Goal: Task Accomplishment & Management: Manage account settings

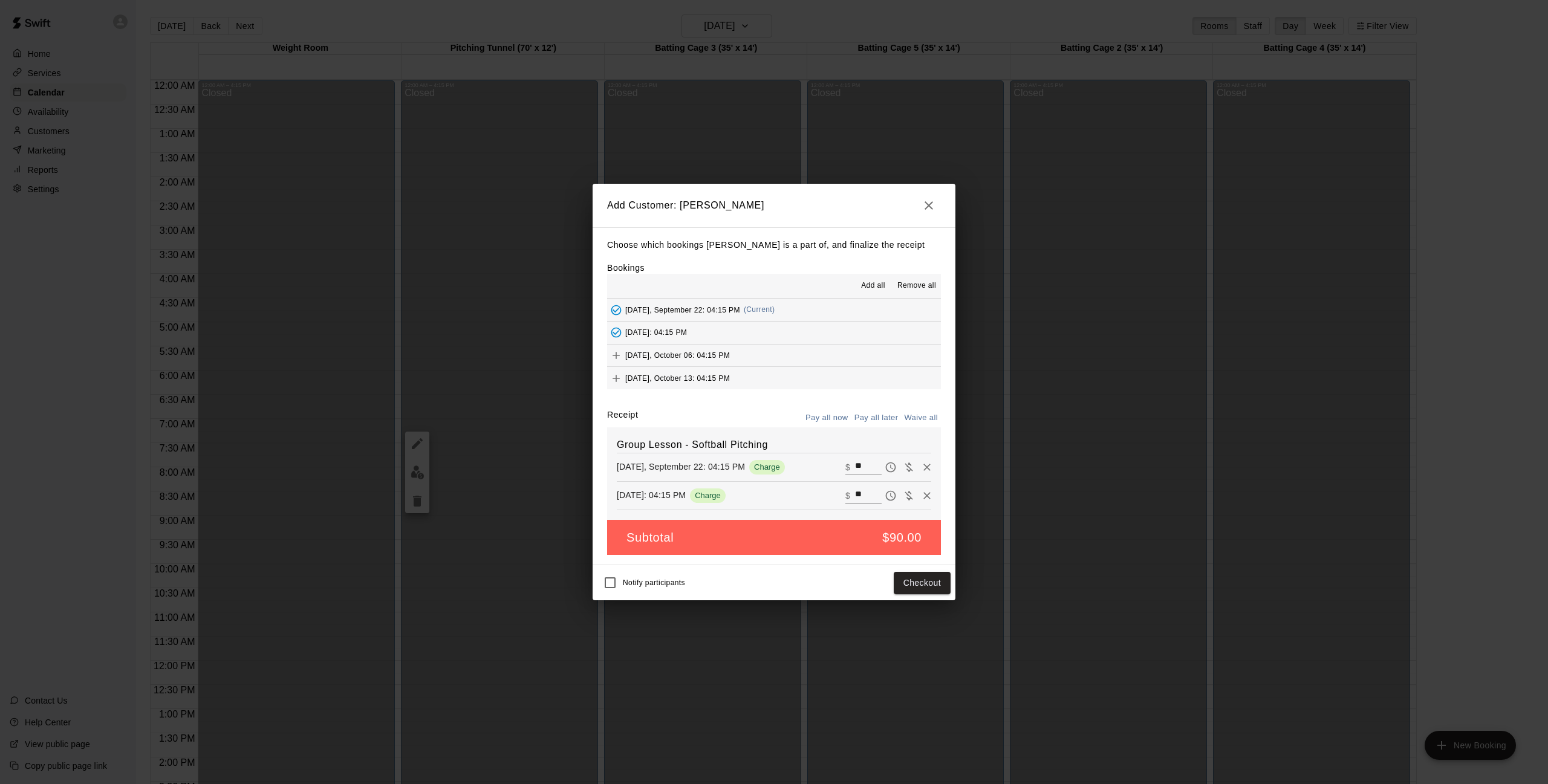
scroll to position [443, 0]
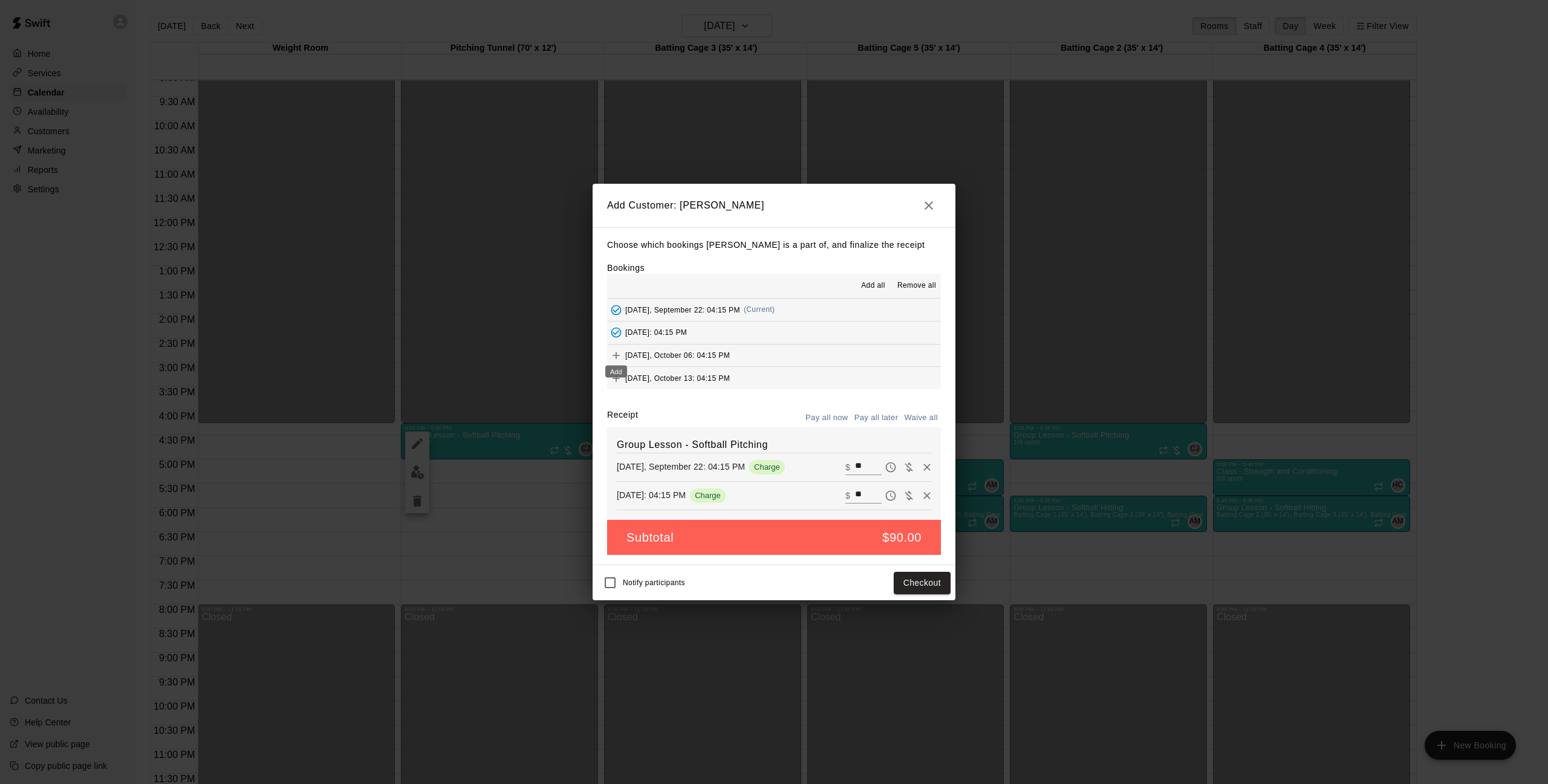
click at [616, 353] on icon "Add" at bounding box center [616, 355] width 12 height 12
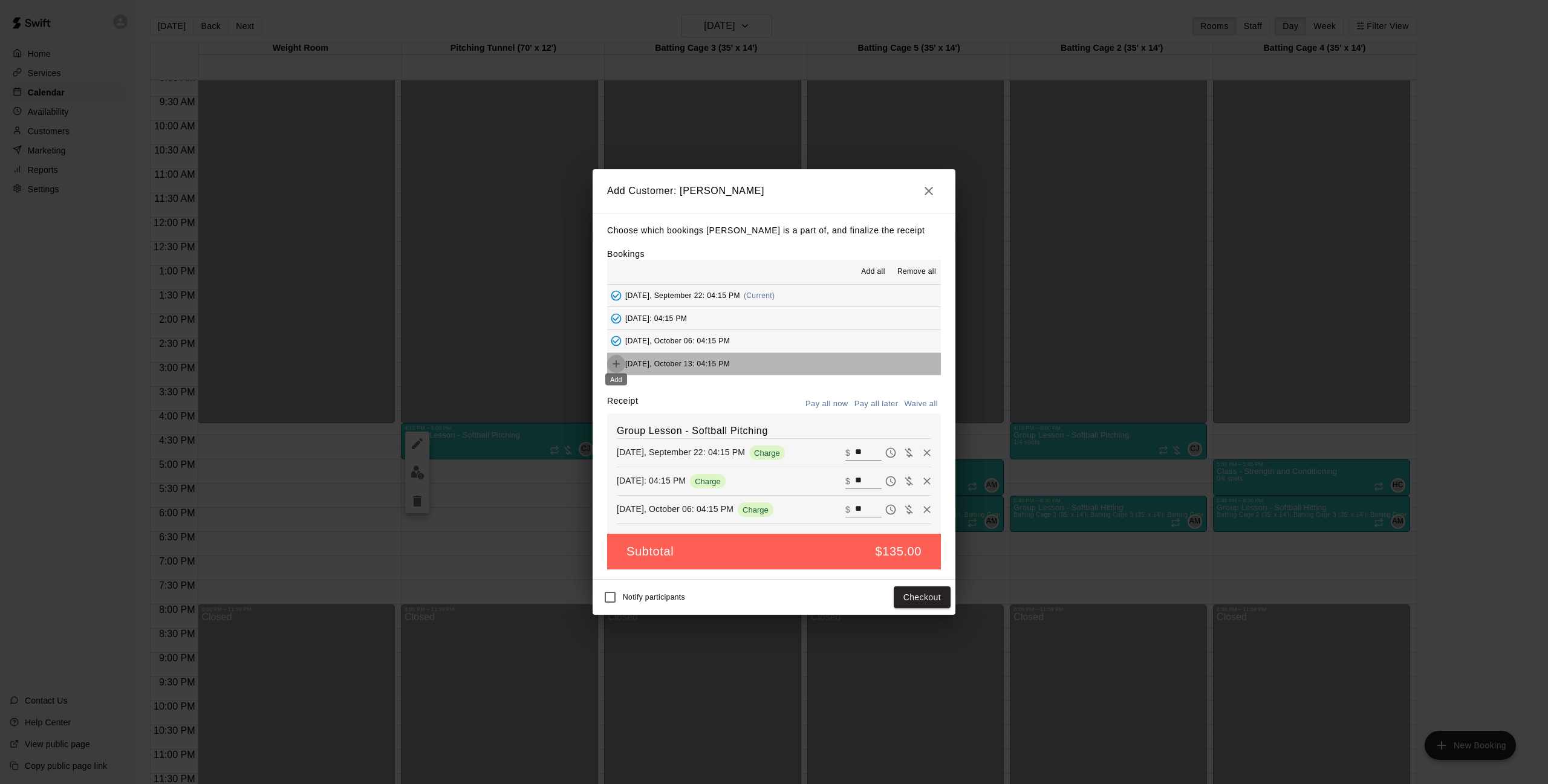
click at [615, 362] on icon "Add" at bounding box center [616, 363] width 12 height 12
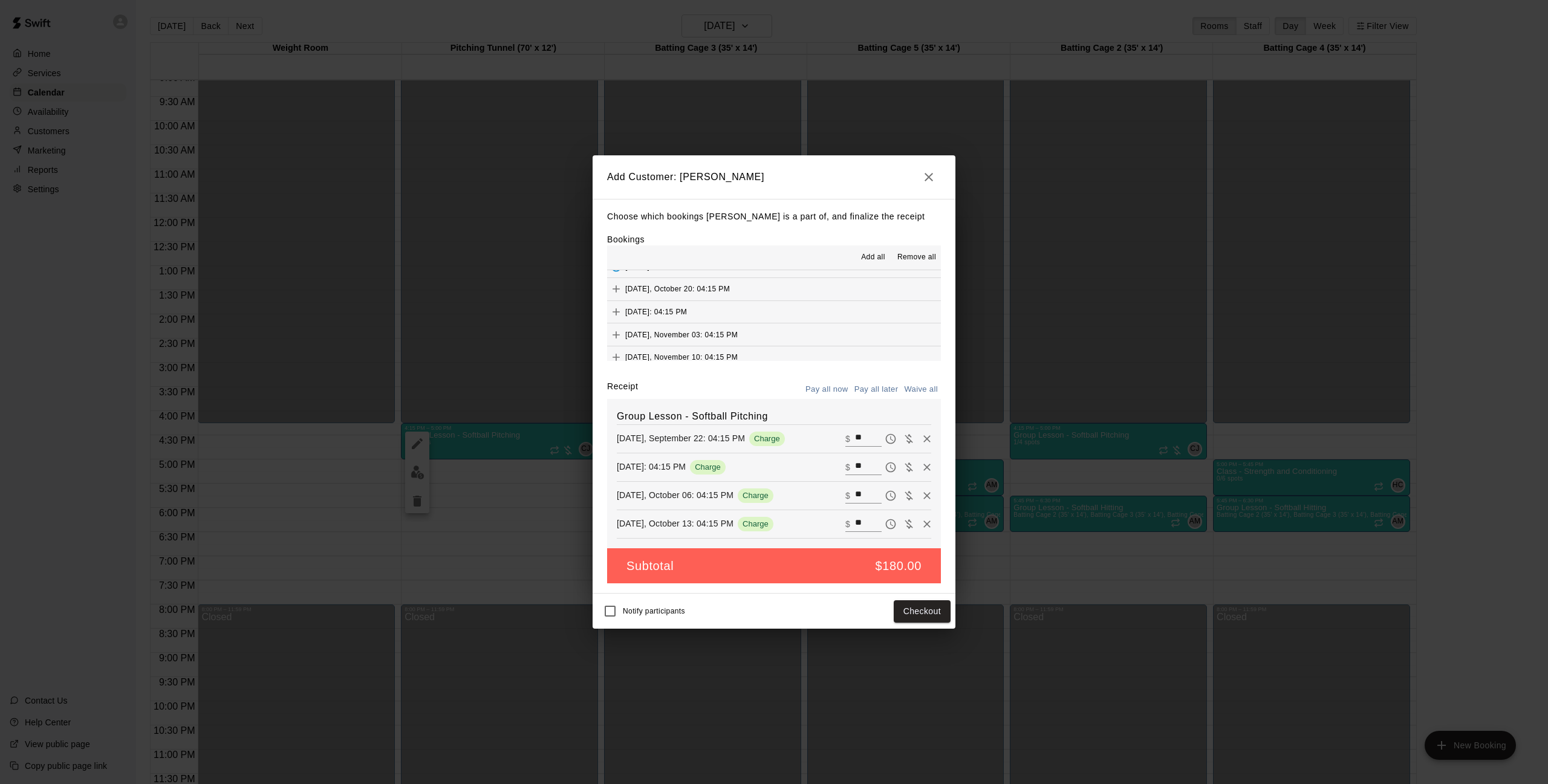
scroll to position [75, 0]
click at [614, 296] on body "Home Services Calendar Availability Customers Marketing Reports Settings Contac…" at bounding box center [774, 402] width 1548 height 804
click at [616, 296] on div "Add" at bounding box center [616, 306] width 24 height 22
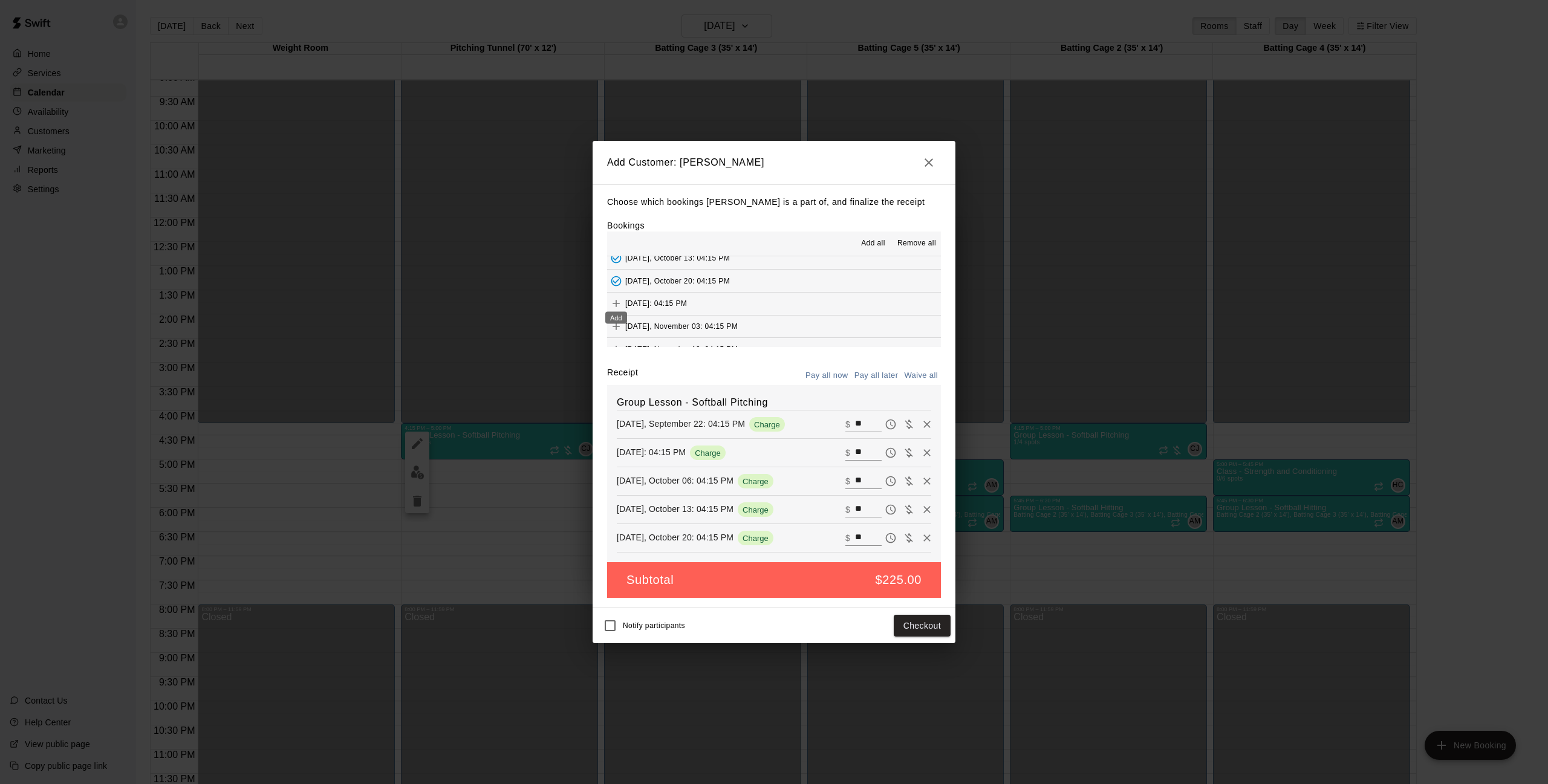
click at [618, 300] on icon "Add" at bounding box center [617, 304] width 7 height 7
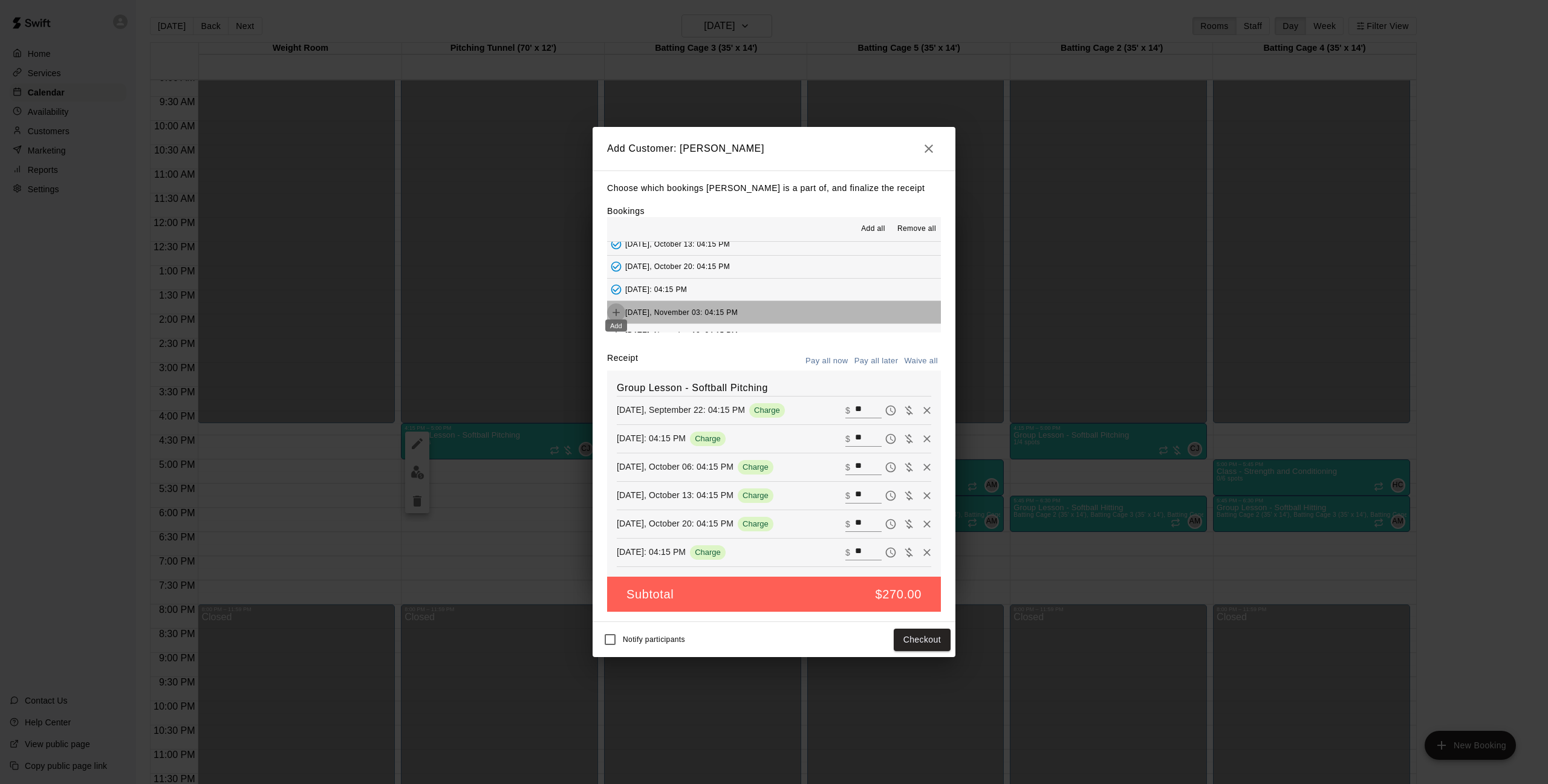
click at [618, 311] on icon "Add" at bounding box center [616, 312] width 12 height 12
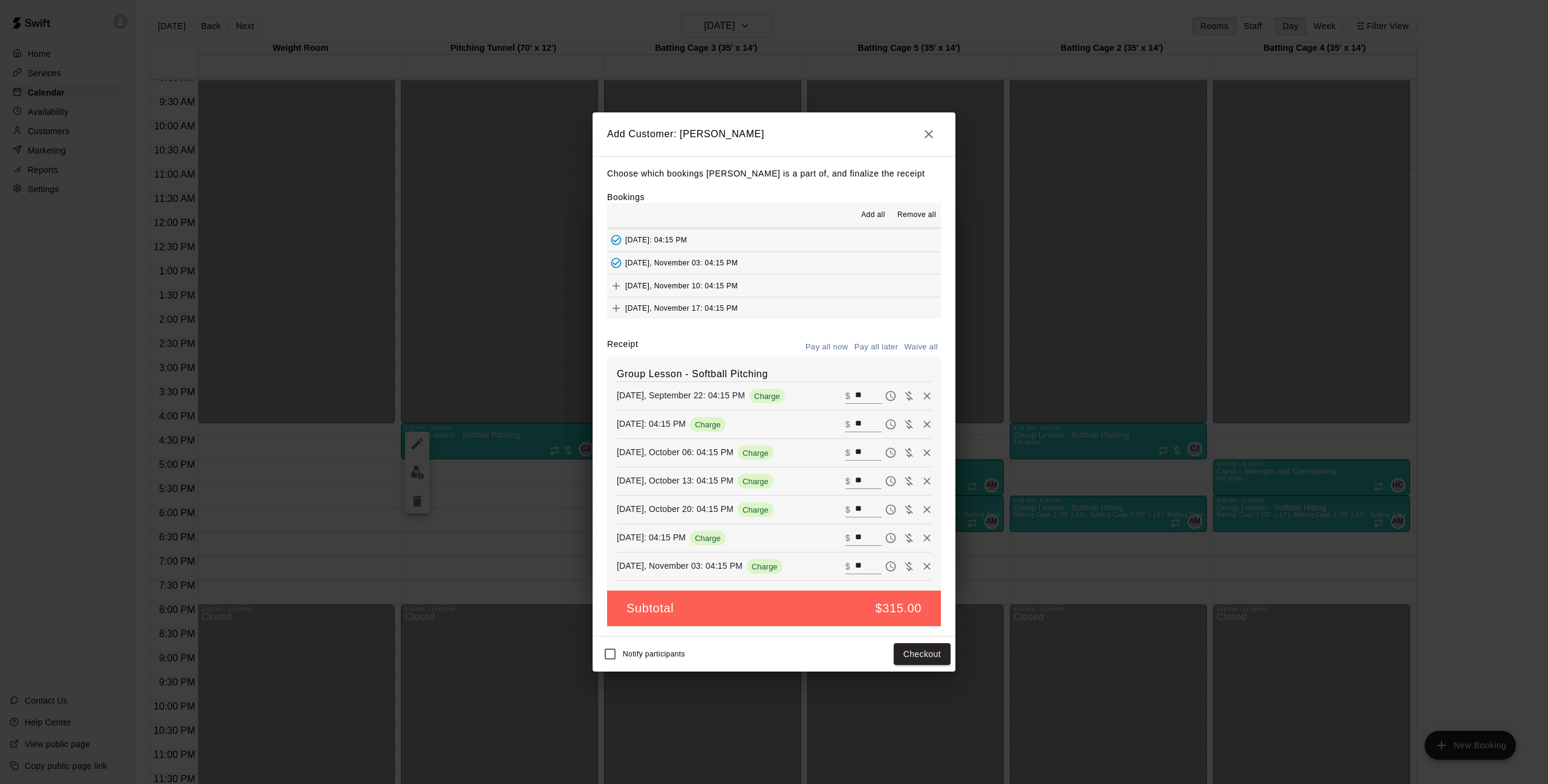
scroll to position [114, 0]
click at [618, 279] on icon "Add" at bounding box center [616, 283] width 12 height 12
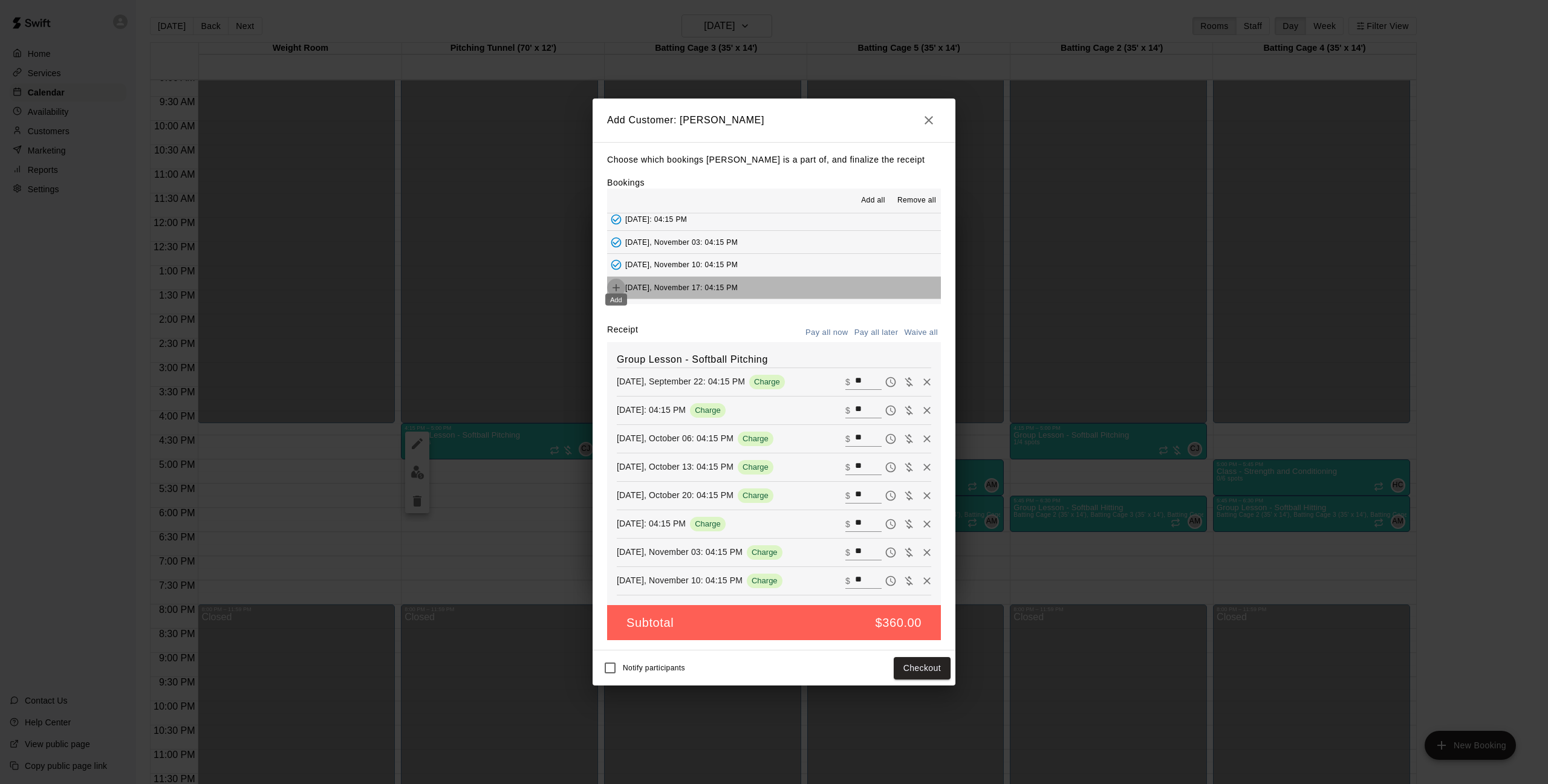
click at [618, 282] on icon "Add" at bounding box center [616, 287] width 12 height 12
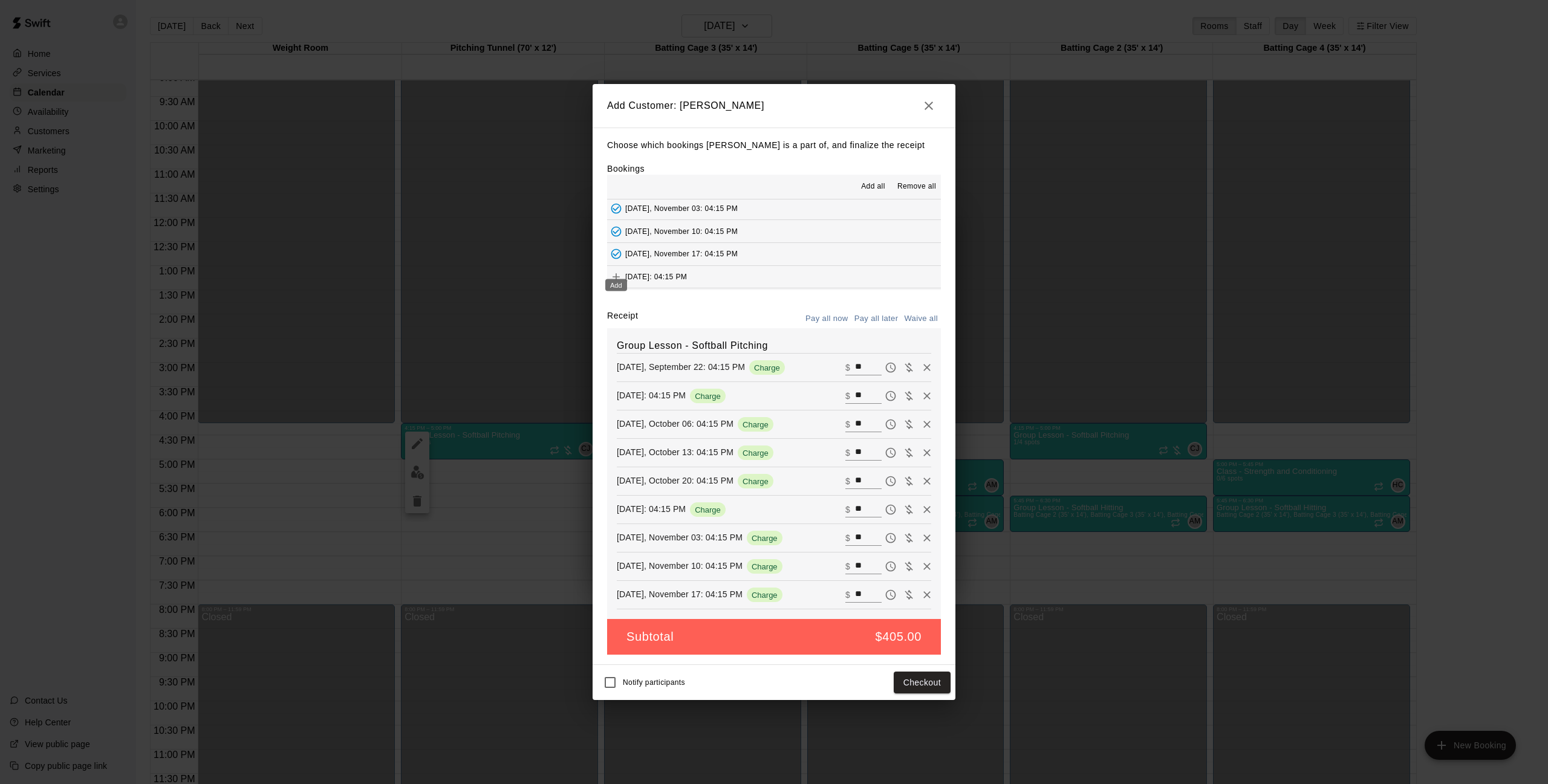
scroll to position [157, 0]
click at [618, 252] on icon "Add" at bounding box center [616, 258] width 12 height 12
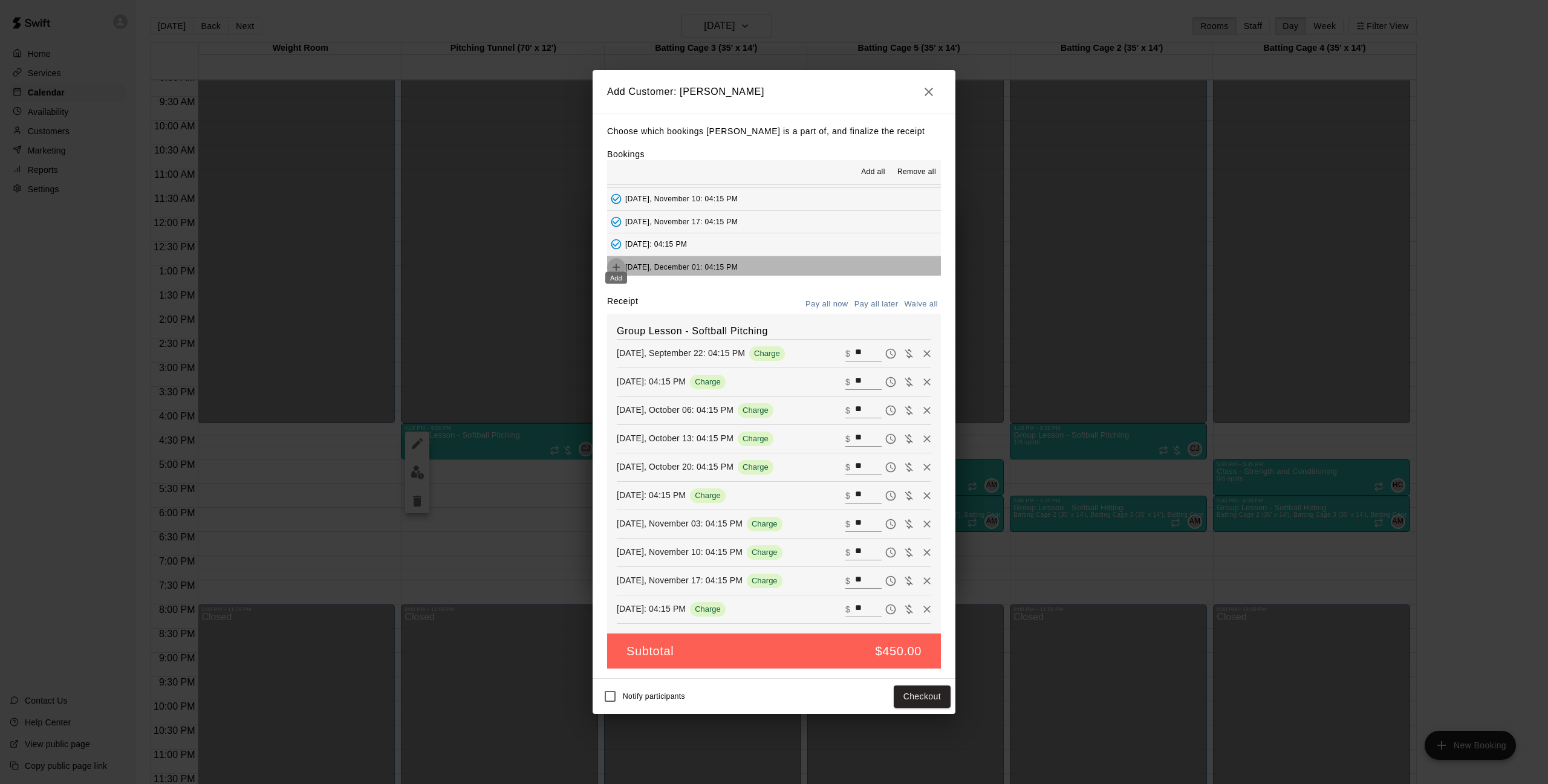
click at [619, 261] on icon "Add" at bounding box center [616, 267] width 12 height 12
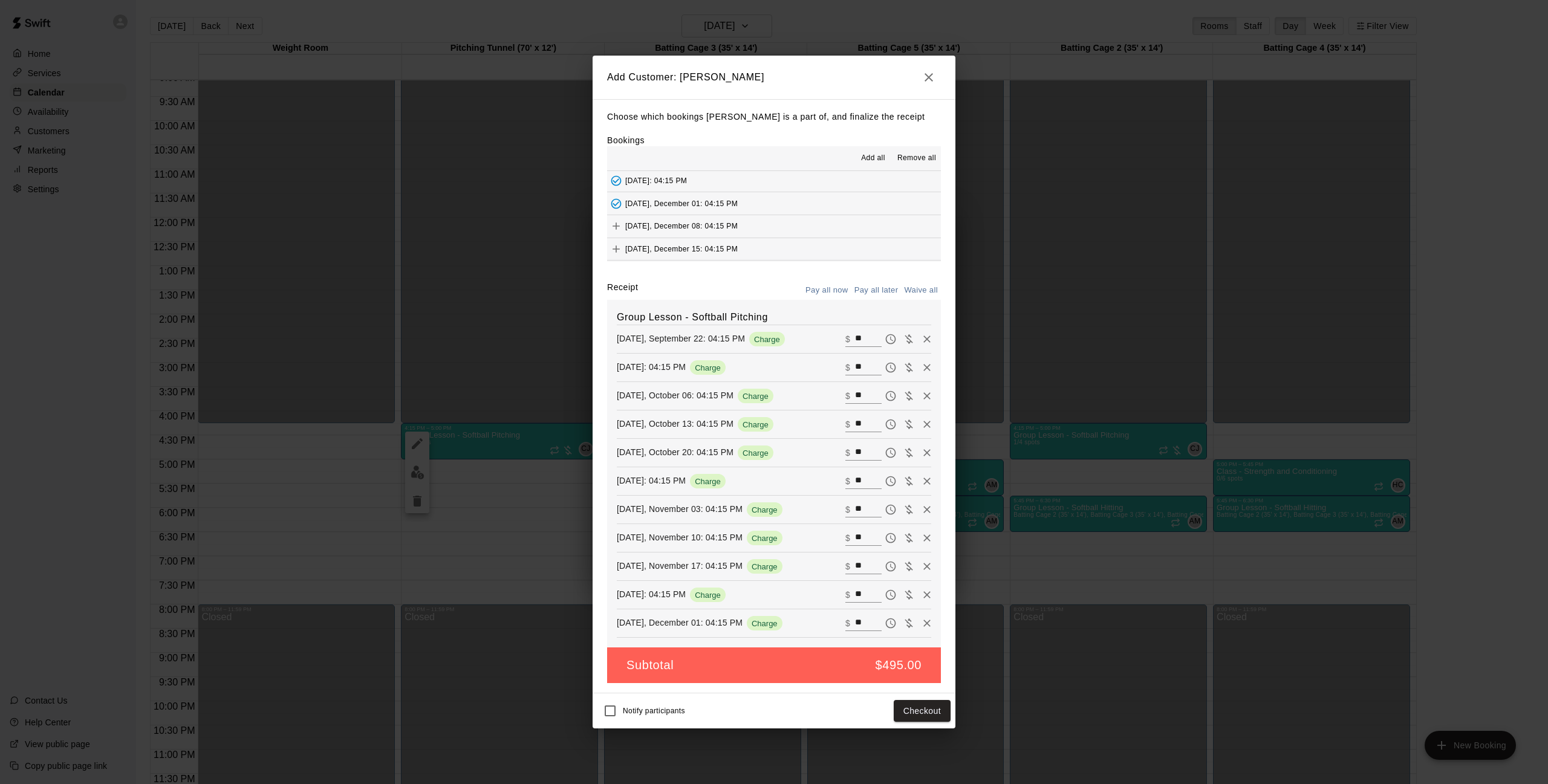
scroll to position [206, 0]
click at [615, 220] on icon "Add" at bounding box center [616, 225] width 12 height 12
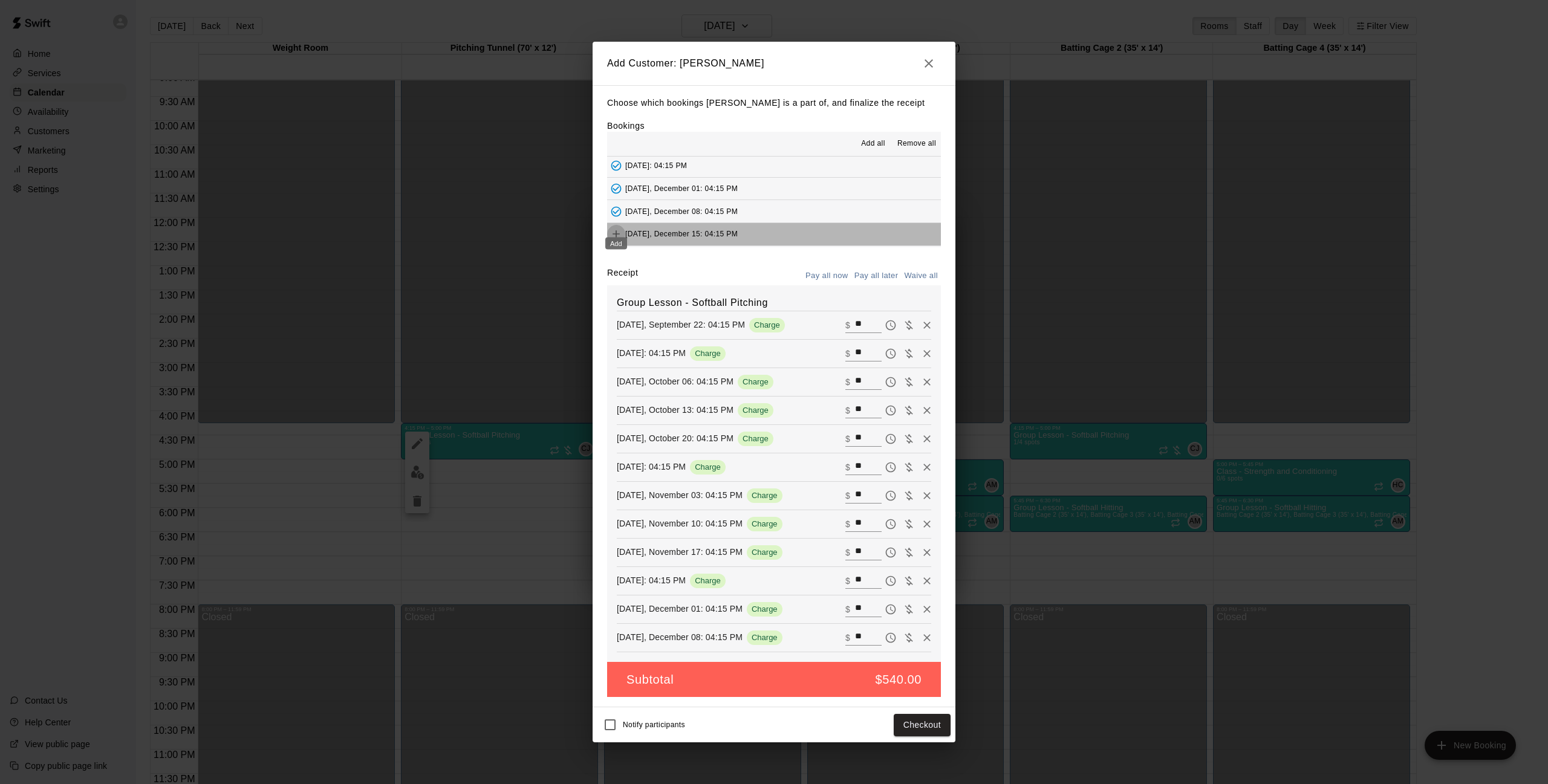
click at [617, 231] on icon "Add" at bounding box center [617, 234] width 7 height 7
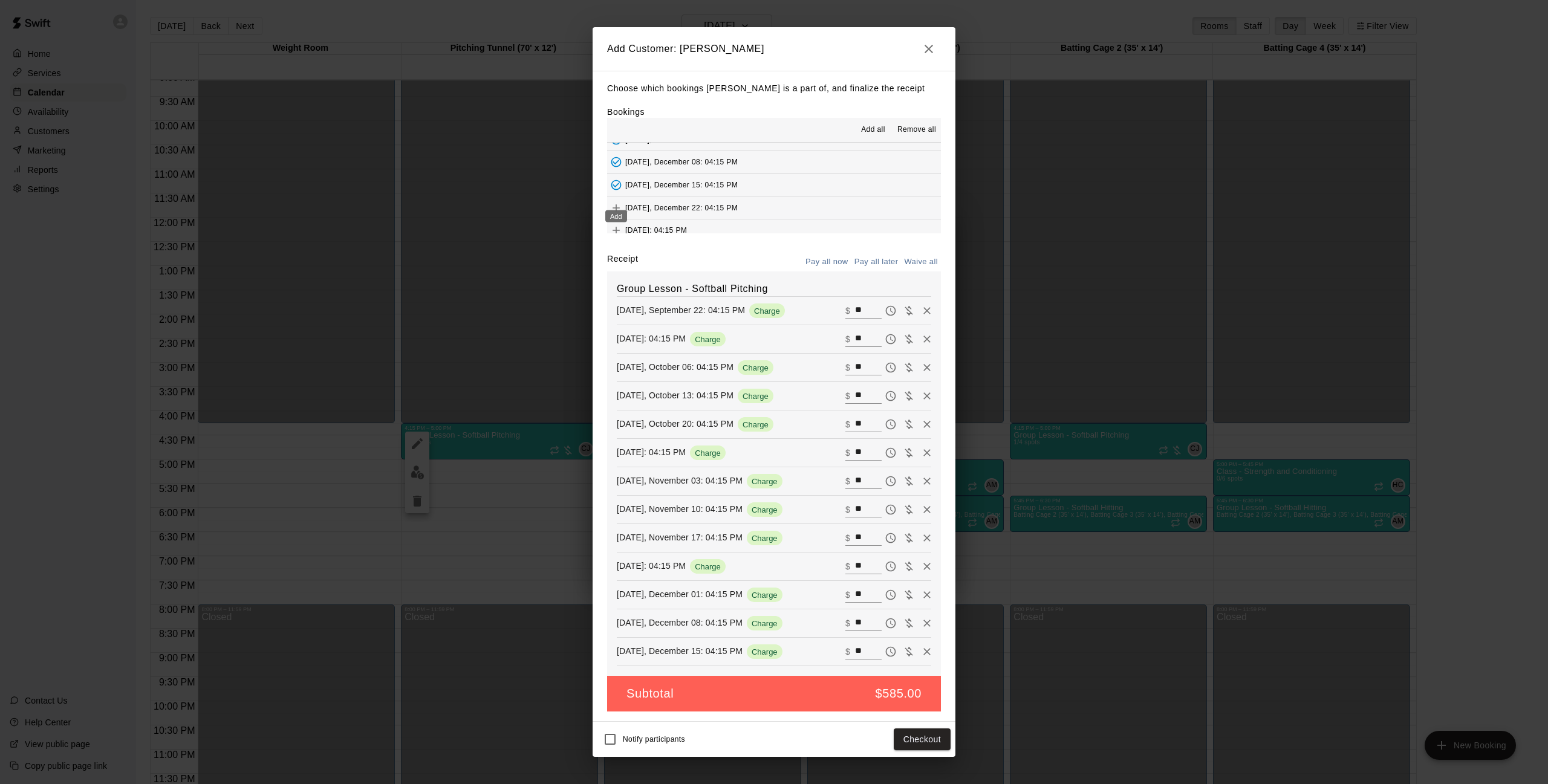
scroll to position [241, 0]
click at [617, 205] on div "Add" at bounding box center [616, 214] width 24 height 22
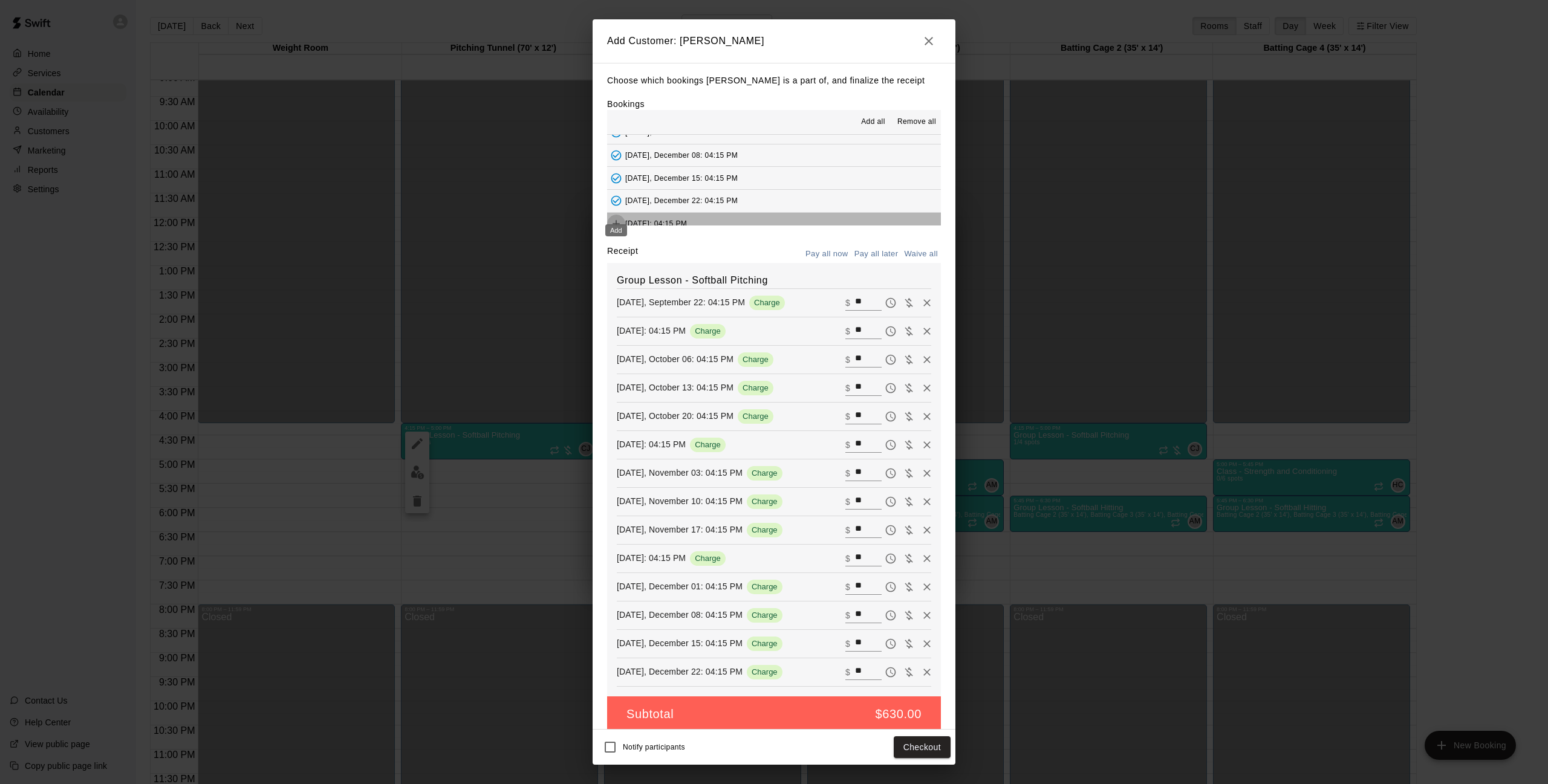
click at [613, 217] on icon "Add" at bounding box center [616, 223] width 12 height 12
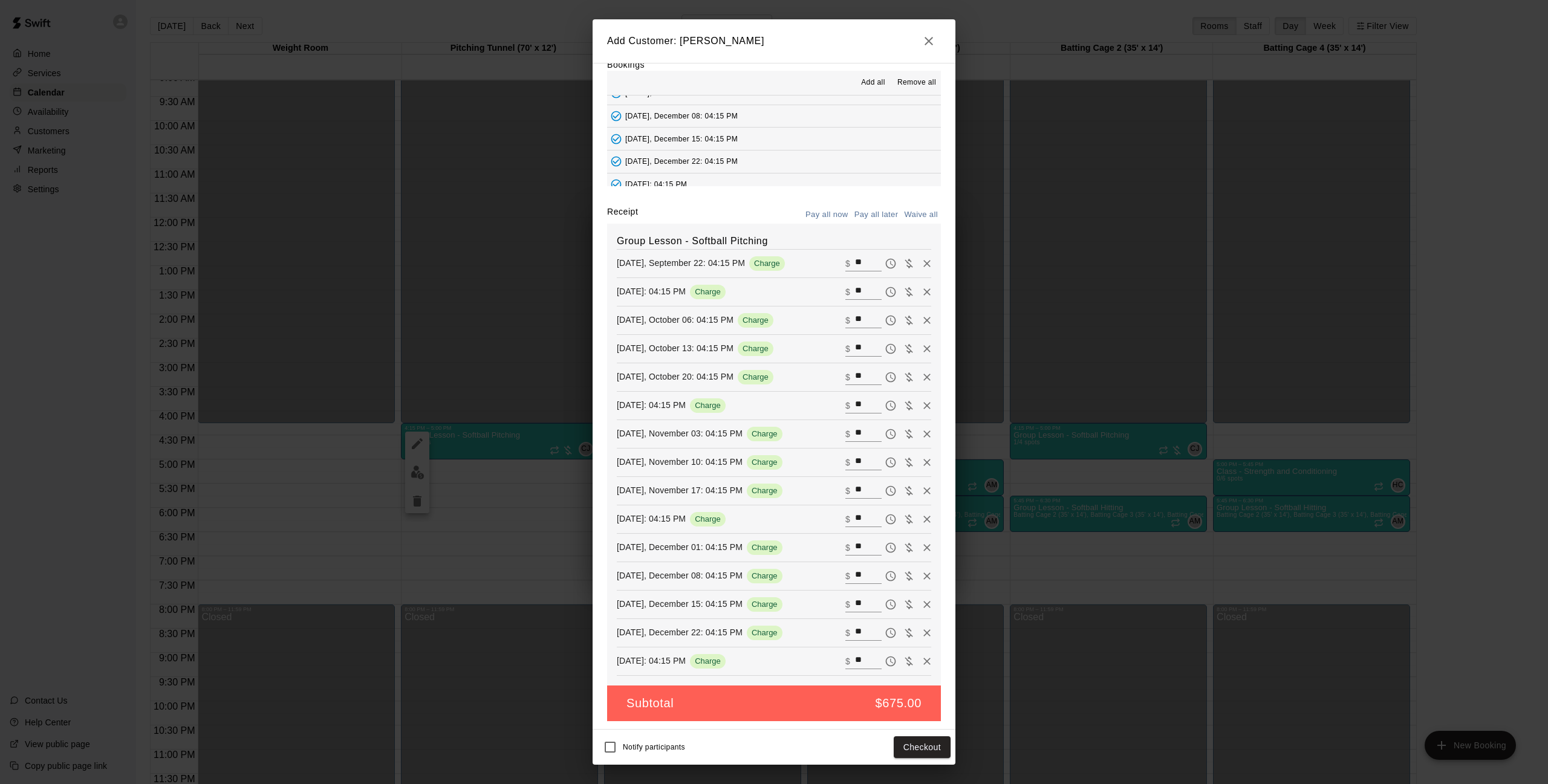
scroll to position [39, 0]
click at [866, 215] on button "Pay all later" at bounding box center [877, 215] width 50 height 19
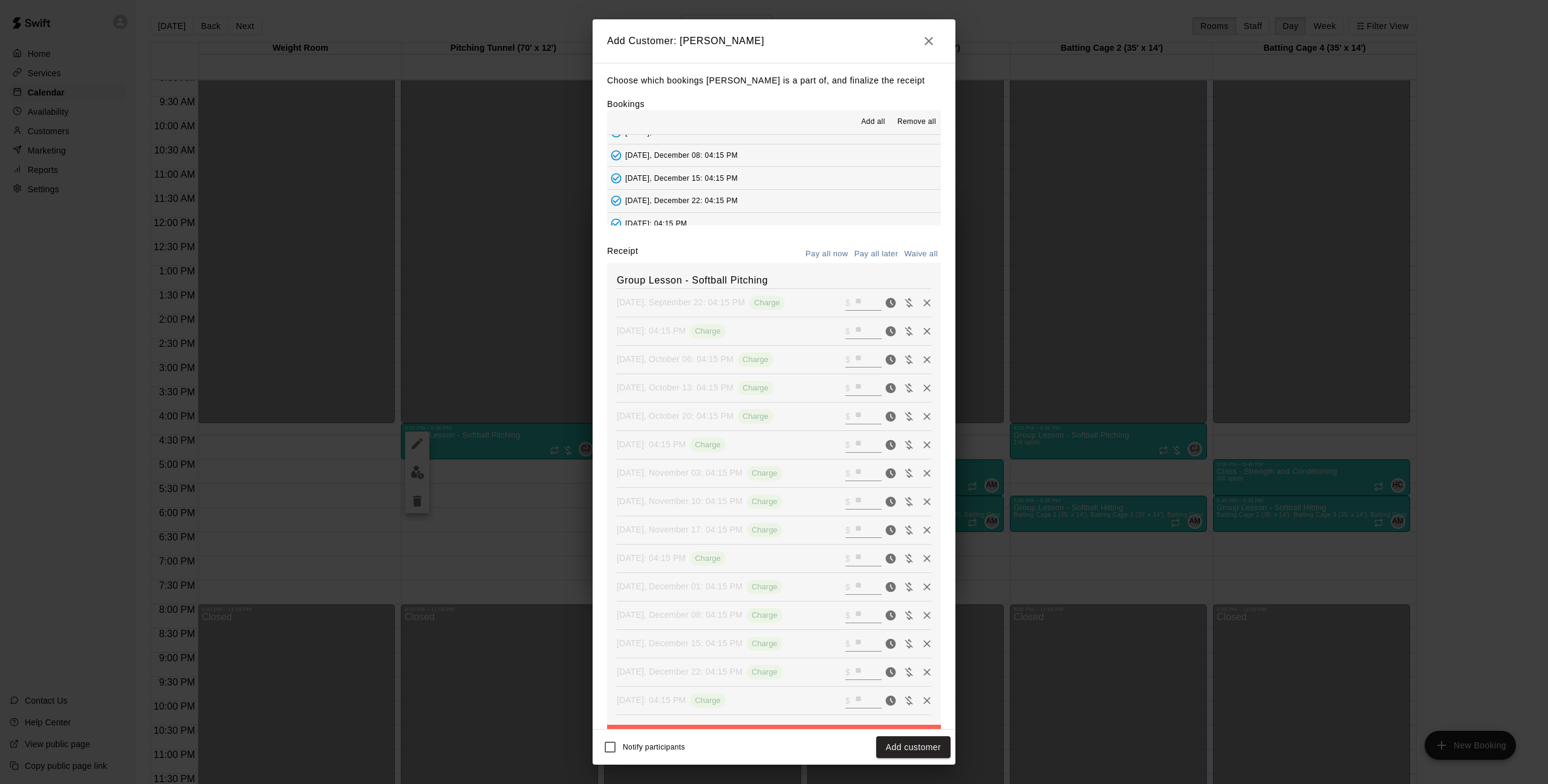
scroll to position [0, 0]
click at [914, 753] on button "Add customer" at bounding box center [913, 747] width 75 height 23
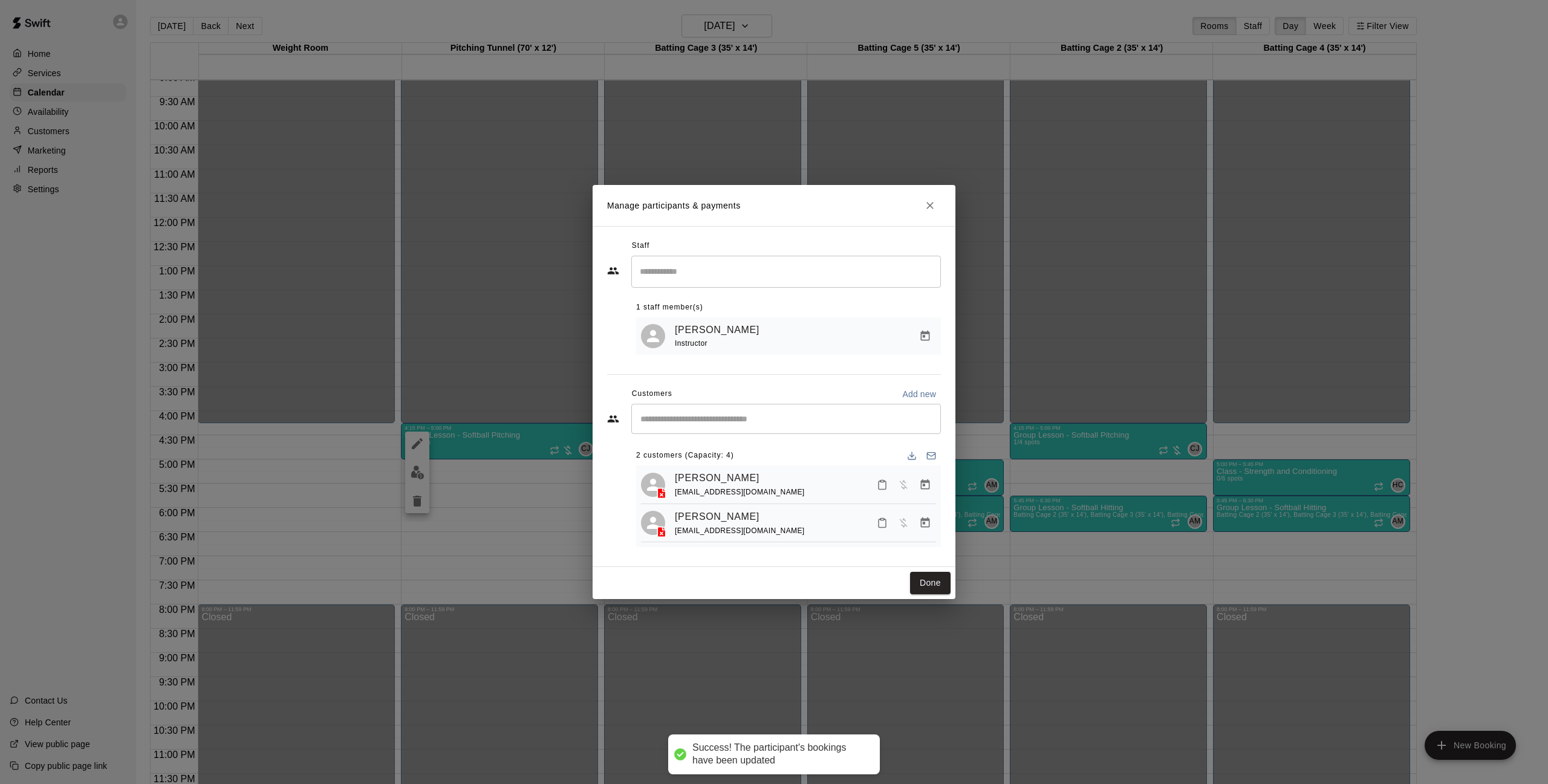
click at [762, 415] on input "Start typing to search customers..." at bounding box center [785, 418] width 298 height 12
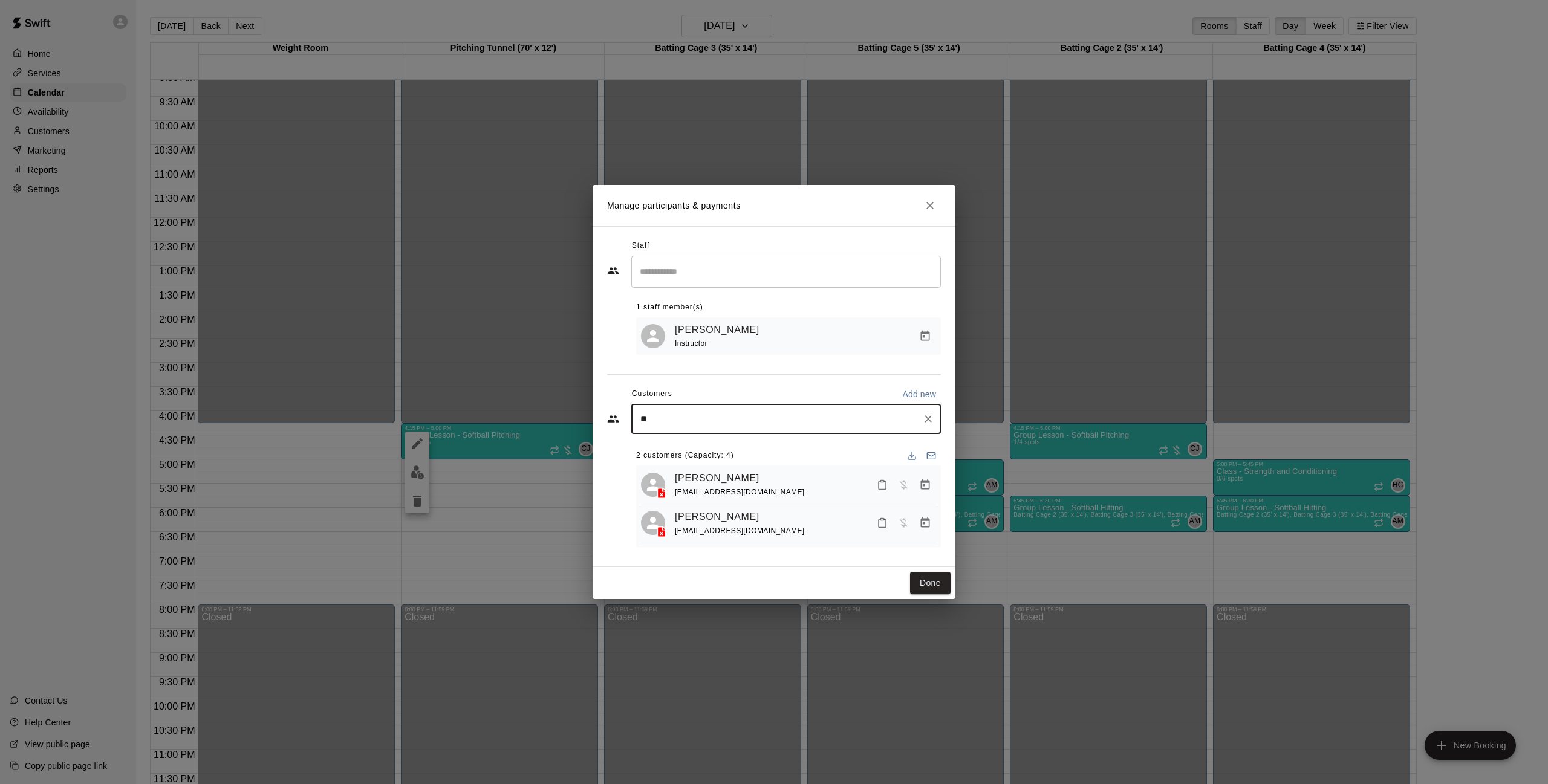
type input "*"
type input "*******"
click at [747, 450] on div "[PERSON_NAME]" at bounding box center [730, 447] width 130 height 13
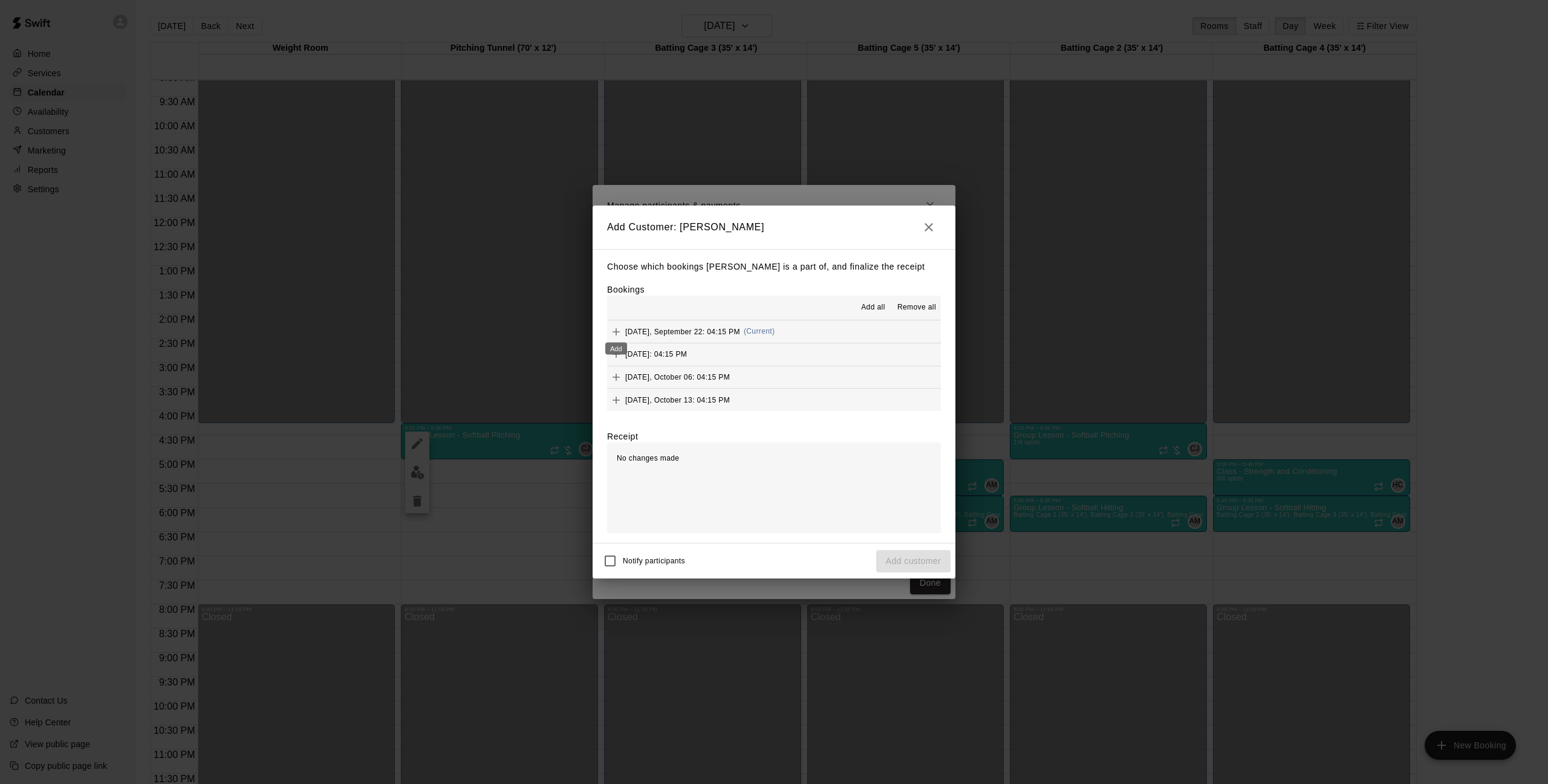
click at [617, 330] on icon "Add" at bounding box center [617, 332] width 7 height 7
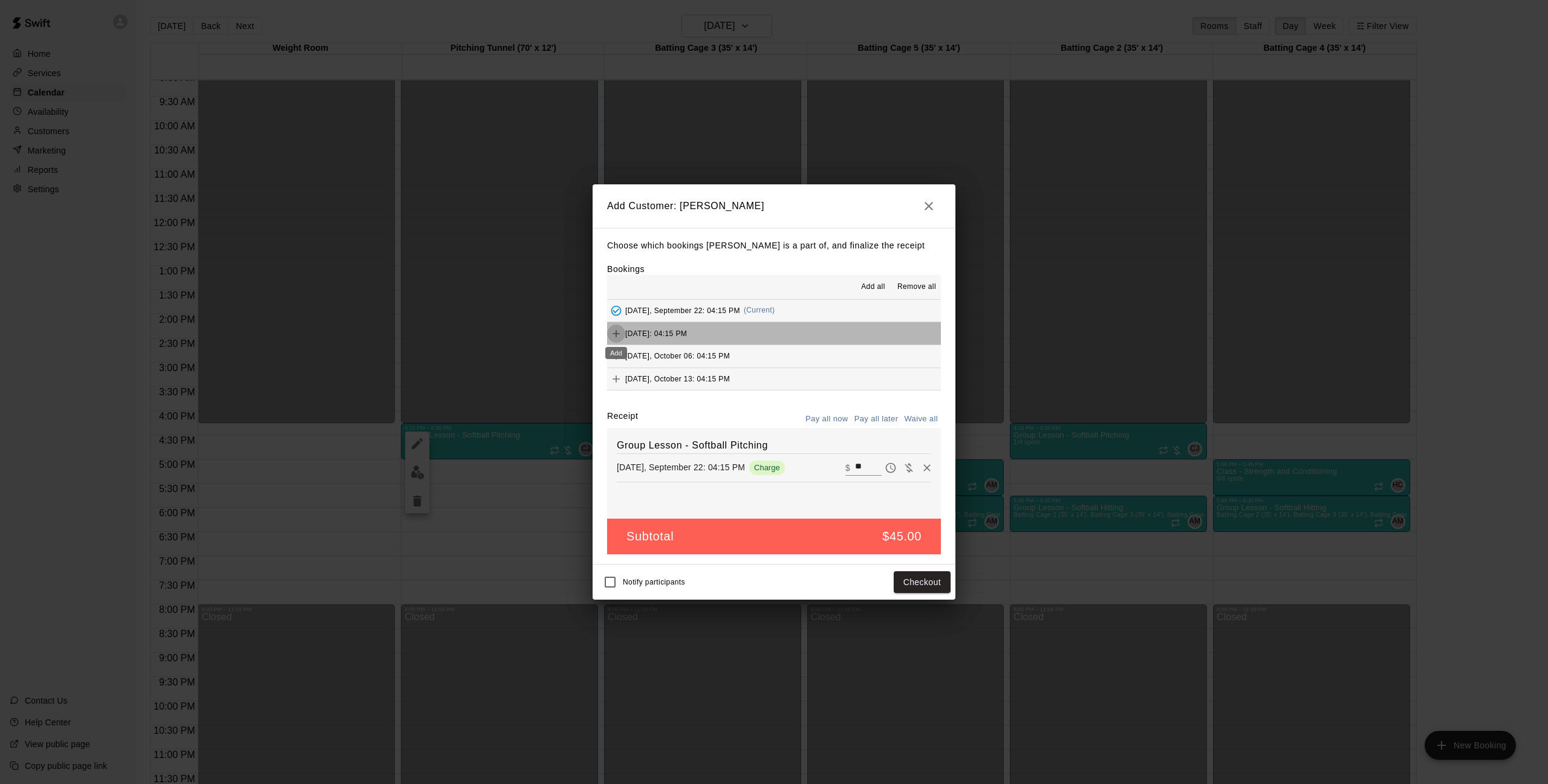
click at [615, 332] on icon "Add" at bounding box center [617, 333] width 7 height 7
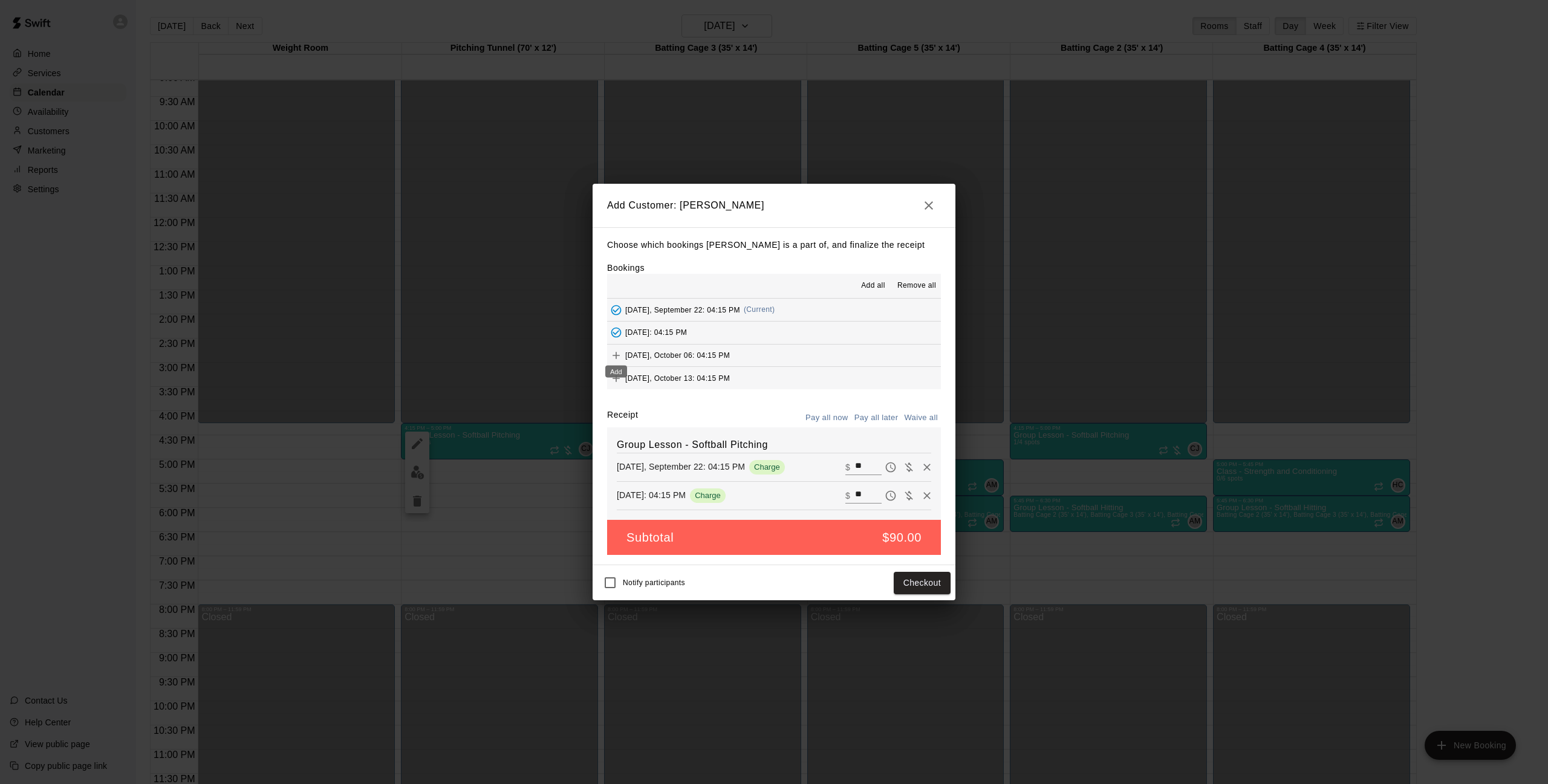
click at [617, 359] on div "Add" at bounding box center [616, 368] width 24 height 22
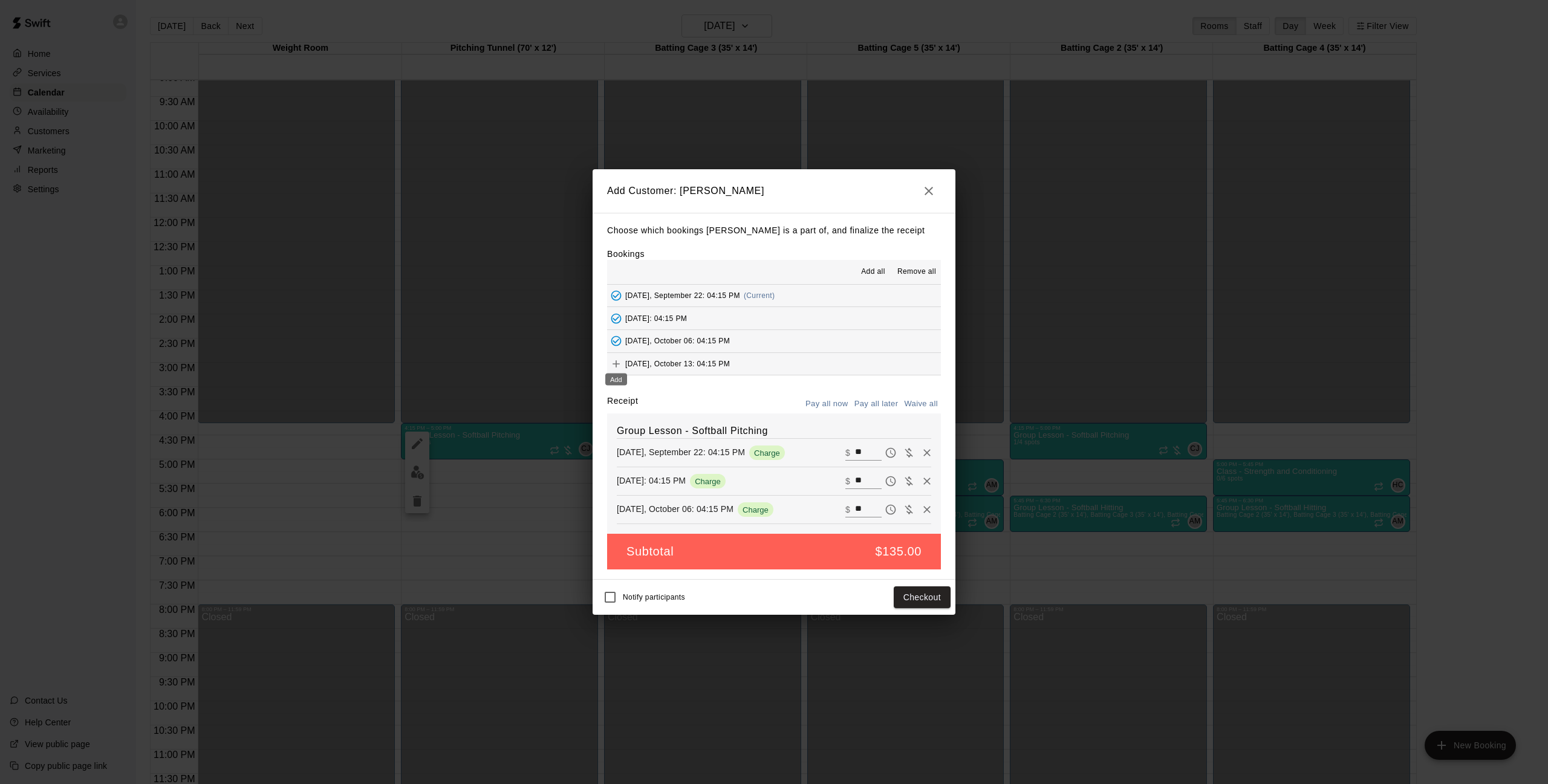
click at [617, 364] on icon "Add" at bounding box center [617, 364] width 7 height 7
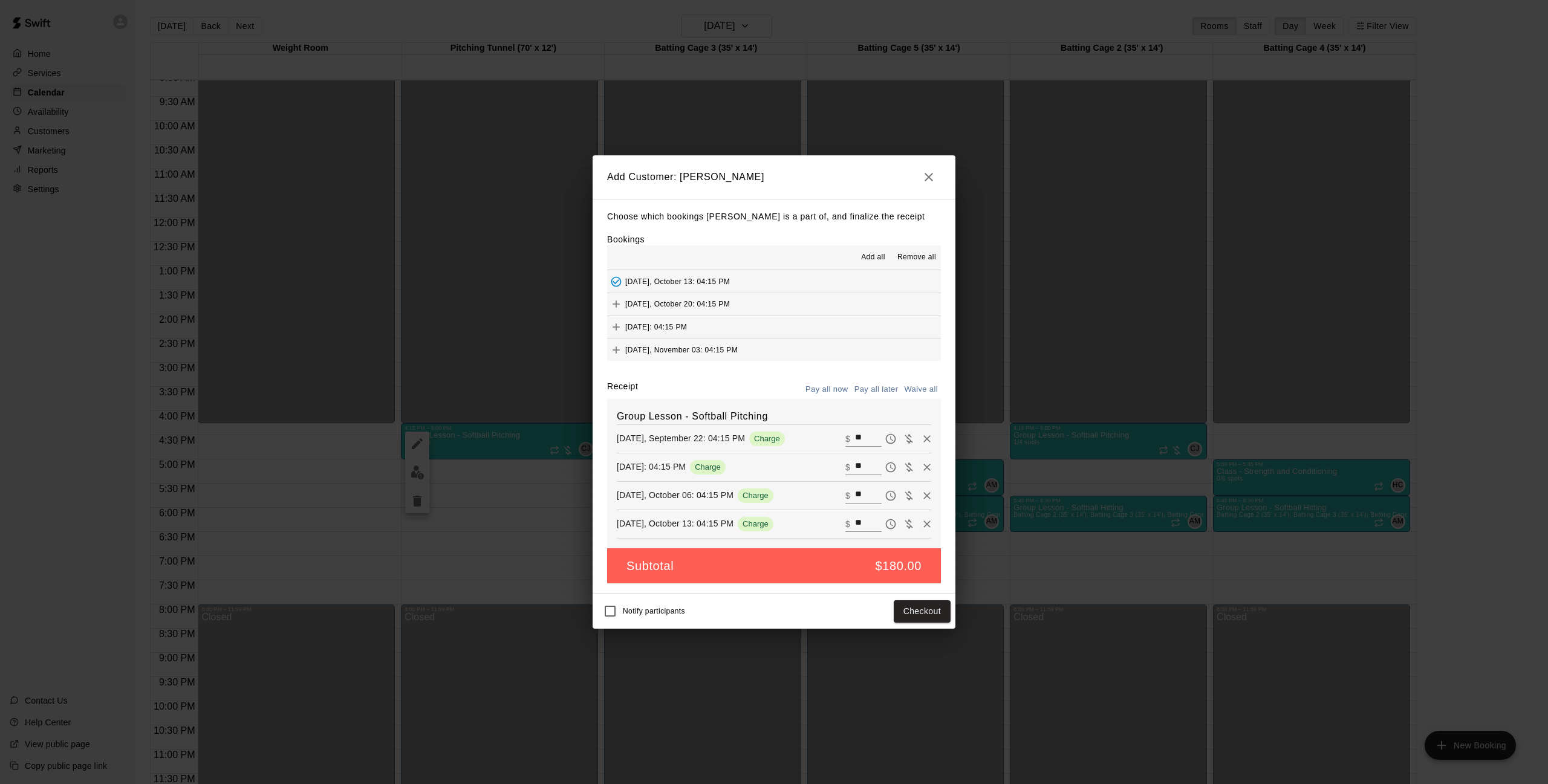
scroll to position [77, 0]
click at [615, 291] on icon "Add" at bounding box center [616, 296] width 12 height 12
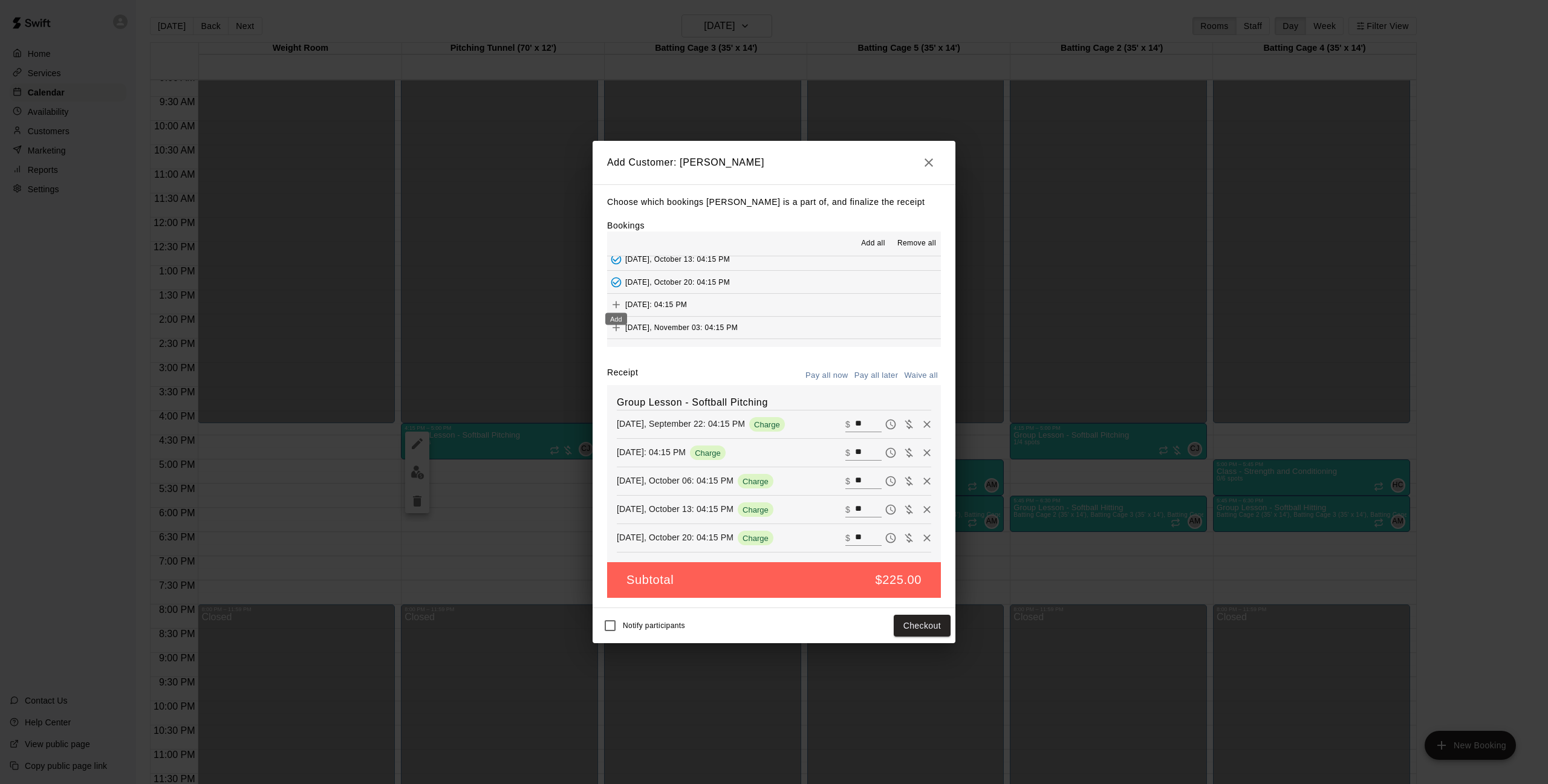
click at [615, 300] on icon "Add" at bounding box center [616, 304] width 12 height 12
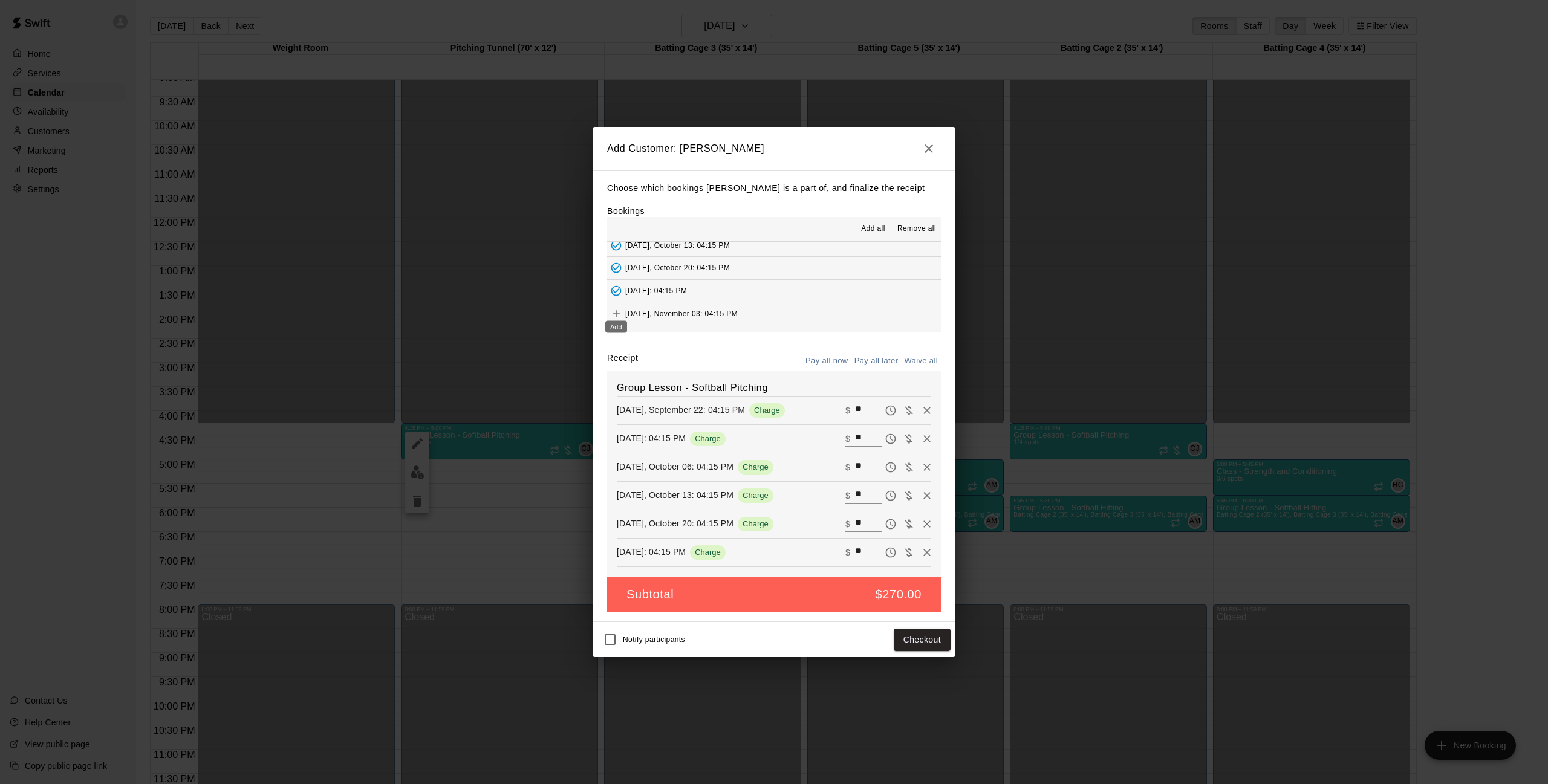
click at [616, 311] on icon "Add" at bounding box center [616, 313] width 12 height 12
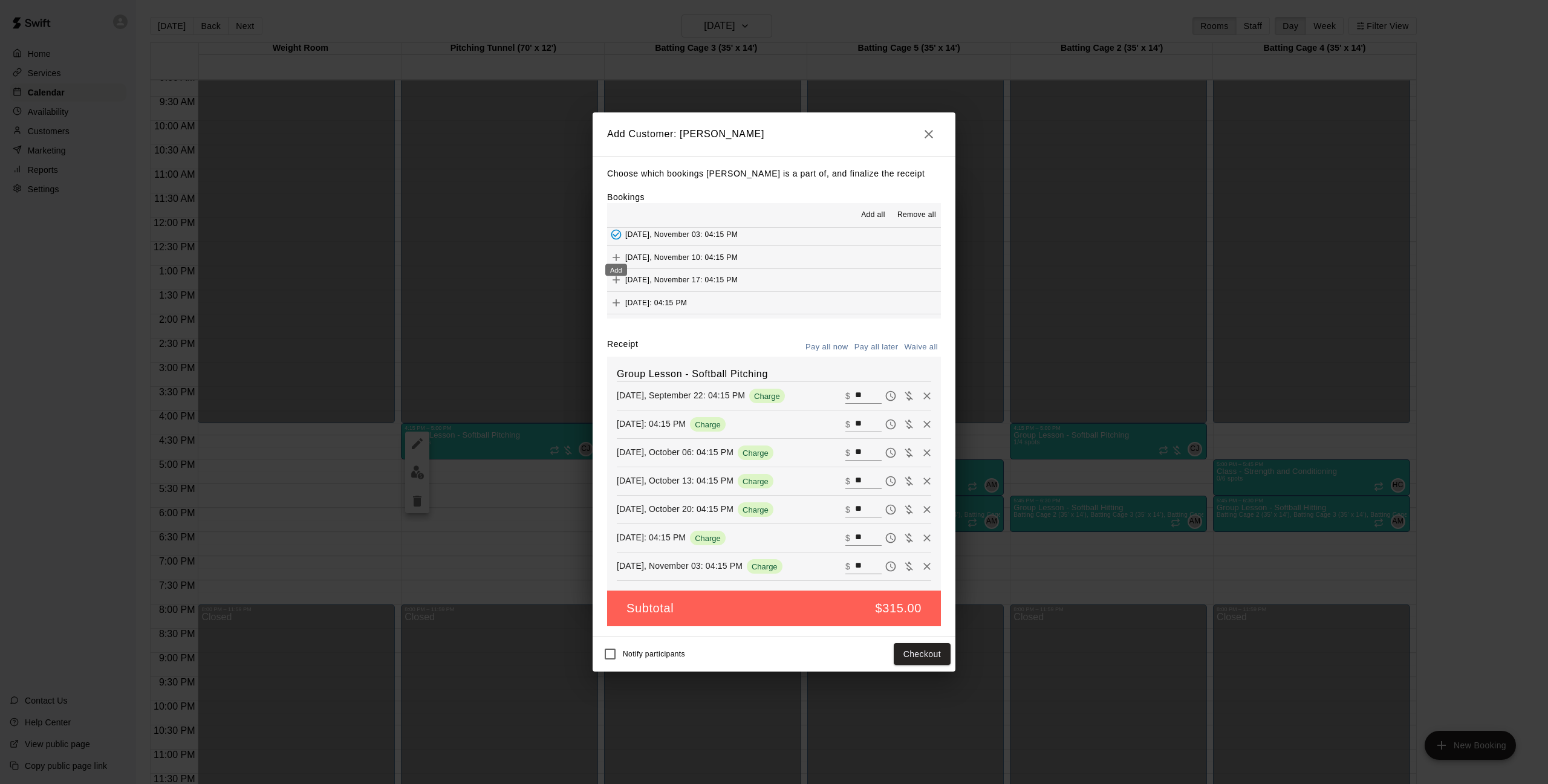
scroll to position [144, 0]
click at [618, 253] on div "Add" at bounding box center [616, 263] width 24 height 22
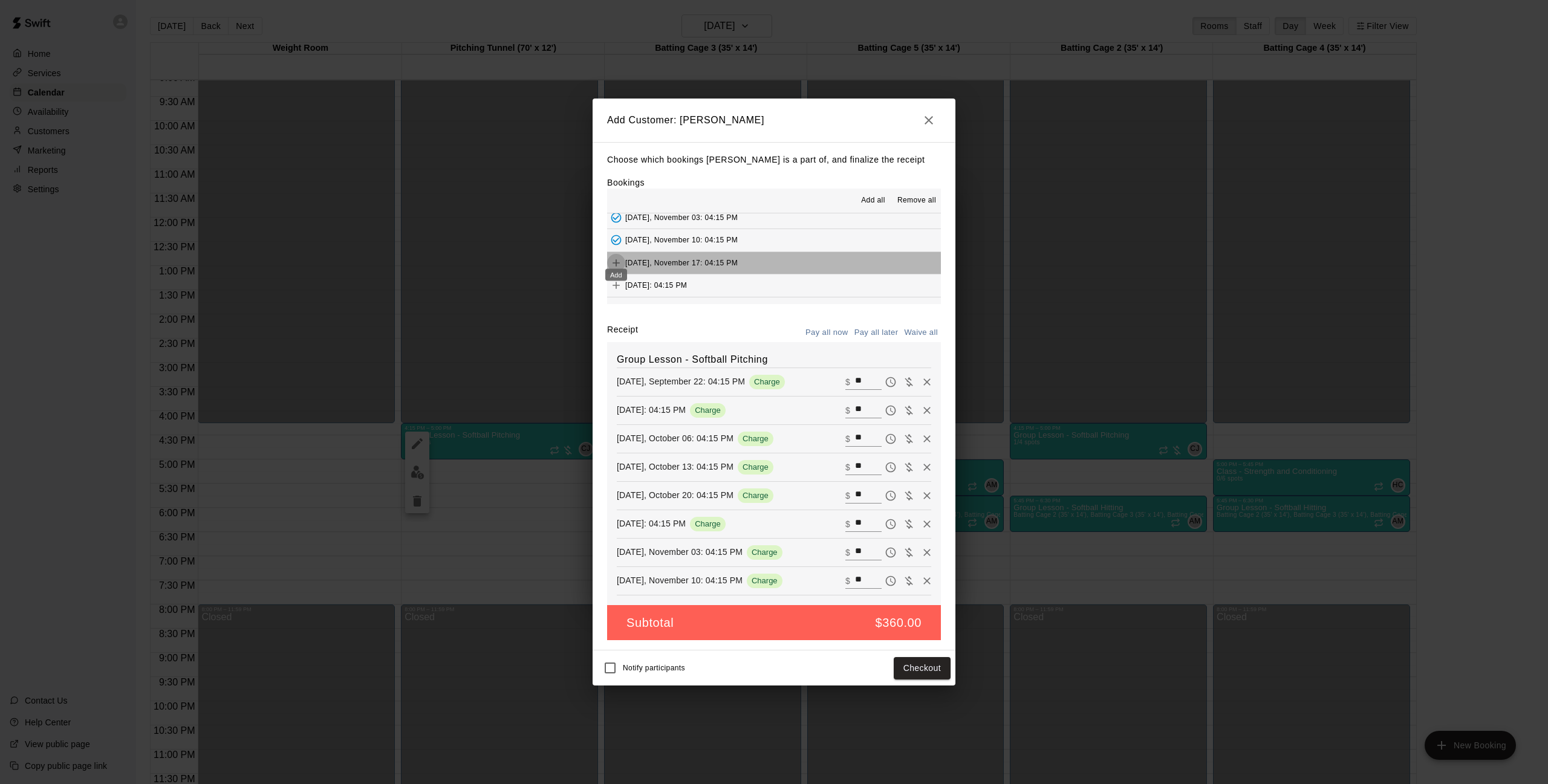
click at [616, 257] on icon "Add" at bounding box center [616, 262] width 12 height 12
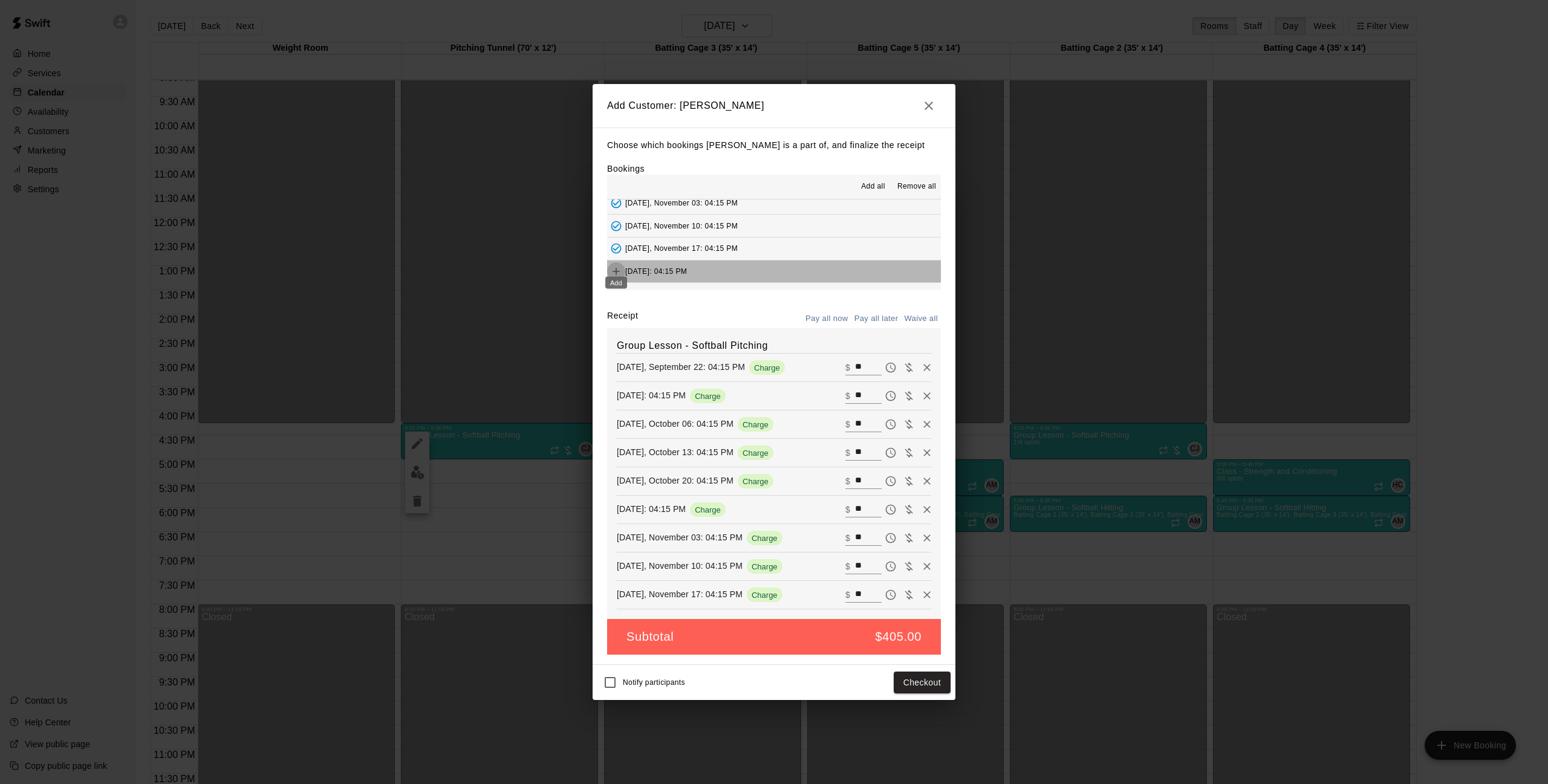
click at [616, 262] on button "Add" at bounding box center [617, 271] width 18 height 18
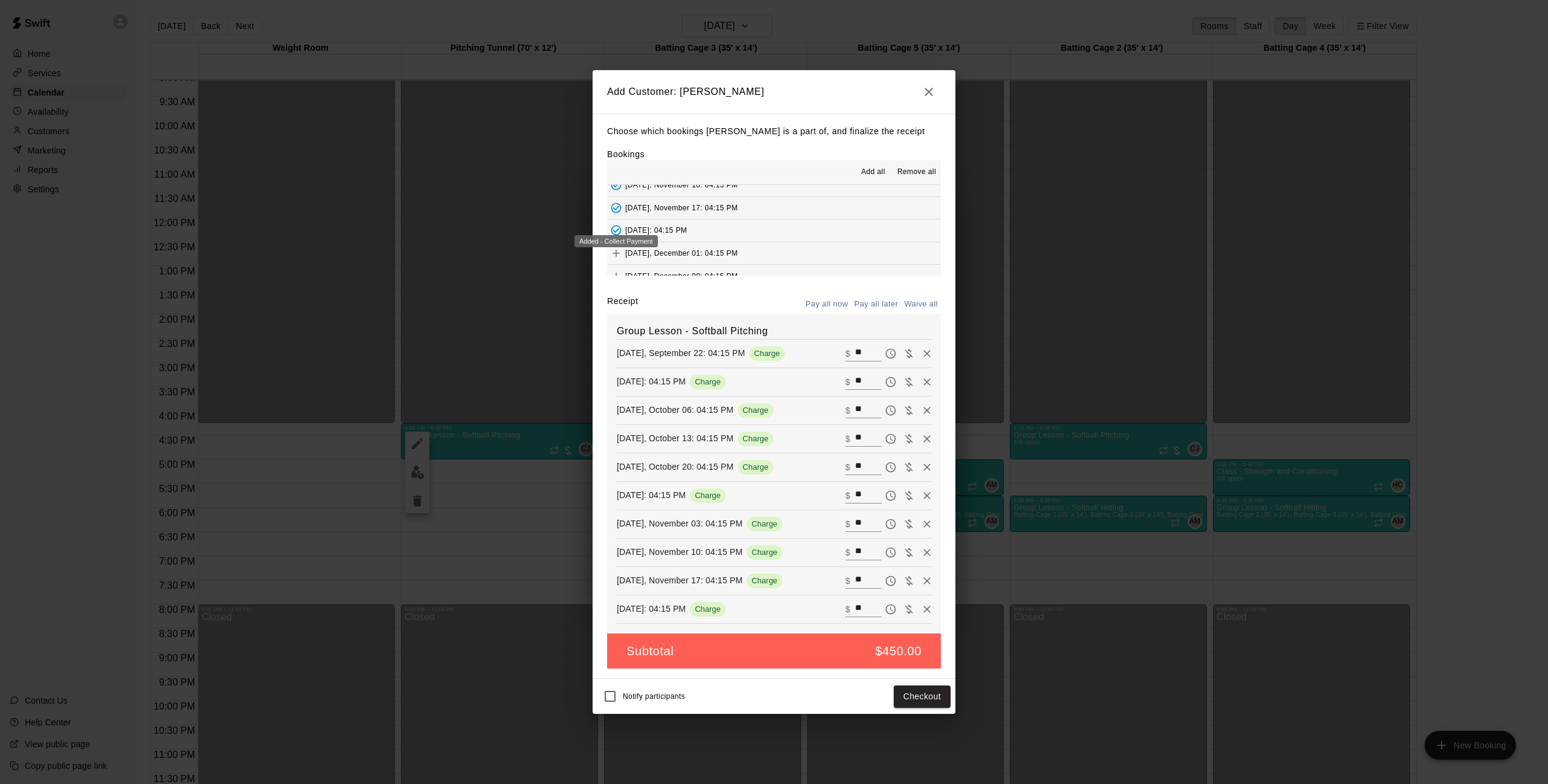
scroll to position [180, 0]
click at [618, 238] on icon "Add" at bounding box center [616, 243] width 12 height 12
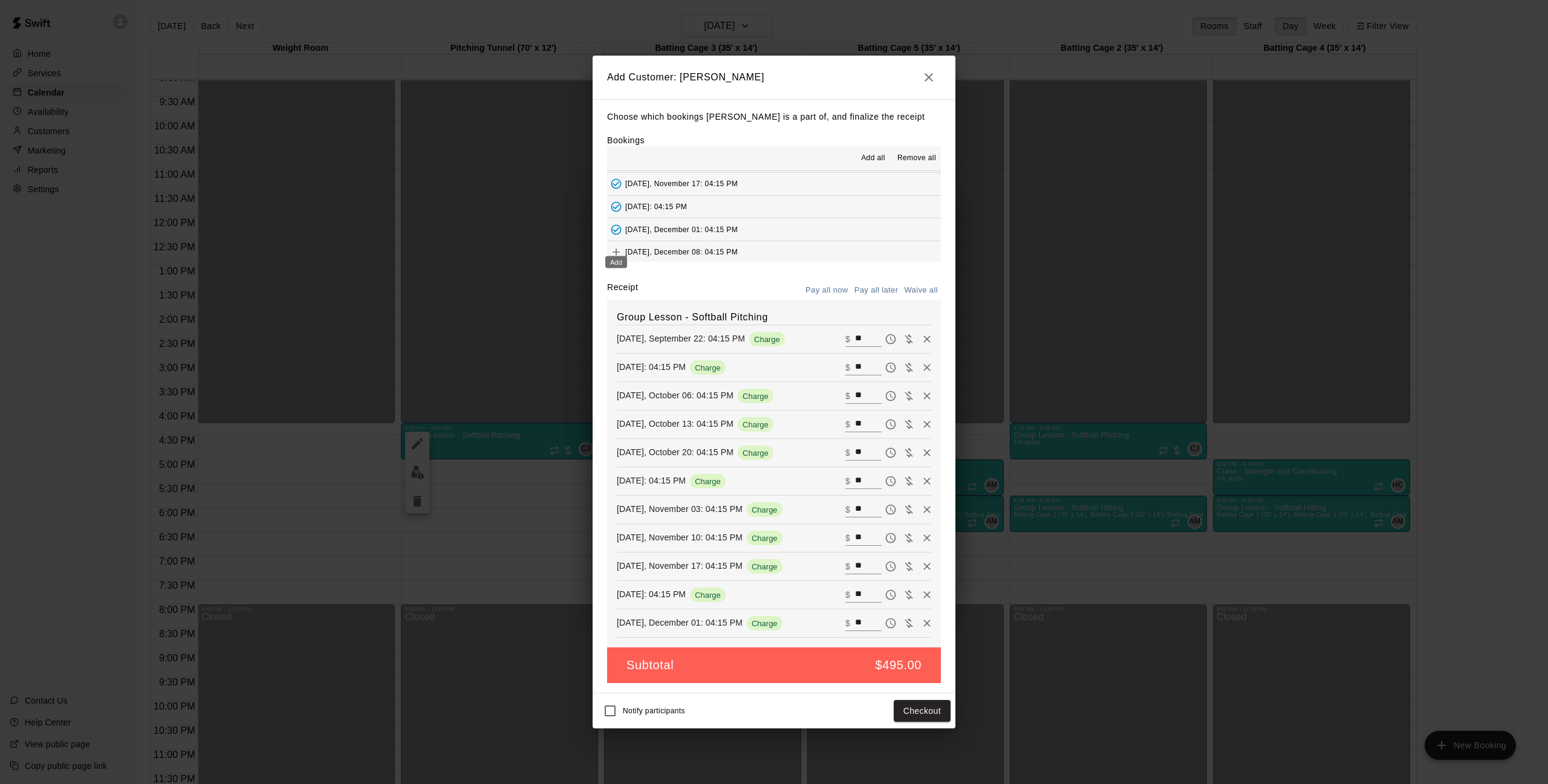
click at [618, 246] on icon "Add" at bounding box center [616, 251] width 12 height 12
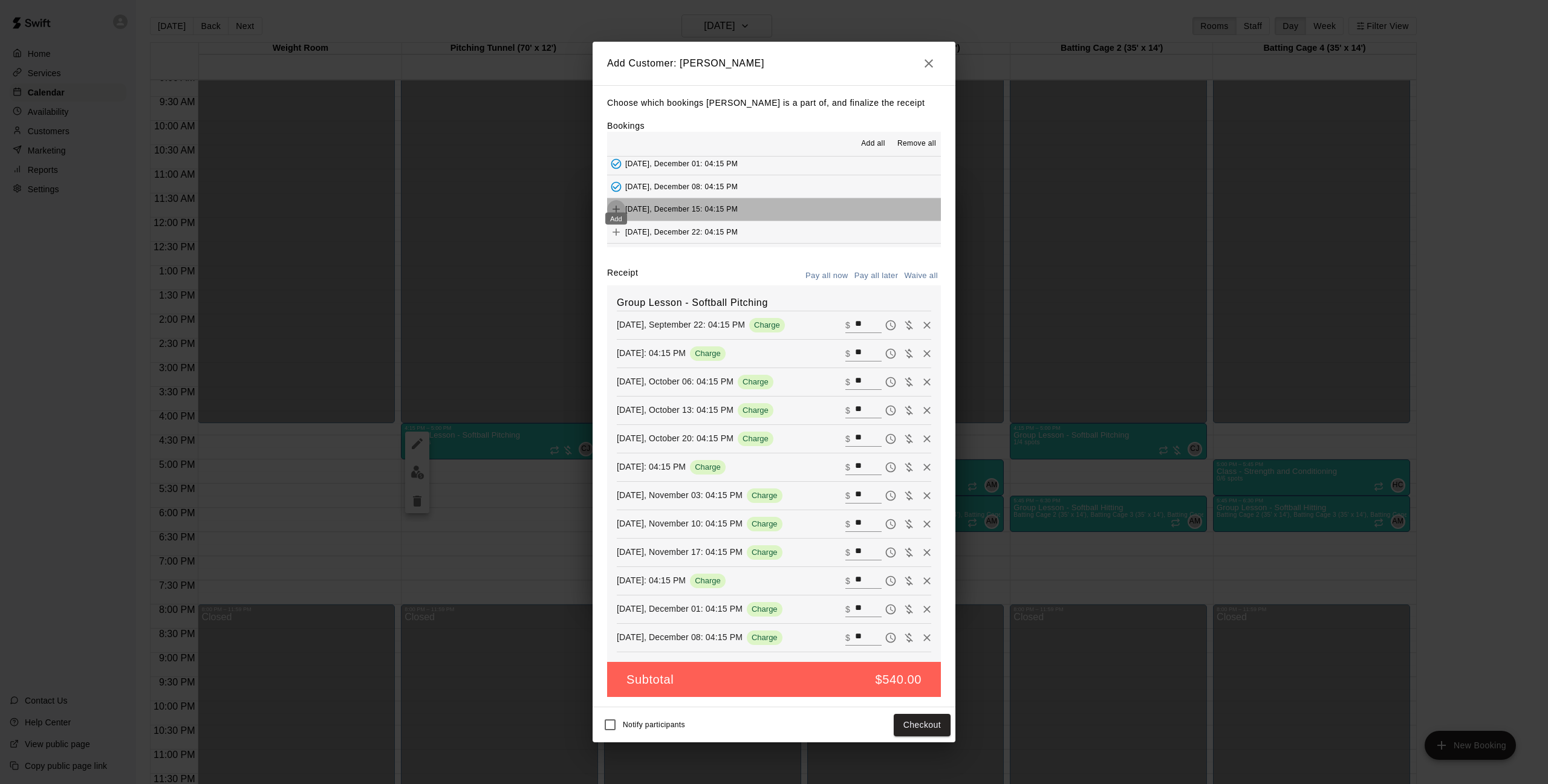
click at [620, 203] on icon "Add" at bounding box center [616, 208] width 12 height 12
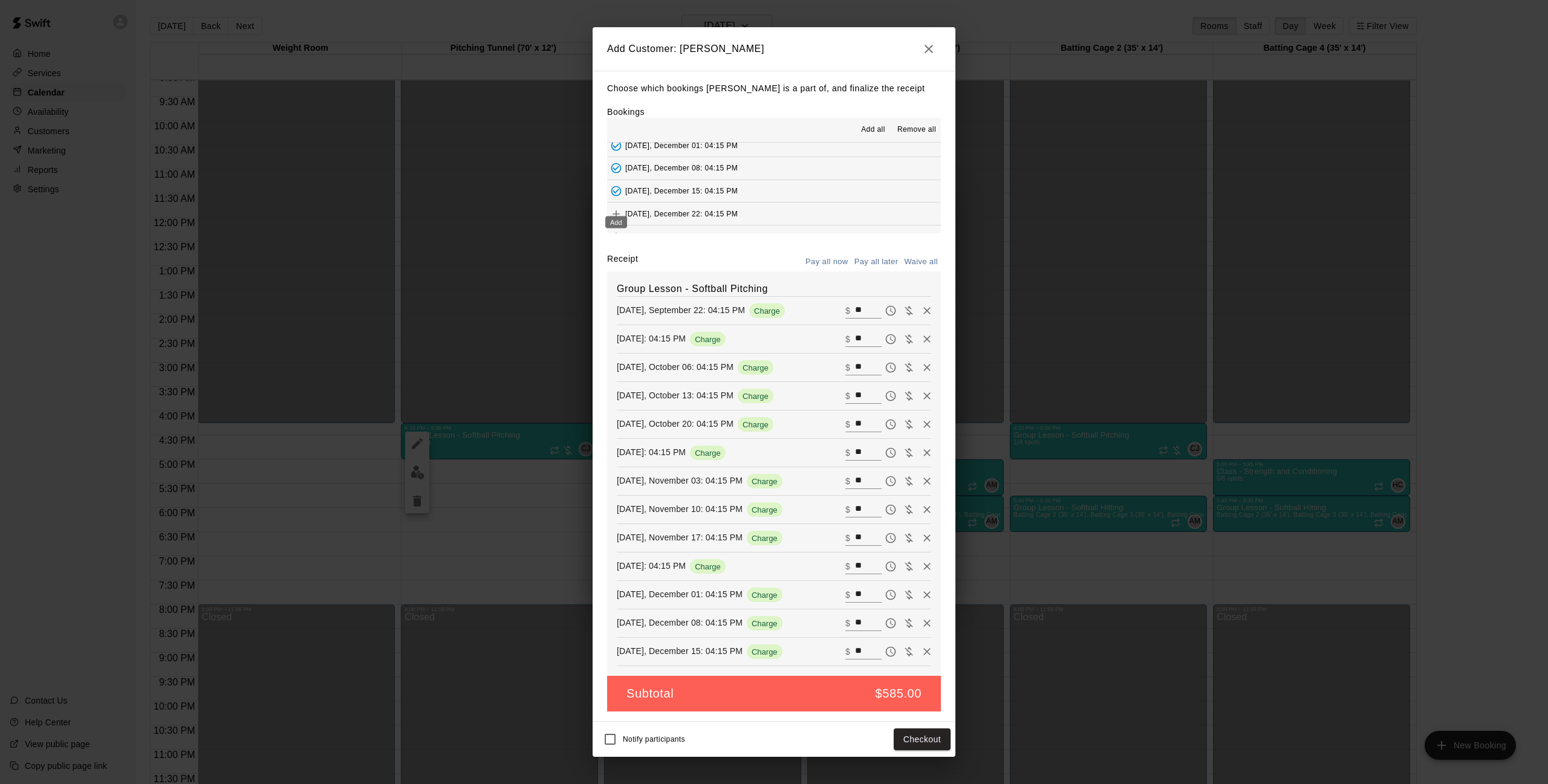
click at [619, 208] on icon "Add" at bounding box center [616, 214] width 12 height 12
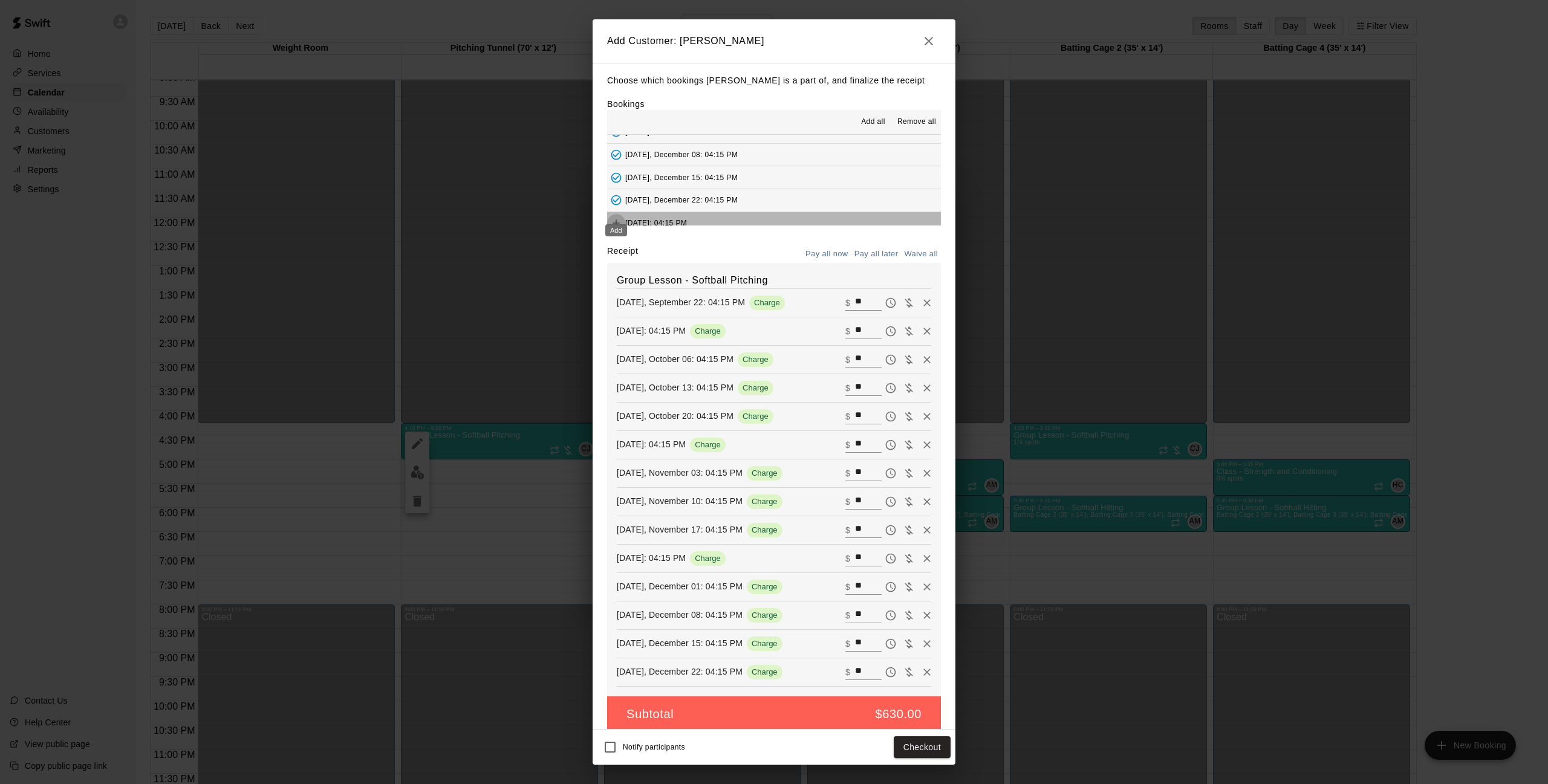
scroll to position [241, 0]
click at [618, 217] on icon "Add" at bounding box center [616, 223] width 12 height 12
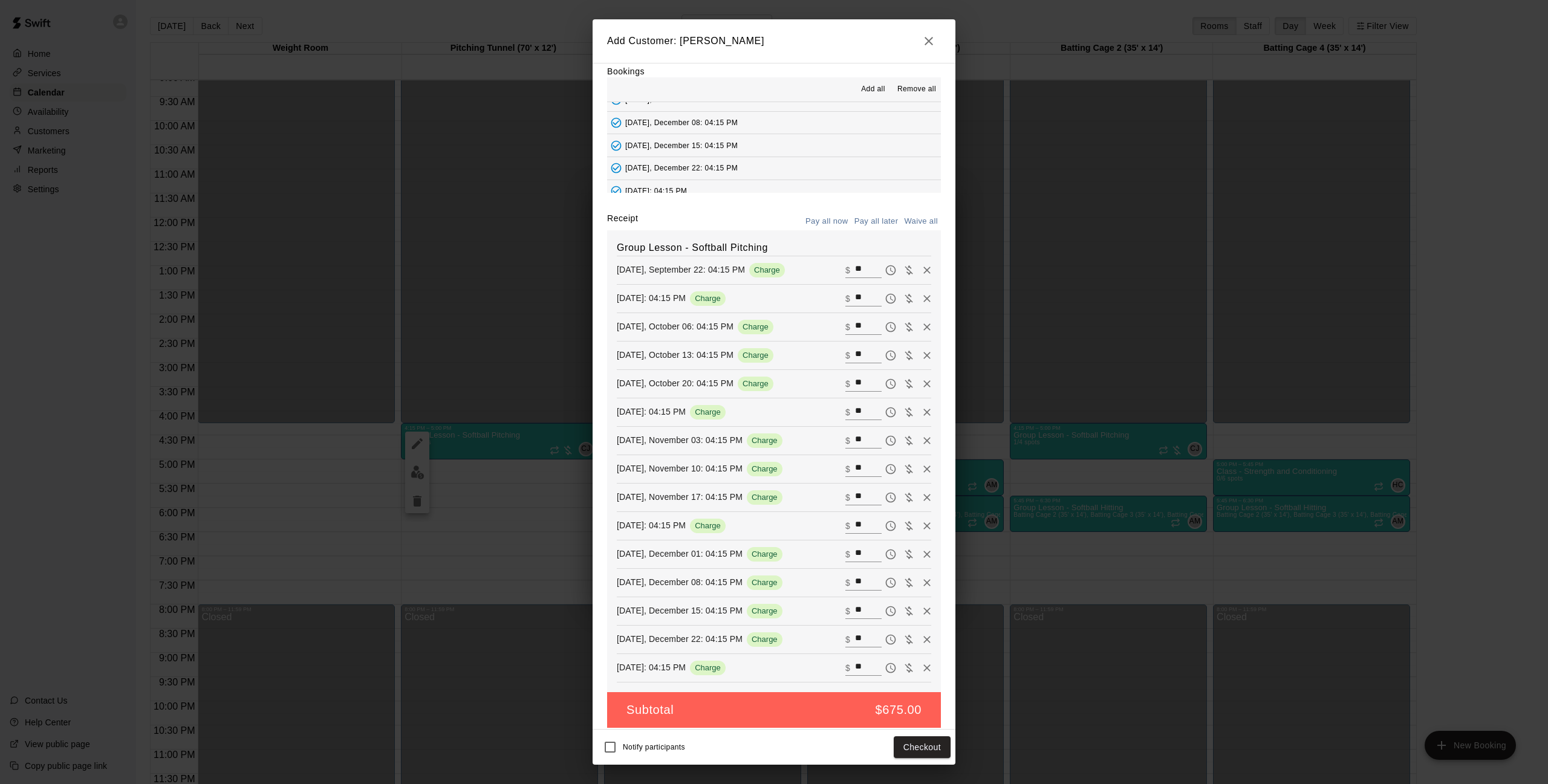
scroll to position [33, 0]
click at [875, 222] on button "Pay all later" at bounding box center [877, 221] width 50 height 19
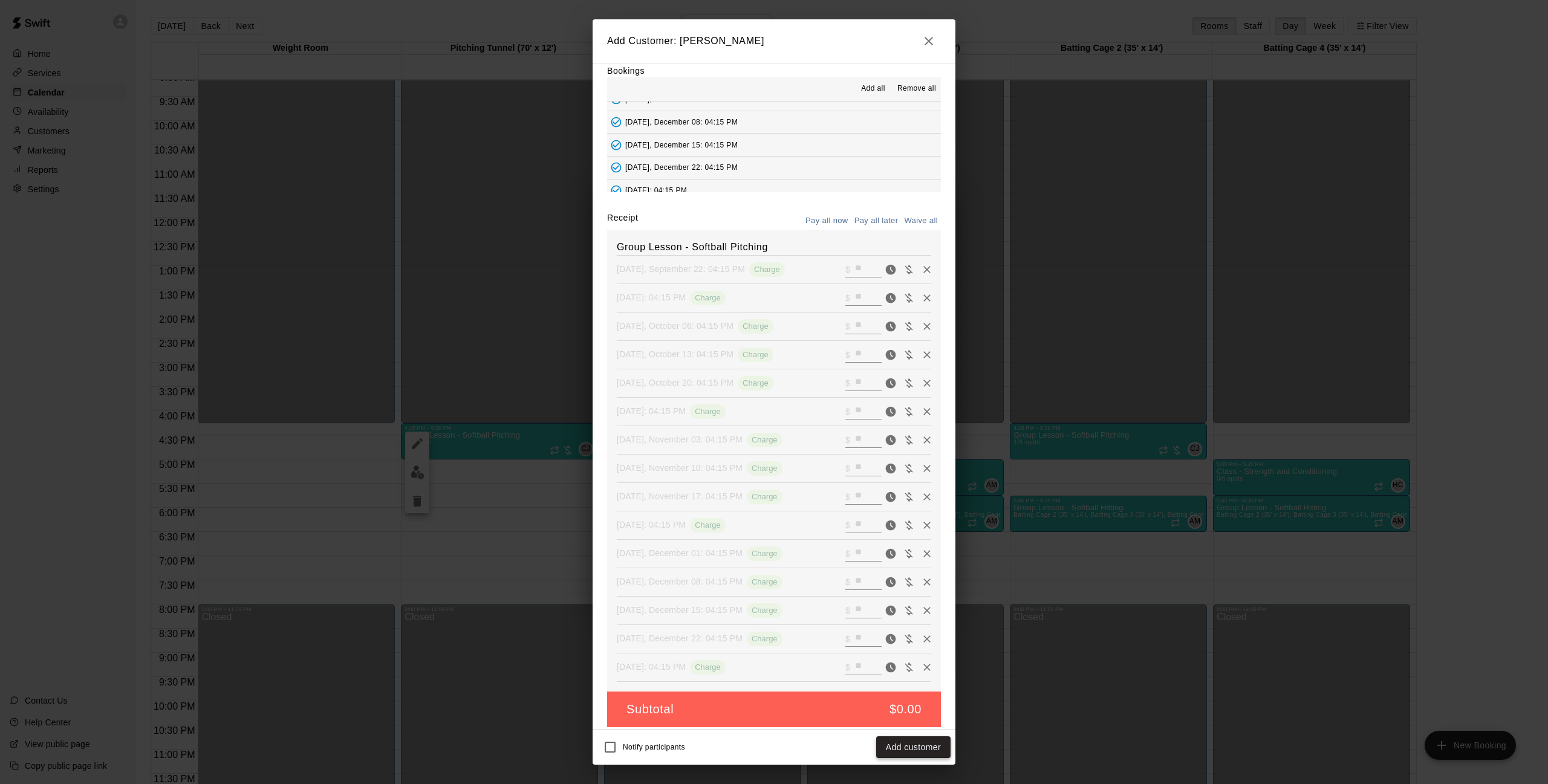
click at [918, 750] on button "Add customer" at bounding box center [913, 747] width 75 height 23
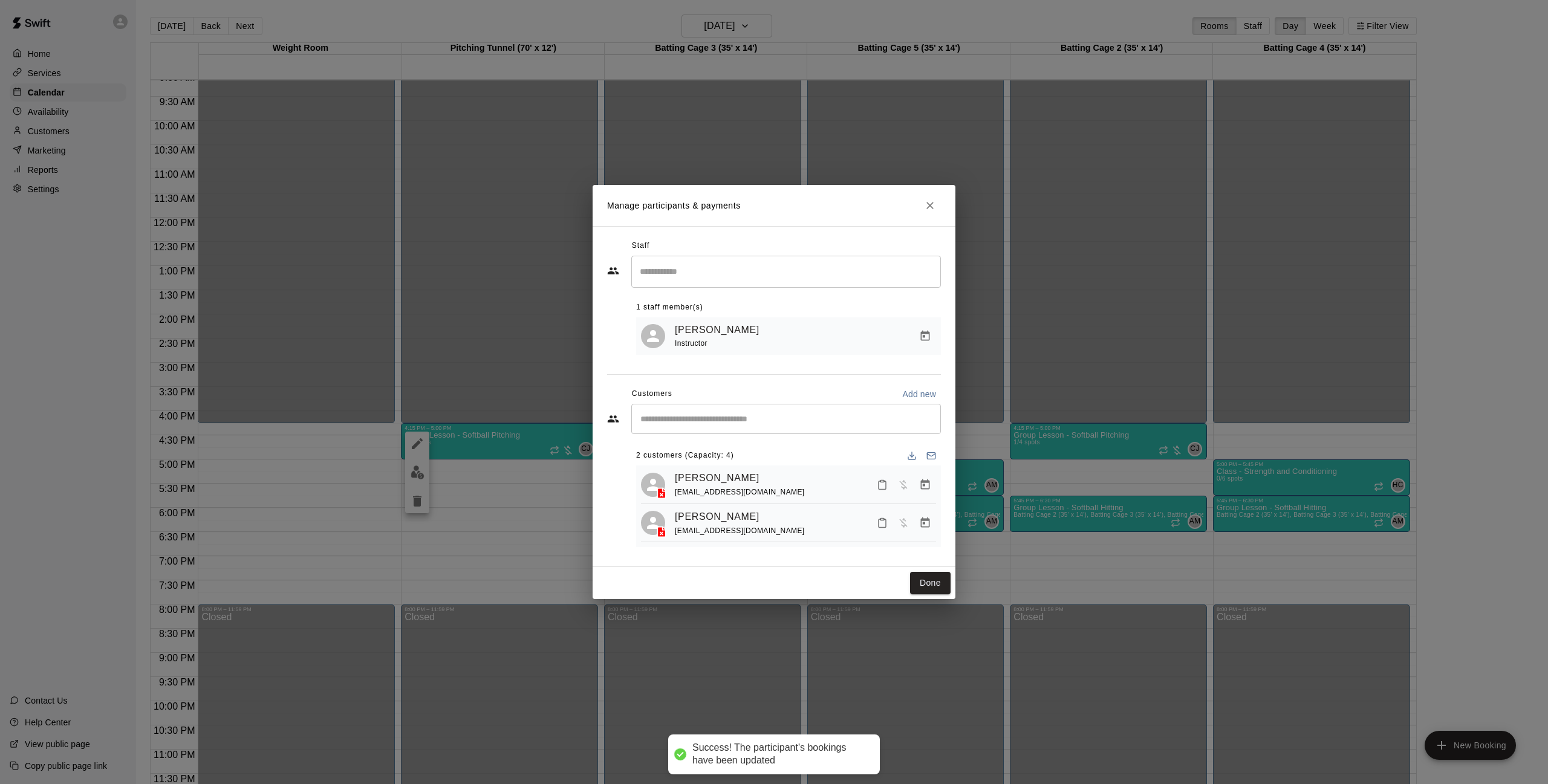
scroll to position [0, 0]
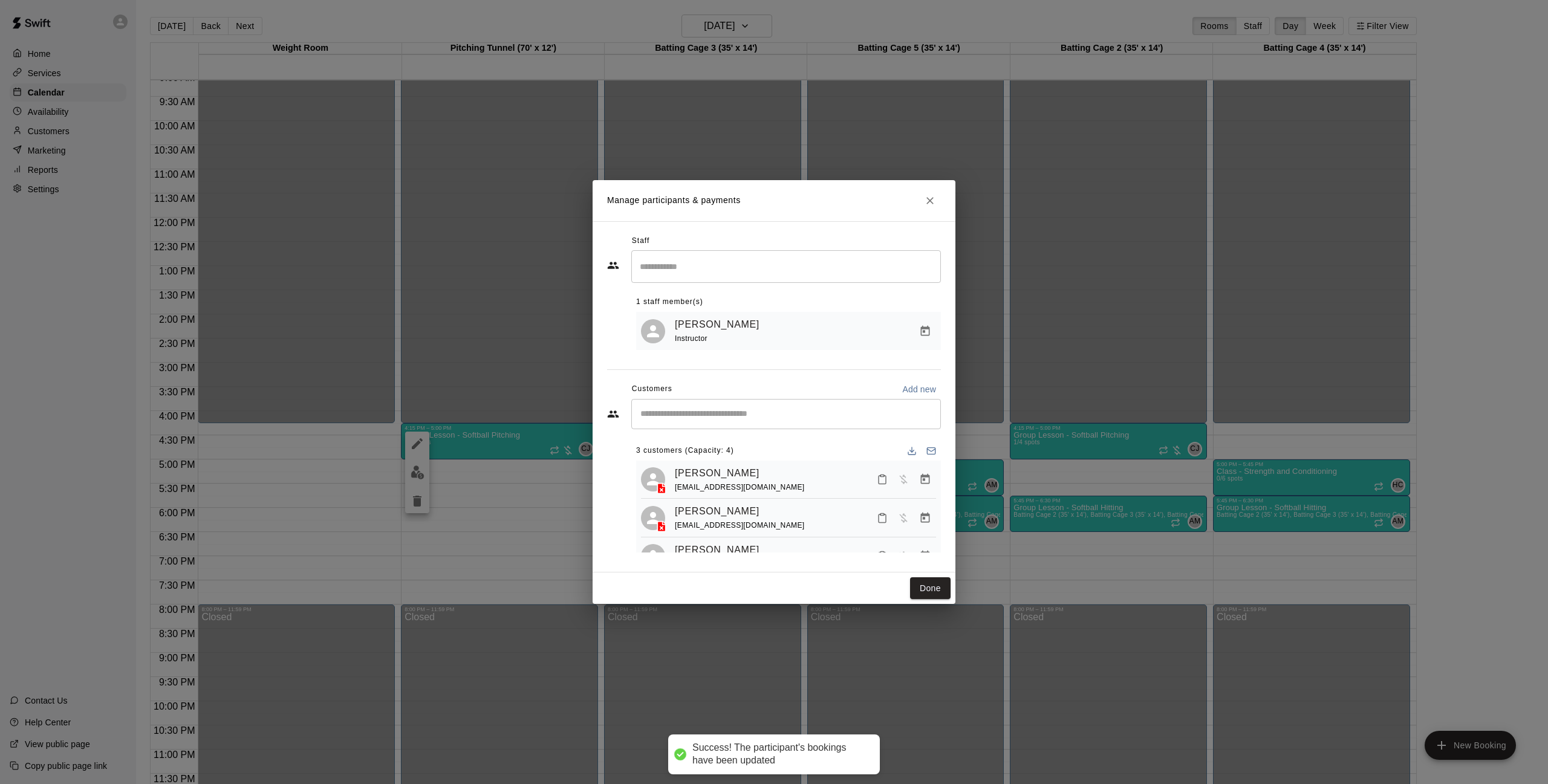
click at [763, 410] on input "Start typing to search customers..." at bounding box center [785, 414] width 298 height 12
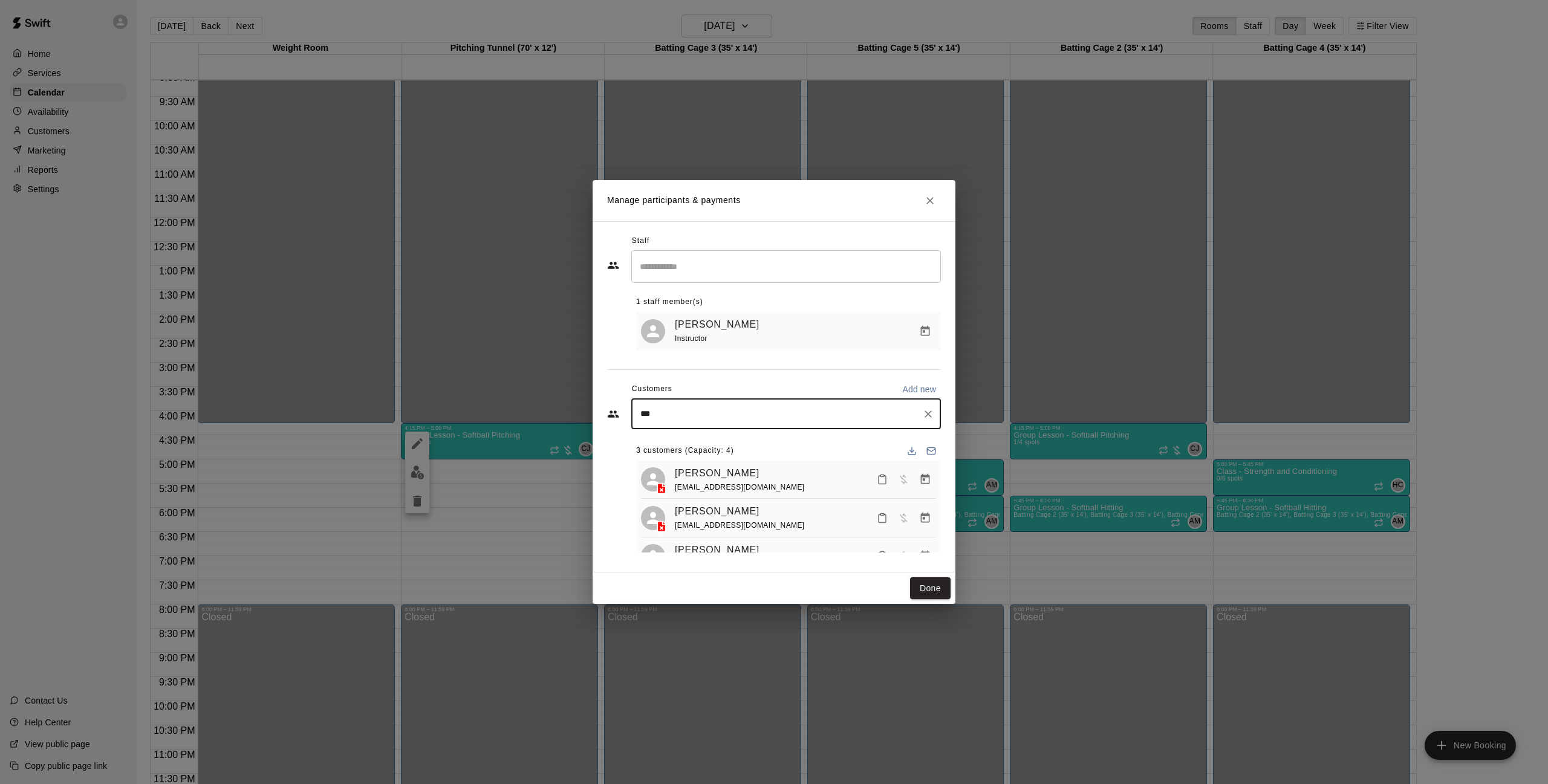
type input "****"
click at [736, 449] on div "Livy Fleming [EMAIL_ADDRESS][PERSON_NAME][DOMAIN_NAME]" at bounding box center [792, 448] width 255 height 26
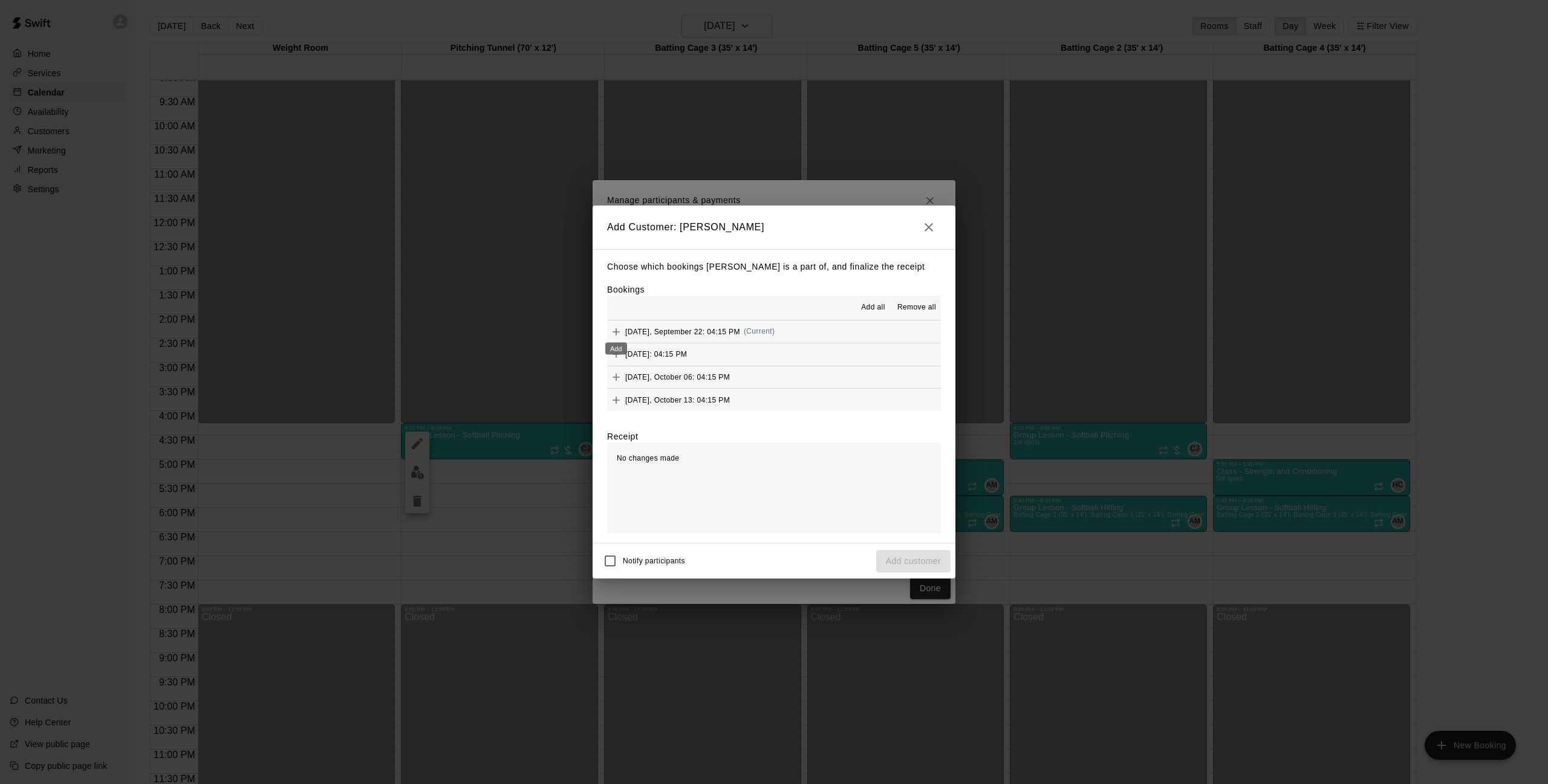
click at [611, 327] on icon "Add" at bounding box center [616, 332] width 12 height 12
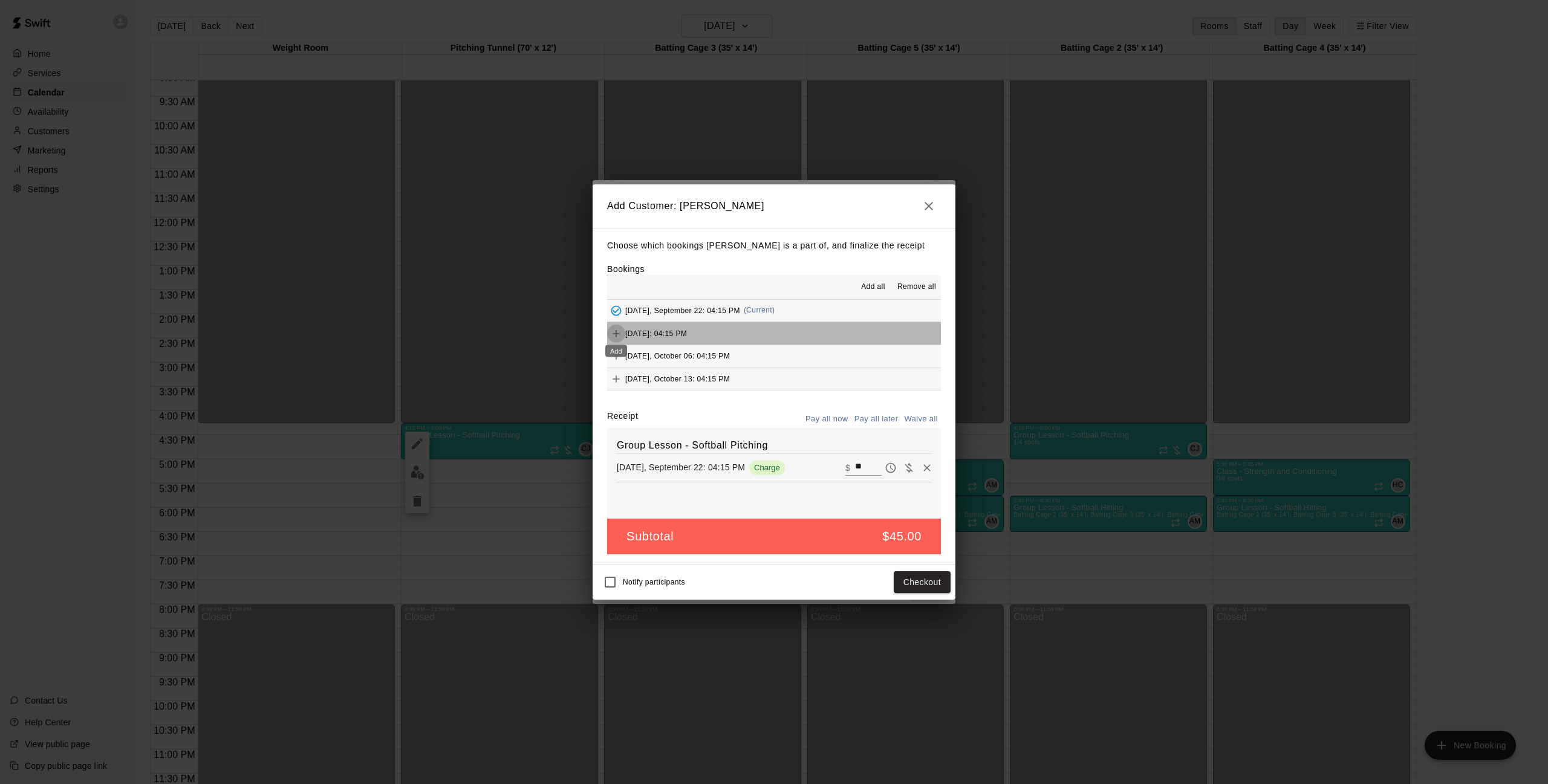
click at [616, 336] on icon "Add" at bounding box center [616, 333] width 12 height 12
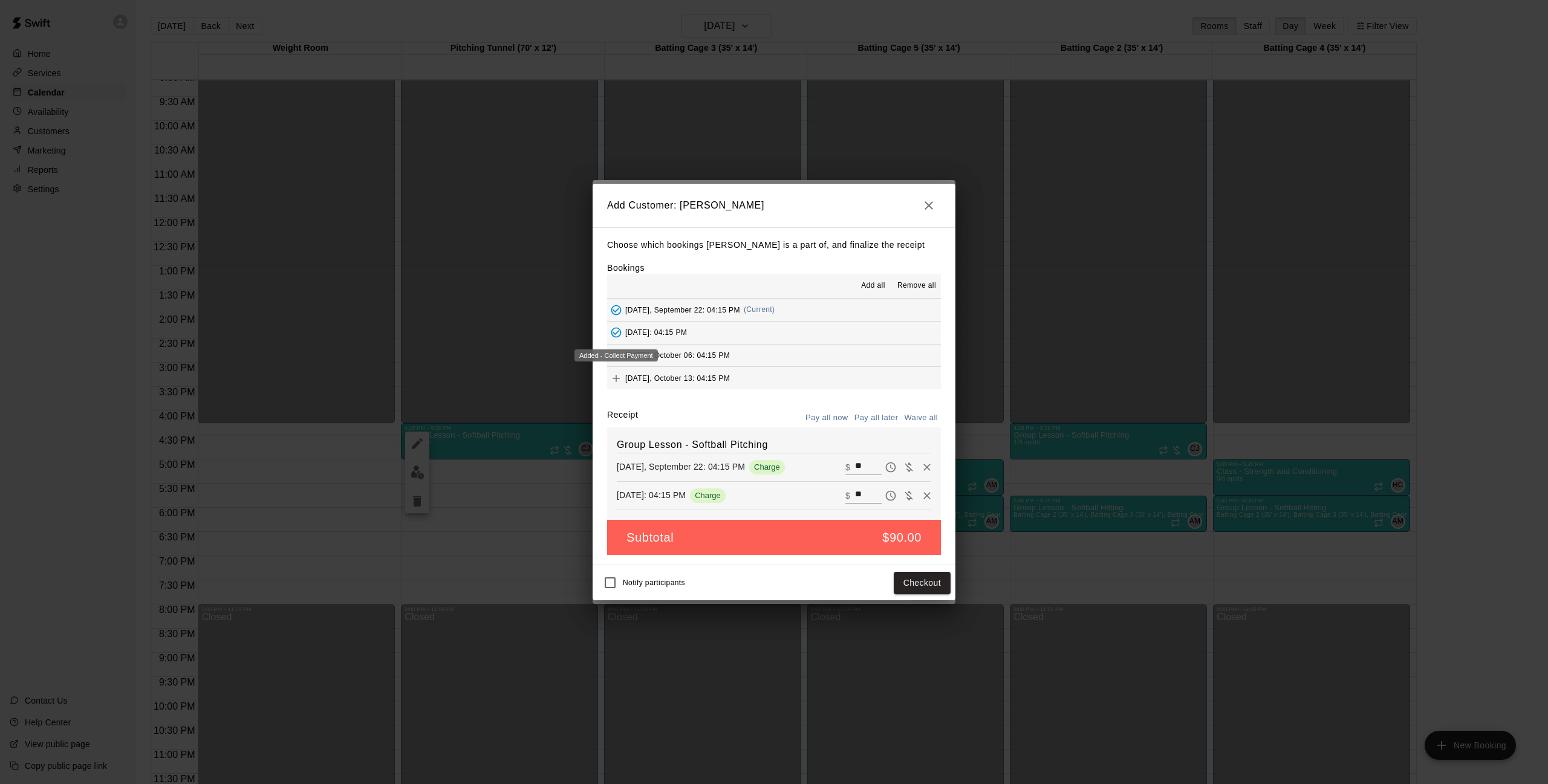
click at [614, 350] on div "Added - Collect Payment" at bounding box center [616, 355] width 84 height 12
click at [618, 354] on icon "Add" at bounding box center [617, 355] width 7 height 7
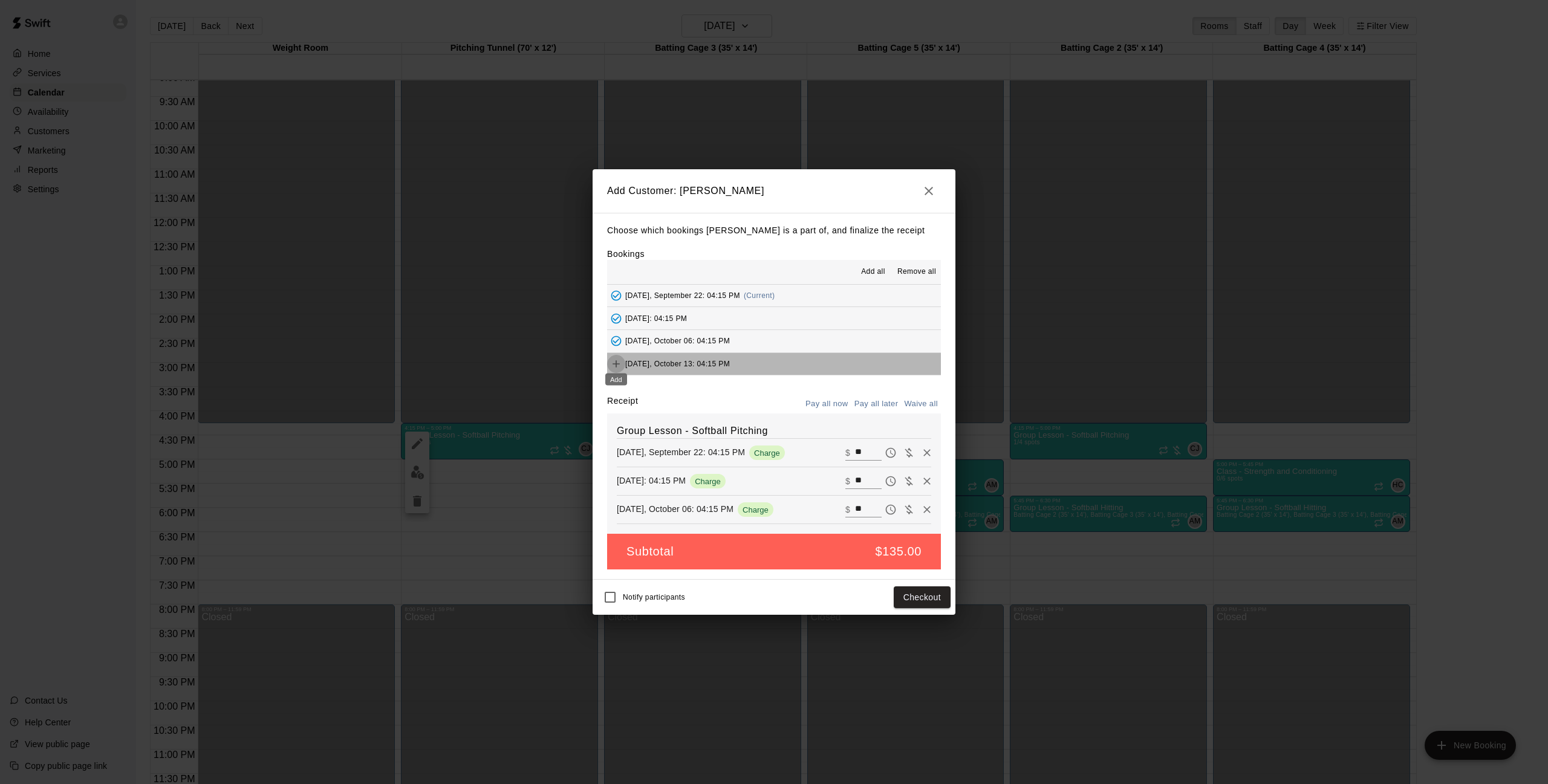
click at [618, 358] on icon "Add" at bounding box center [616, 363] width 12 height 12
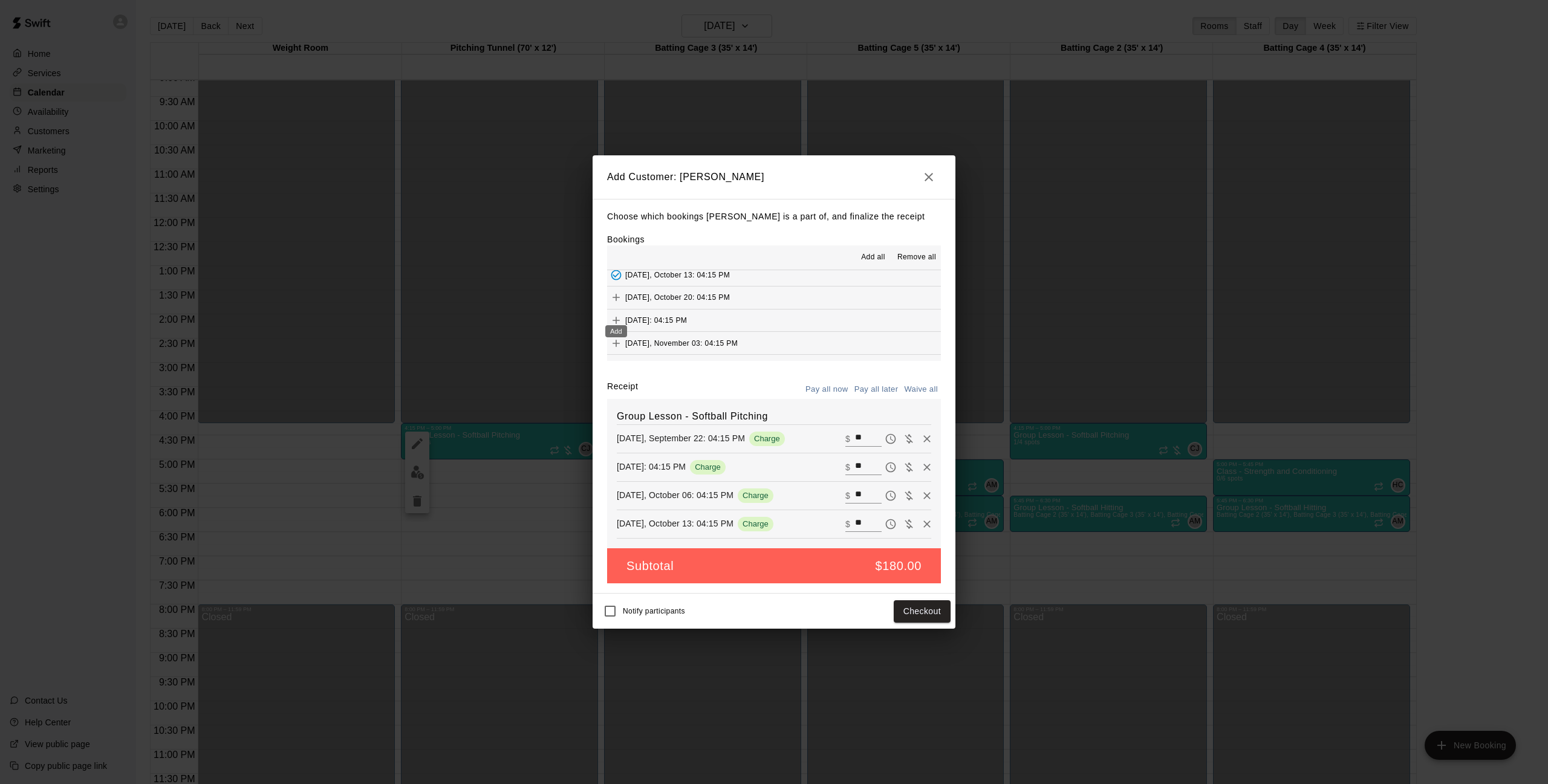
scroll to position [78, 0]
click at [620, 290] on icon "Add" at bounding box center [616, 293] width 12 height 12
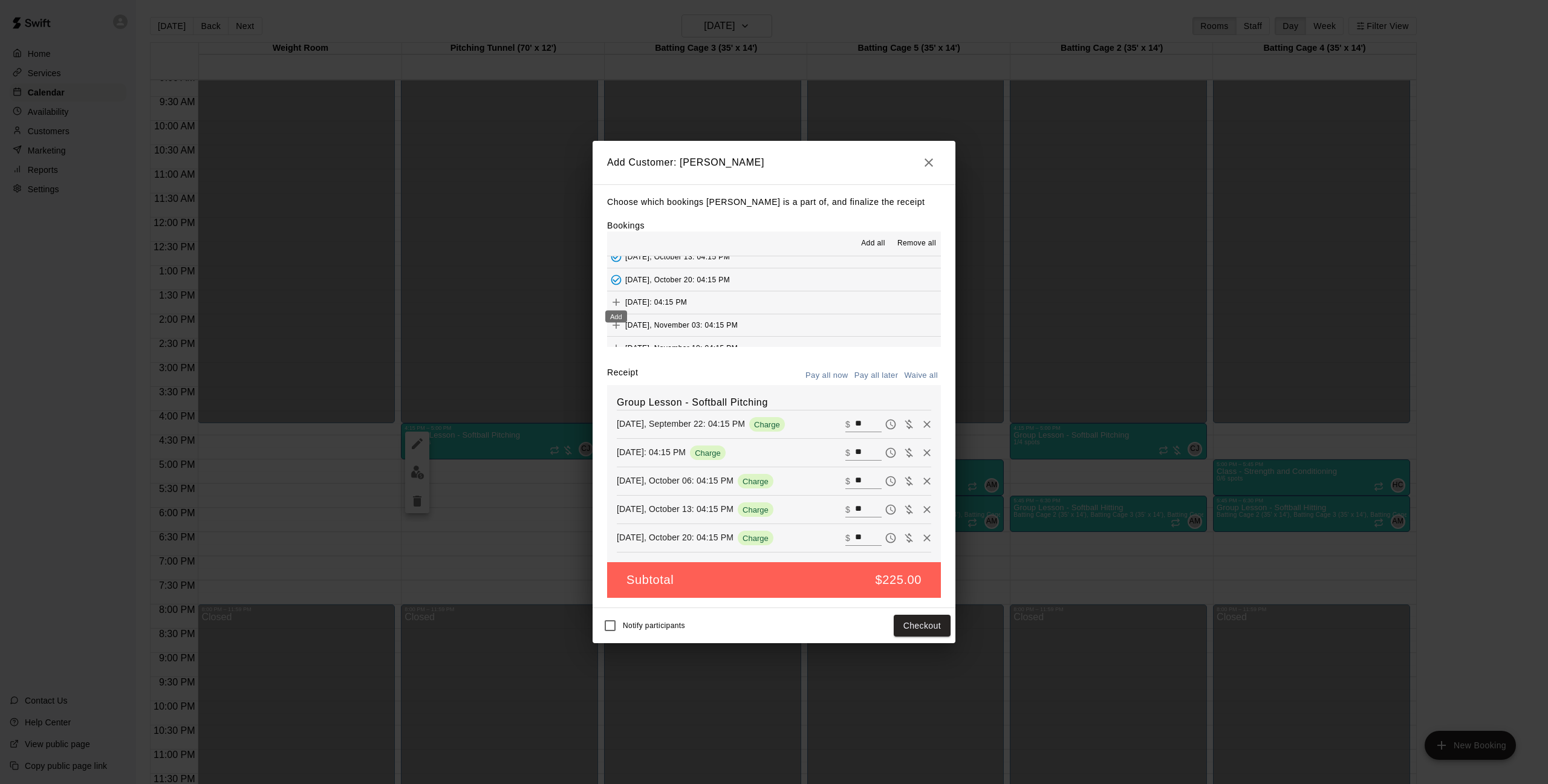
click at [616, 299] on icon "Add" at bounding box center [617, 303] width 7 height 7
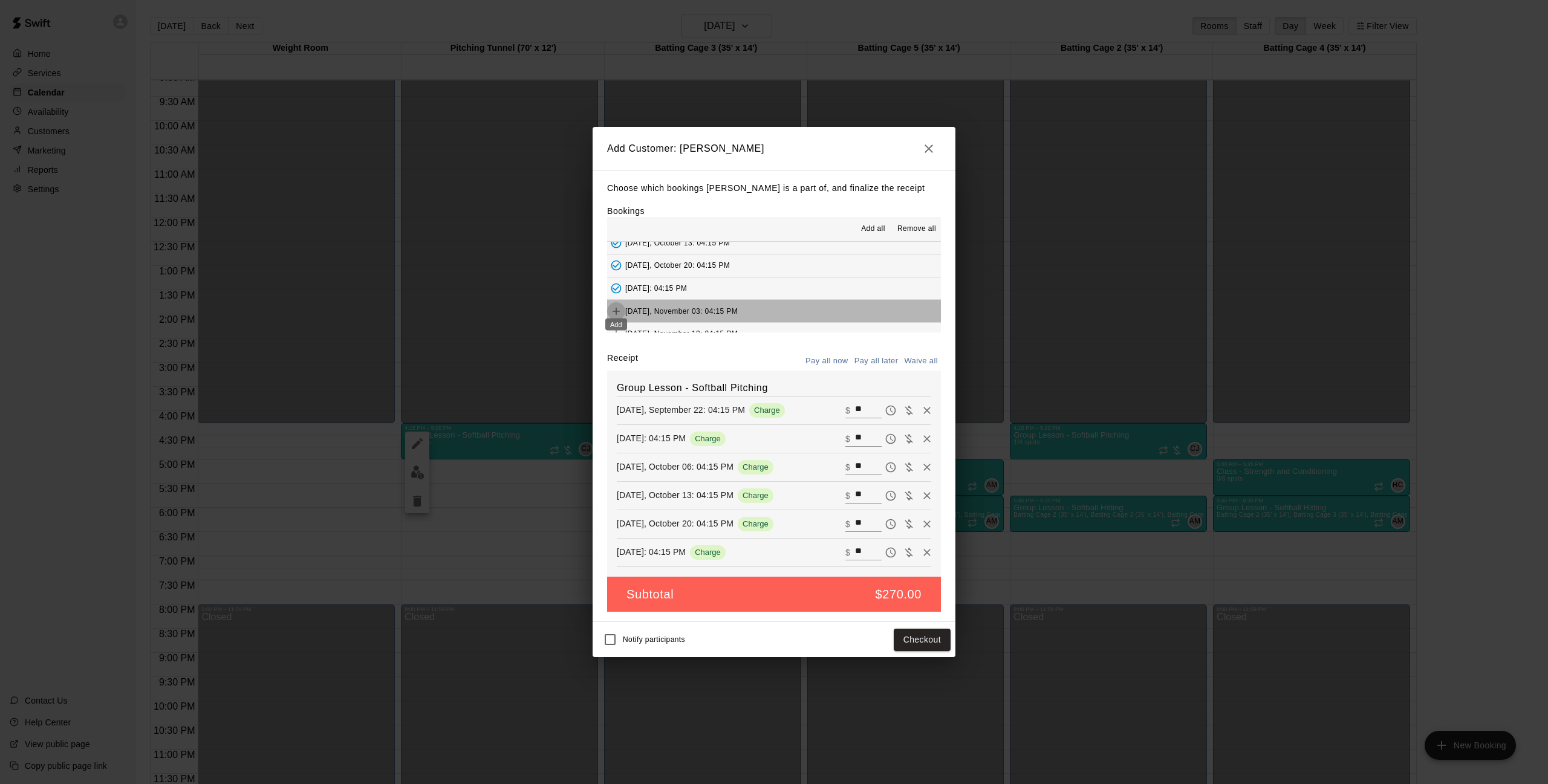
click at [615, 307] on icon "Add" at bounding box center [616, 311] width 12 height 12
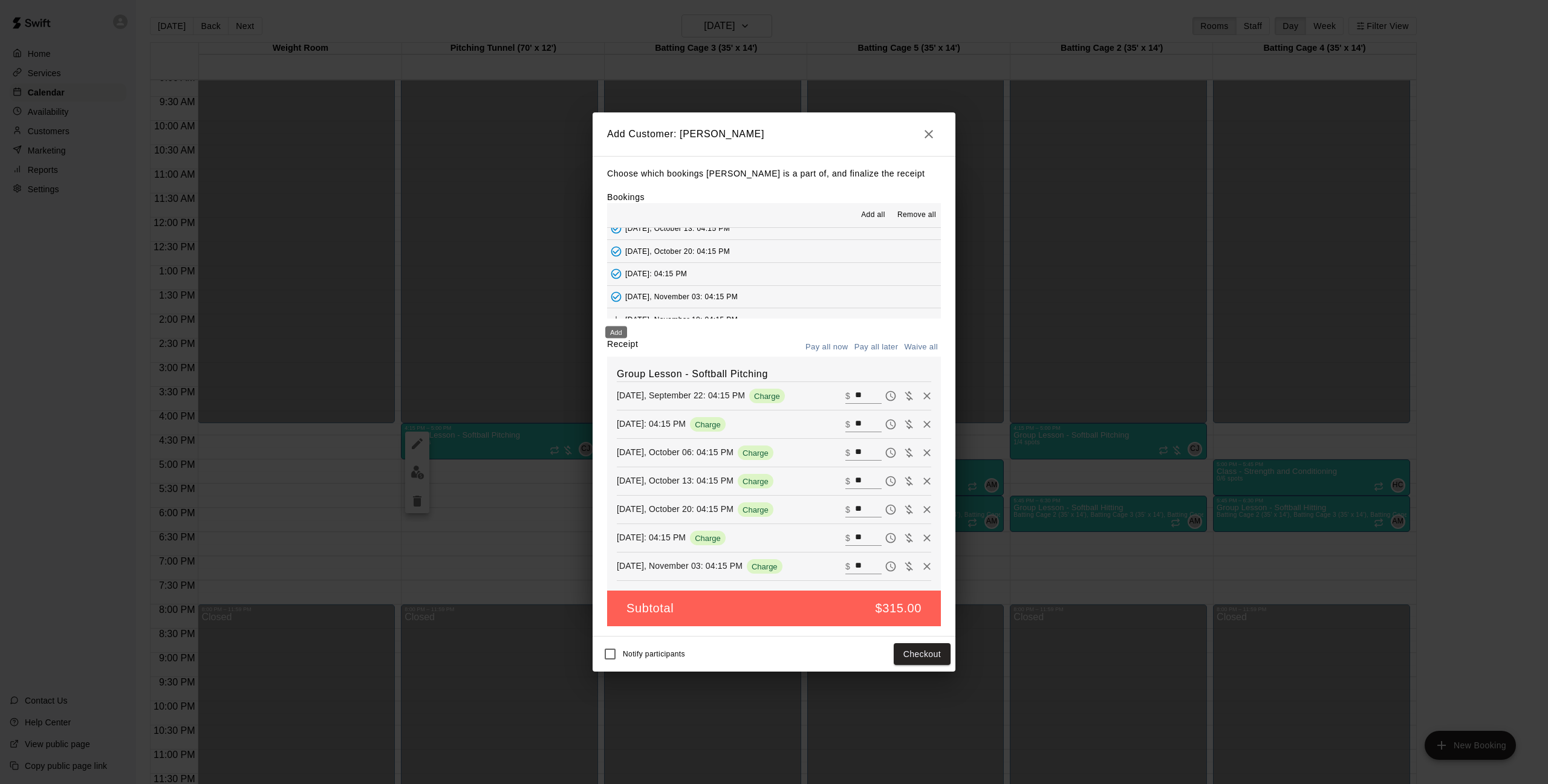
click at [615, 316] on icon "Add" at bounding box center [617, 320] width 7 height 7
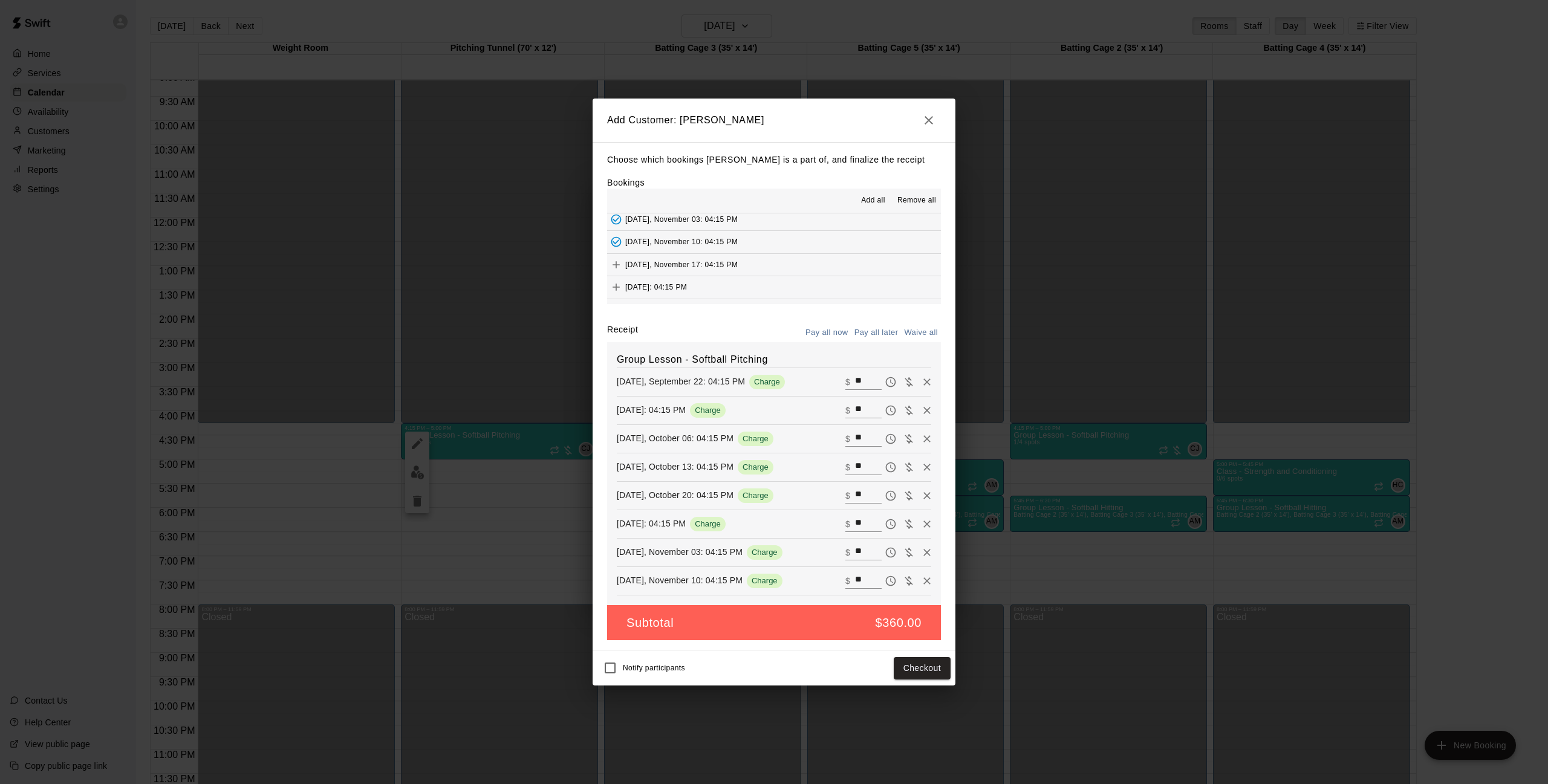
scroll to position [144, 0]
click at [615, 259] on icon "Add" at bounding box center [617, 262] width 7 height 7
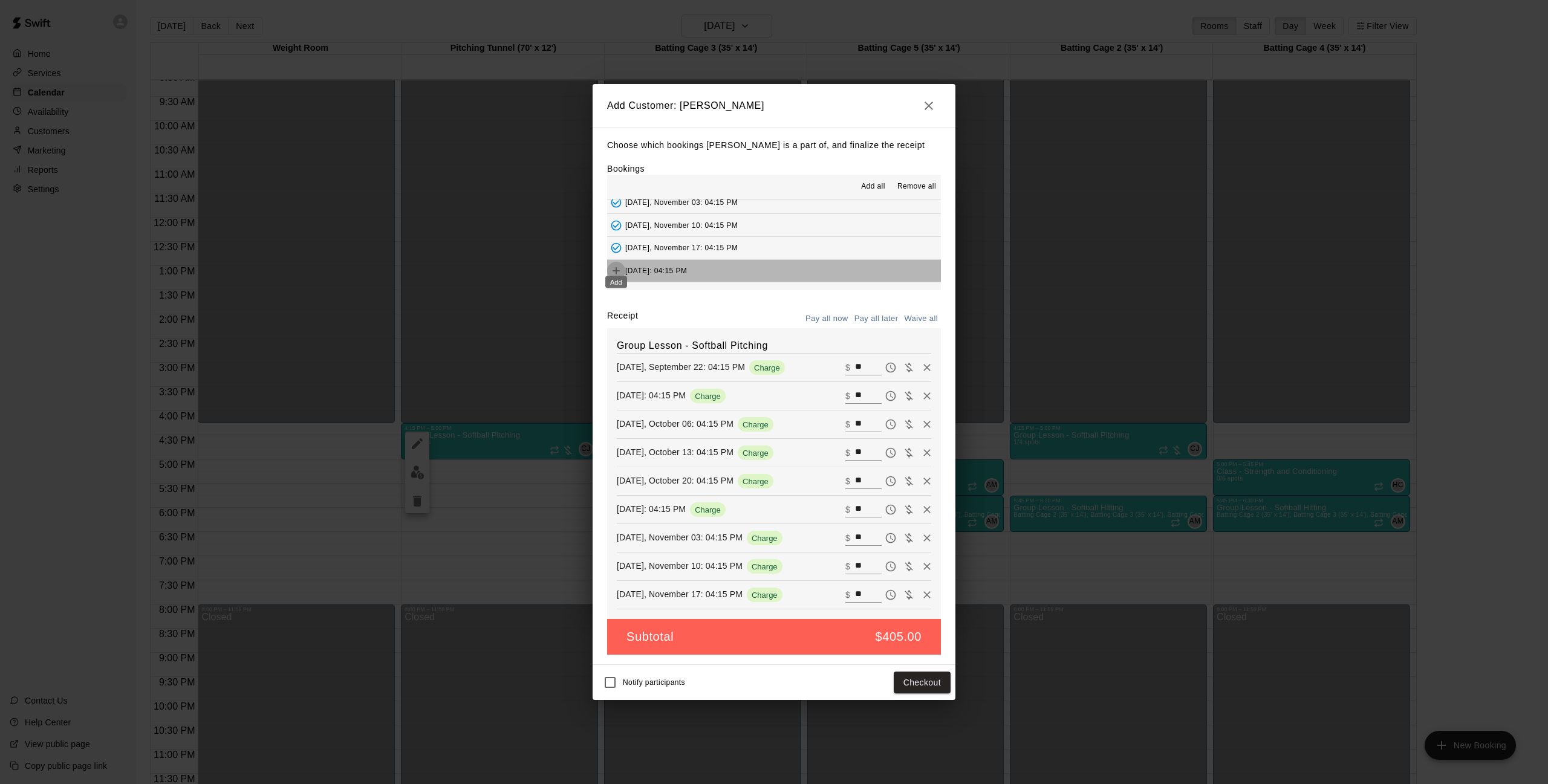
click at [615, 265] on icon "Add" at bounding box center [616, 270] width 12 height 12
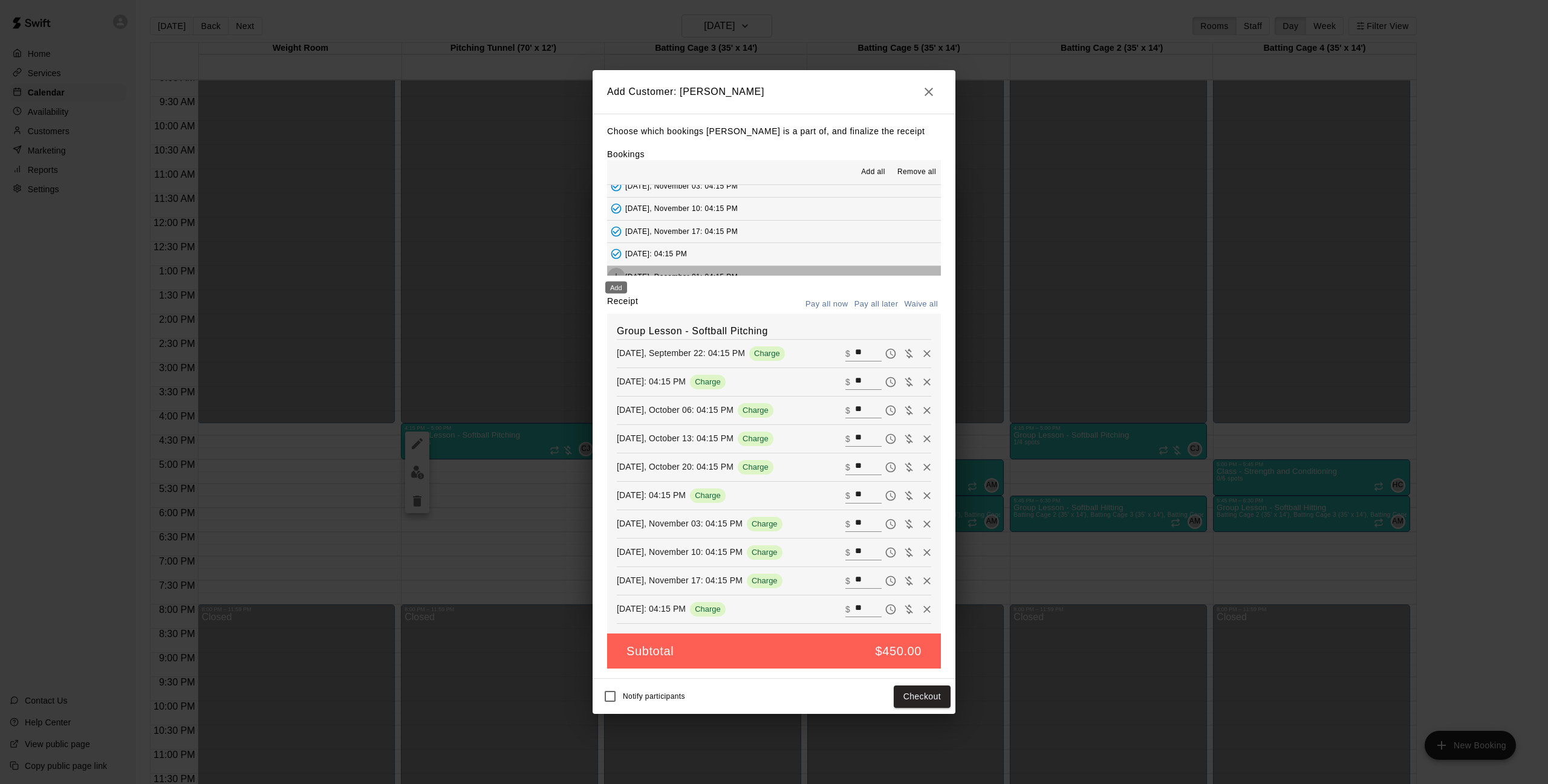
click at [615, 268] on button "Add" at bounding box center [617, 277] width 18 height 18
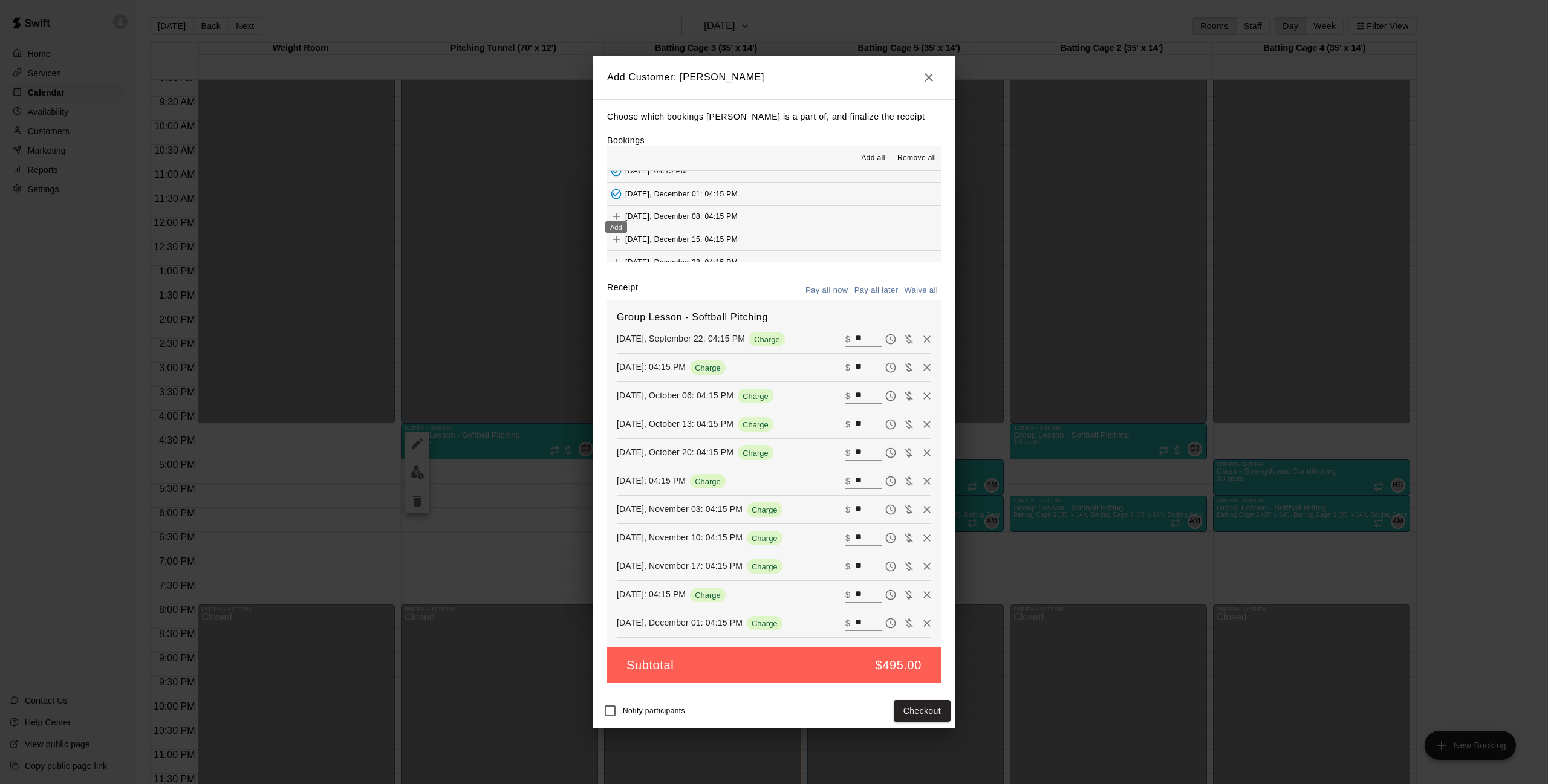
scroll to position [215, 0]
click at [615, 212] on icon "Add" at bounding box center [616, 216] width 12 height 12
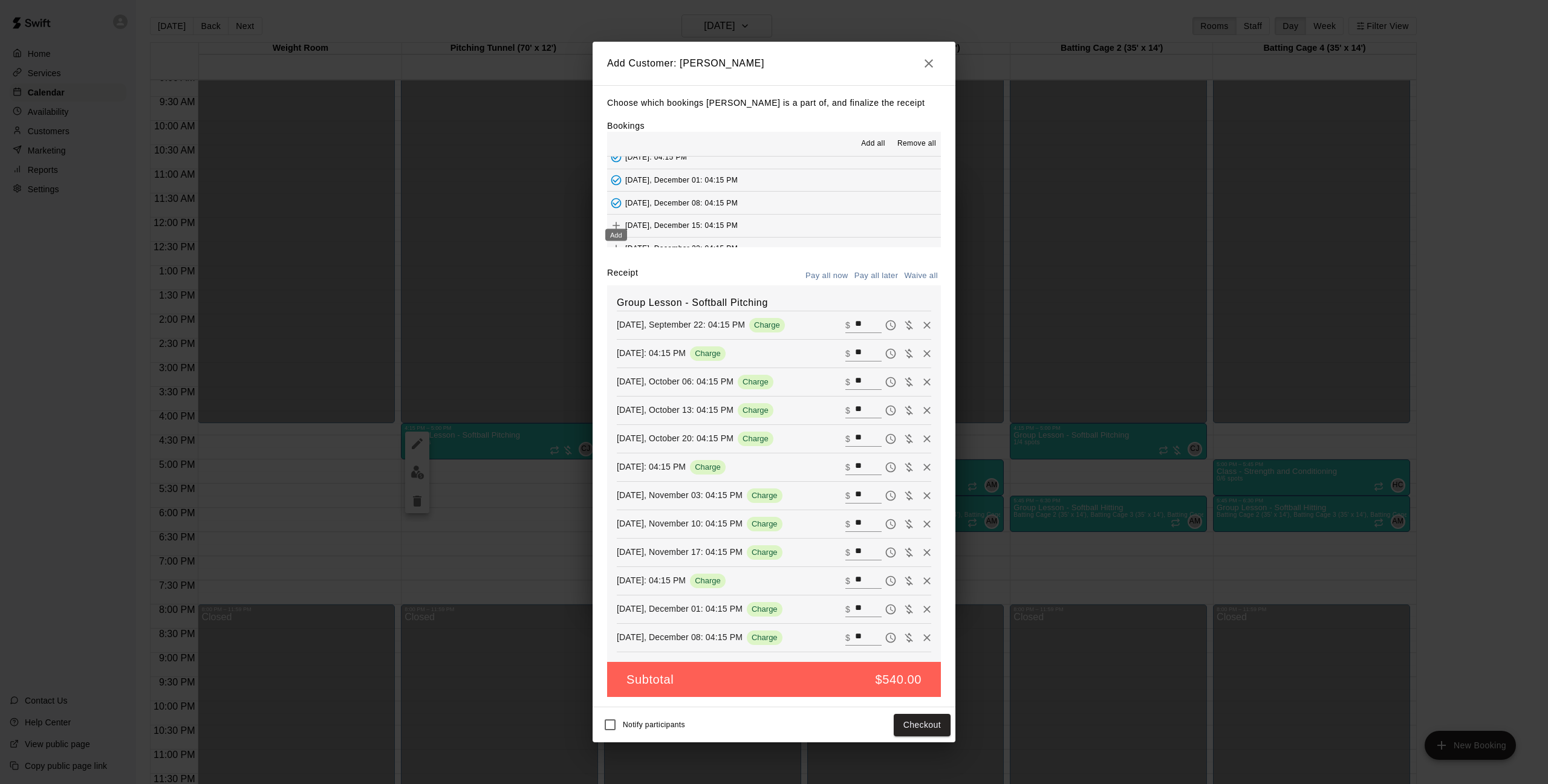
click at [610, 220] on icon "Add" at bounding box center [616, 225] width 12 height 12
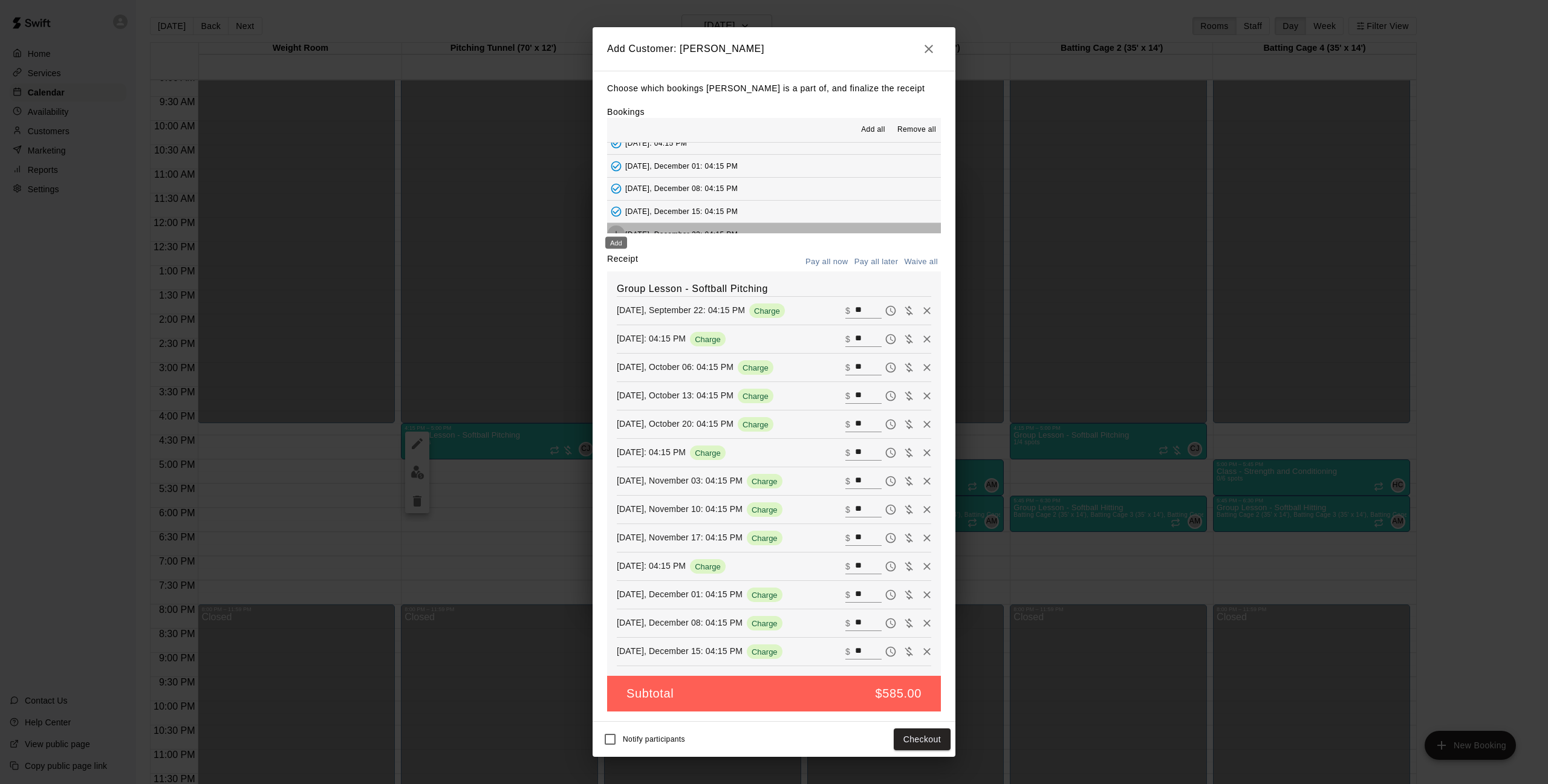
click at [617, 231] on icon "Add" at bounding box center [617, 234] width 7 height 7
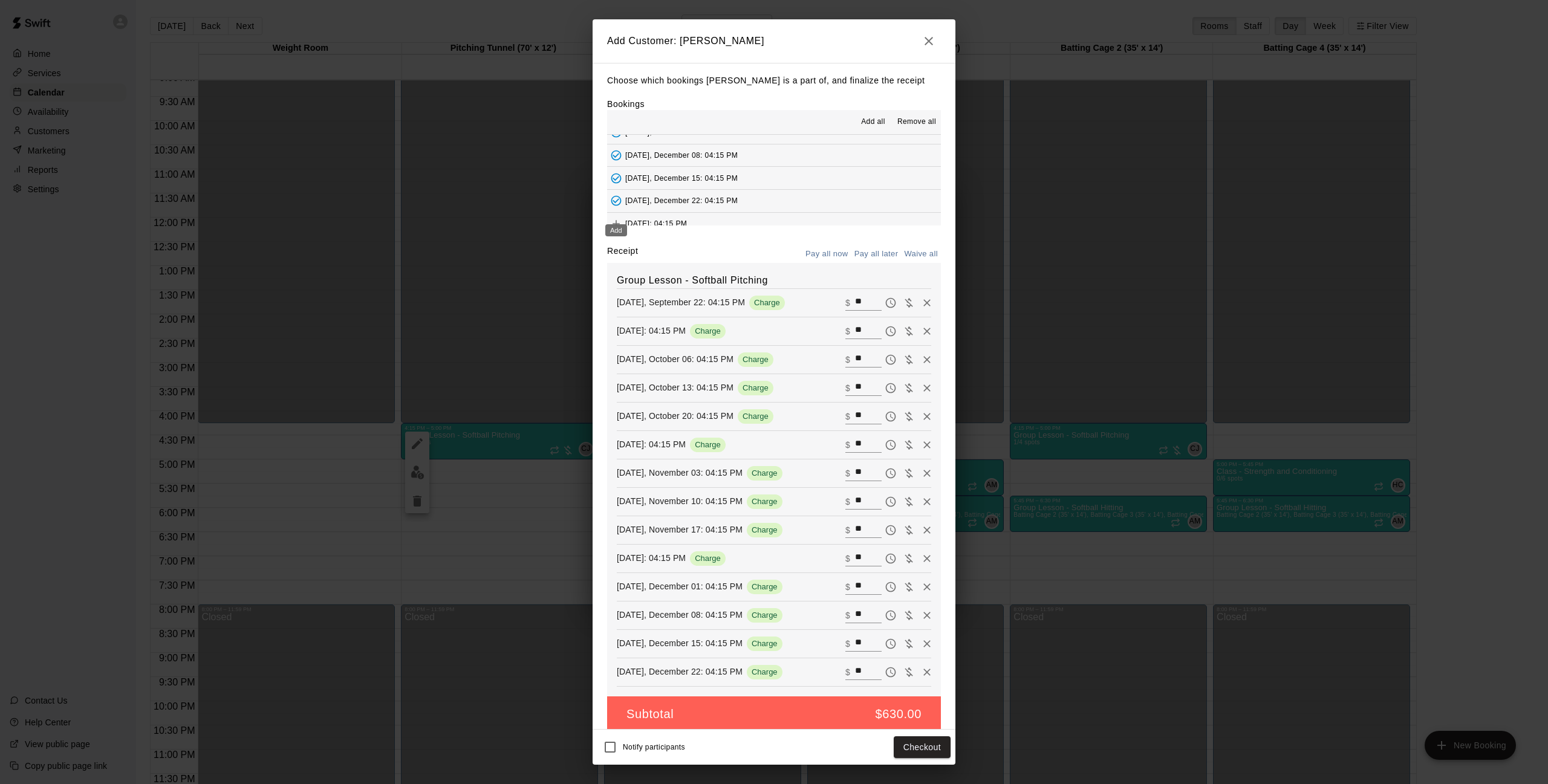
scroll to position [239, 0]
click at [616, 222] on icon "Add" at bounding box center [617, 225] width 7 height 7
click at [927, 257] on button "Waive all" at bounding box center [921, 254] width 40 height 19
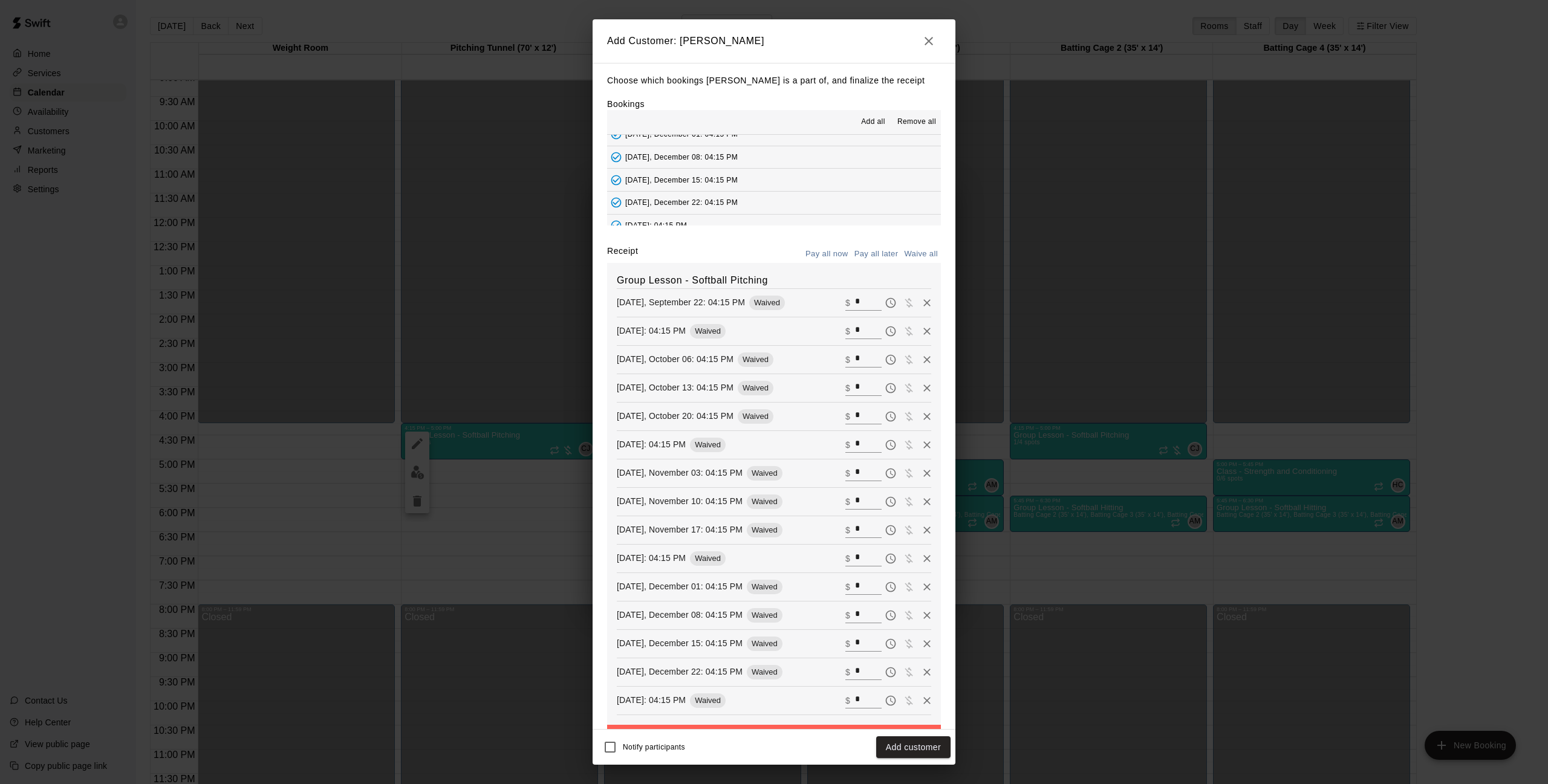
type input "*"
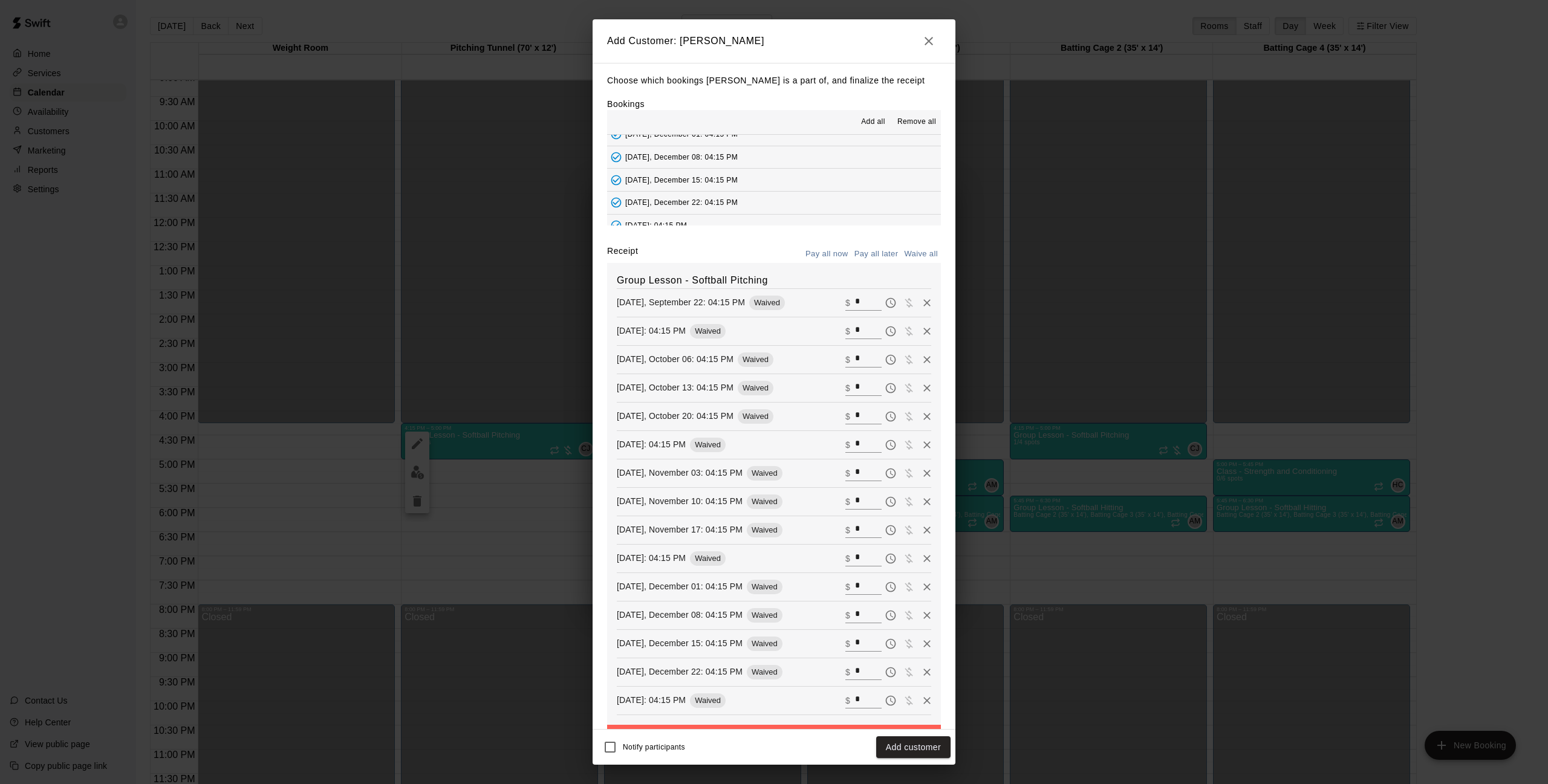
type input "*"
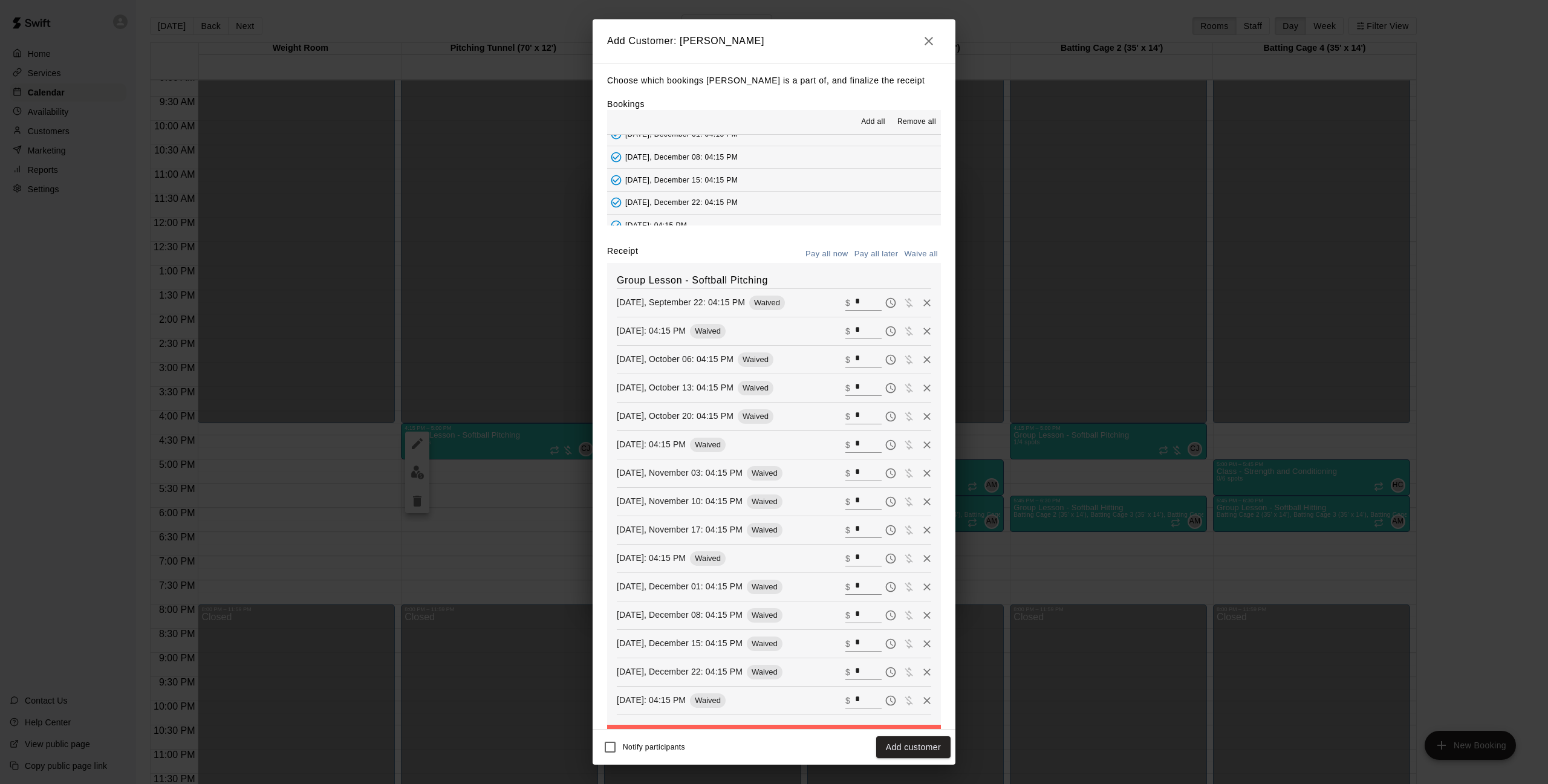
type input "*"
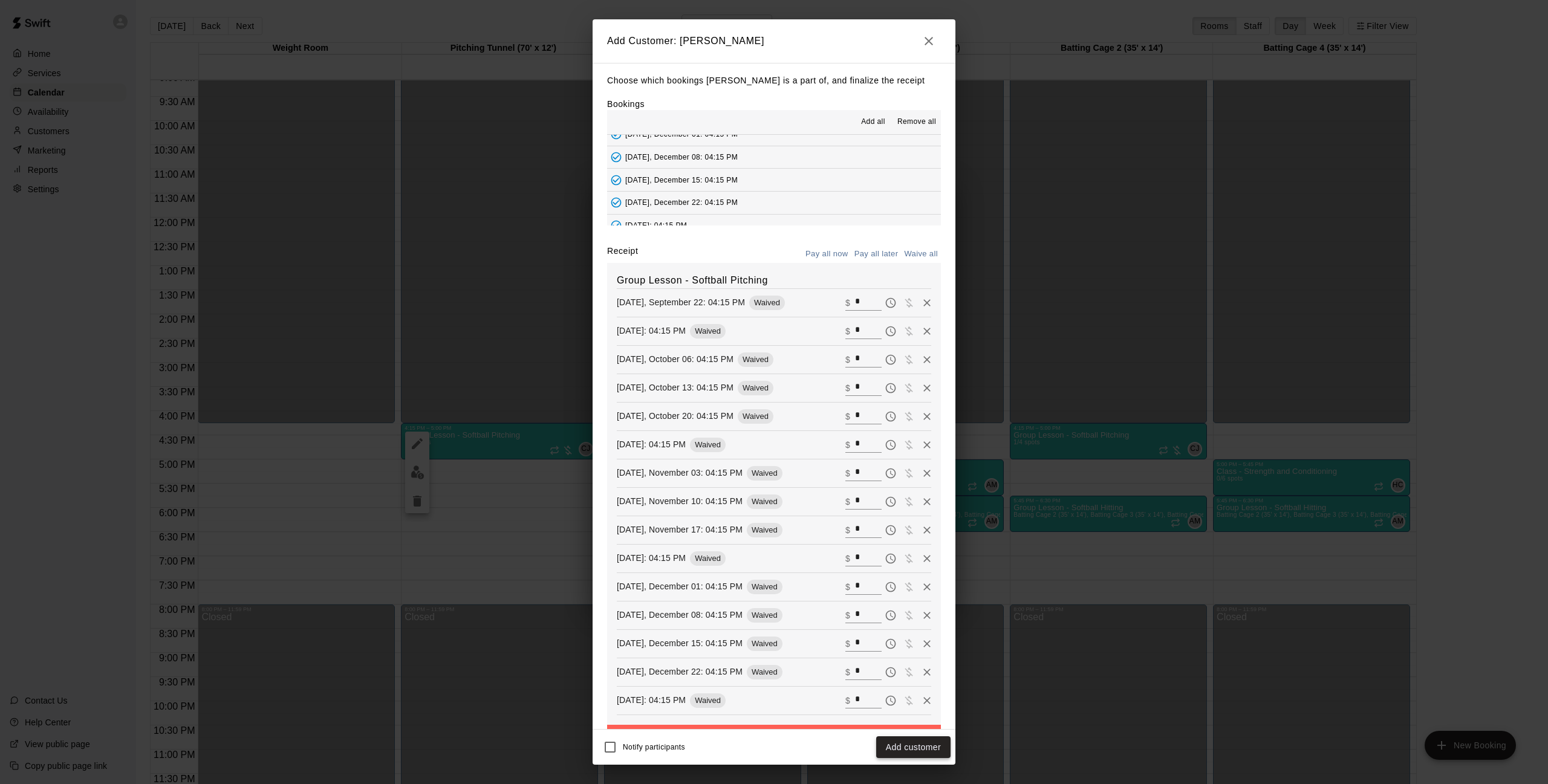
click at [894, 751] on button "Add customer" at bounding box center [913, 747] width 75 height 23
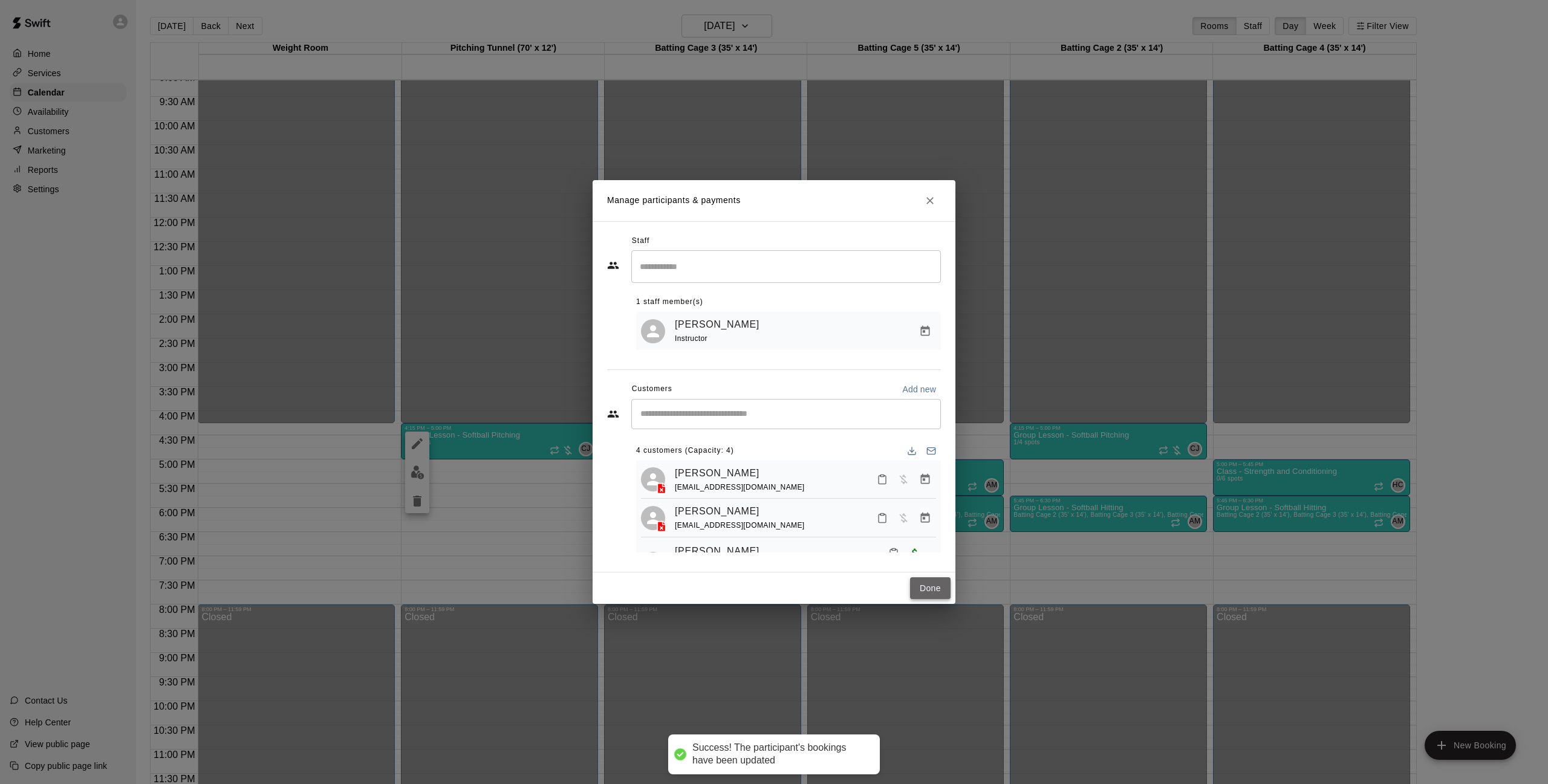
click at [930, 581] on button "Done" at bounding box center [930, 588] width 41 height 23
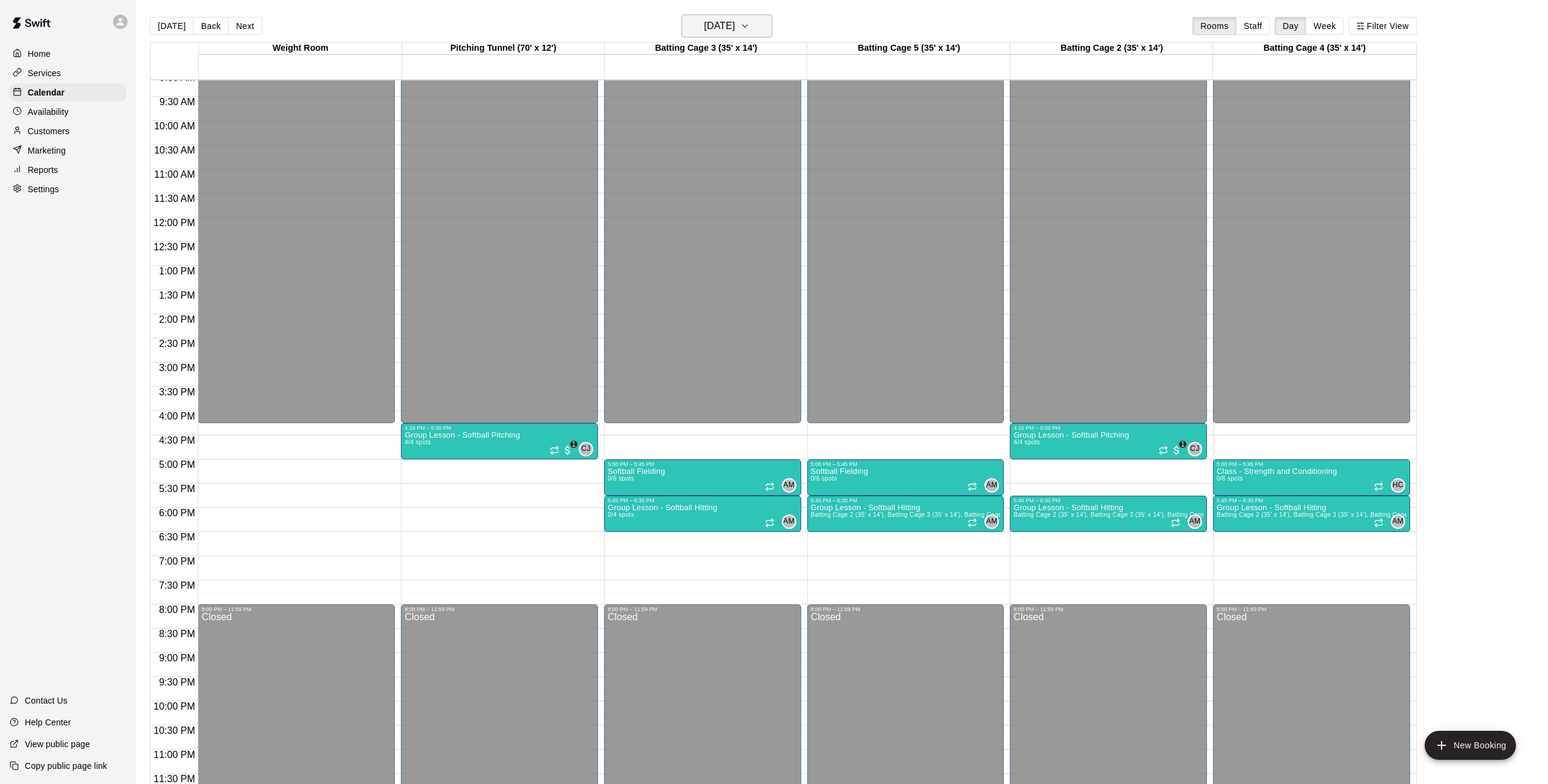
click at [734, 27] on h6 "[DATE]" at bounding box center [719, 25] width 31 height 17
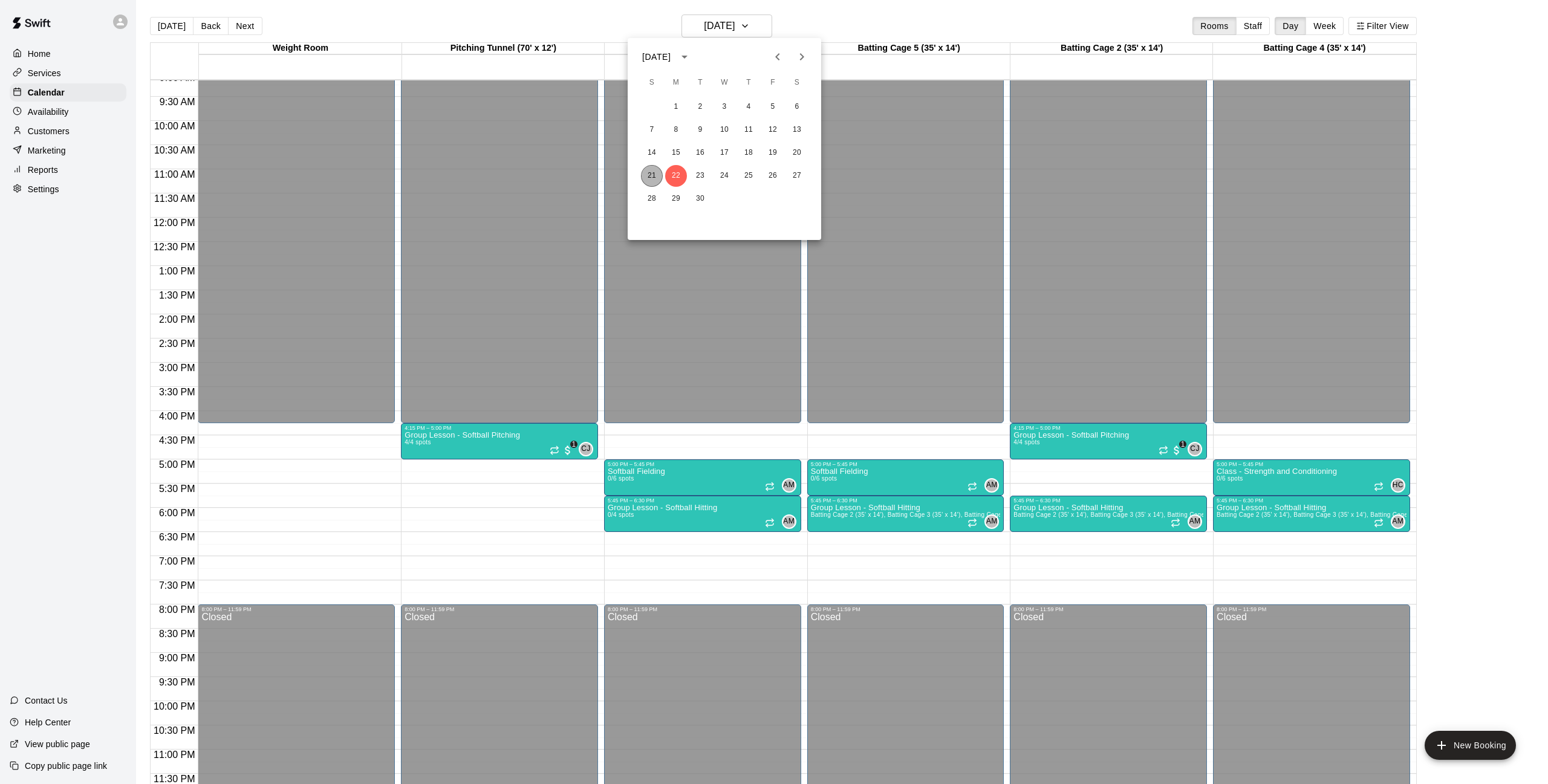
click at [650, 178] on button "21" at bounding box center [652, 176] width 22 height 22
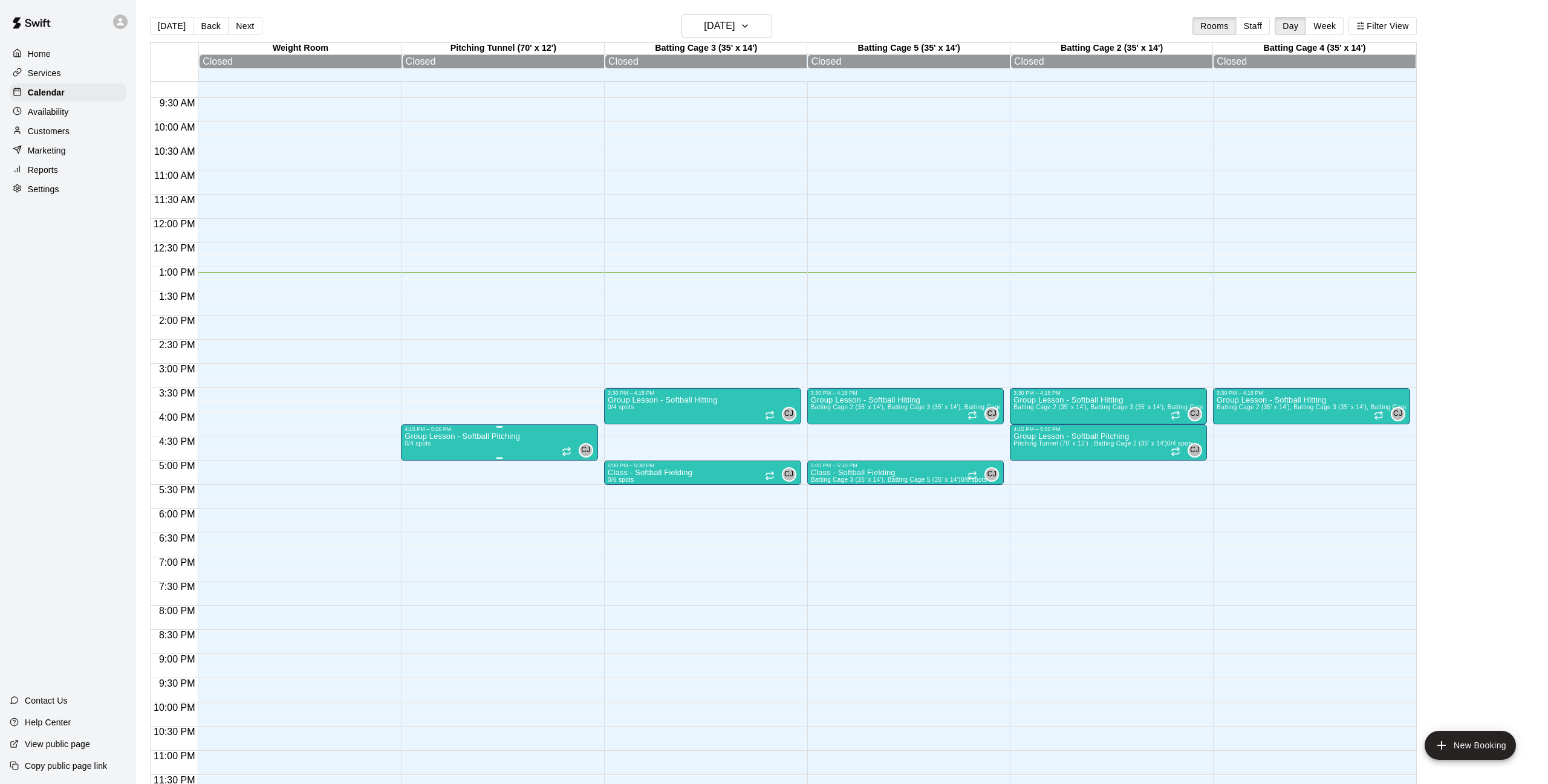
click at [417, 477] on img "edit" at bounding box center [417, 474] width 14 height 14
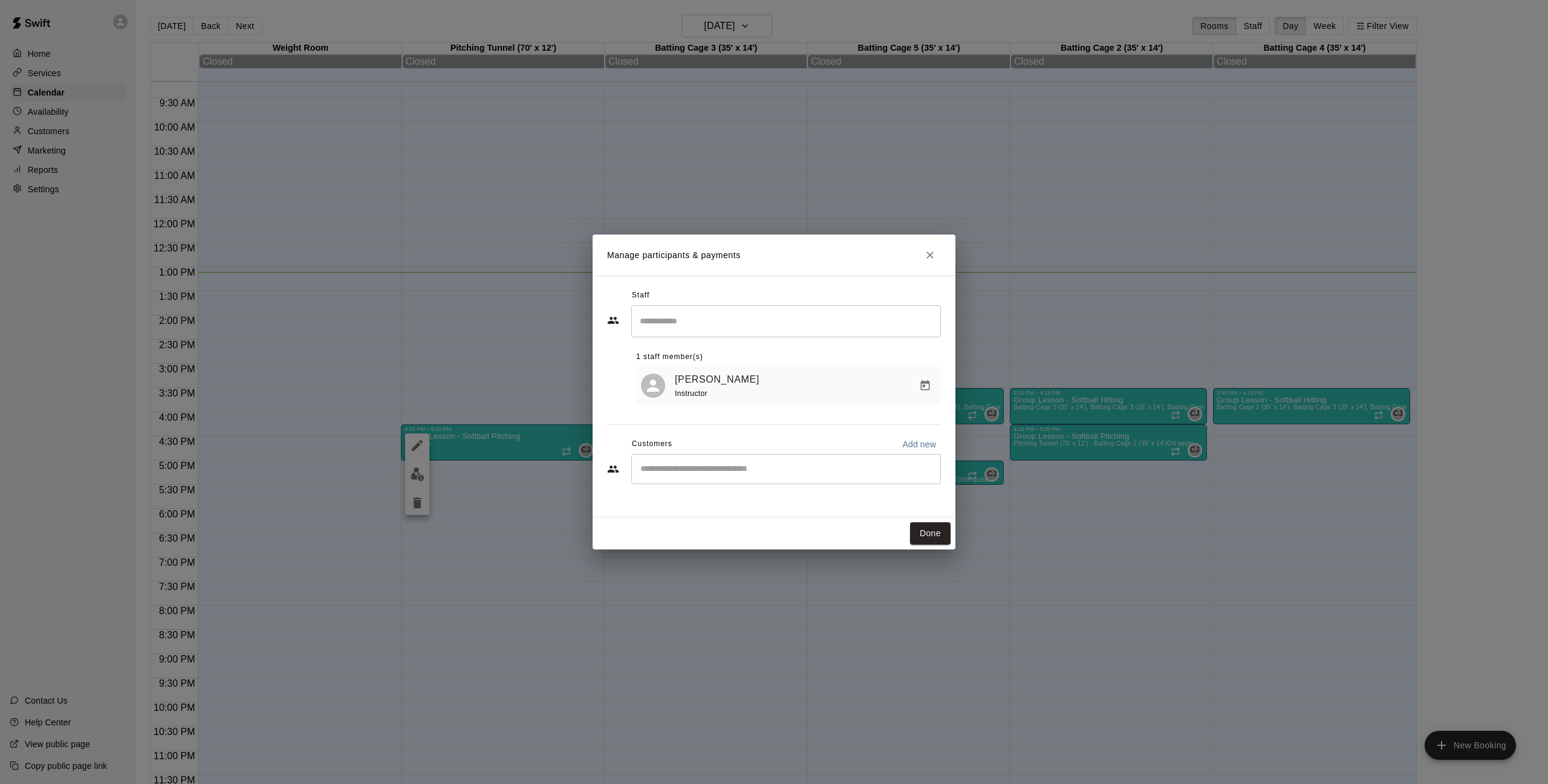
click at [825, 468] on input "Start typing to search customers..." at bounding box center [785, 469] width 298 height 12
type input "********"
click at [710, 502] on div "[PERSON_NAME] [PERSON_NAME] [EMAIL_ADDRESS][DOMAIN_NAME]" at bounding box center [740, 502] width 151 height 26
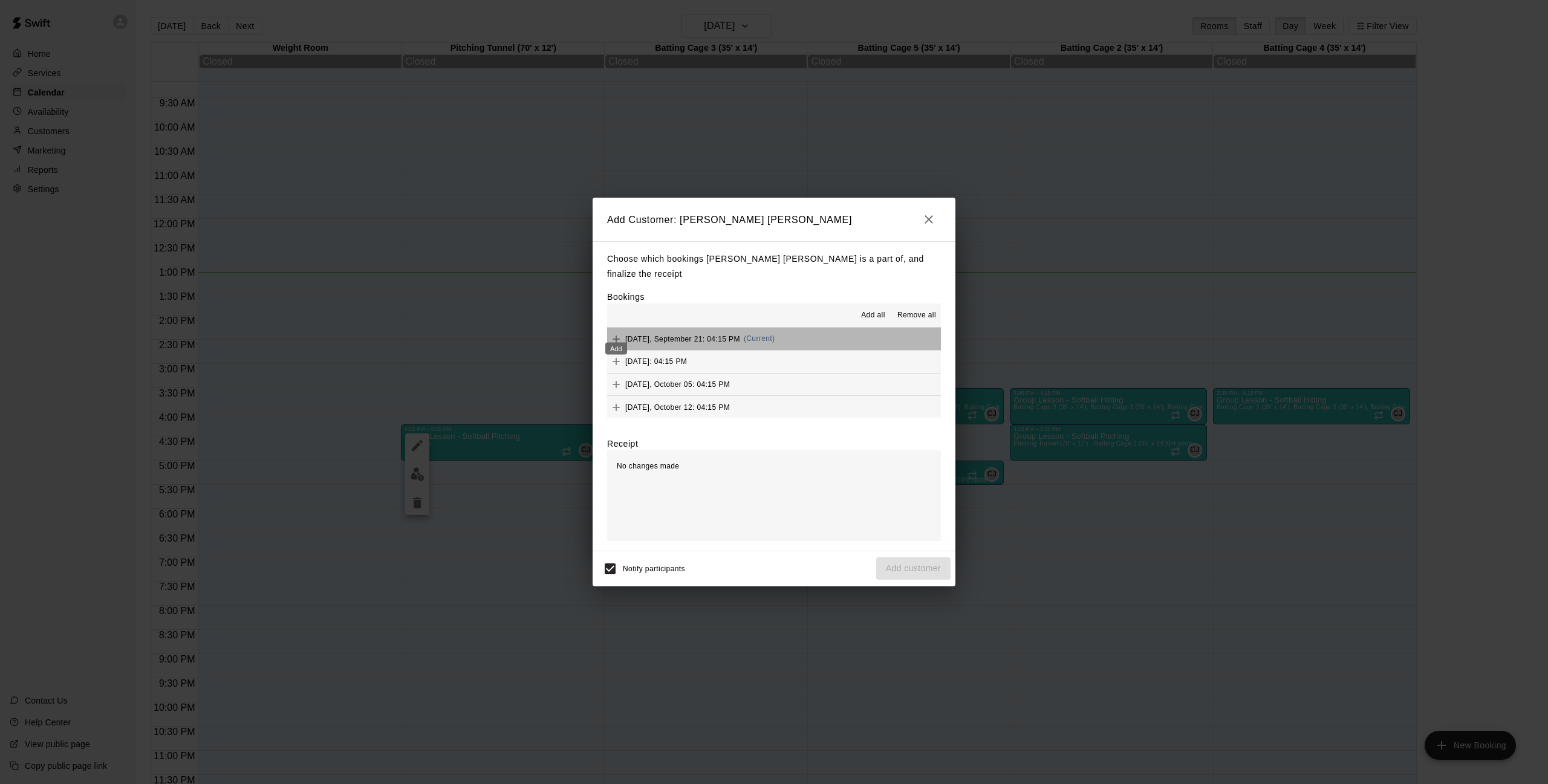
click at [613, 335] on div "Add" at bounding box center [616, 345] width 24 height 22
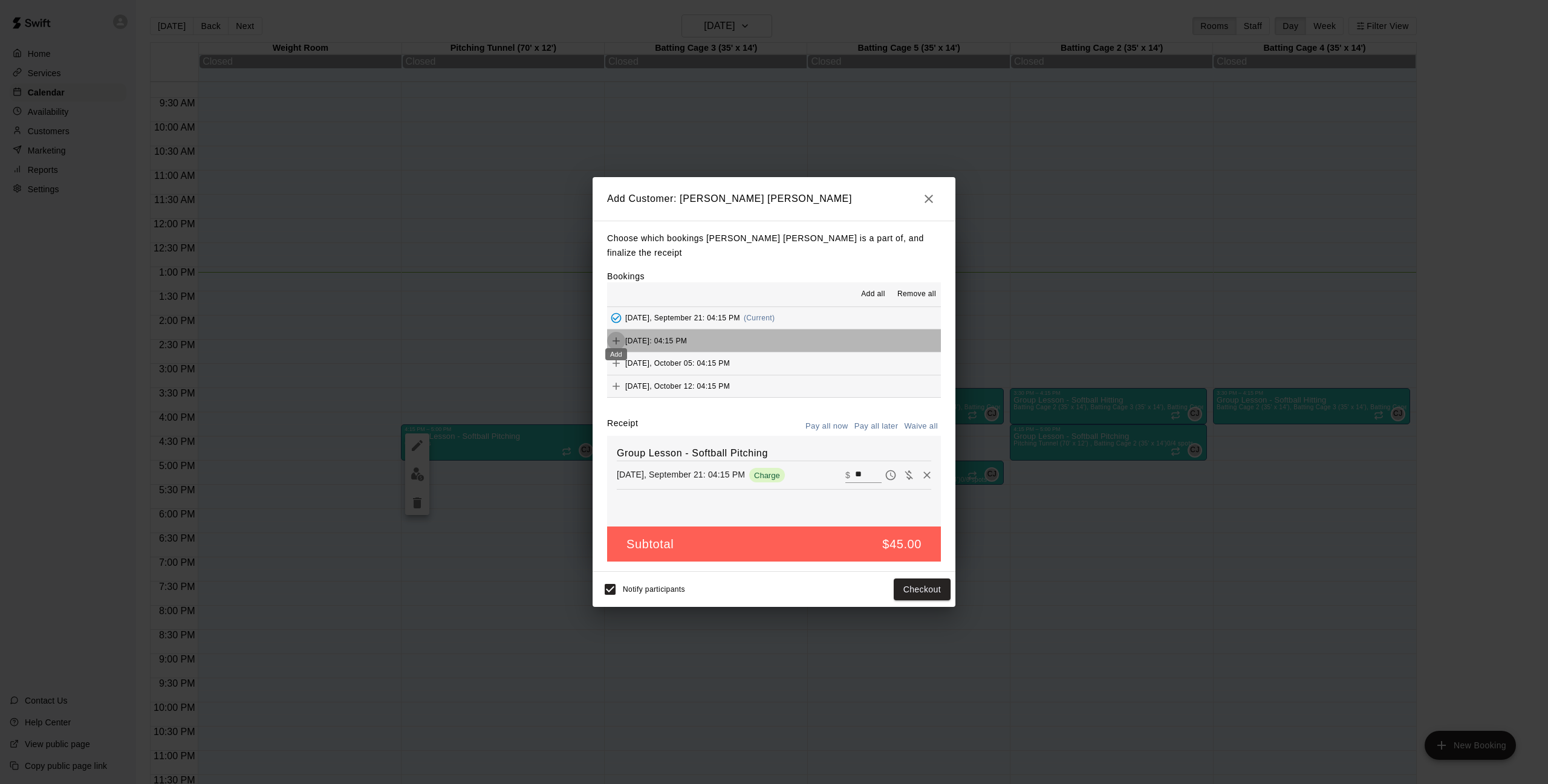
click at [613, 335] on icon "Add" at bounding box center [616, 341] width 12 height 12
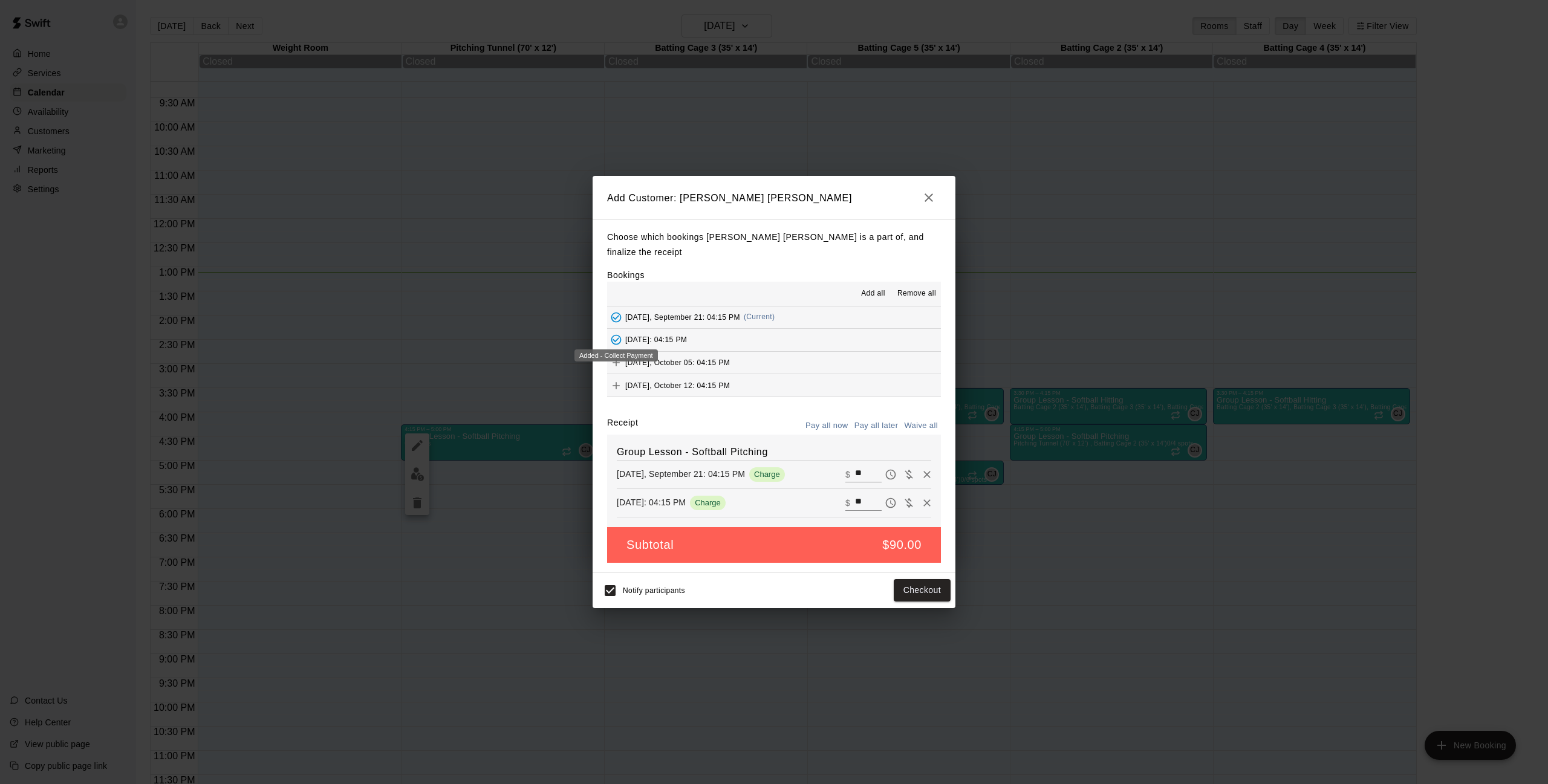
click at [616, 357] on div "Added - Collect Payment" at bounding box center [616, 355] width 84 height 12
click at [618, 357] on icon "Add" at bounding box center [616, 362] width 12 height 12
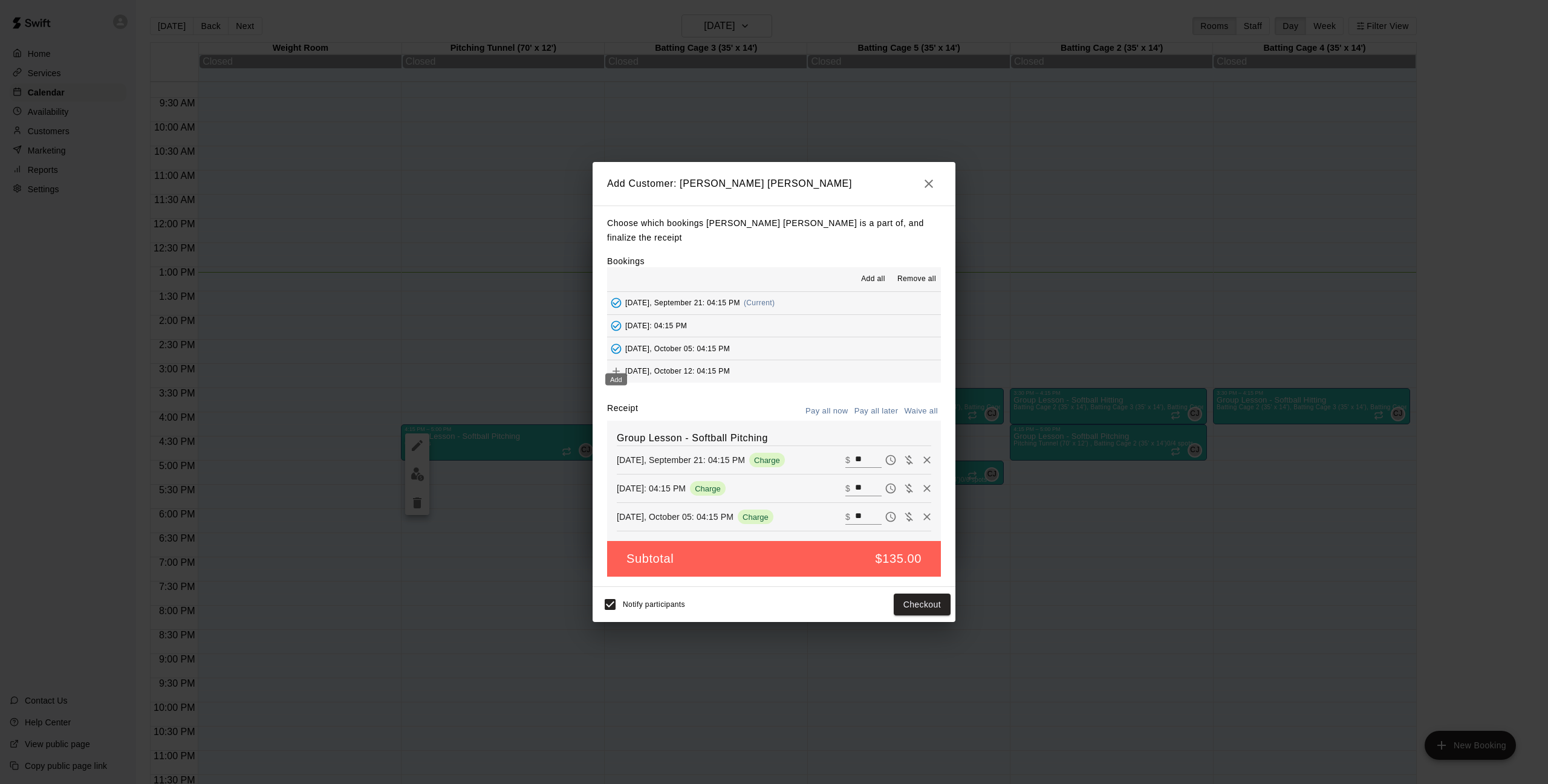
click at [614, 365] on icon "Add" at bounding box center [616, 370] width 12 height 12
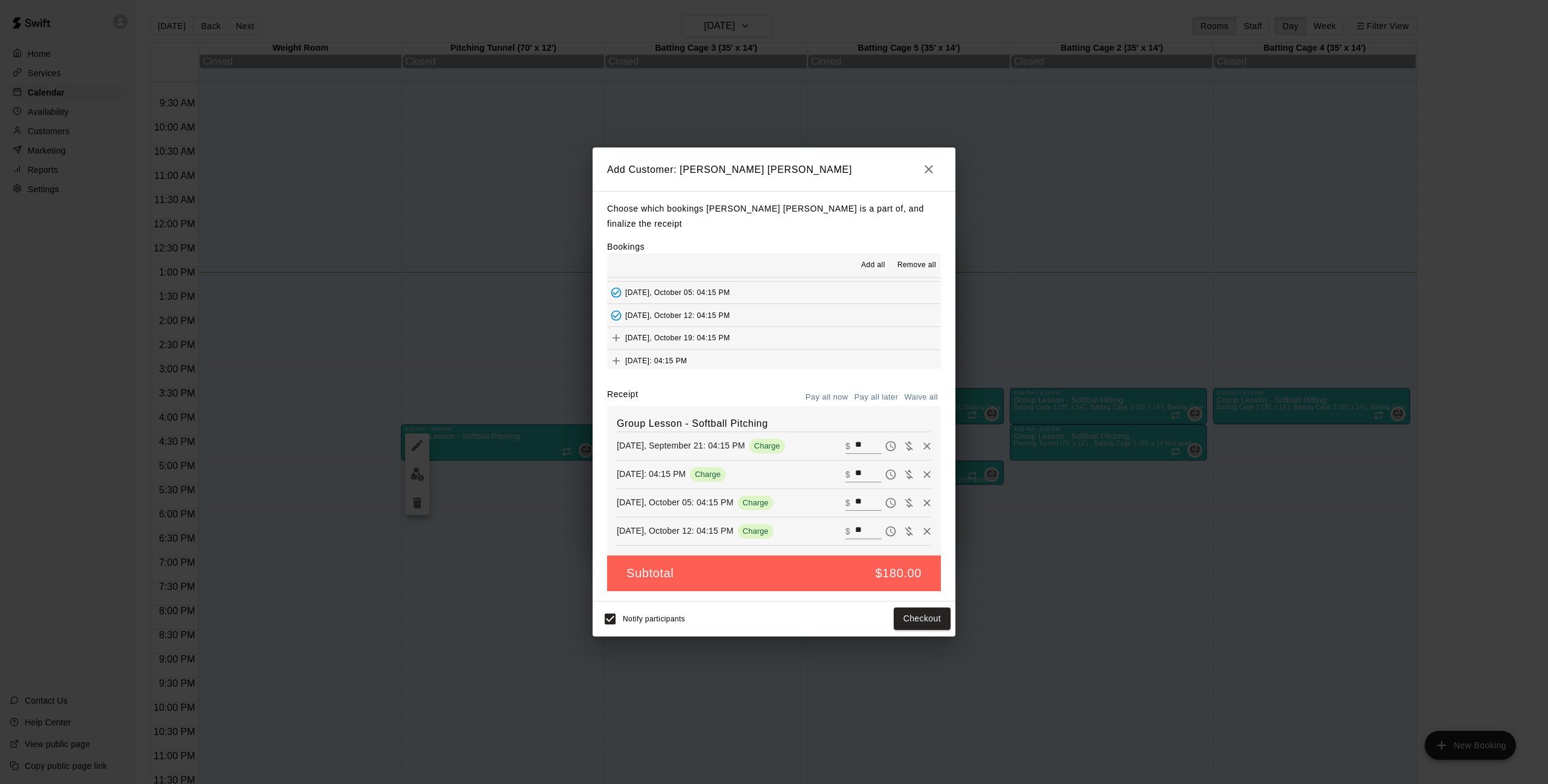
scroll to position [43, 0]
drag, startPoint x: 618, startPoint y: 321, endPoint x: 615, endPoint y: 330, distance: 9.5
click at [618, 331] on icon "Add" at bounding box center [616, 336] width 12 height 12
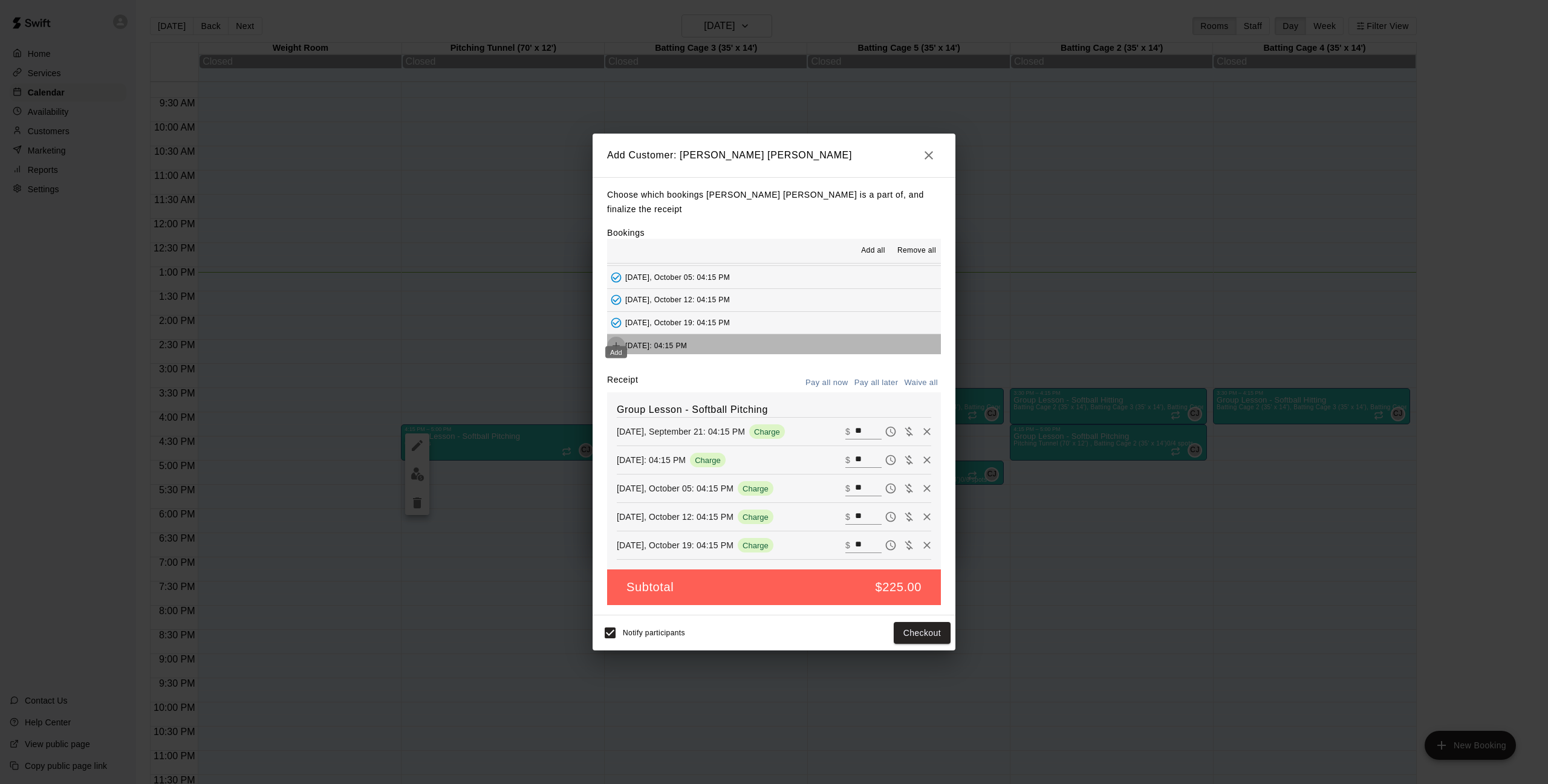
click at [616, 340] on icon "Add" at bounding box center [616, 345] width 12 height 12
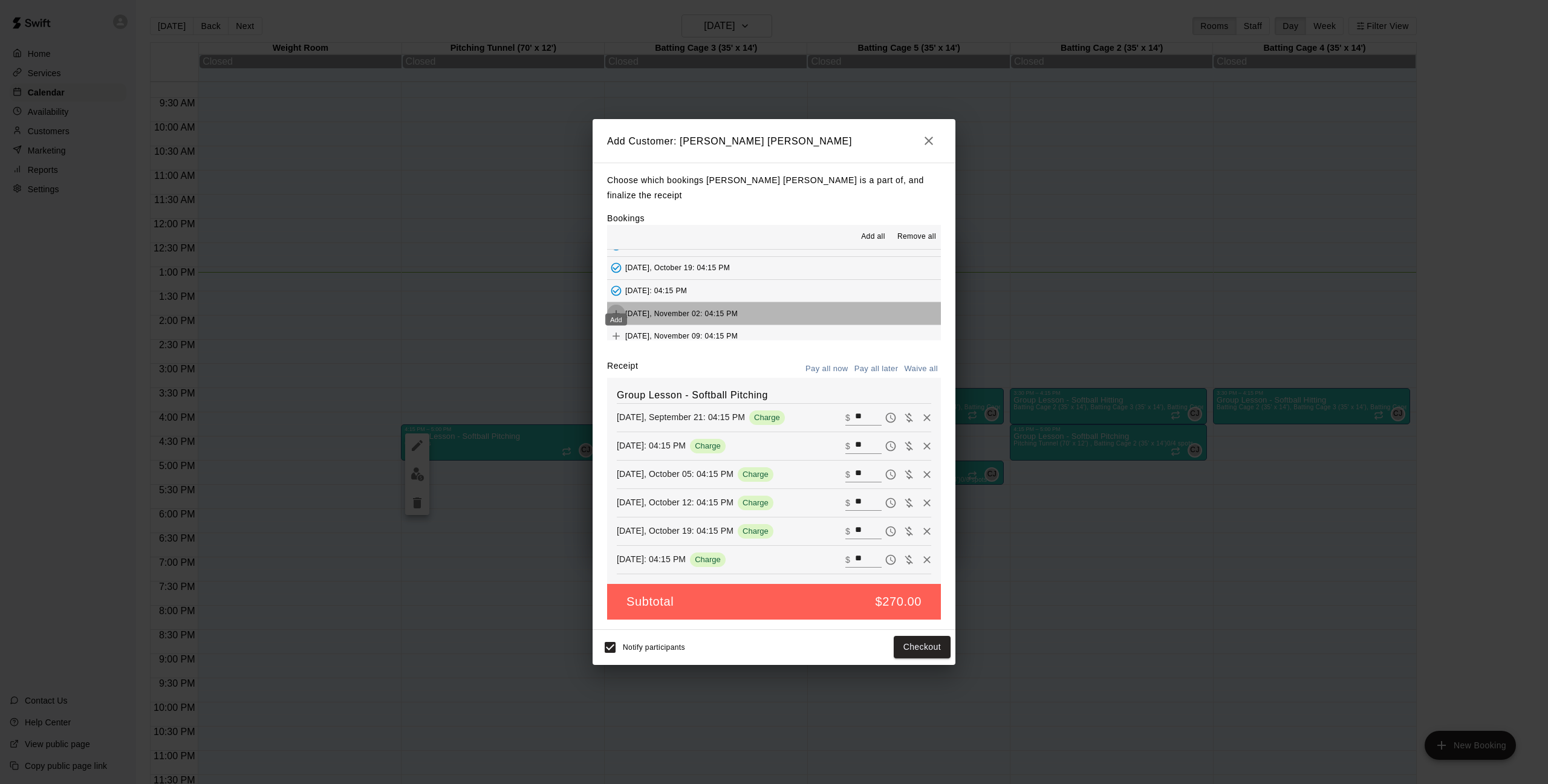
click at [619, 307] on icon "Add" at bounding box center [616, 313] width 12 height 12
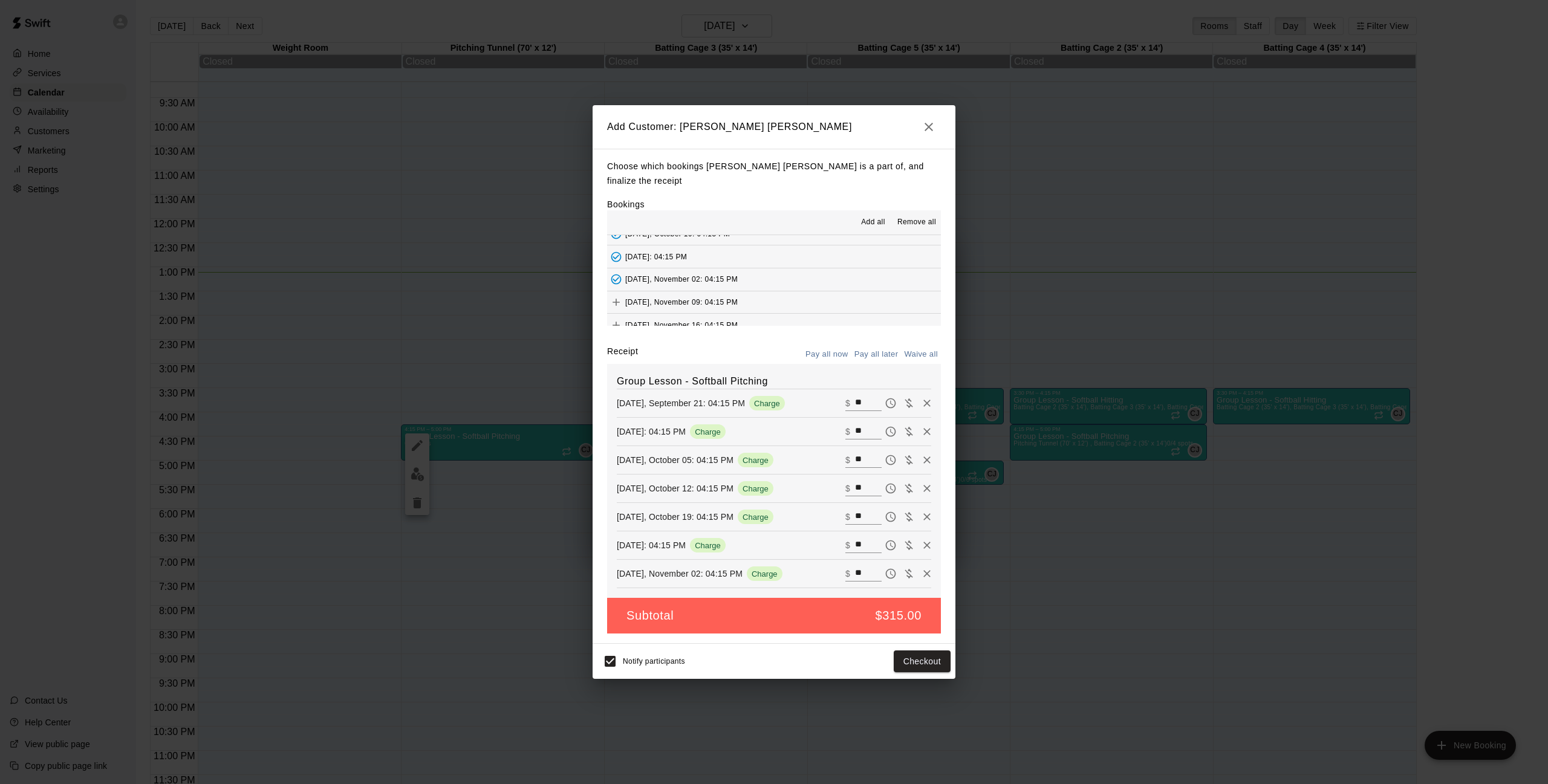
scroll to position [104, 0]
click at [617, 296] on div "Add" at bounding box center [616, 304] width 24 height 22
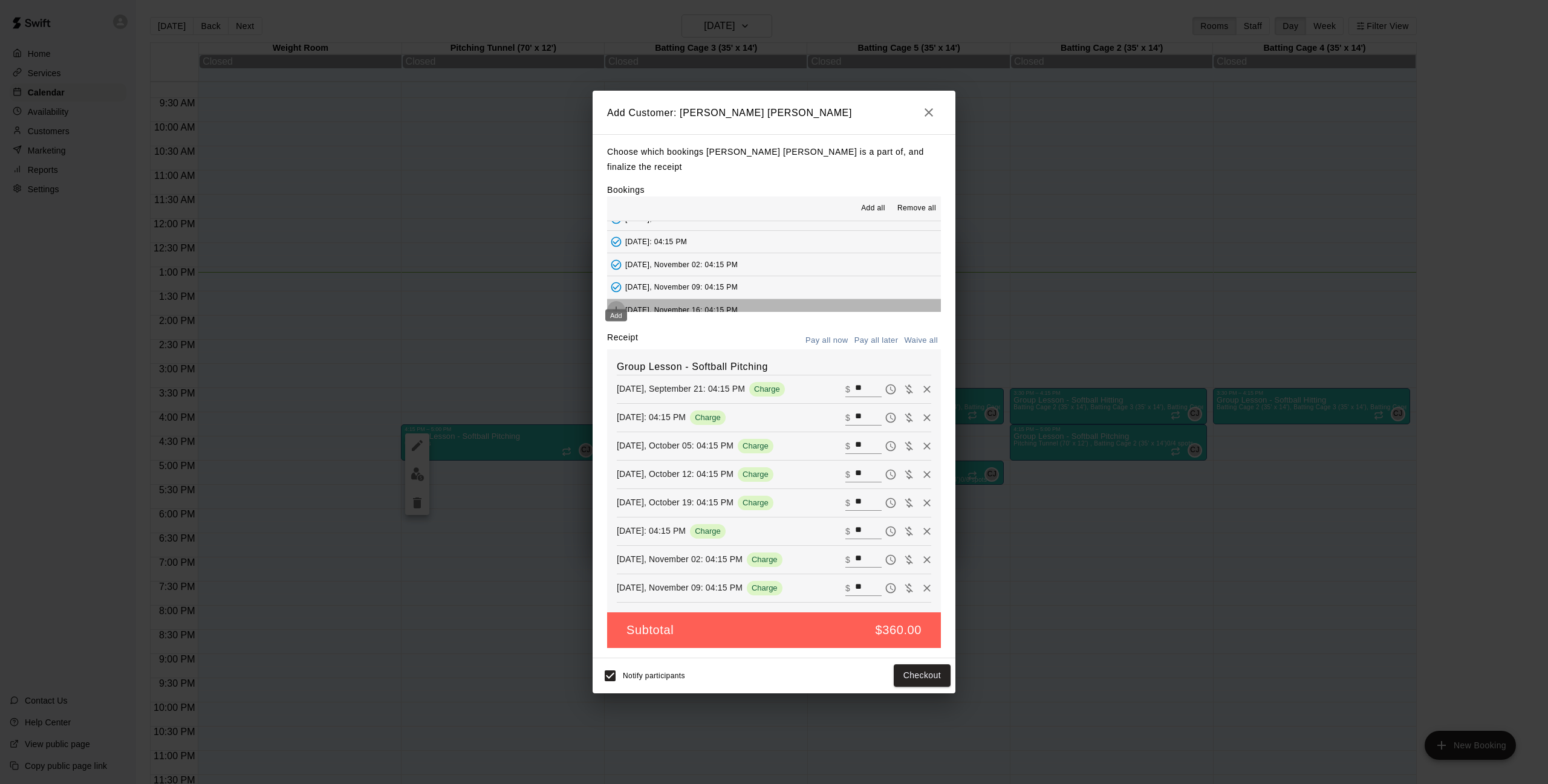
click at [617, 306] on icon "Add" at bounding box center [617, 310] width 7 height 7
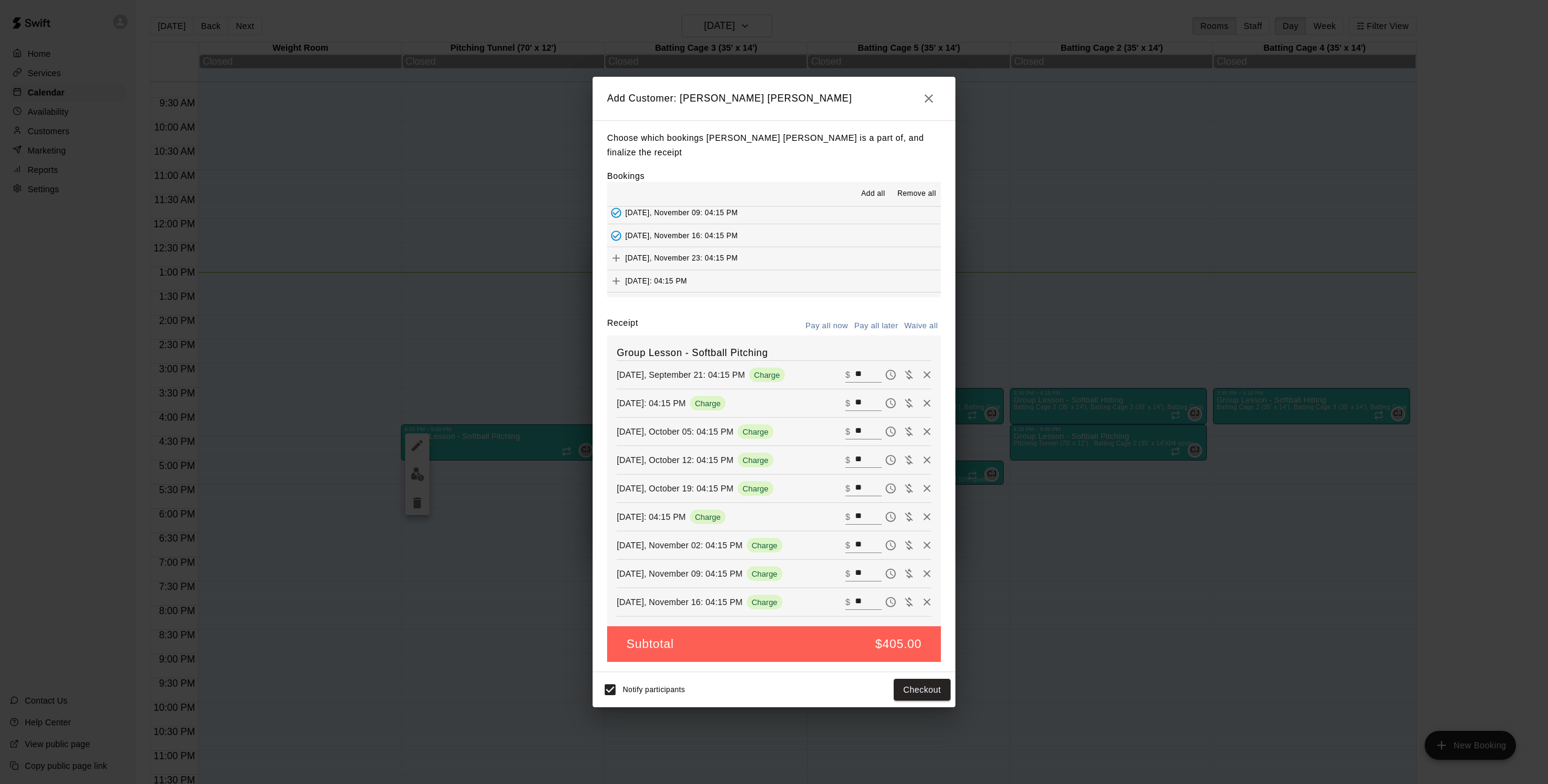
scroll to position [166, 0]
click at [615, 251] on icon "Add" at bounding box center [616, 256] width 12 height 12
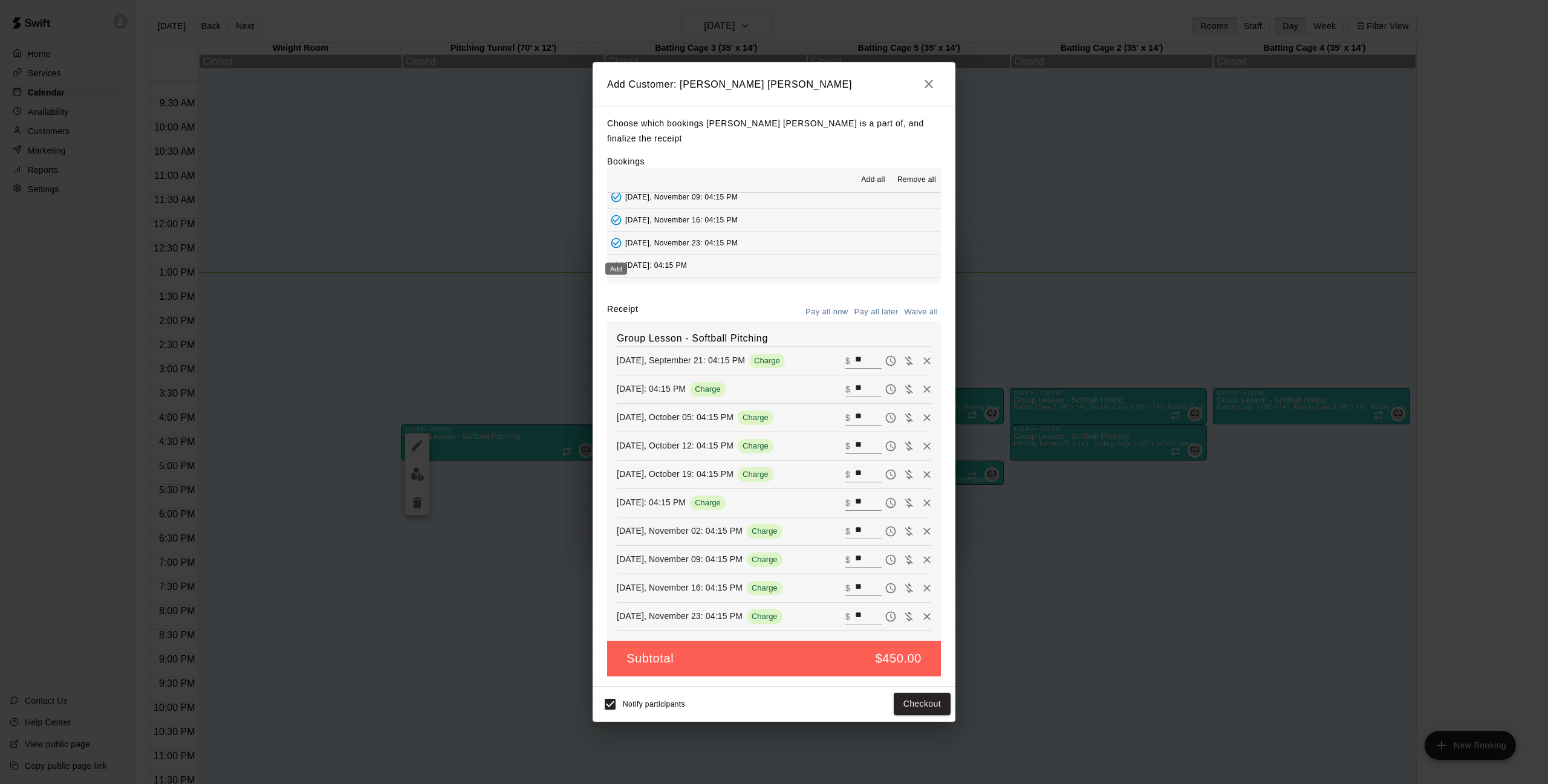
click at [614, 260] on icon "Add" at bounding box center [616, 265] width 12 height 12
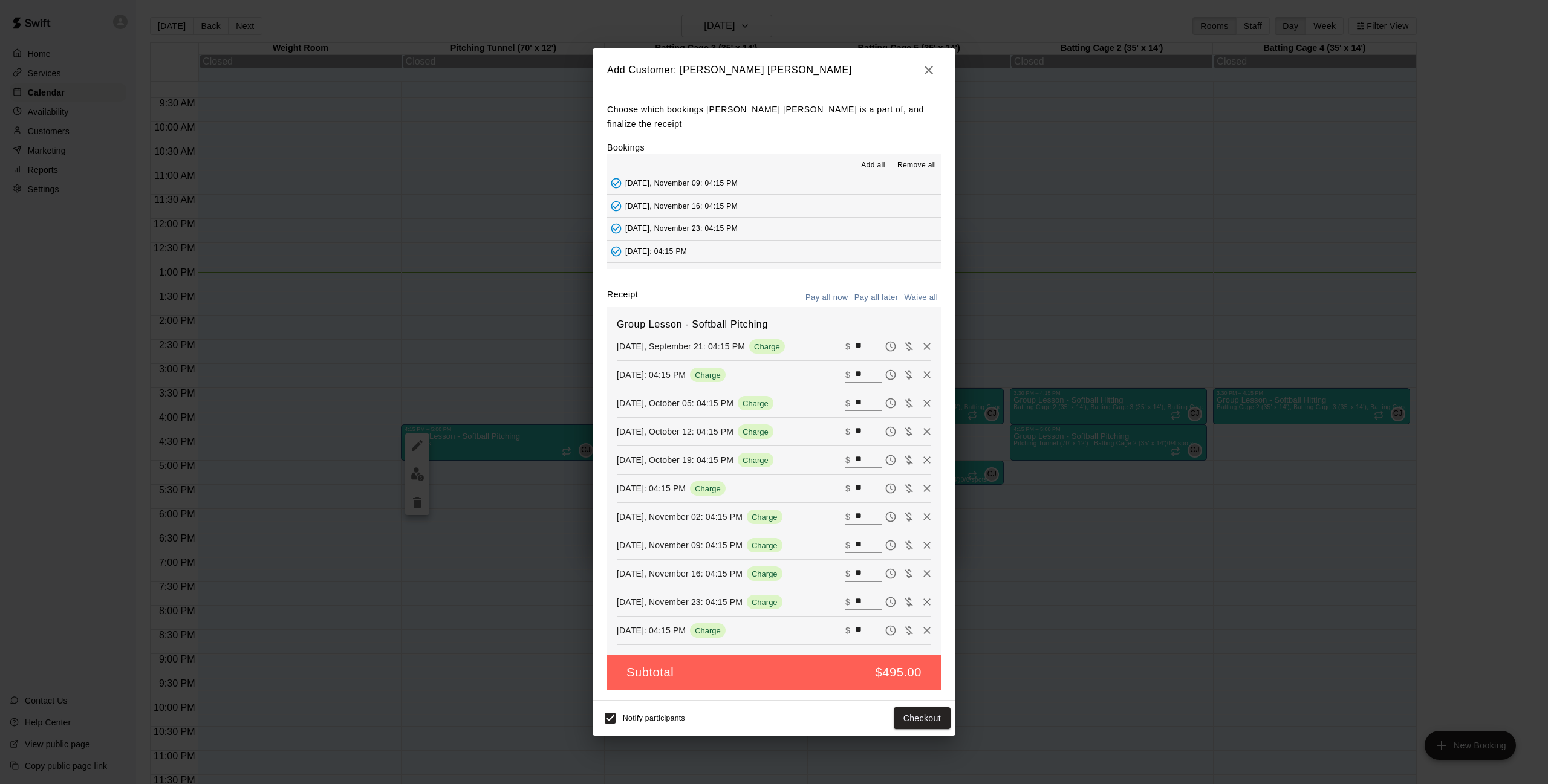
scroll to position [197, 0]
click at [614, 231] on div "Add" at bounding box center [616, 242] width 24 height 22
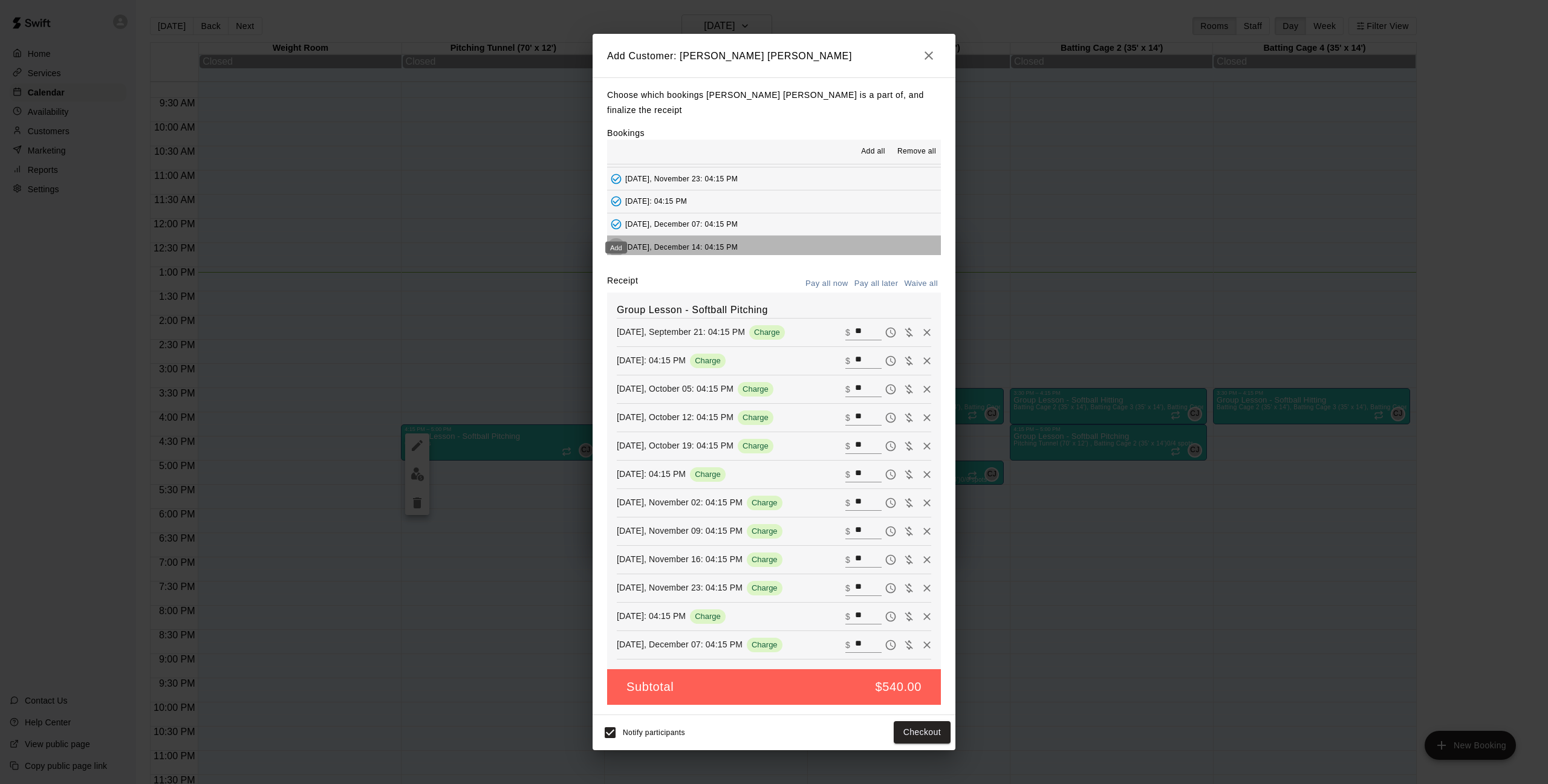
click at [614, 242] on icon "Add" at bounding box center [616, 247] width 12 height 12
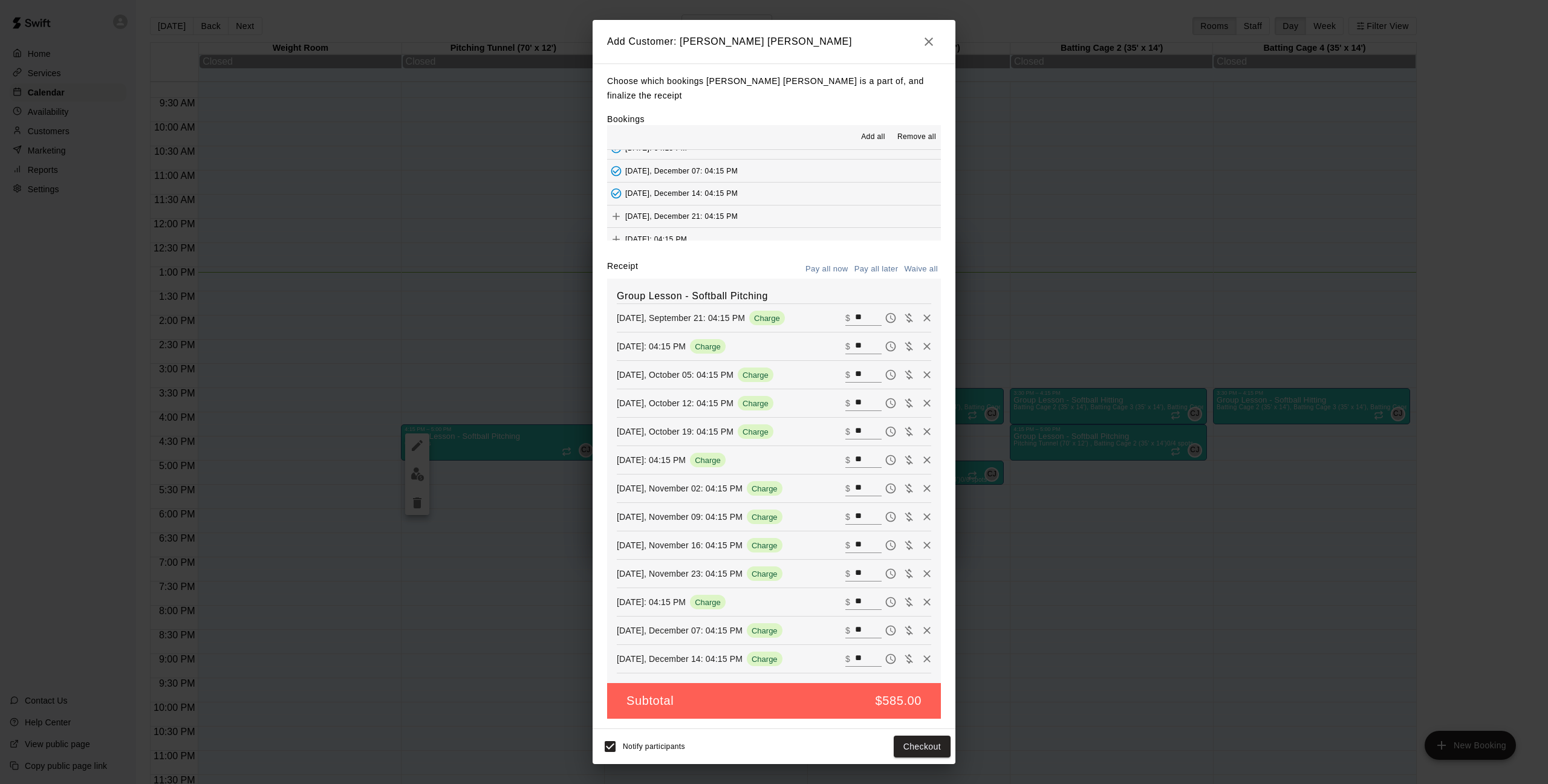
scroll to position [242, 0]
click at [618, 212] on icon "Add" at bounding box center [617, 215] width 7 height 7
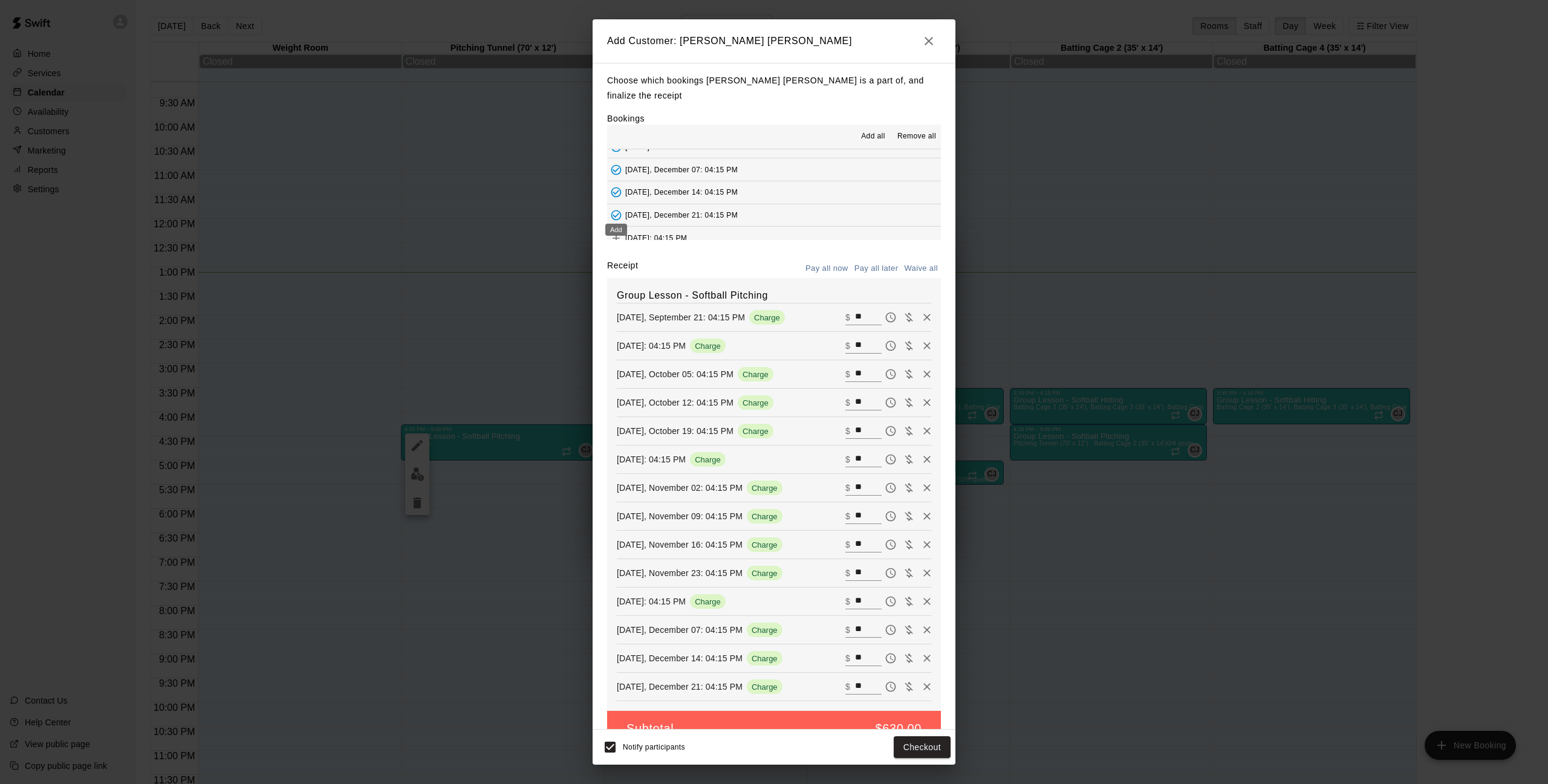
click at [616, 234] on icon "Add" at bounding box center [617, 238] width 7 height 7
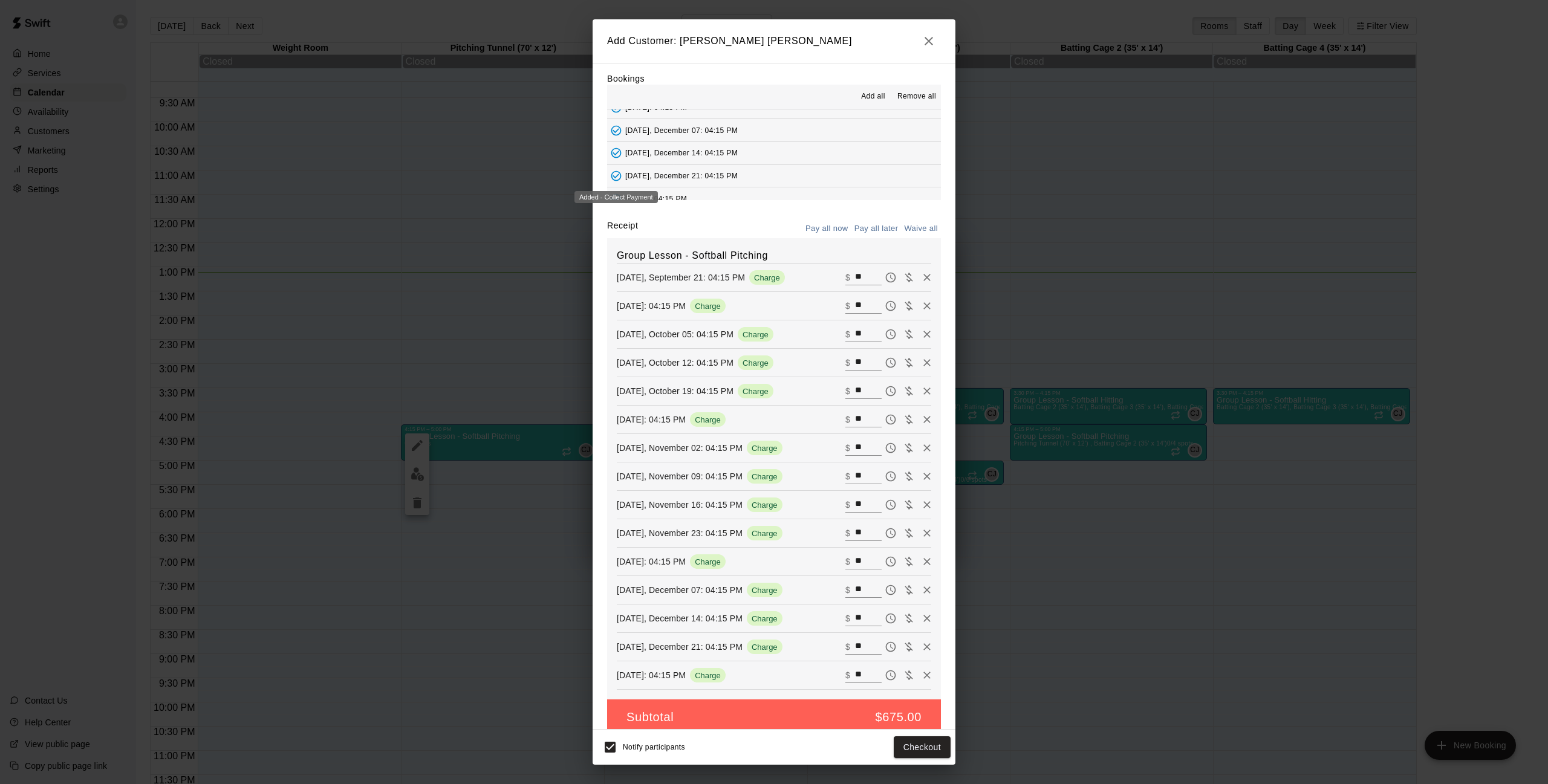
scroll to position [39, 0]
click at [933, 221] on button "Waive all" at bounding box center [921, 230] width 40 height 19
type input "*"
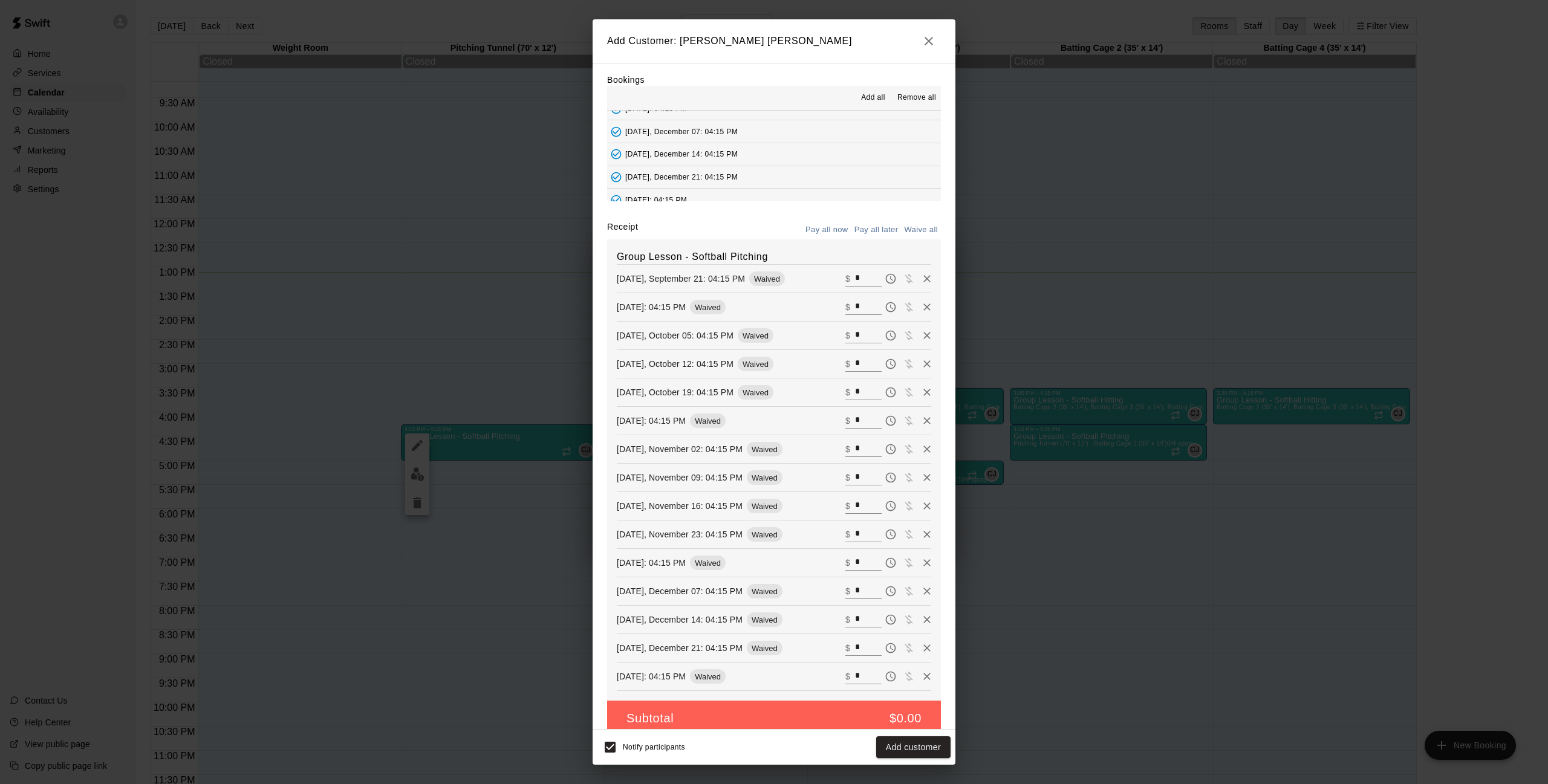
type input "*"
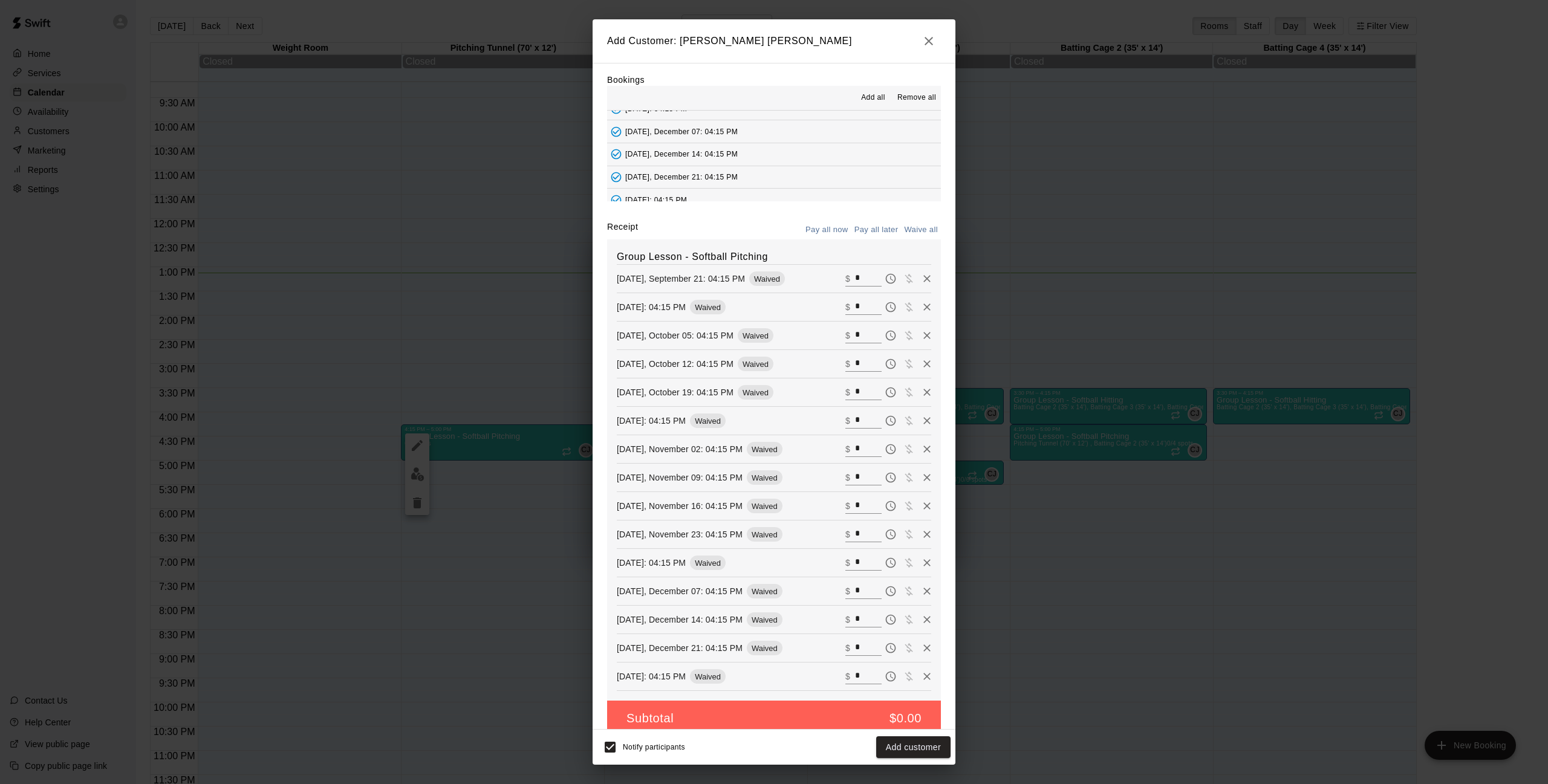
type input "*"
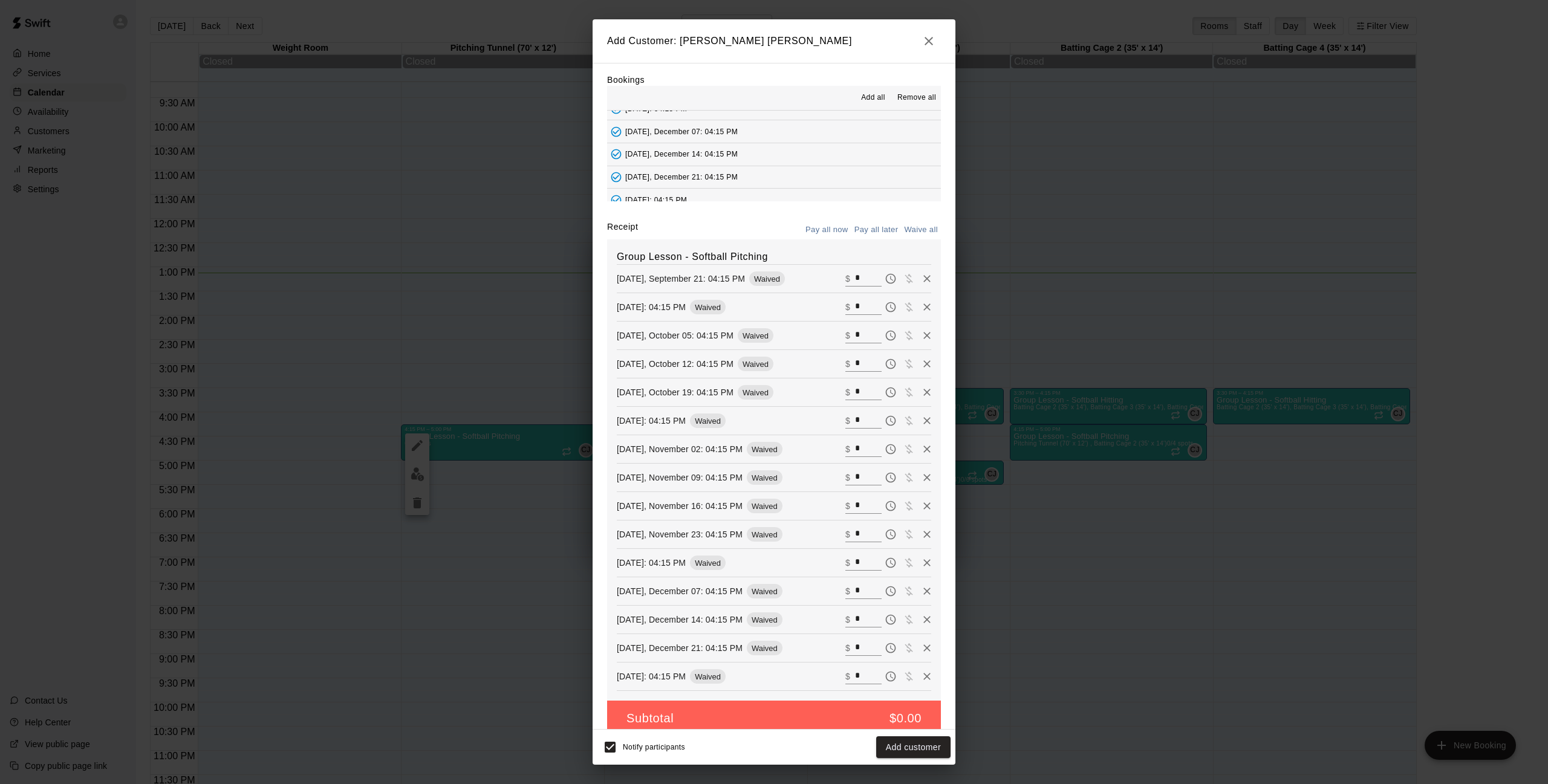
type input "*"
click at [900, 748] on button "Add customer" at bounding box center [913, 747] width 75 height 23
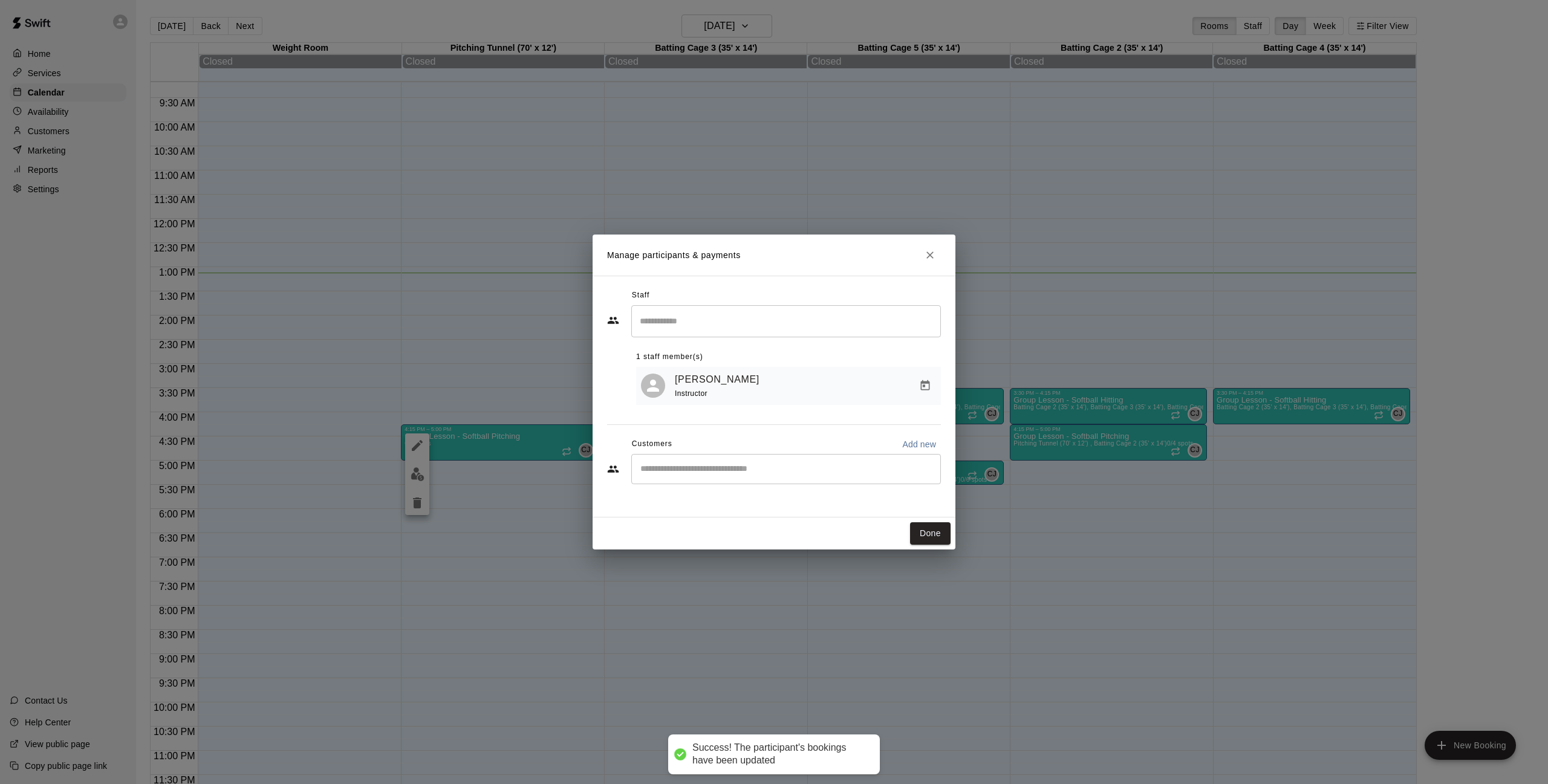
scroll to position [0, 0]
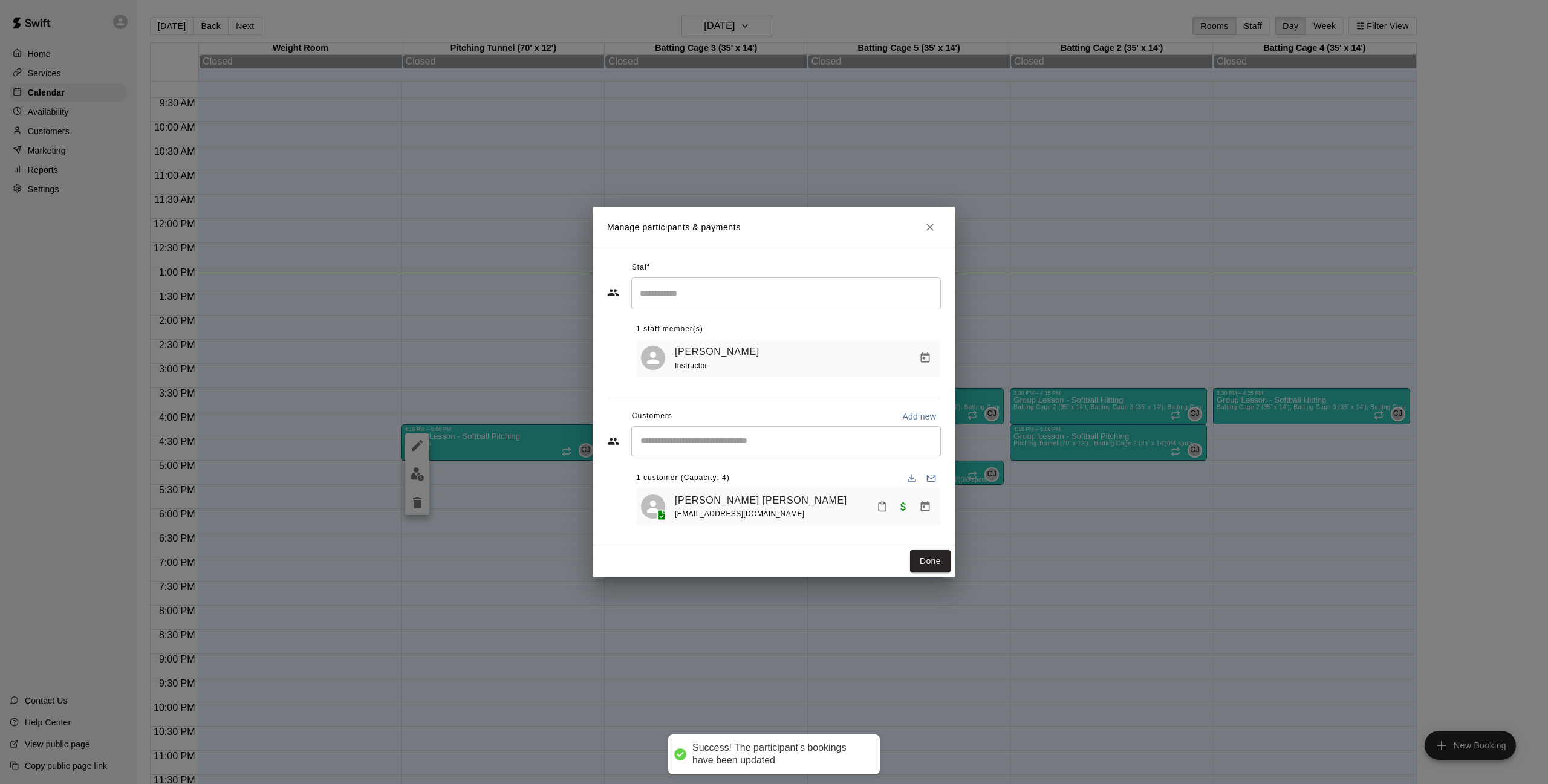
click at [803, 448] on div "​" at bounding box center [785, 442] width 309 height 31
type input "****"
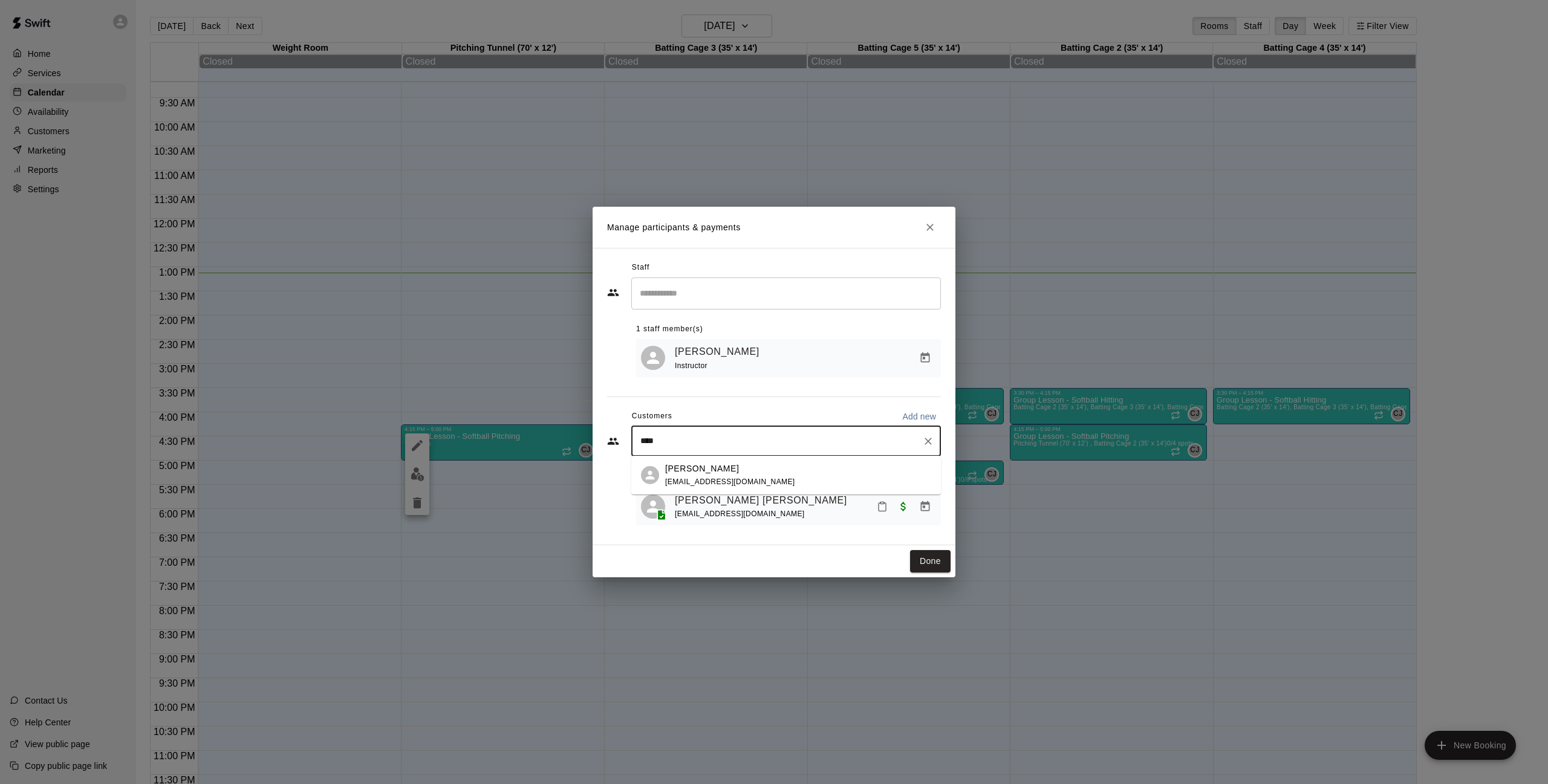
click at [732, 480] on span "[EMAIL_ADDRESS][DOMAIN_NAME]" at bounding box center [730, 481] width 130 height 8
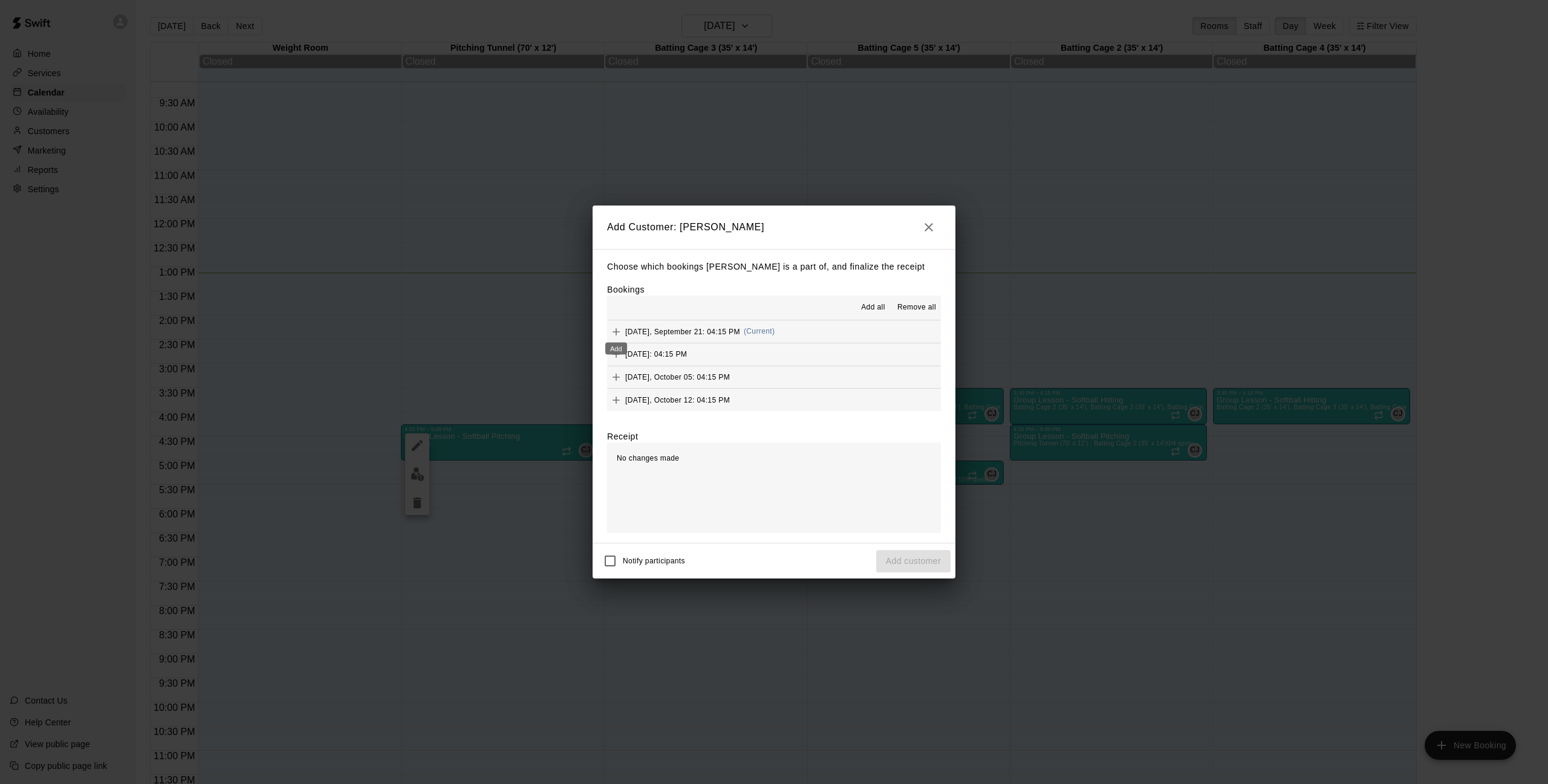
click at [617, 328] on icon "Add" at bounding box center [617, 332] width 7 height 7
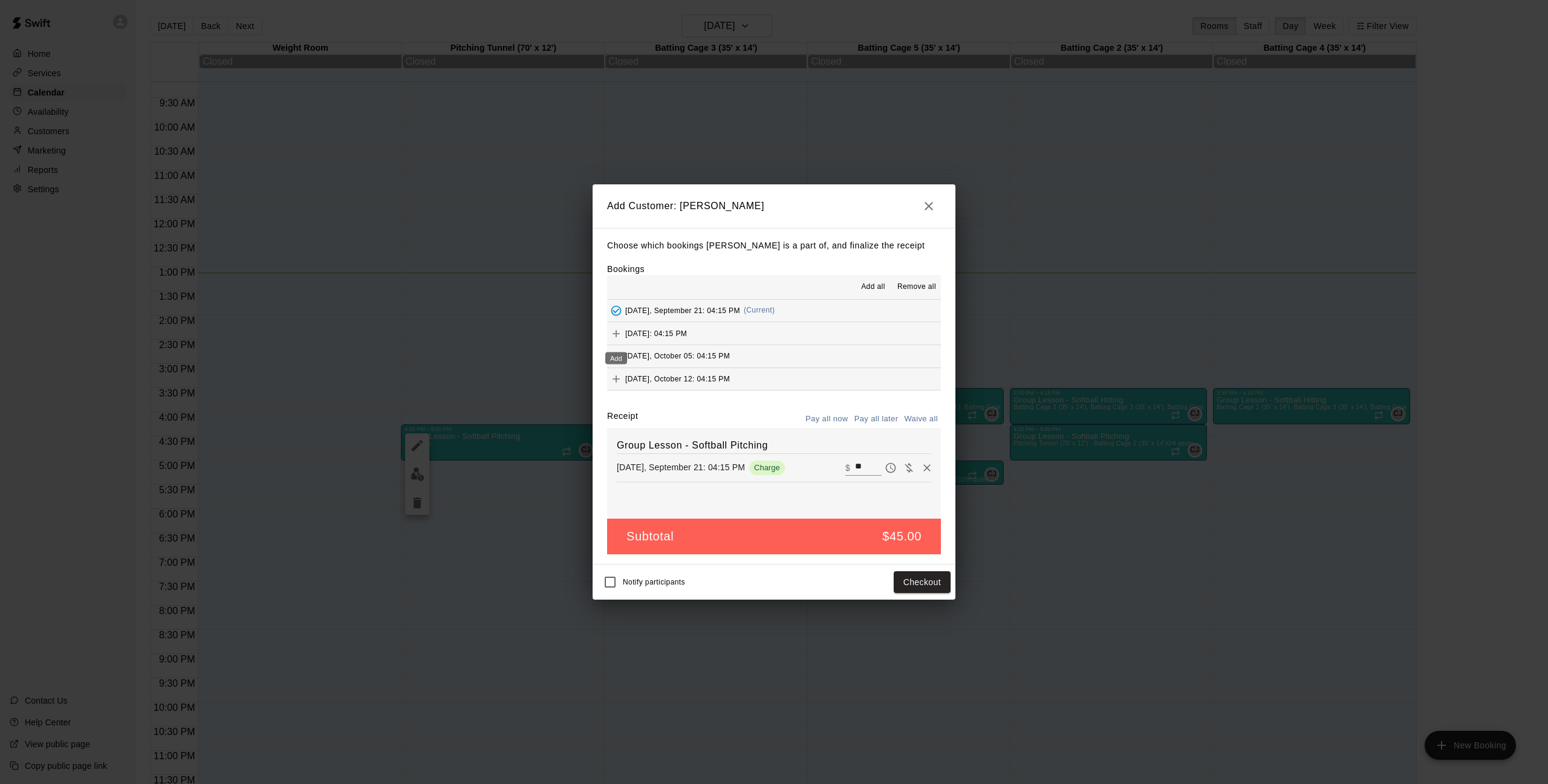
click at [614, 339] on button "Add" at bounding box center [617, 333] width 18 height 18
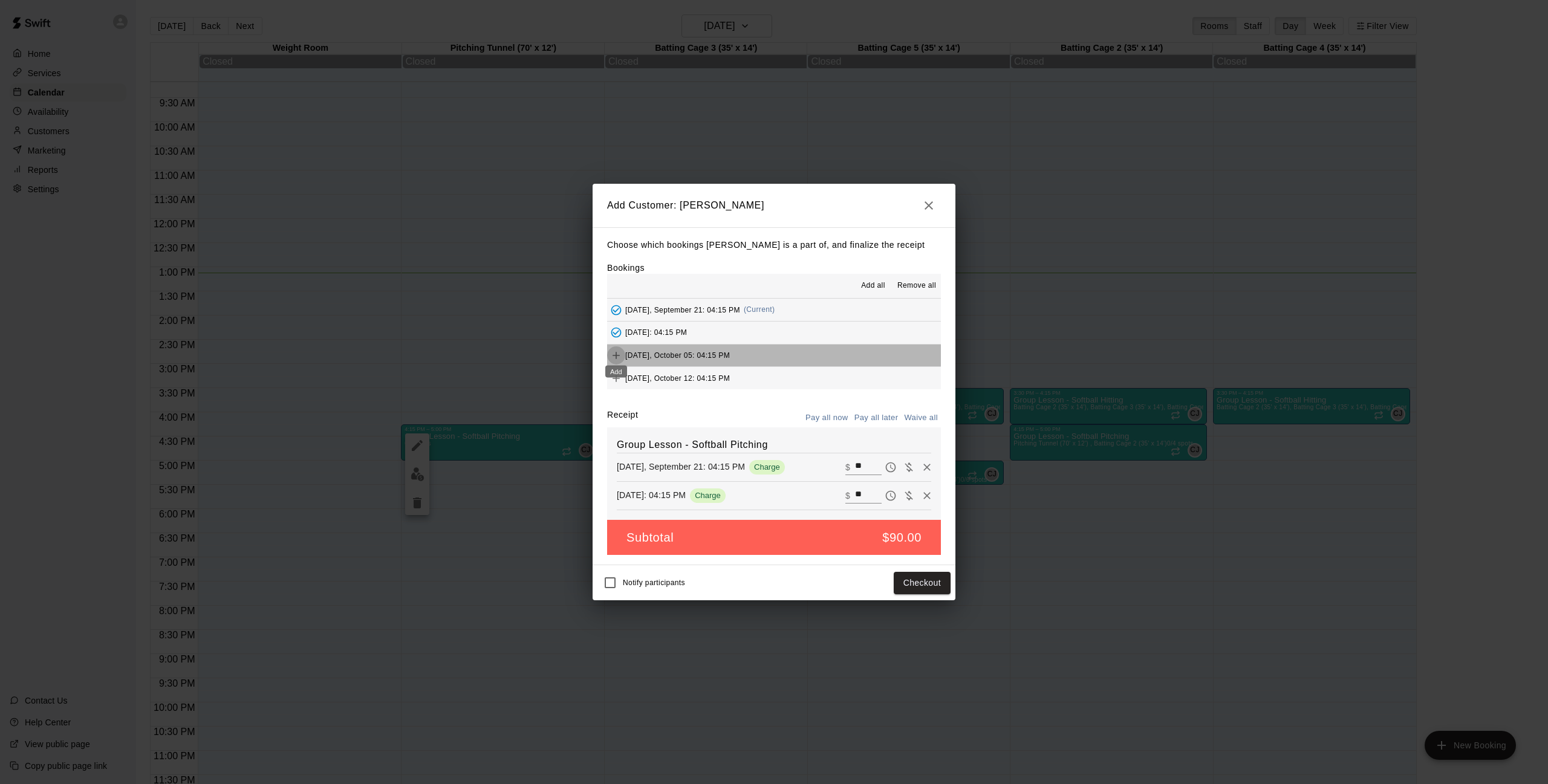
click at [613, 355] on icon "Add" at bounding box center [616, 355] width 12 height 12
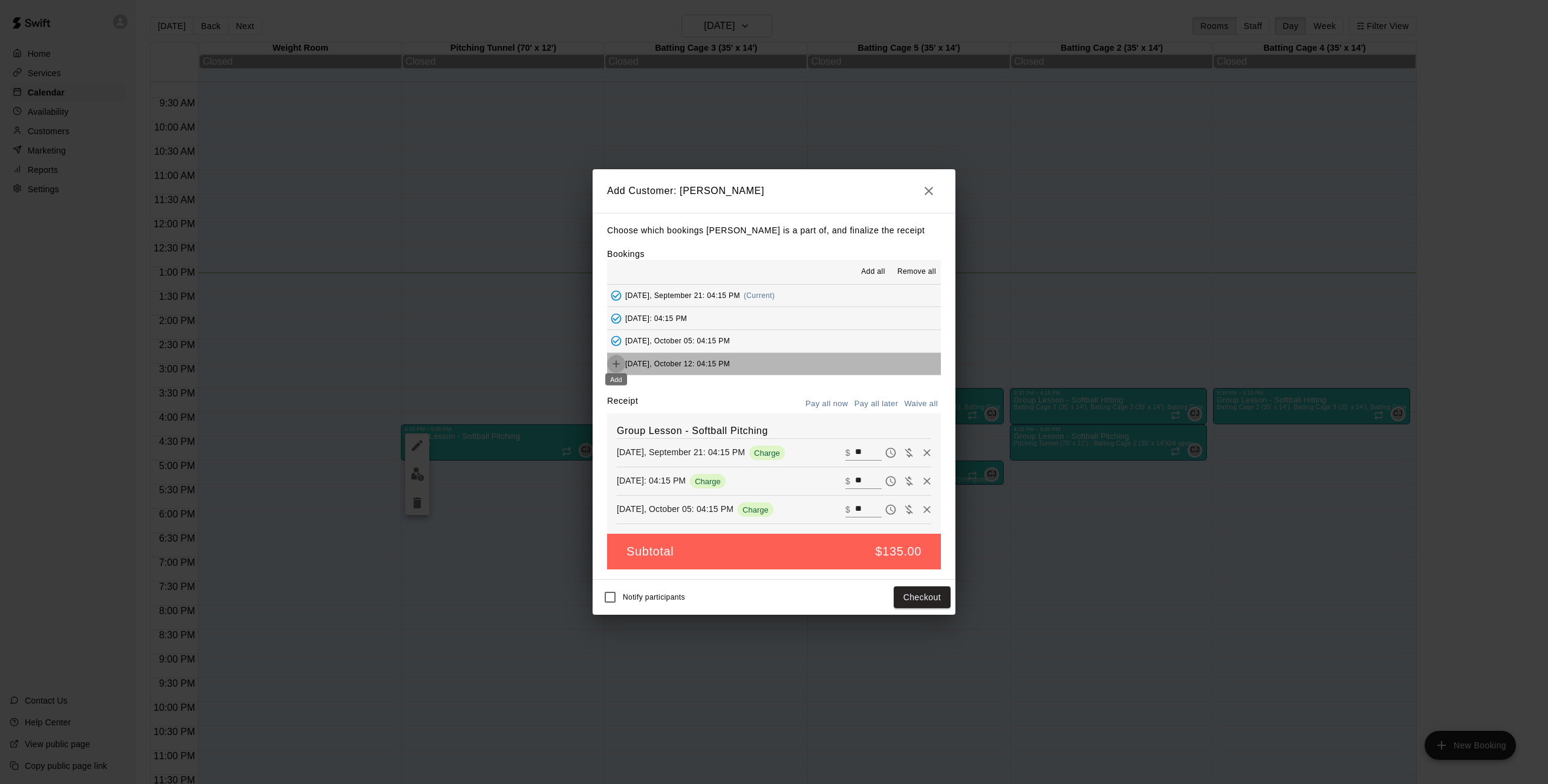
click at [615, 358] on icon "Add" at bounding box center [616, 363] width 12 height 12
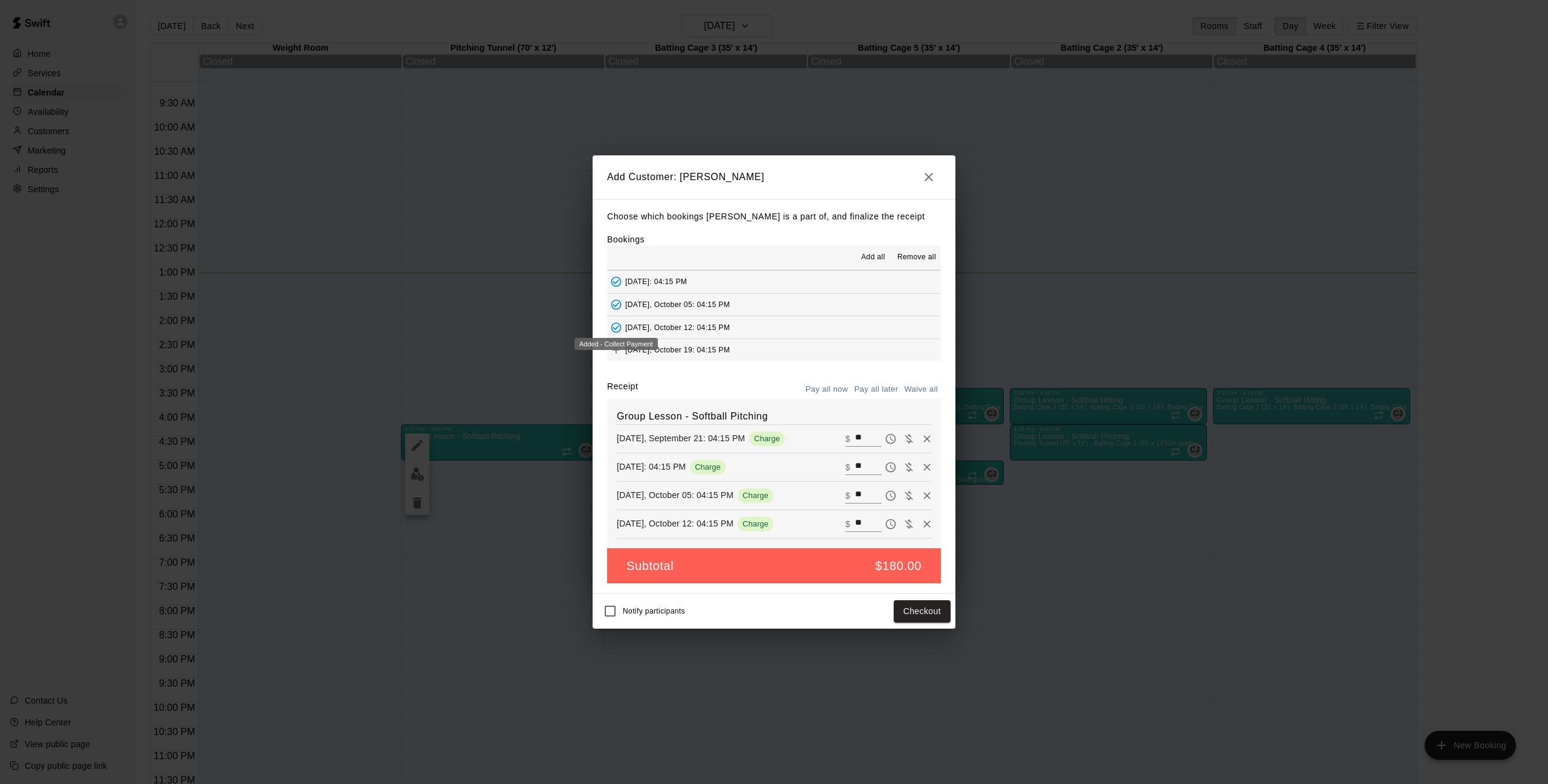
scroll to position [35, 0]
click at [613, 332] on div "Added - Collect Payment" at bounding box center [616, 335] width 84 height 12
click at [618, 337] on icon "Add" at bounding box center [616, 337] width 12 height 12
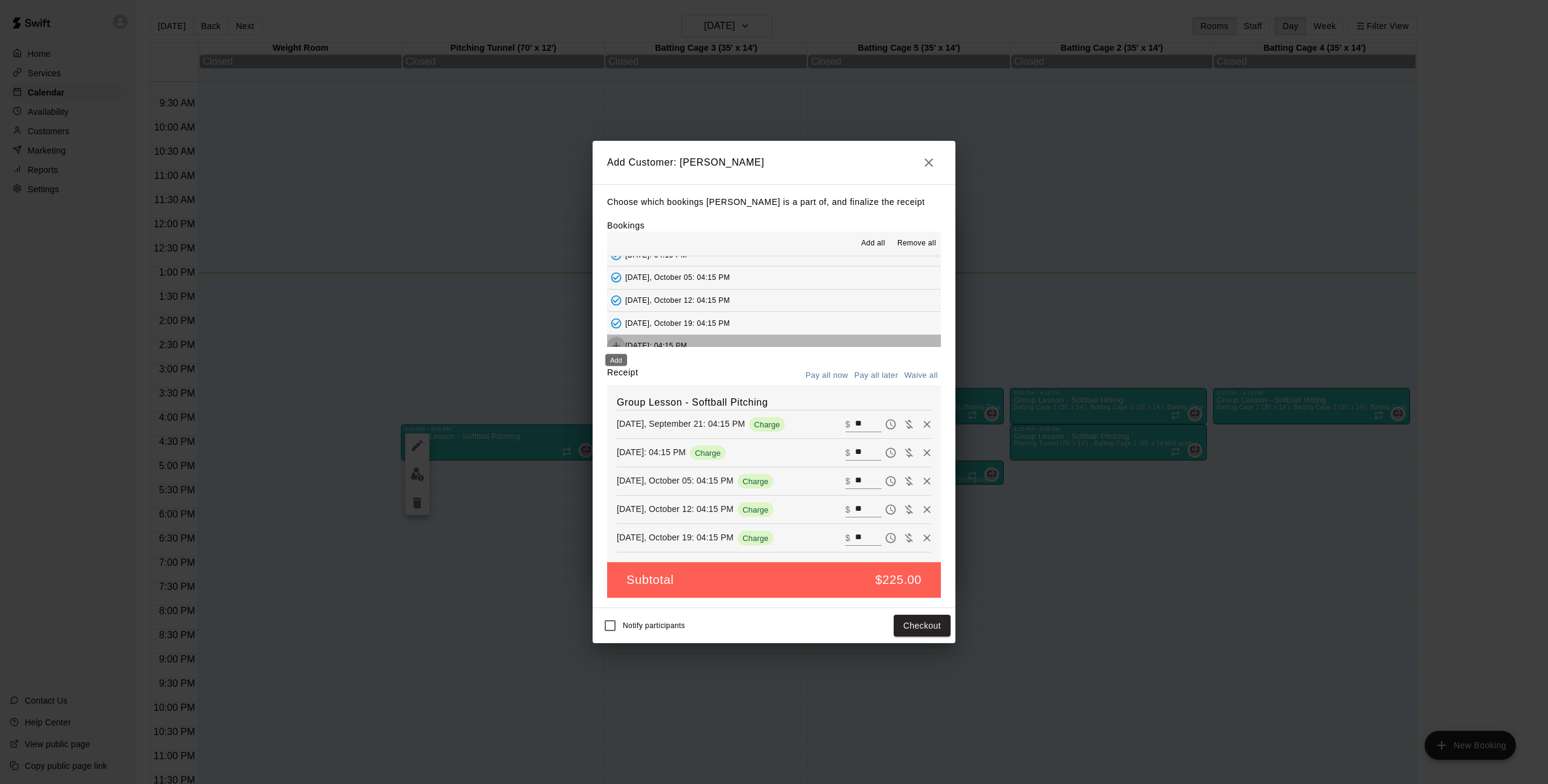
click at [617, 340] on icon "Add" at bounding box center [616, 345] width 12 height 12
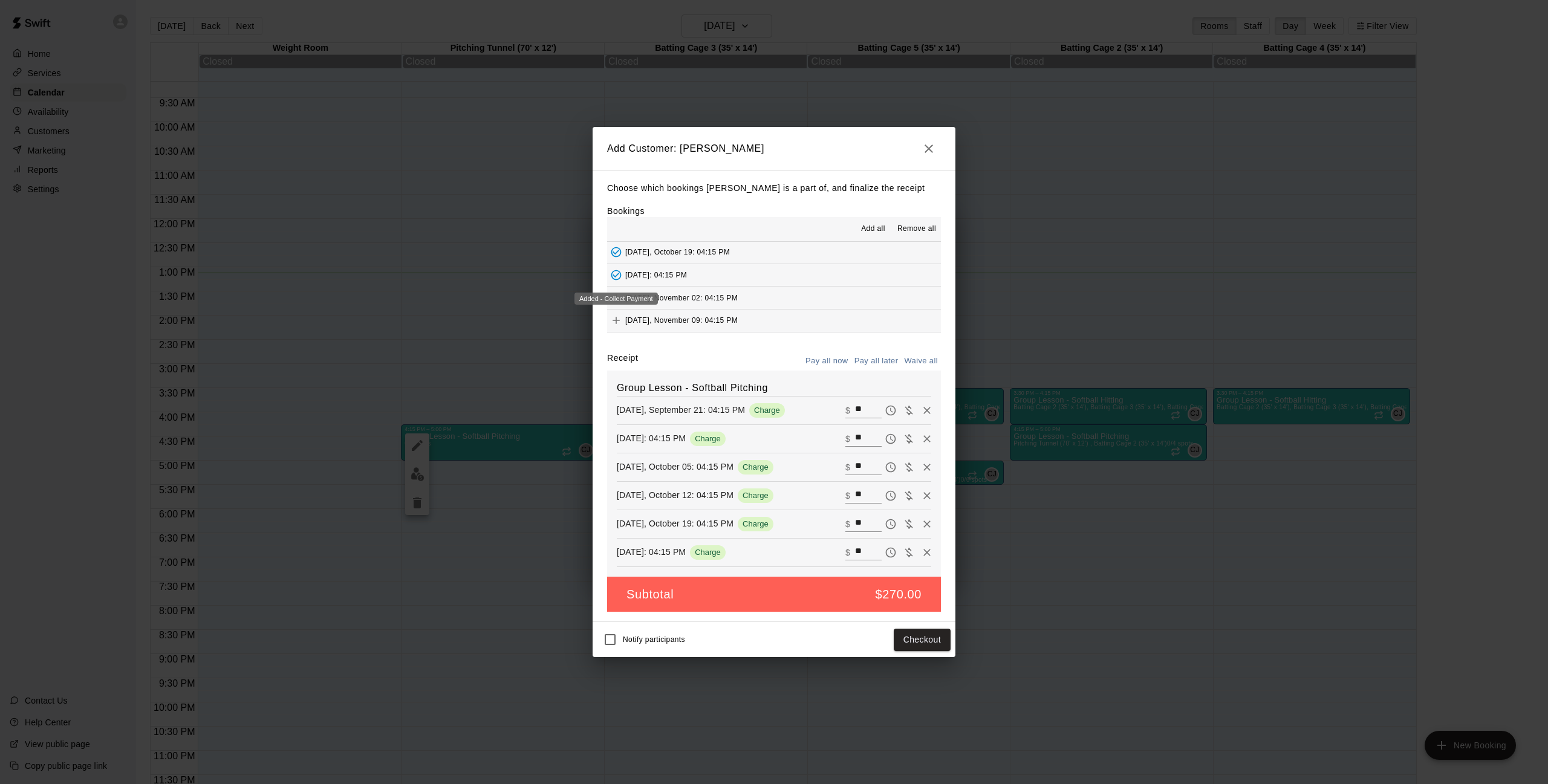
scroll to position [96, 0]
click at [618, 290] on icon "Add" at bounding box center [617, 294] width 7 height 7
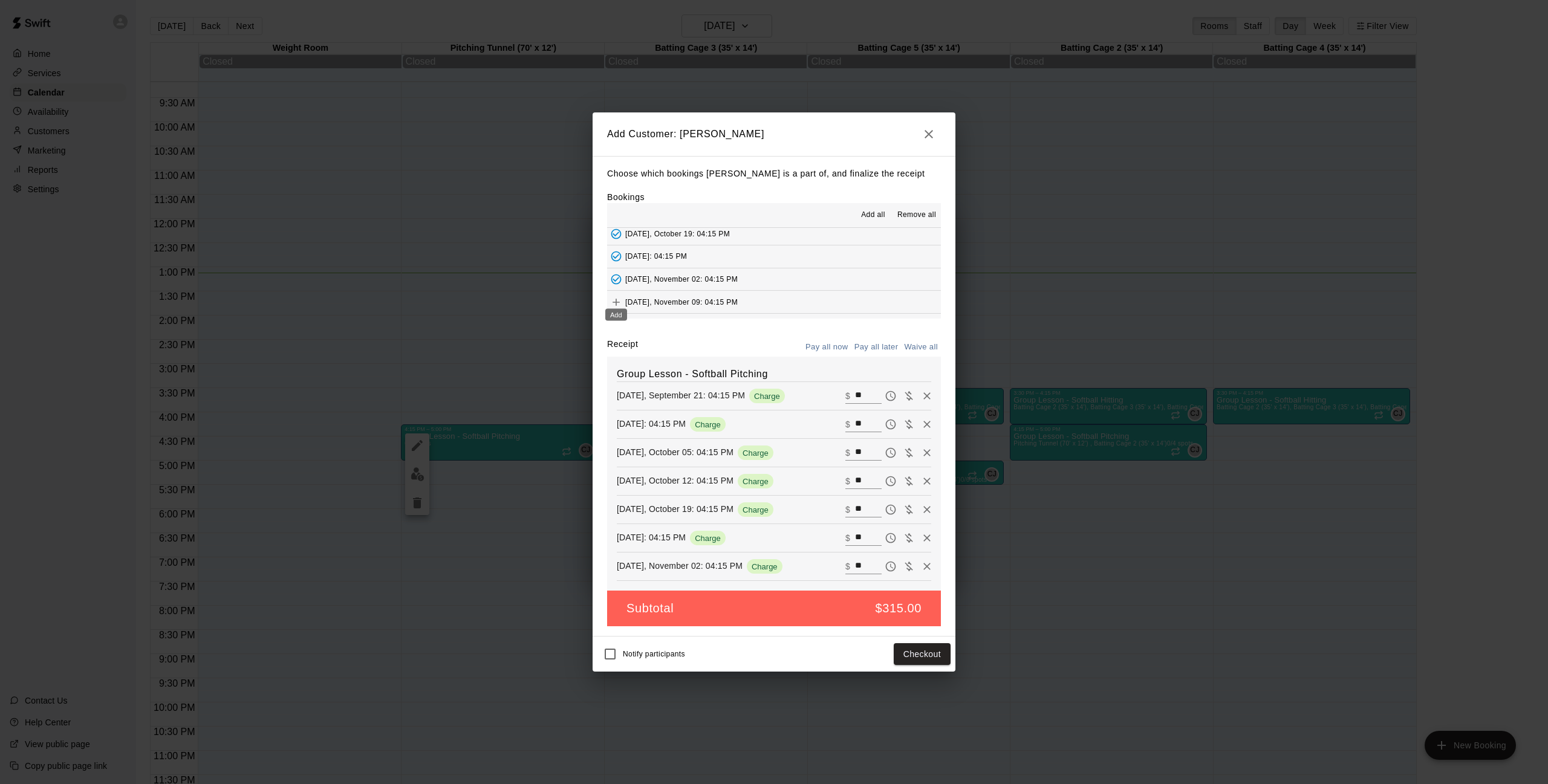
click at [618, 296] on icon "Add" at bounding box center [616, 302] width 12 height 12
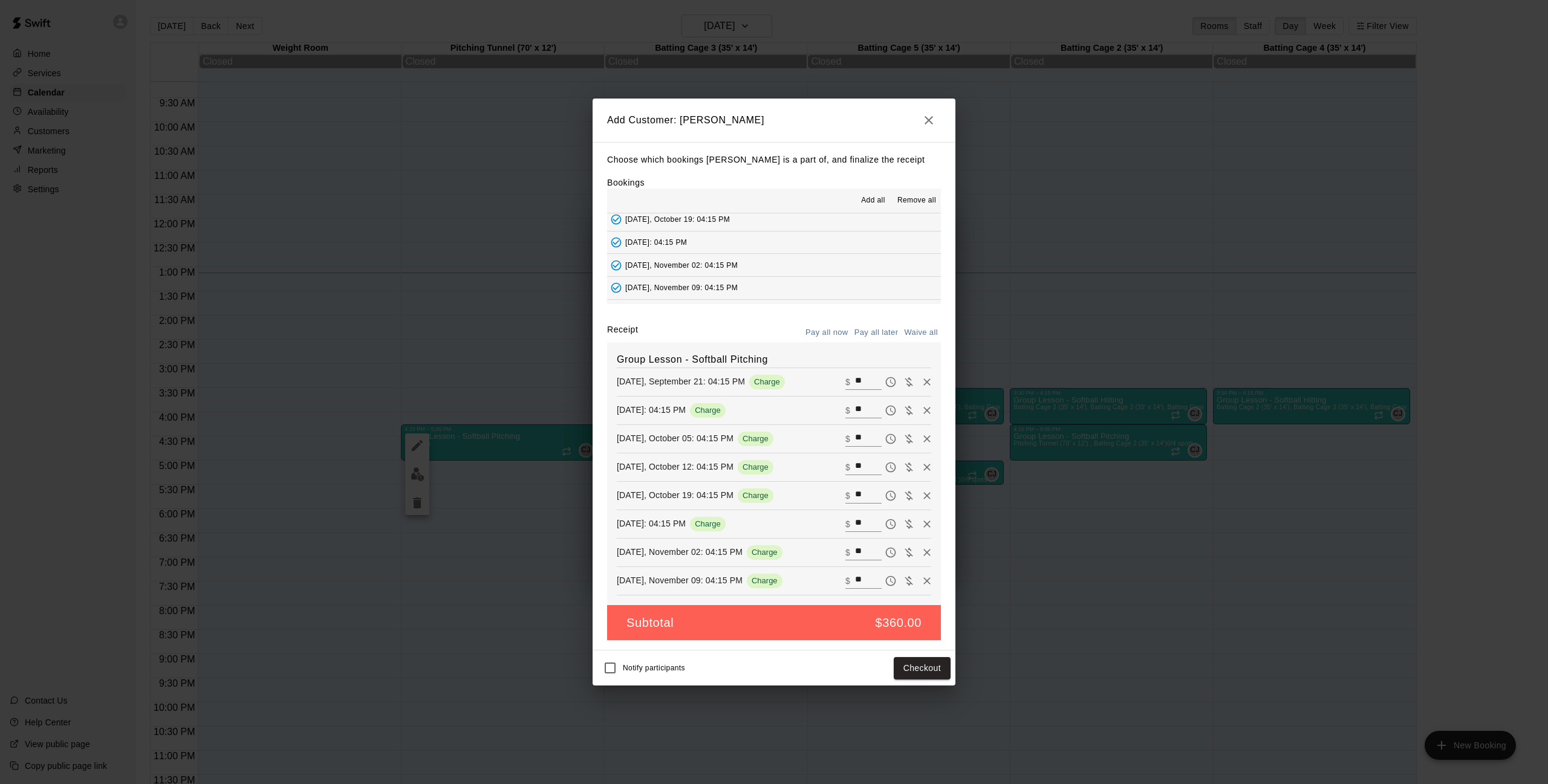
scroll to position [132, 0]
click at [614, 269] on icon "Add" at bounding box center [616, 275] width 12 height 12
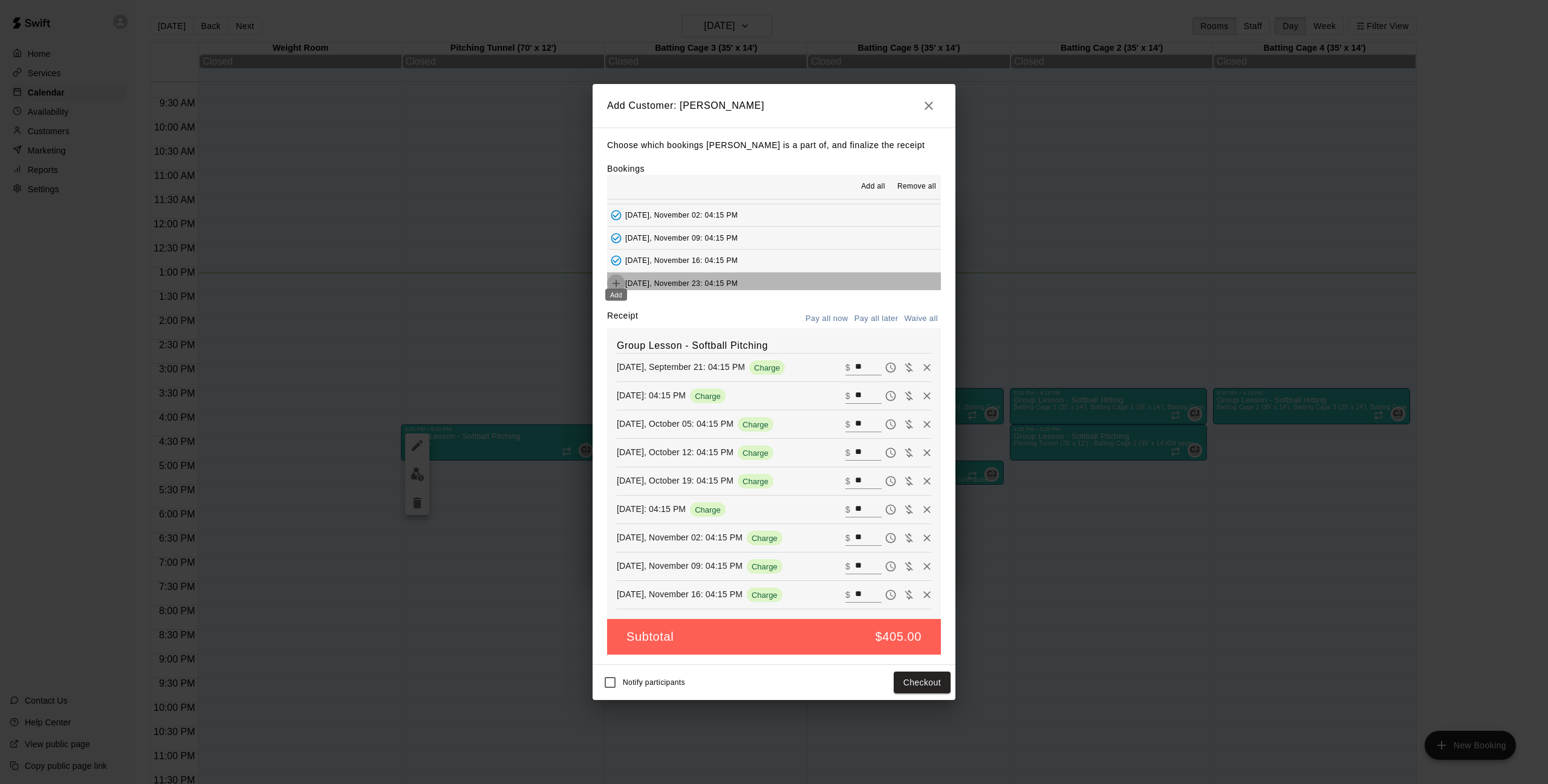
click at [616, 278] on icon "Add" at bounding box center [616, 283] width 12 height 12
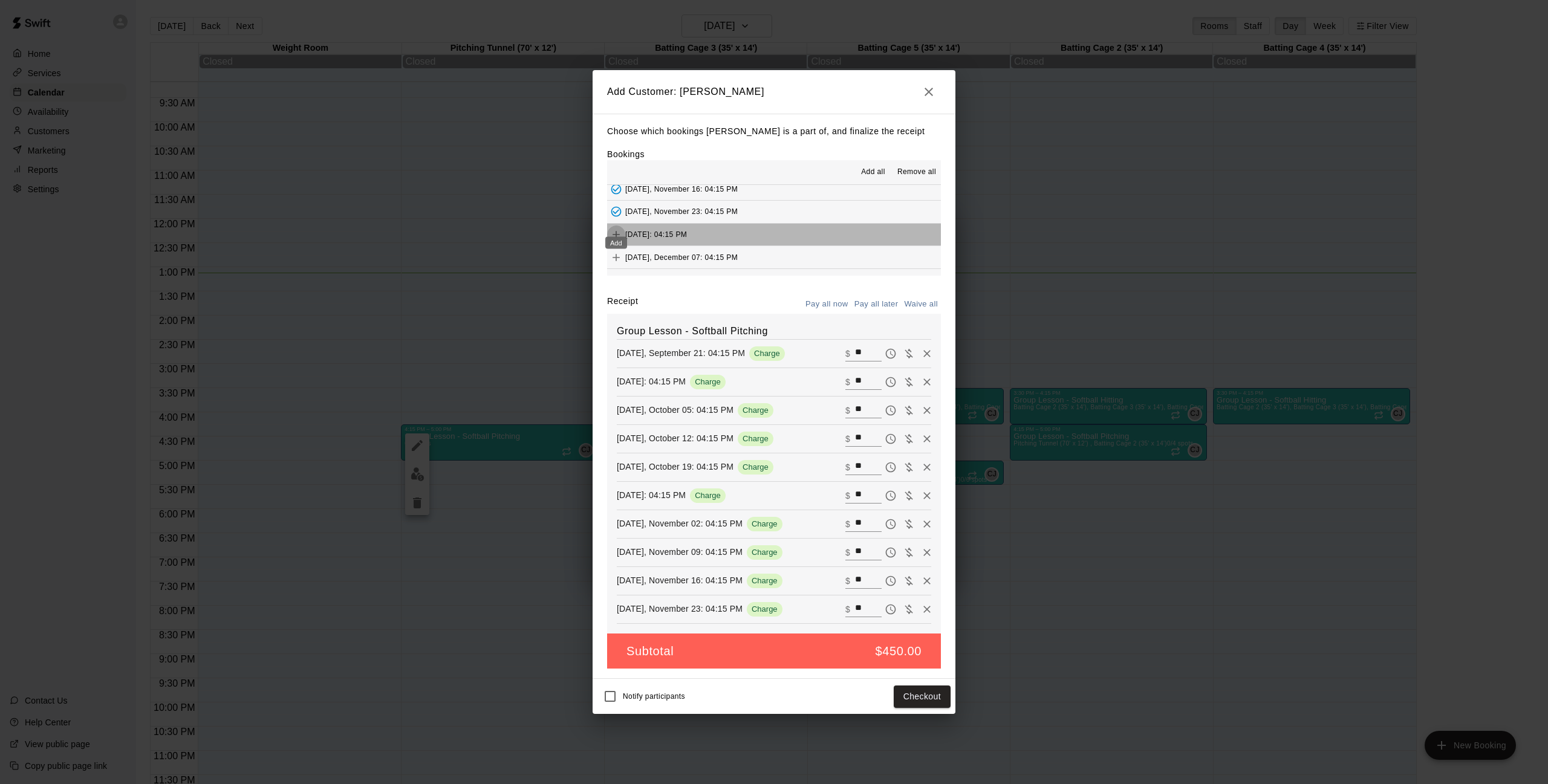
click at [618, 229] on icon "Add" at bounding box center [616, 234] width 12 height 12
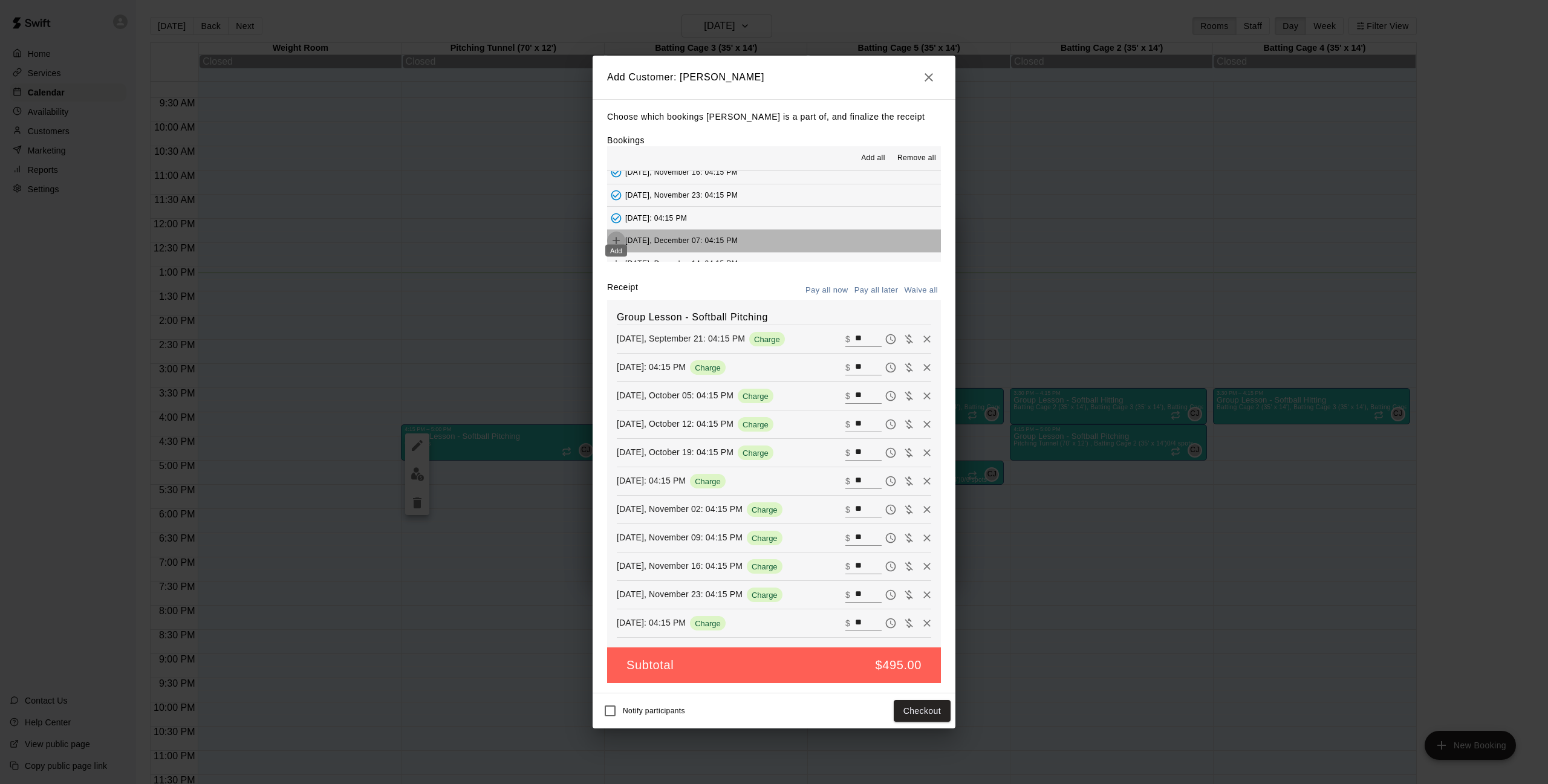
click at [618, 234] on icon "Add" at bounding box center [616, 240] width 12 height 12
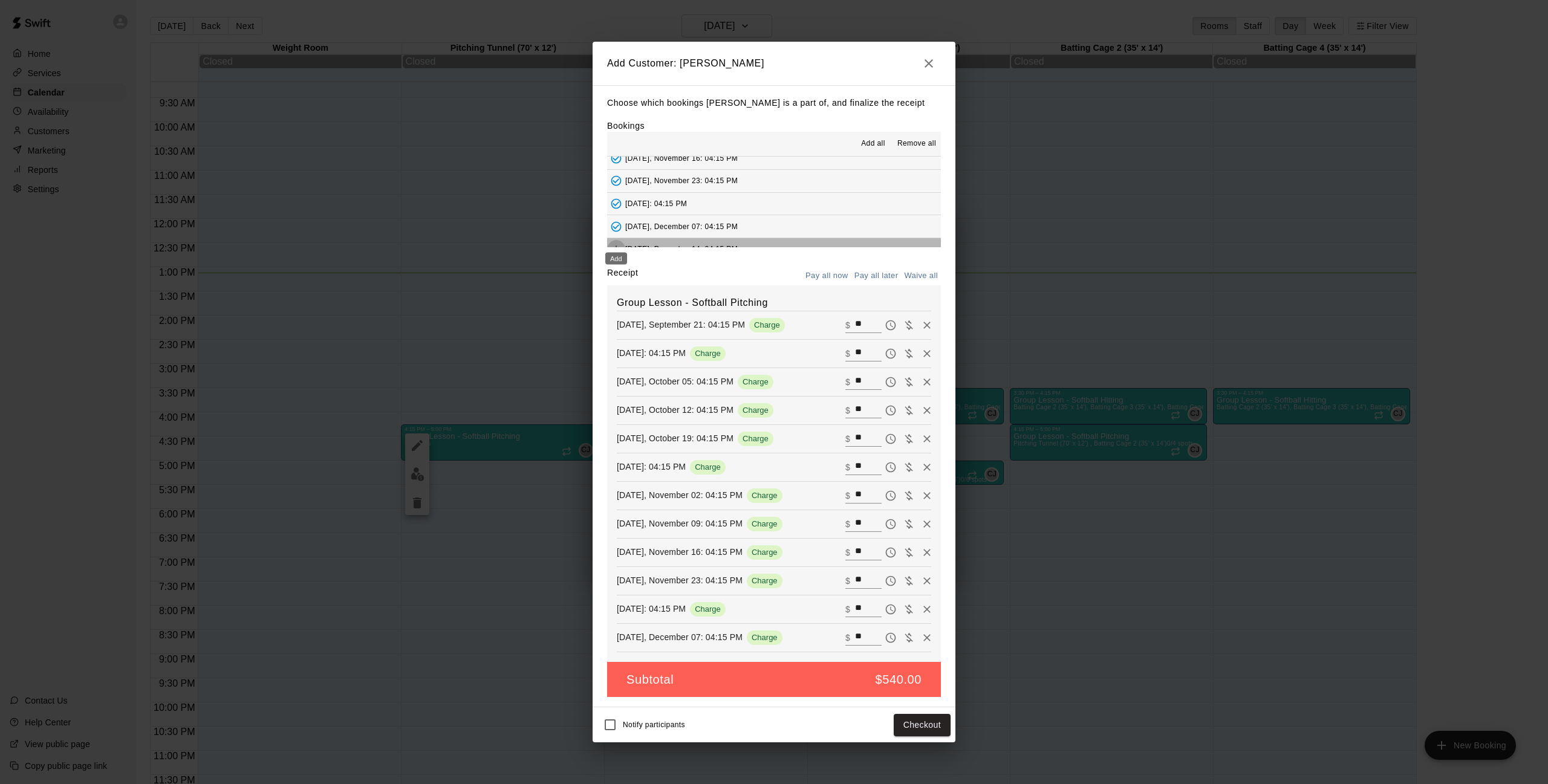
click at [618, 243] on icon "Add" at bounding box center [616, 249] width 12 height 12
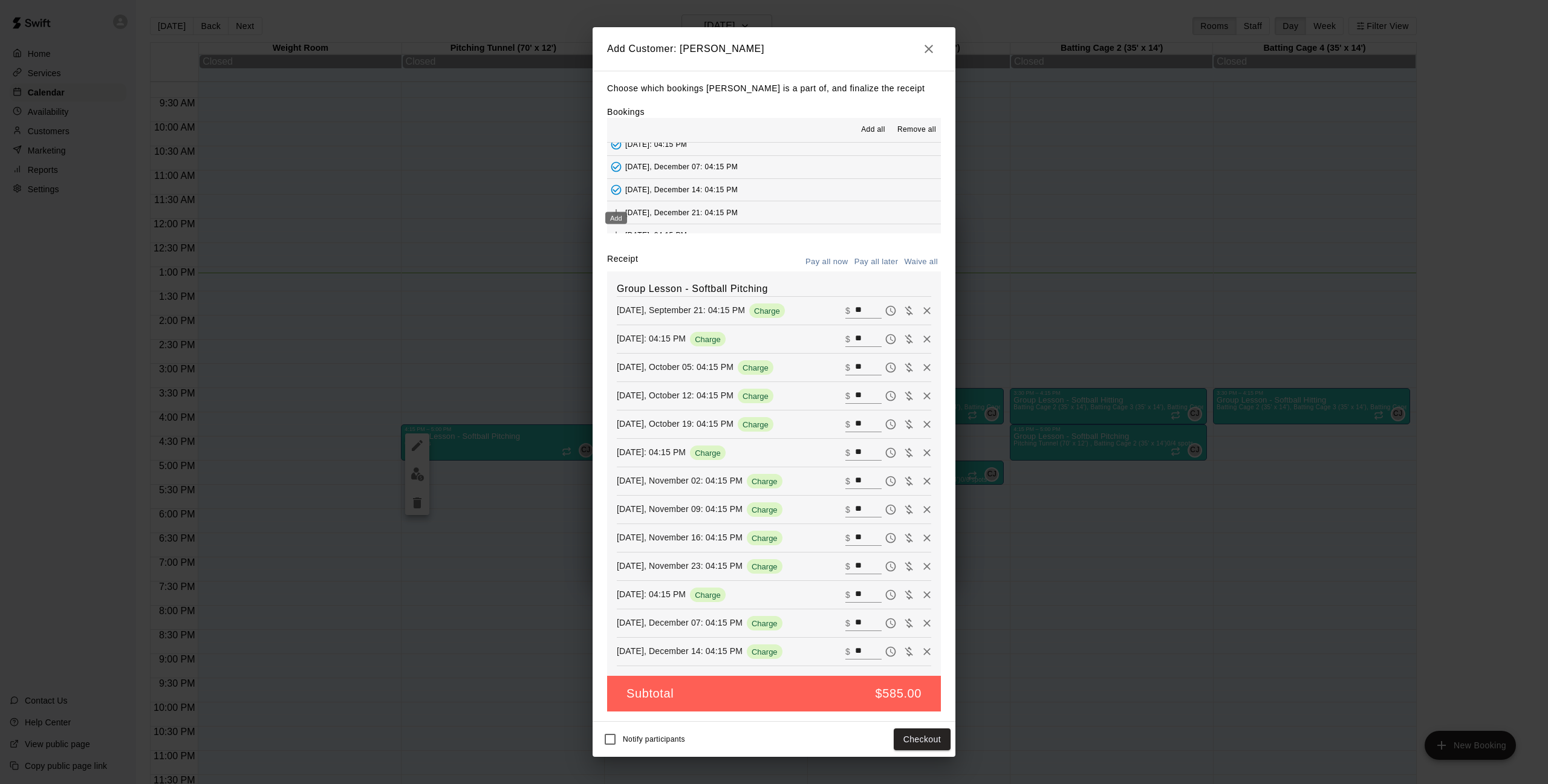
scroll to position [241, 0]
click at [617, 203] on button "Add" at bounding box center [617, 212] width 18 height 18
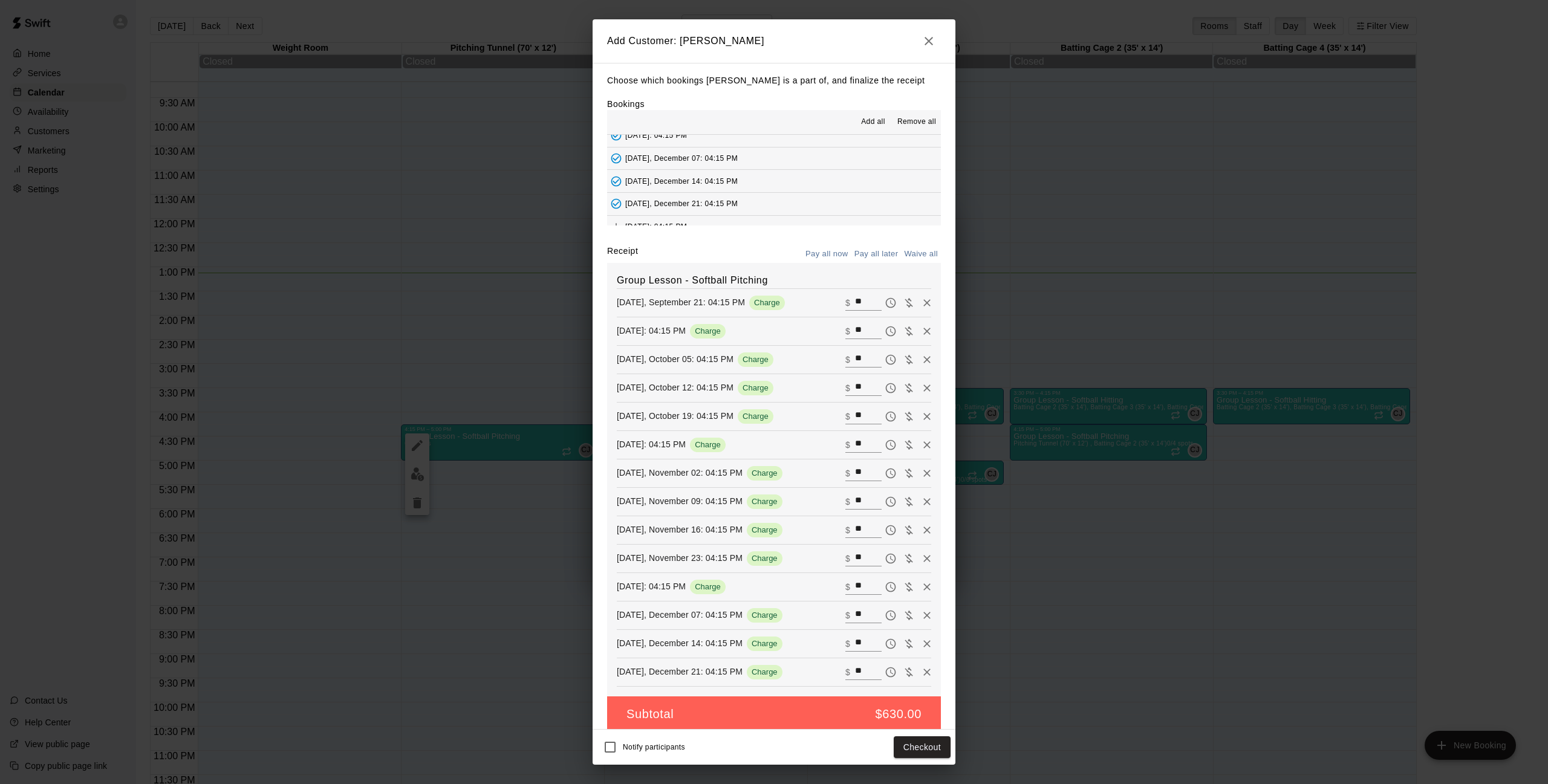
scroll to position [238, 0]
click at [613, 220] on icon "Add" at bounding box center [616, 225] width 12 height 12
click at [865, 255] on button "Pay all later" at bounding box center [877, 254] width 50 height 19
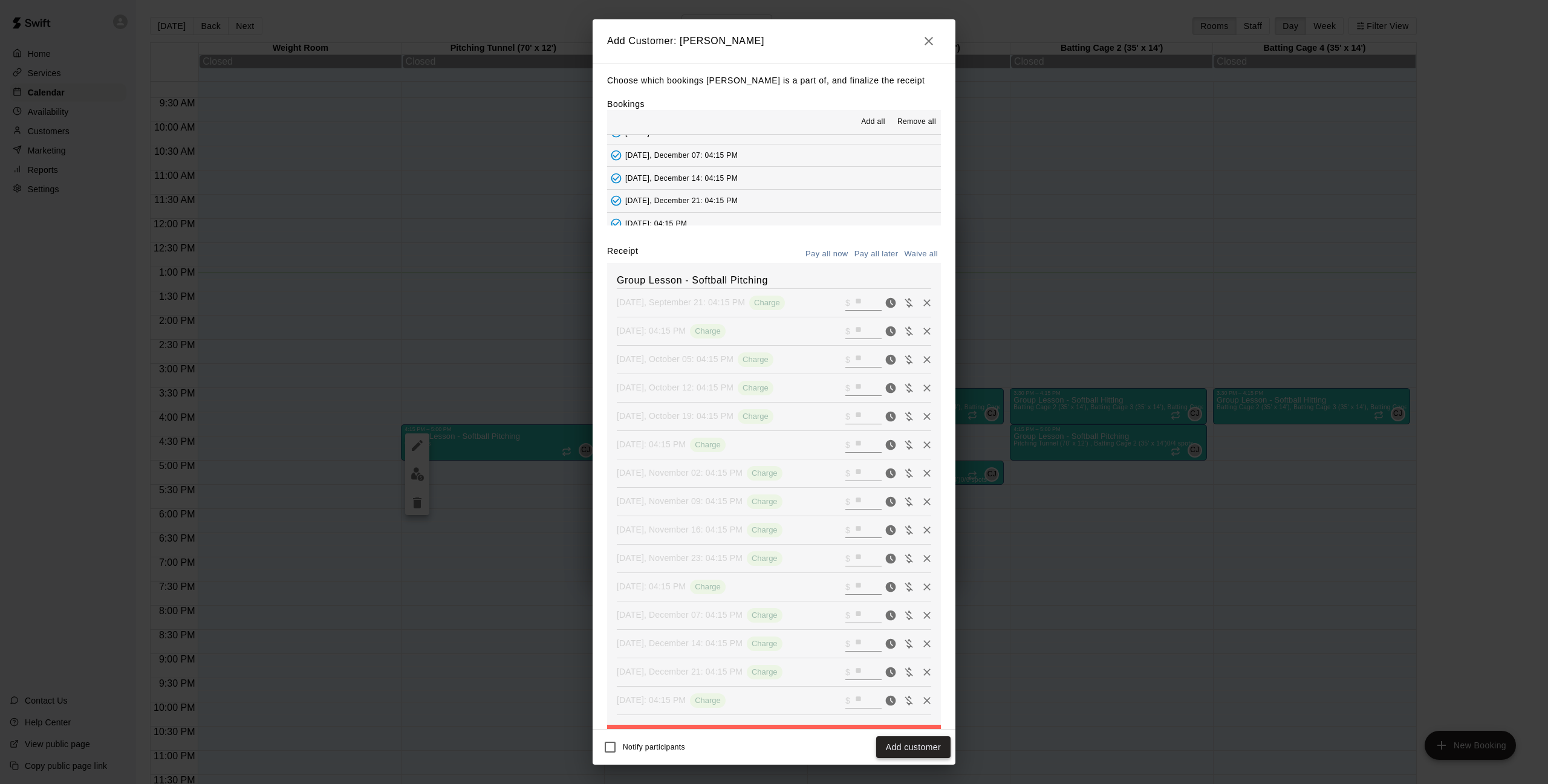
click at [912, 752] on button "Add customer" at bounding box center [913, 747] width 75 height 23
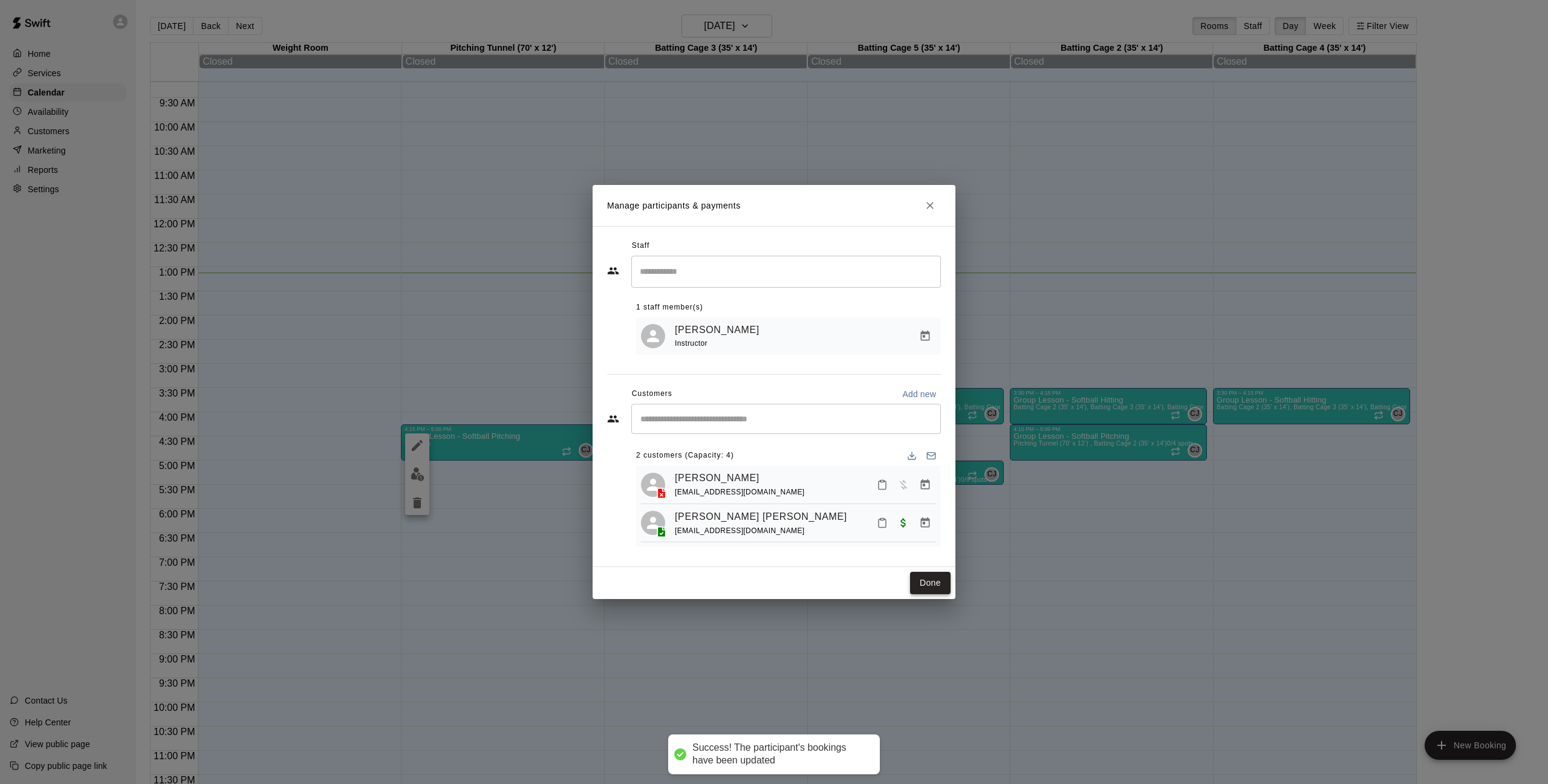
click at [938, 590] on button "Done" at bounding box center [930, 583] width 41 height 23
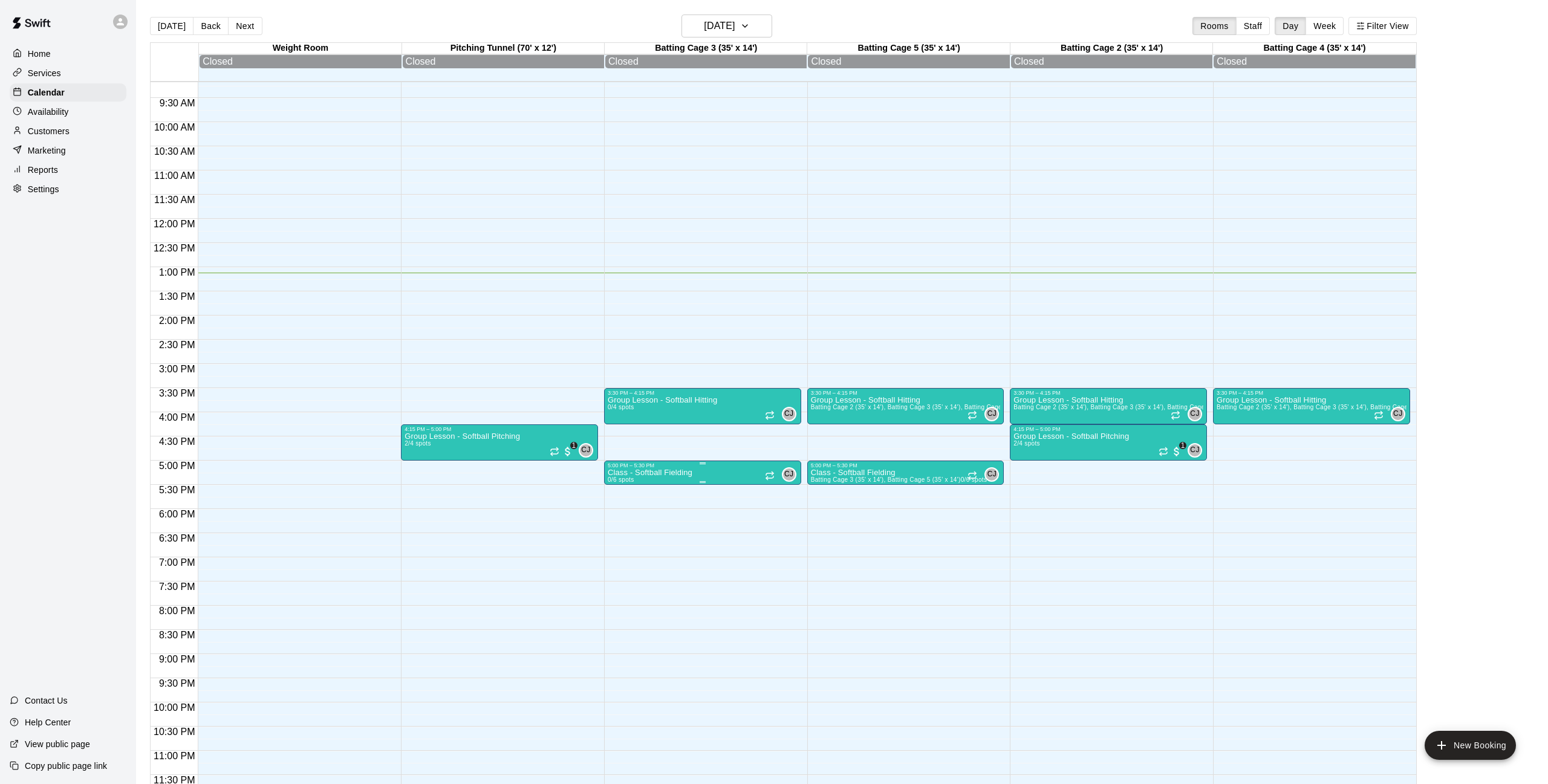
click at [624, 515] on img "edit" at bounding box center [619, 510] width 14 height 14
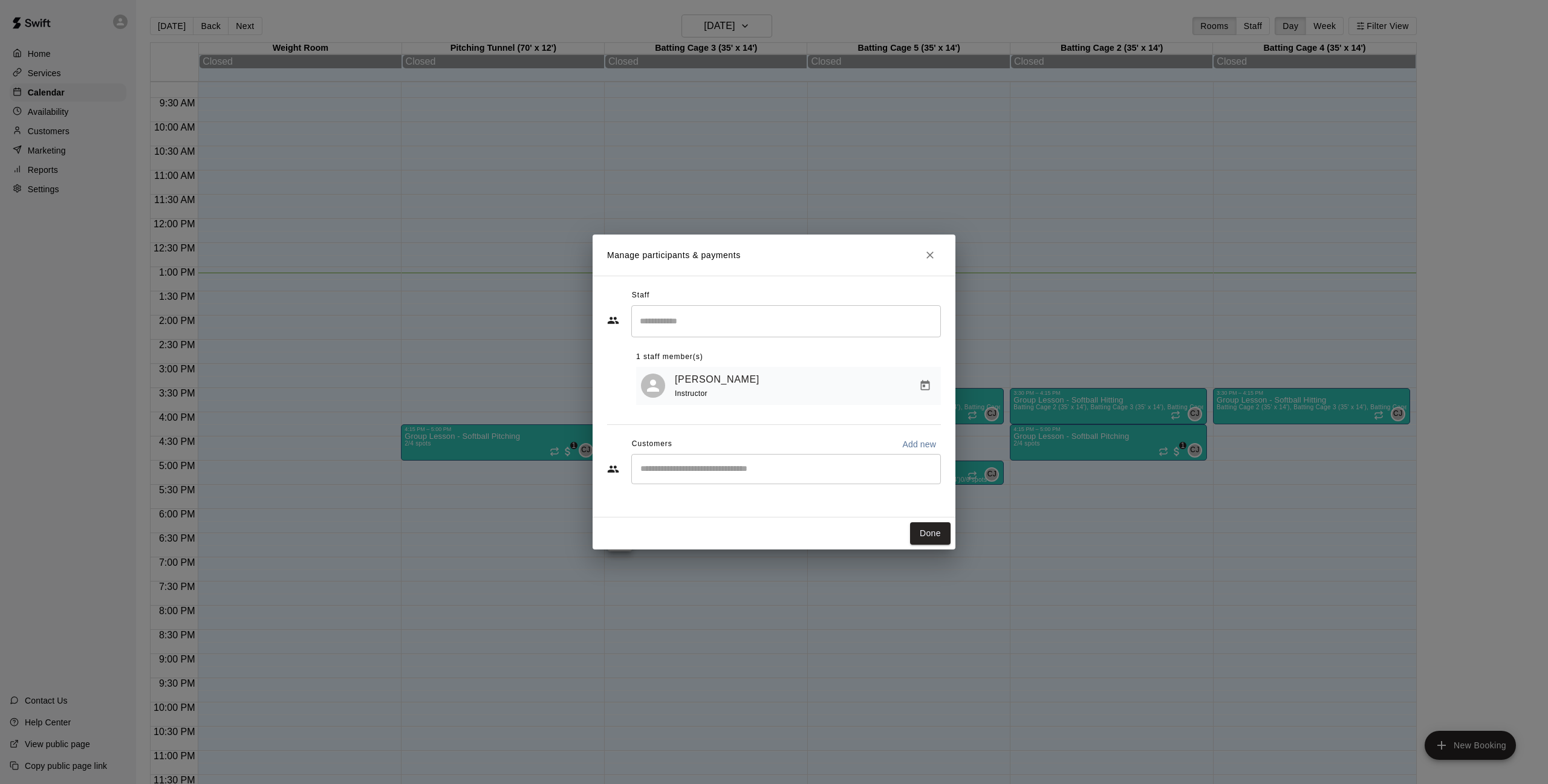
click at [758, 464] on input "Start typing to search customers..." at bounding box center [785, 469] width 298 height 12
type input "********"
click at [673, 509] on span "[EMAIL_ADDRESS][DOMAIN_NAME]" at bounding box center [730, 507] width 130 height 8
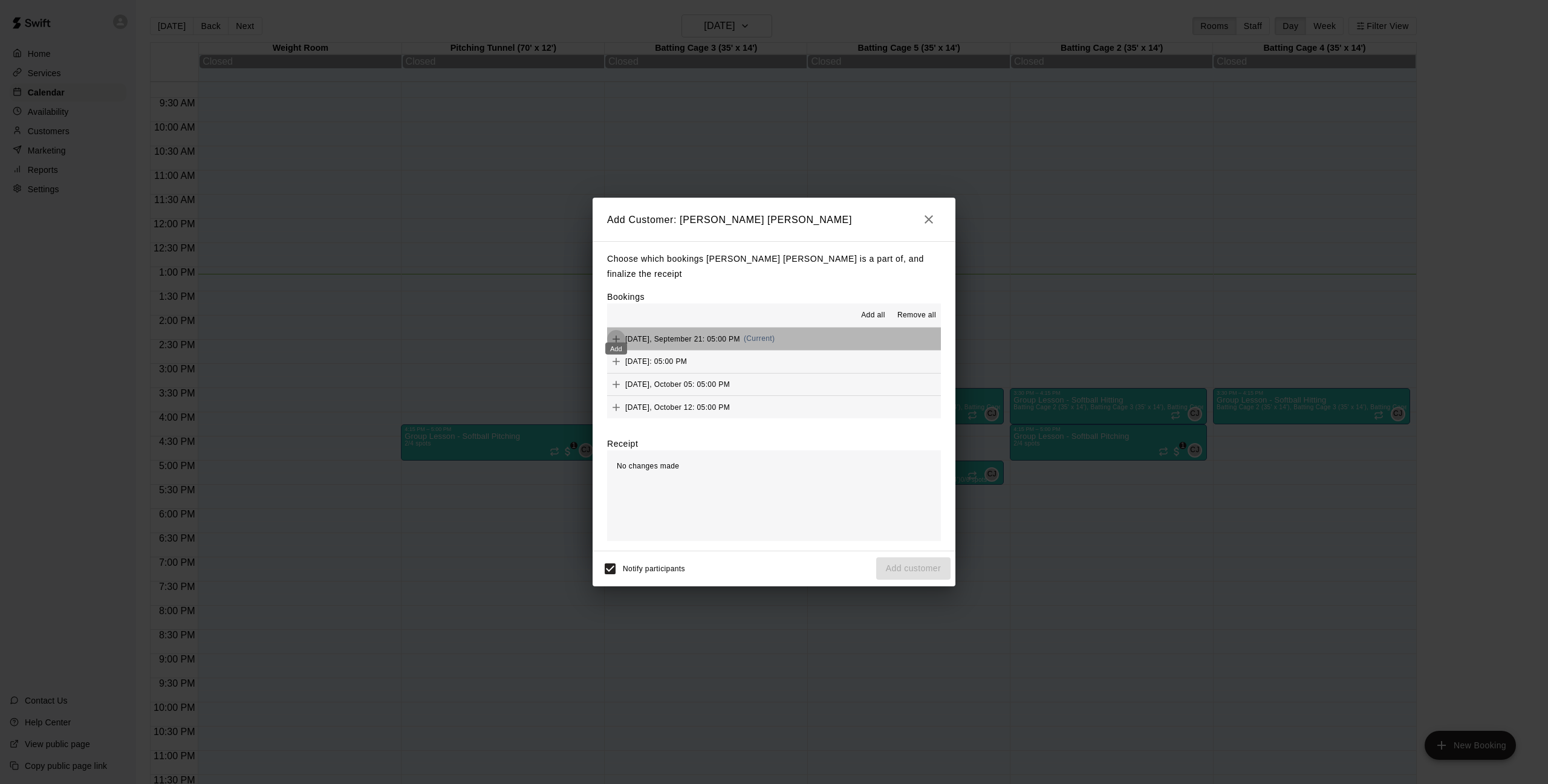
click at [617, 333] on icon "Add" at bounding box center [616, 339] width 12 height 12
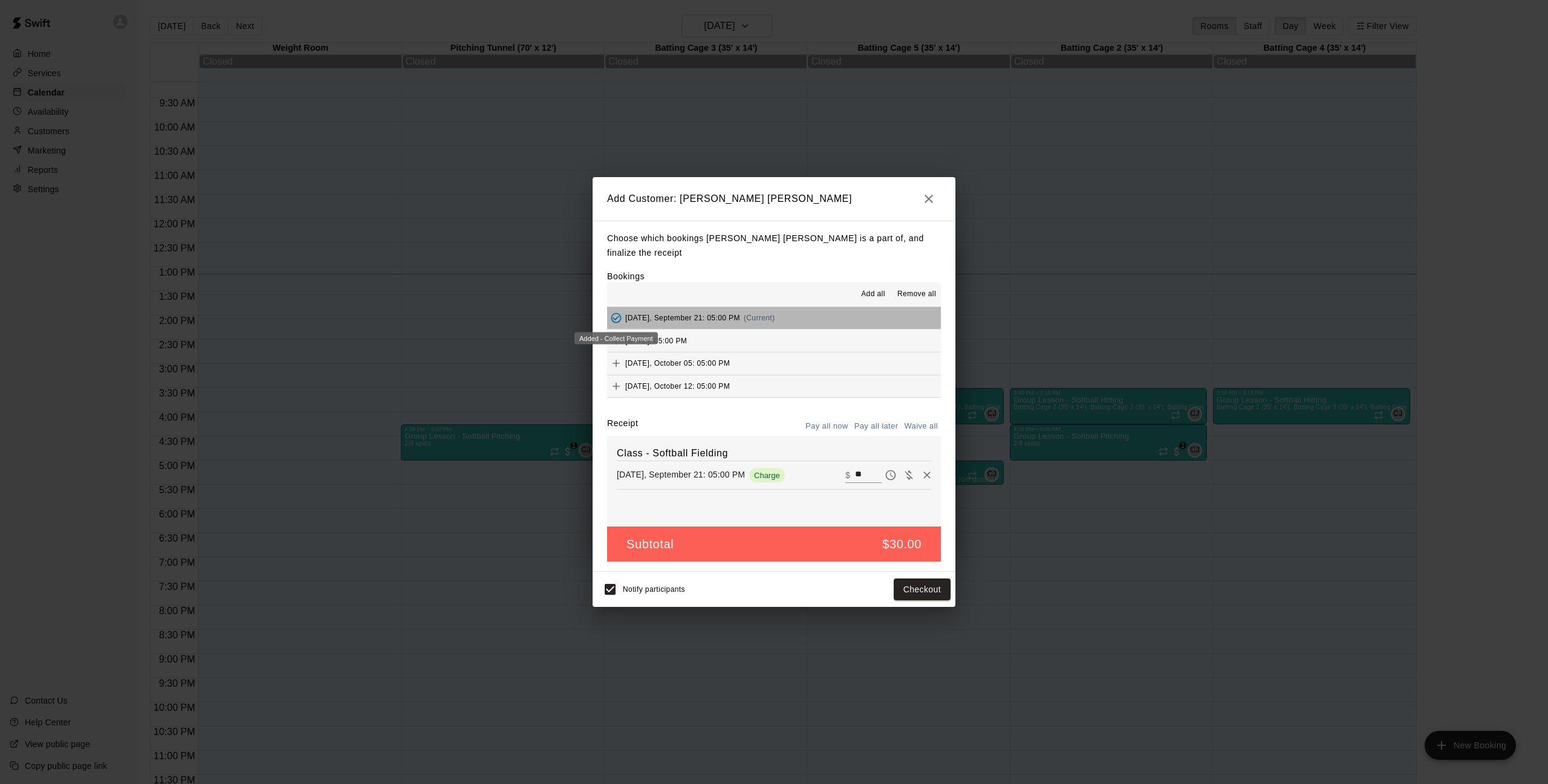
click at [621, 337] on div "Added - Collect Payment" at bounding box center [616, 338] width 84 height 12
click at [611, 335] on icon "Add" at bounding box center [616, 341] width 12 height 12
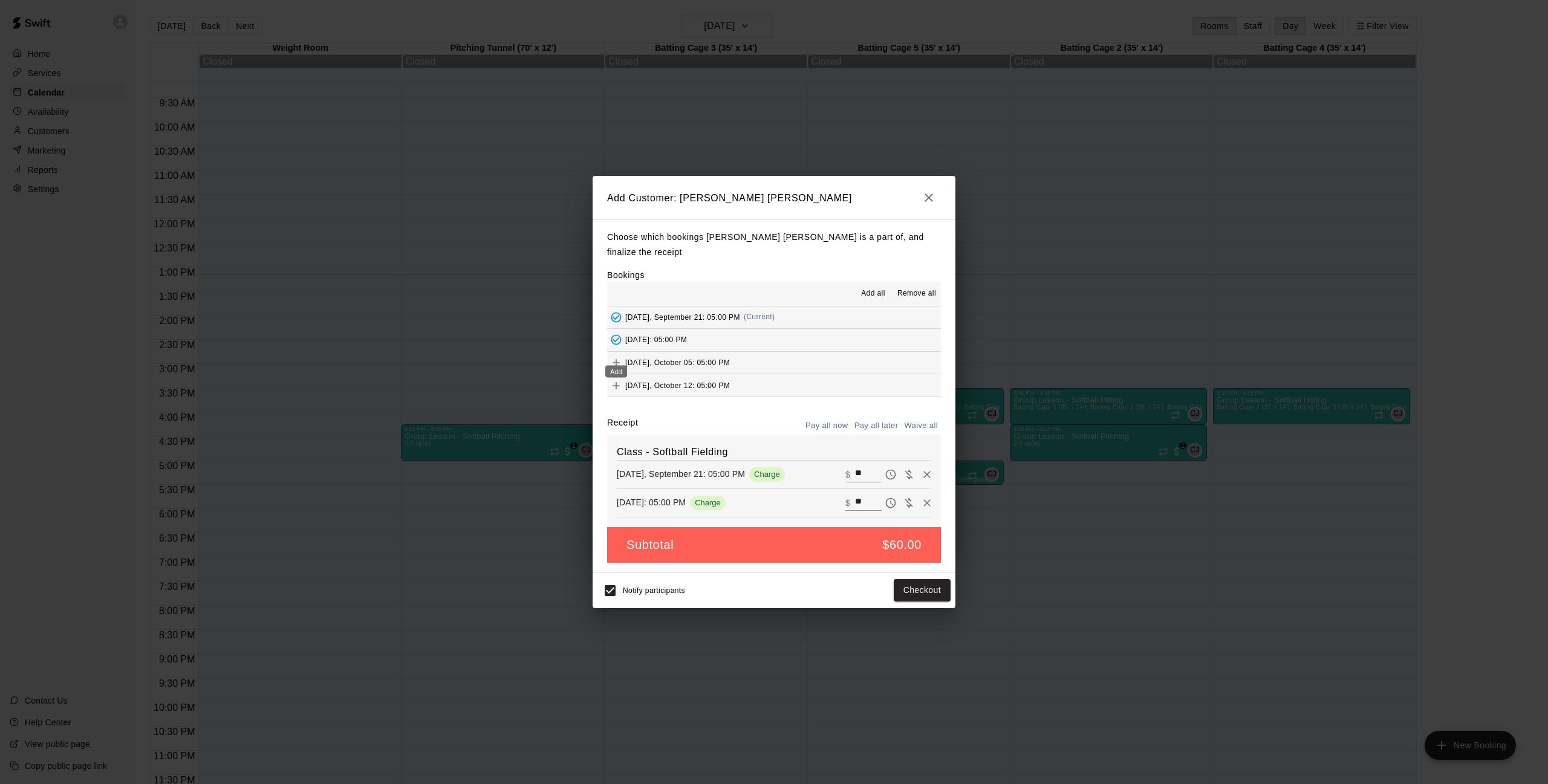
click at [618, 357] on icon "Add" at bounding box center [616, 362] width 12 height 12
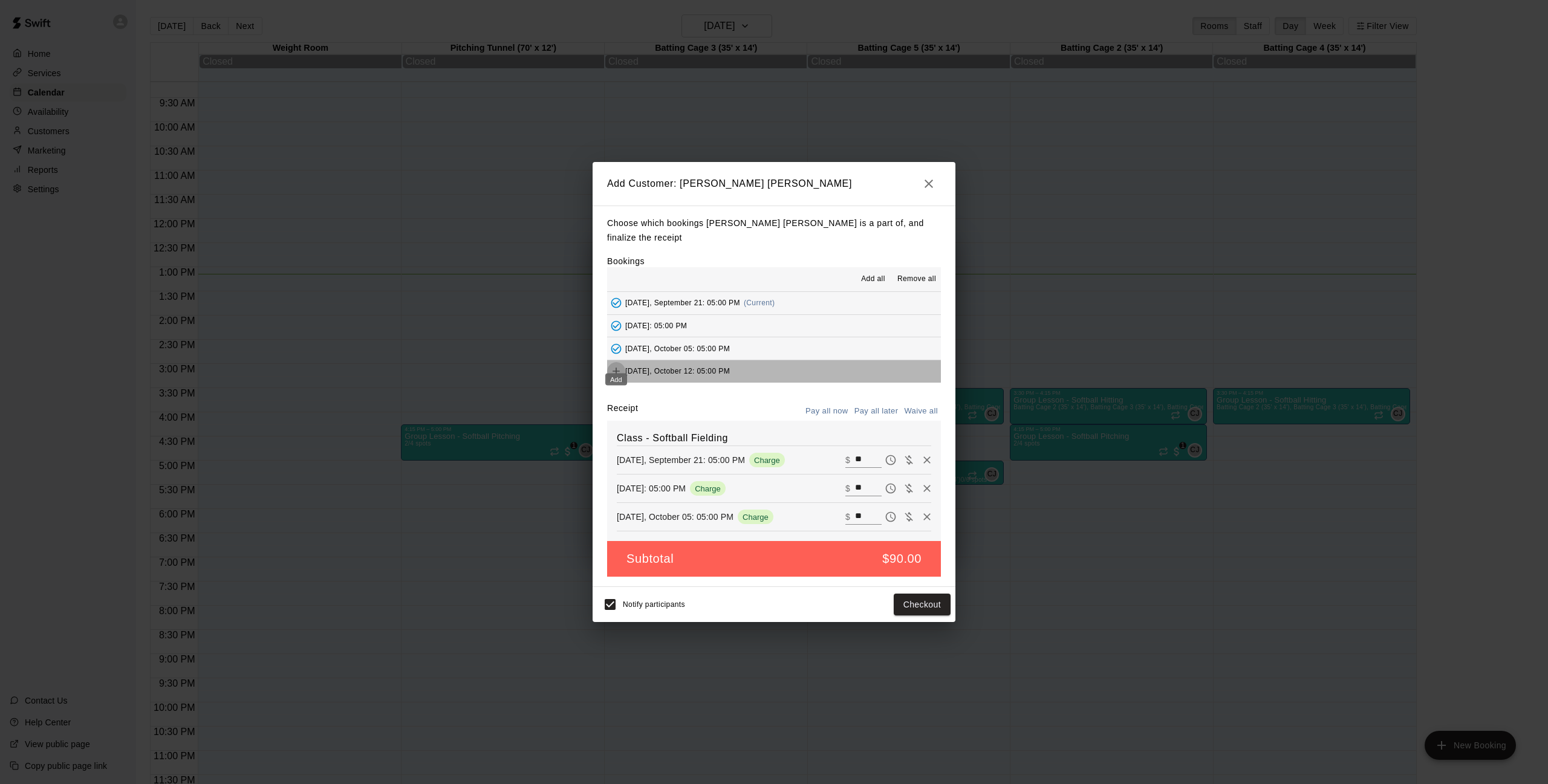
click at [617, 368] on icon "Add" at bounding box center [617, 371] width 7 height 7
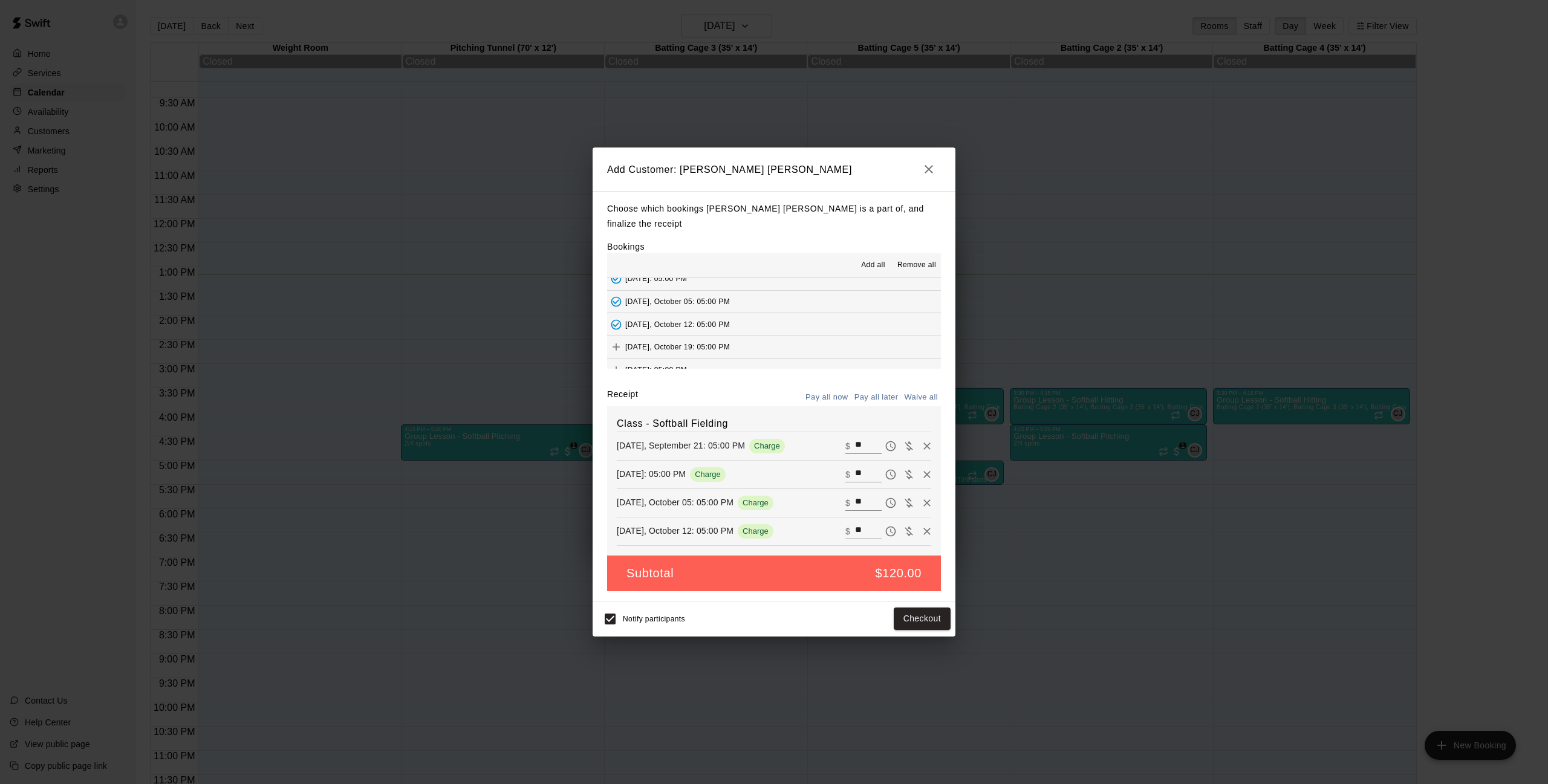
scroll to position [52, 0]
click at [621, 322] on icon "Add" at bounding box center [616, 327] width 12 height 12
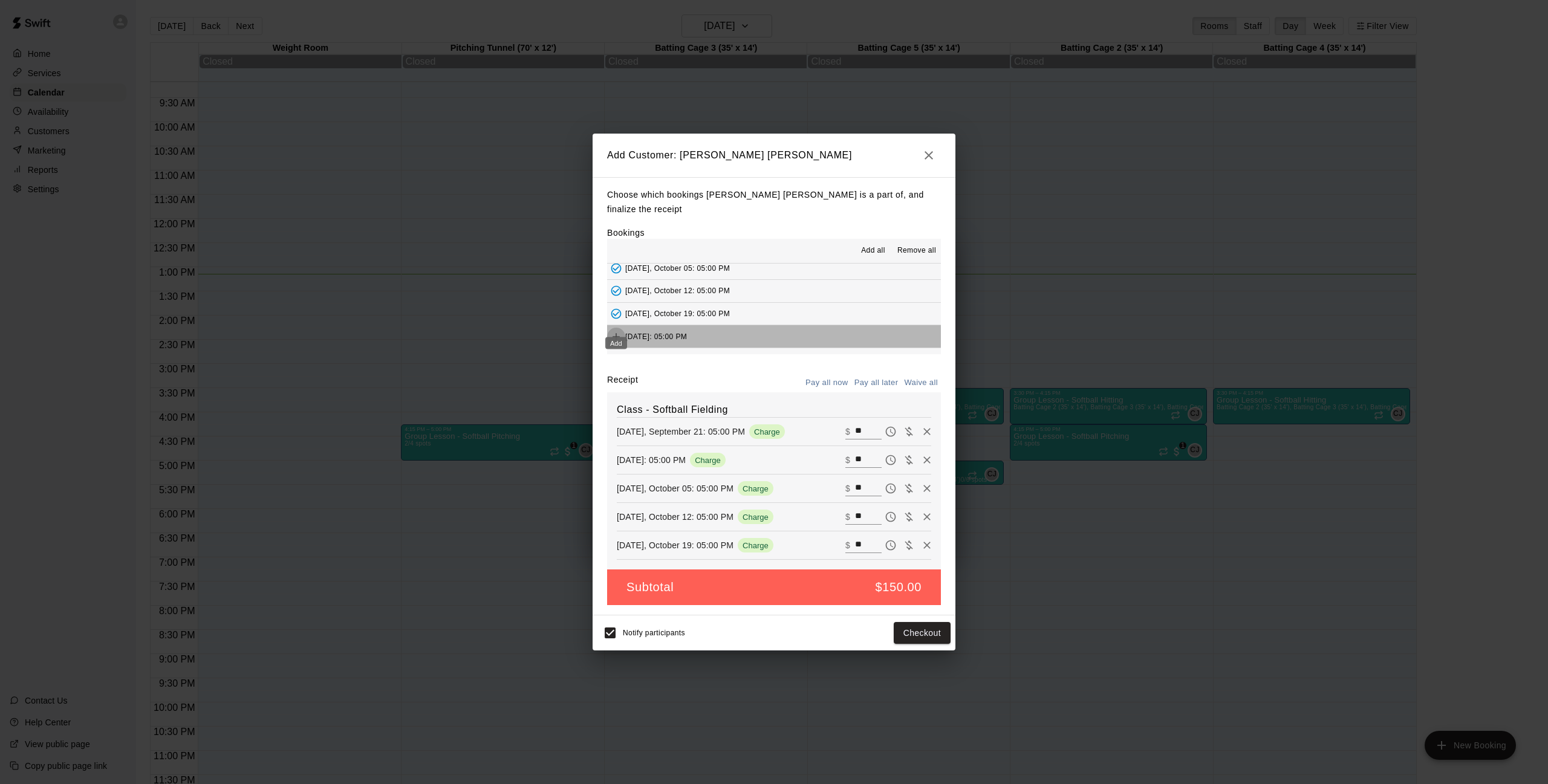
click at [618, 331] on icon "Add" at bounding box center [616, 336] width 12 height 12
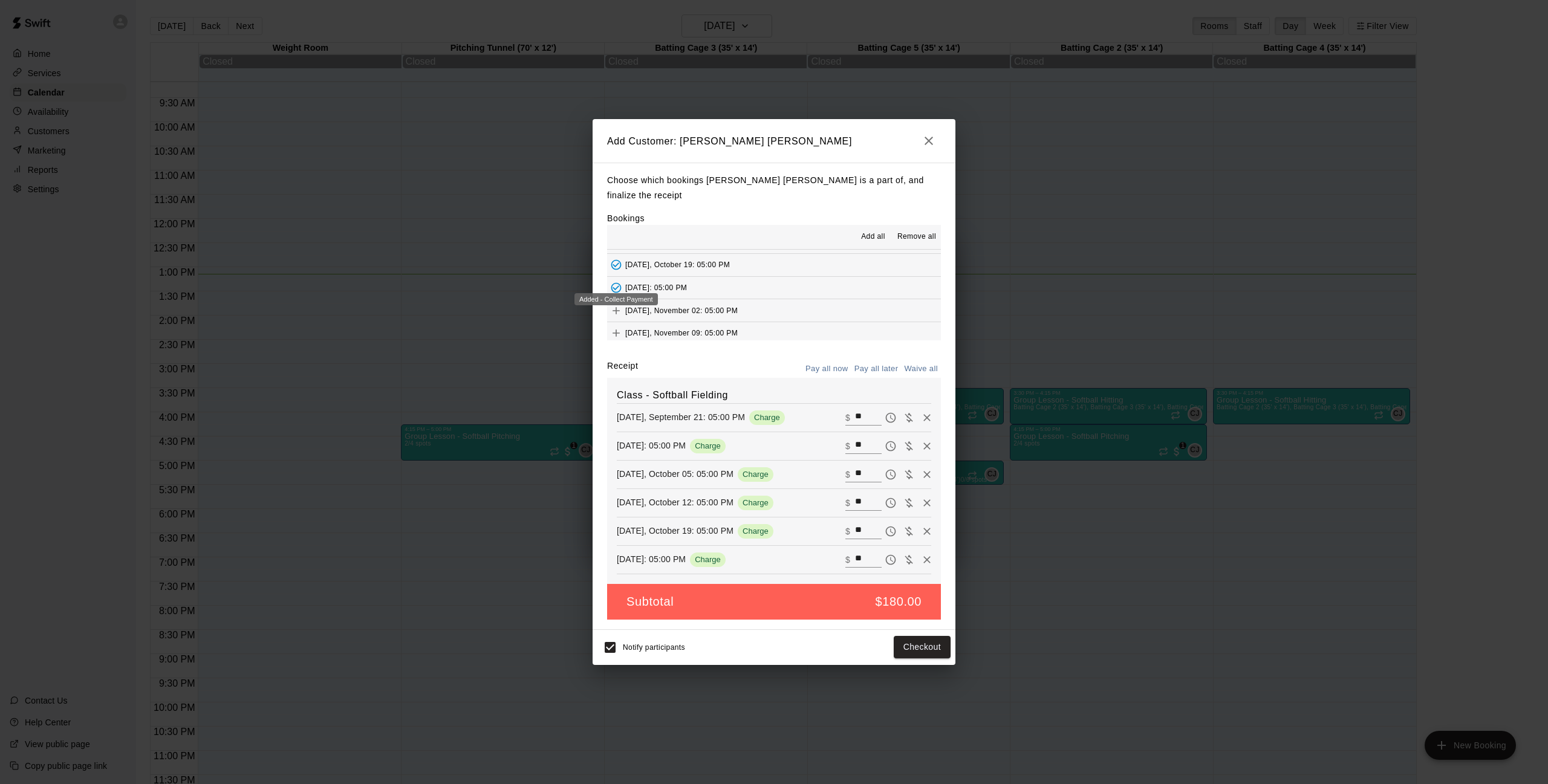
scroll to position [87, 0]
click at [617, 305] on icon "Add" at bounding box center [617, 309] width 7 height 7
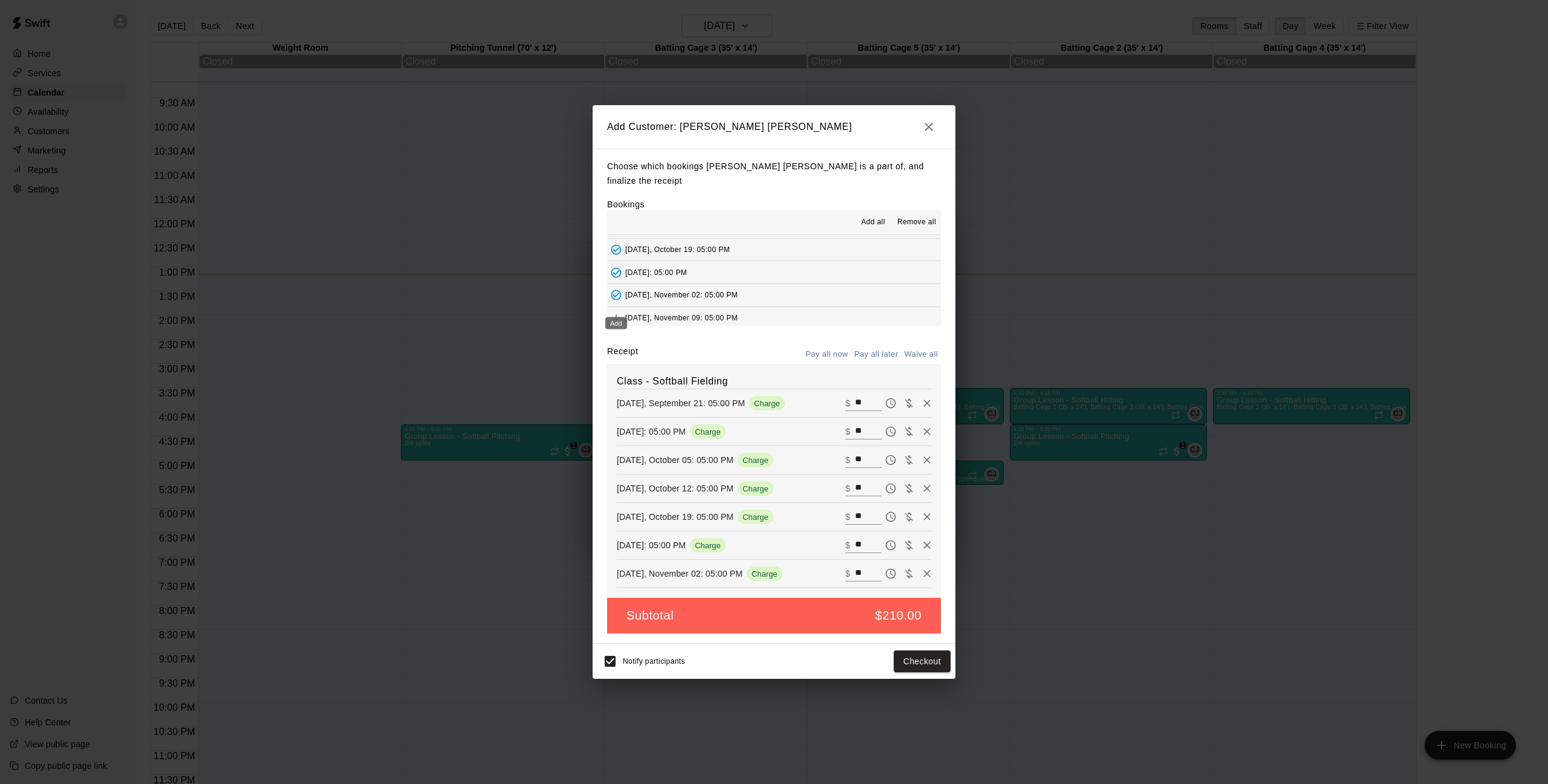
click at [617, 315] on icon "Add" at bounding box center [617, 318] width 7 height 7
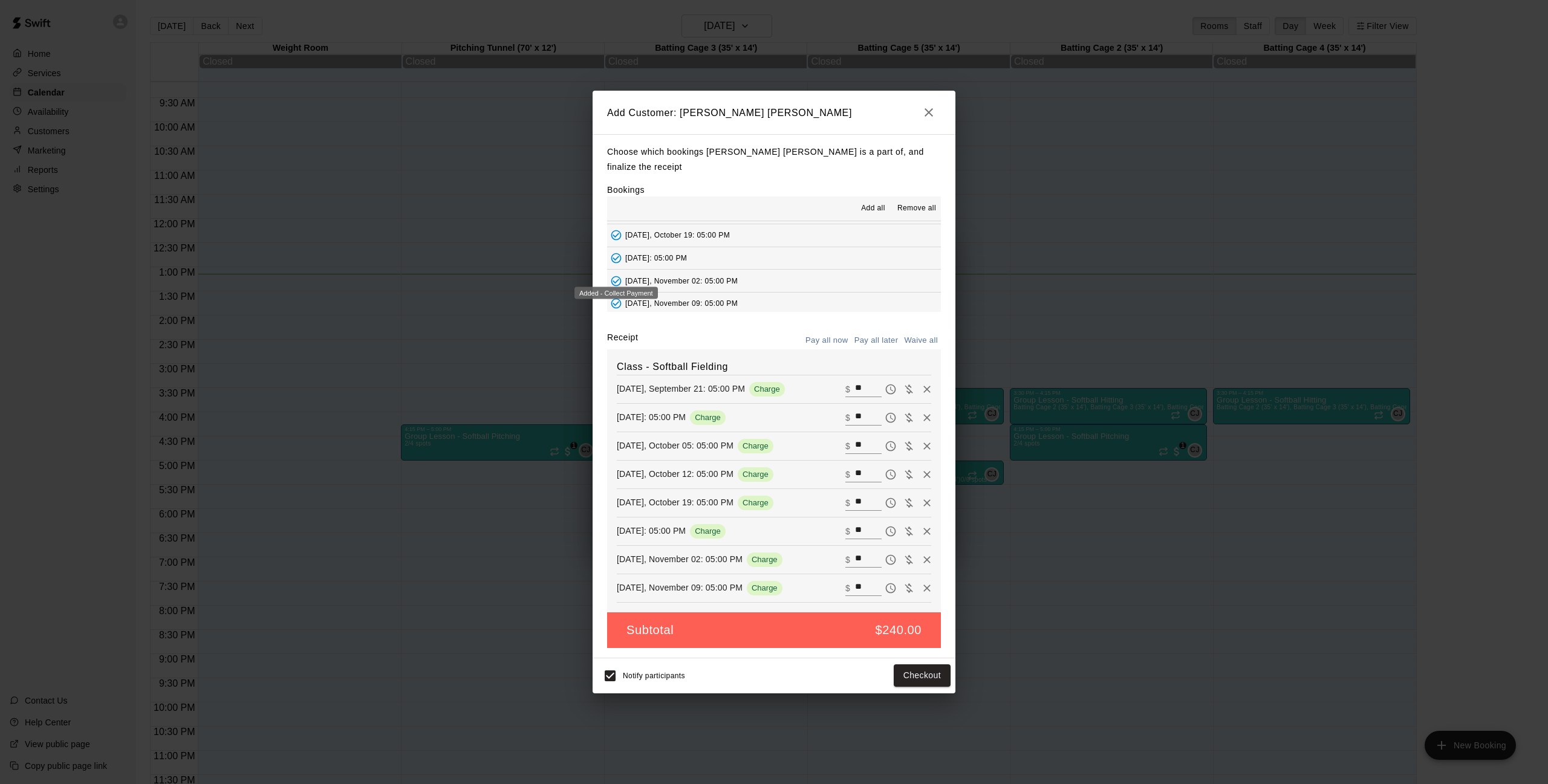
scroll to position [125, 0]
click at [619, 283] on icon "Add" at bounding box center [616, 288] width 12 height 12
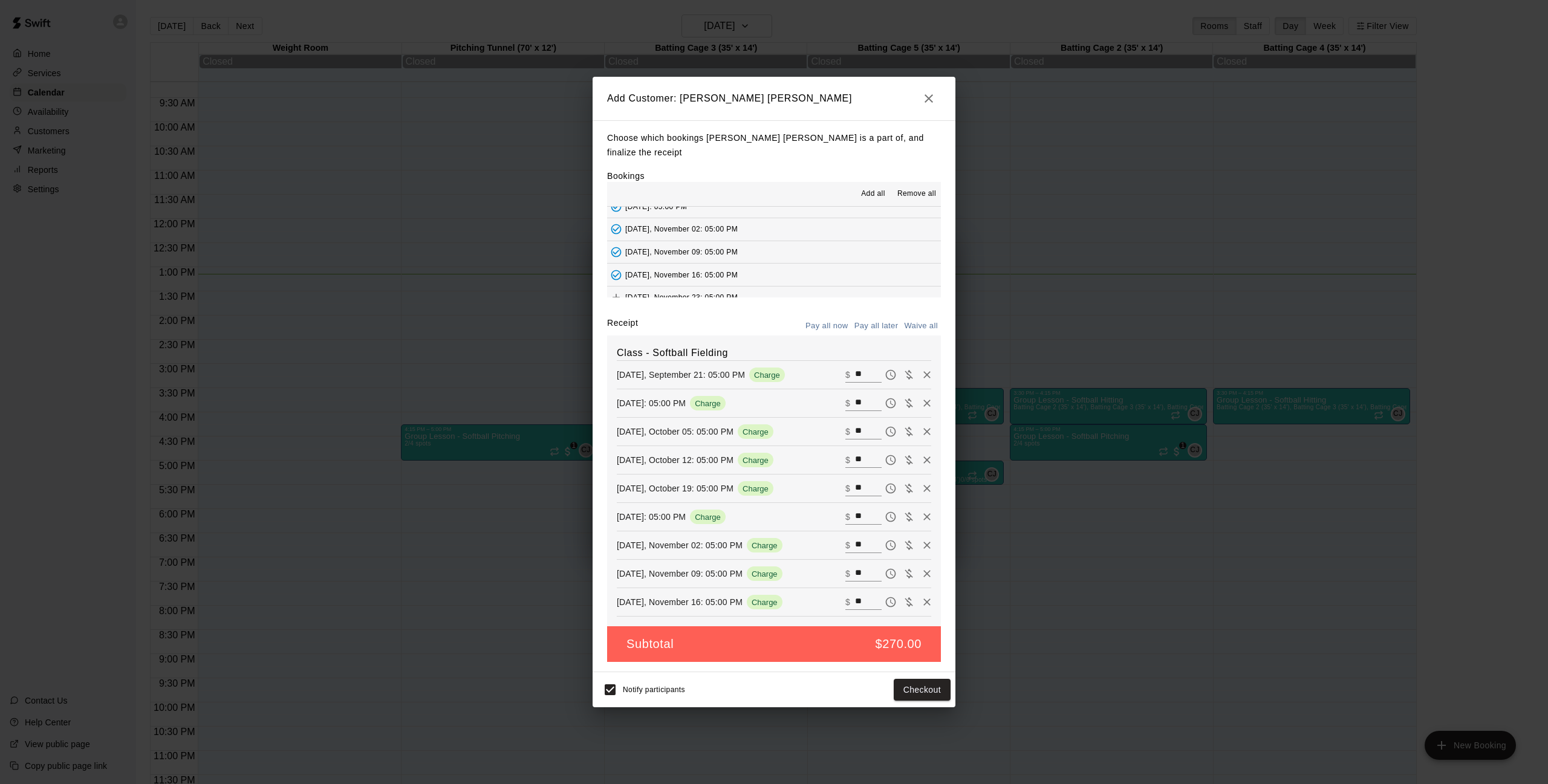
scroll to position [168, 0]
click at [618, 246] on div "Add" at bounding box center [616, 256] width 24 height 22
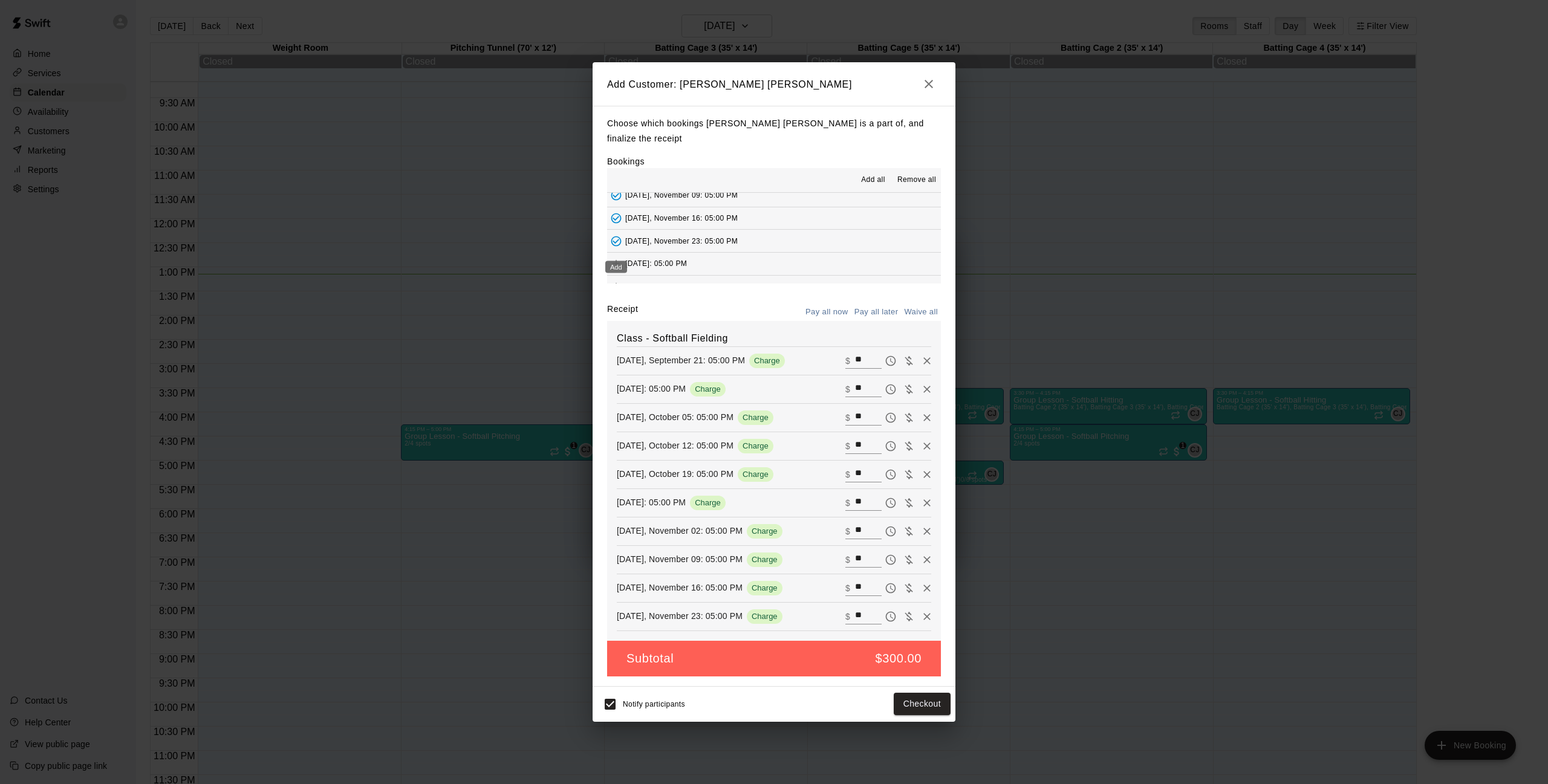
scroll to position [169, 0]
click at [615, 260] on icon "Add" at bounding box center [617, 263] width 7 height 7
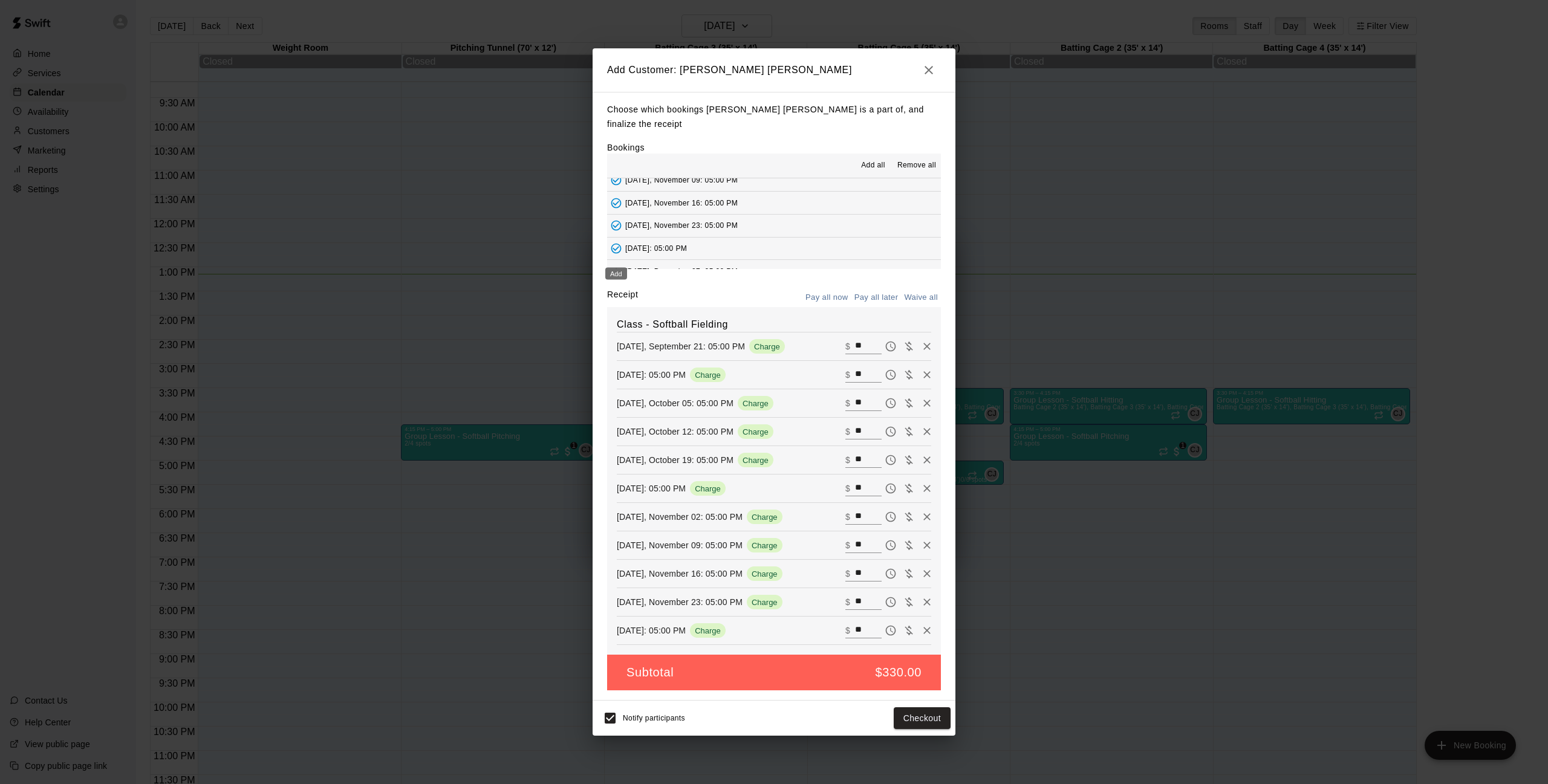
click at [618, 265] on icon "Add" at bounding box center [616, 270] width 12 height 12
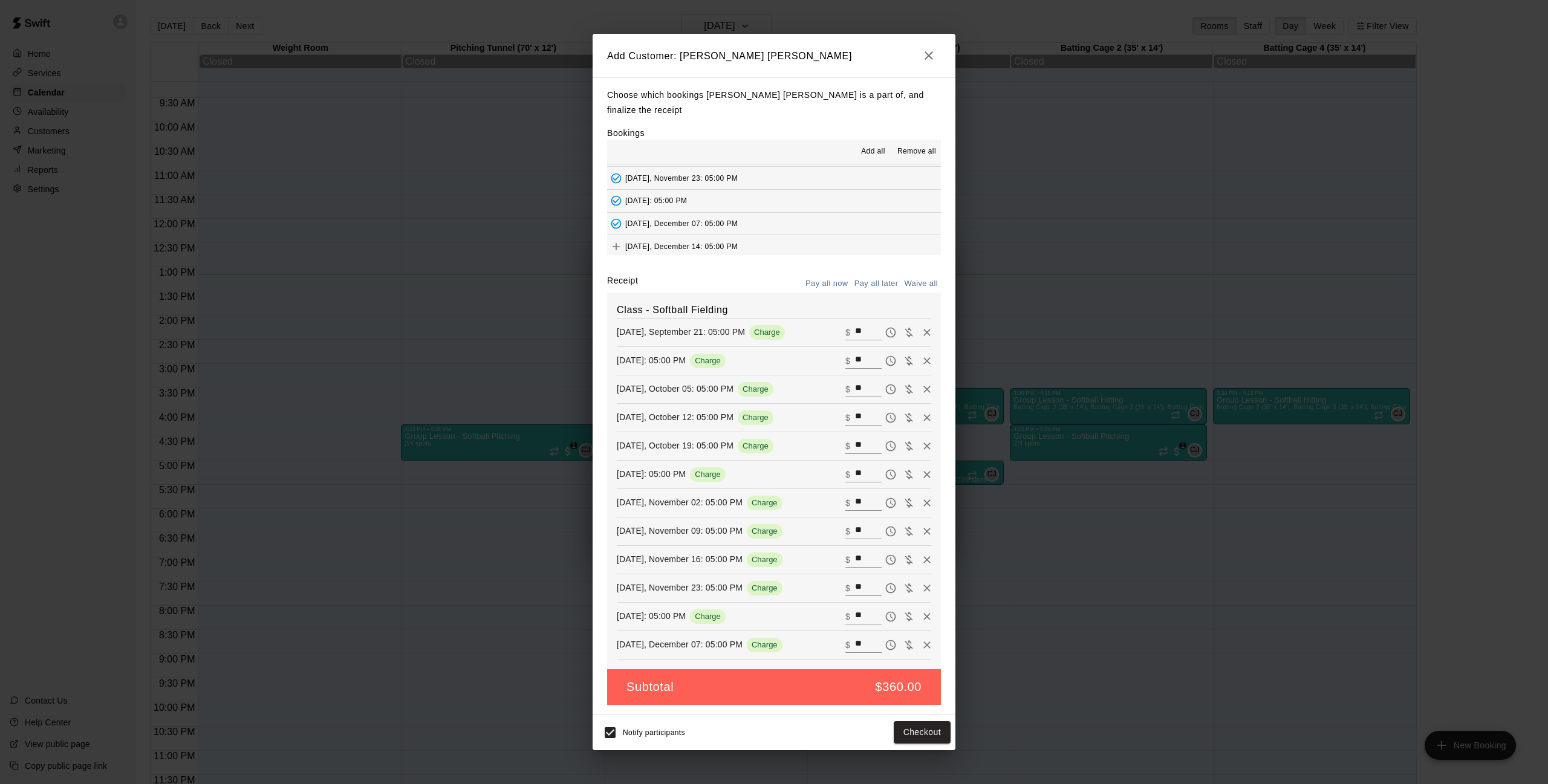
scroll to position [206, 0]
click at [613, 227] on icon "Add" at bounding box center [616, 232] width 12 height 12
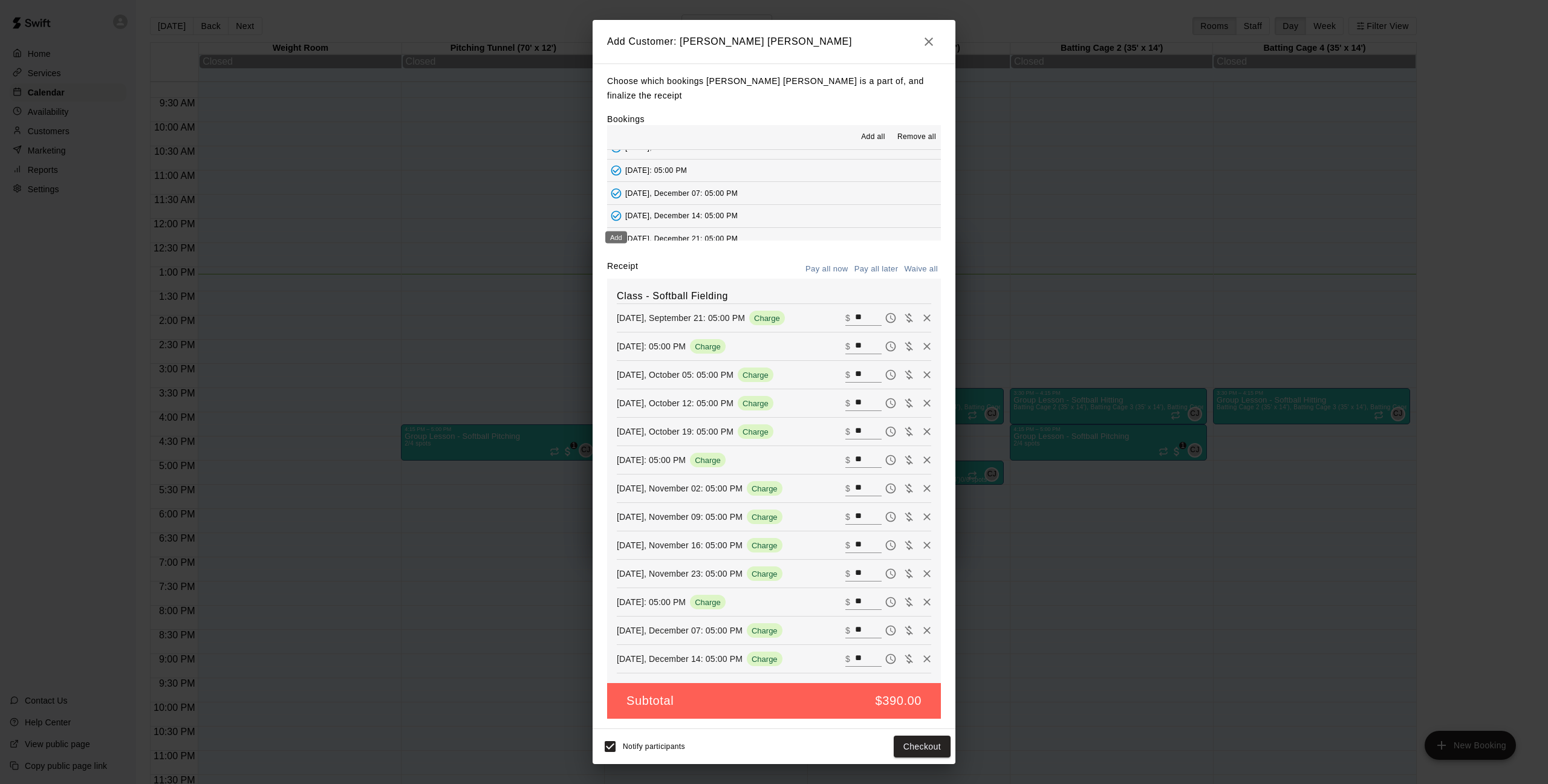
click at [613, 232] on icon "Add" at bounding box center [616, 238] width 12 height 12
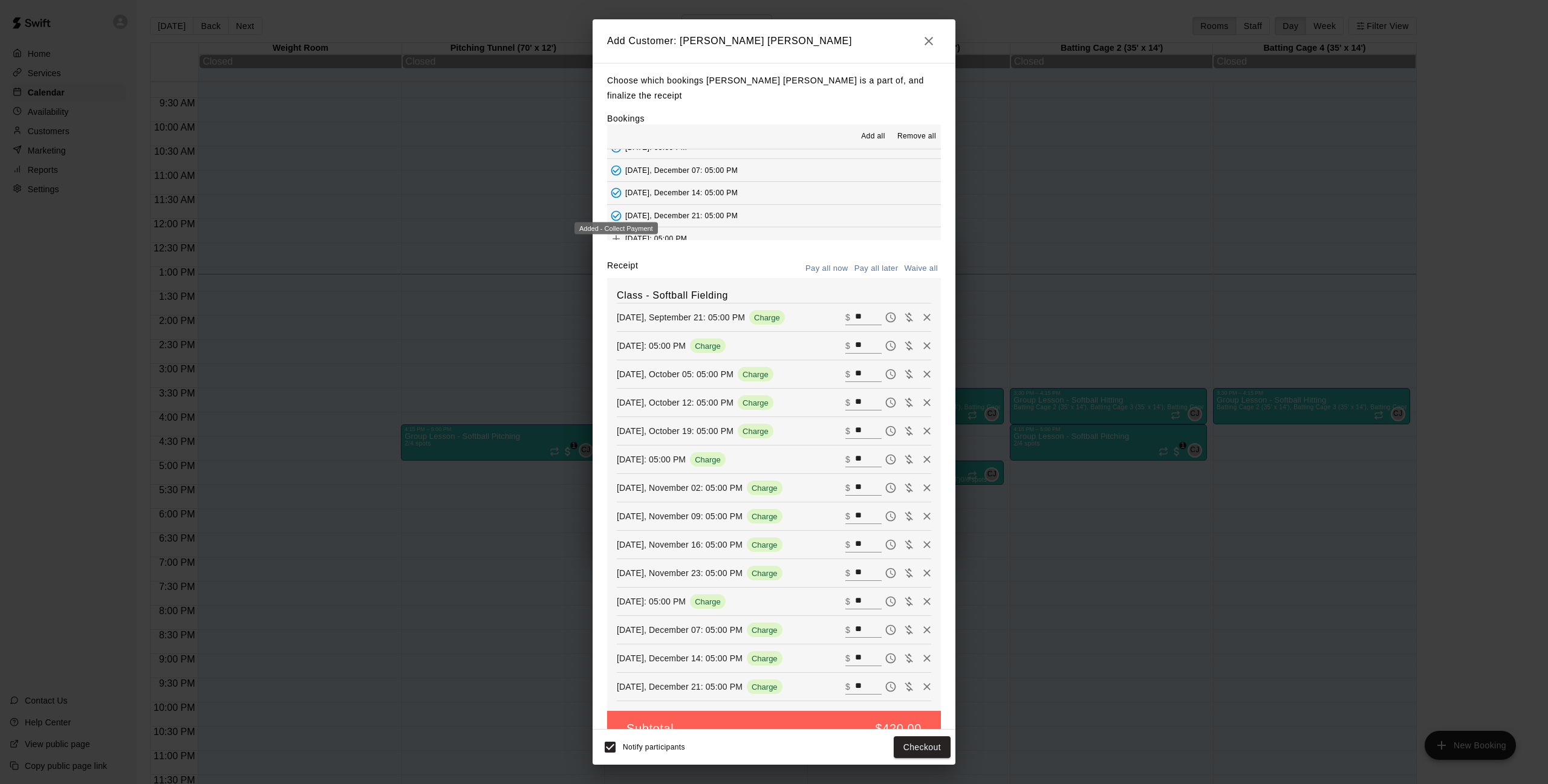
scroll to position [242, 0]
click at [617, 234] on icon "Add" at bounding box center [617, 238] width 7 height 7
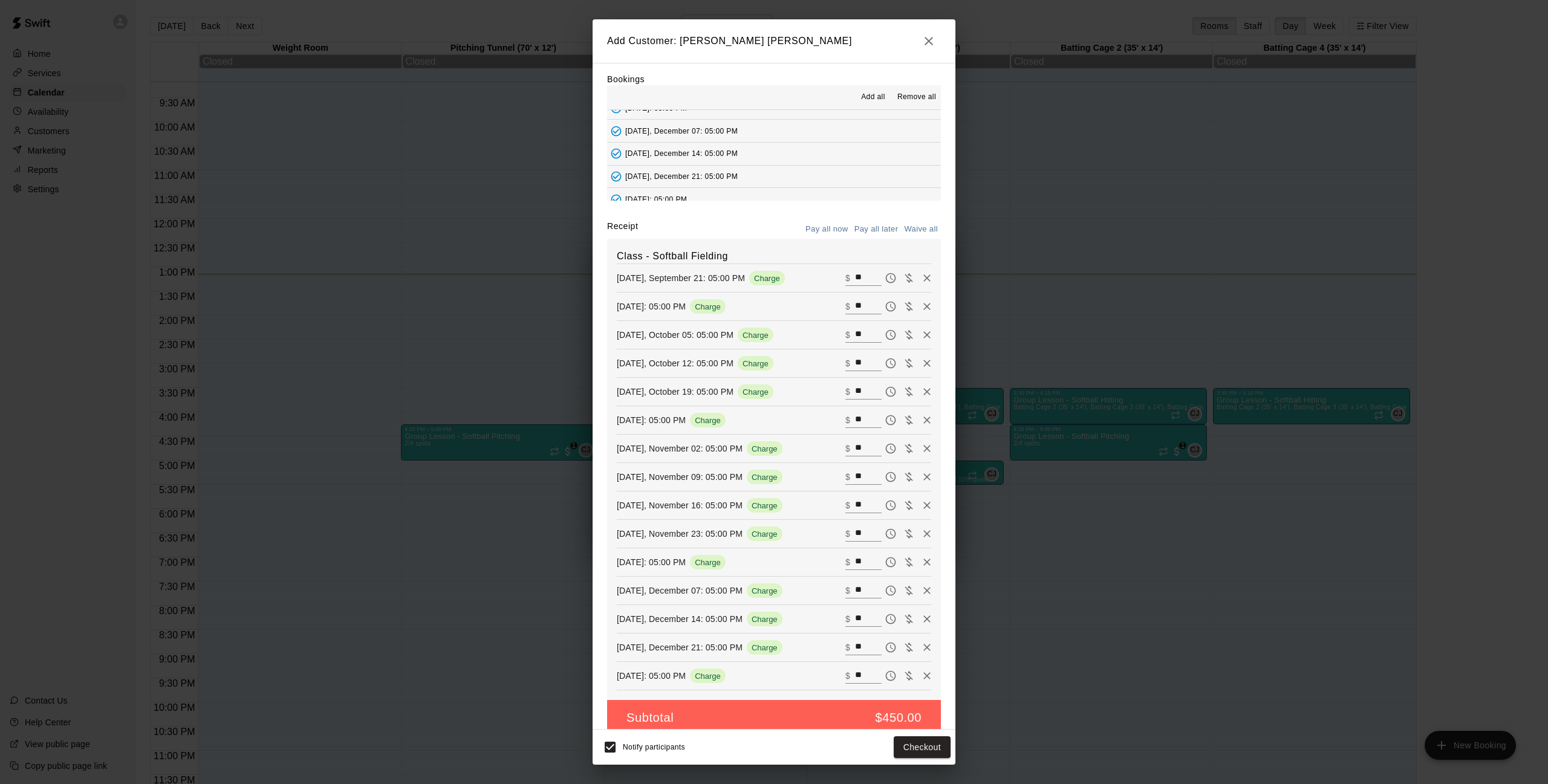
scroll to position [39, 0]
click at [921, 221] on button "Waive all" at bounding box center [921, 230] width 40 height 19
type input "*"
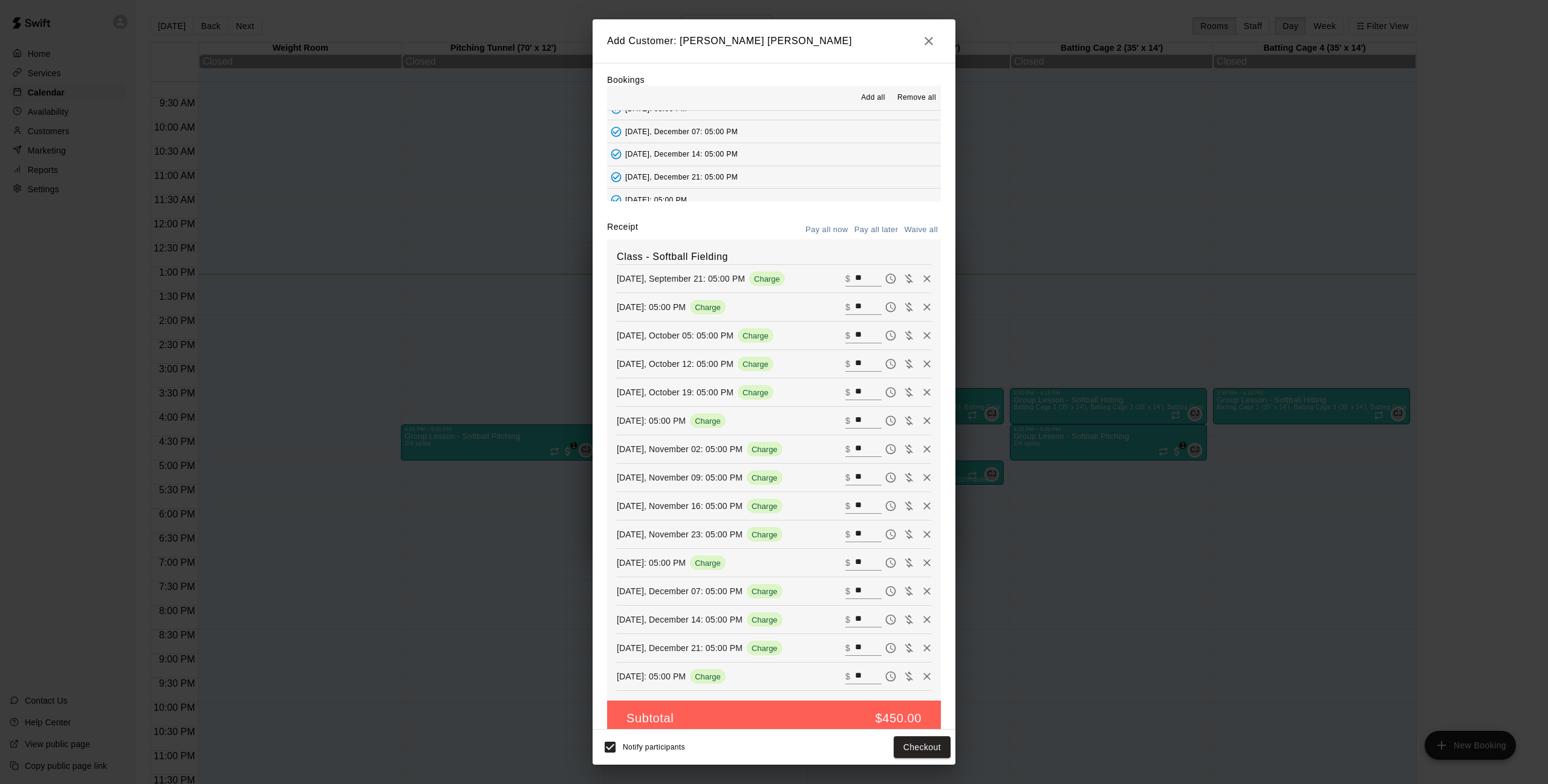
type input "*"
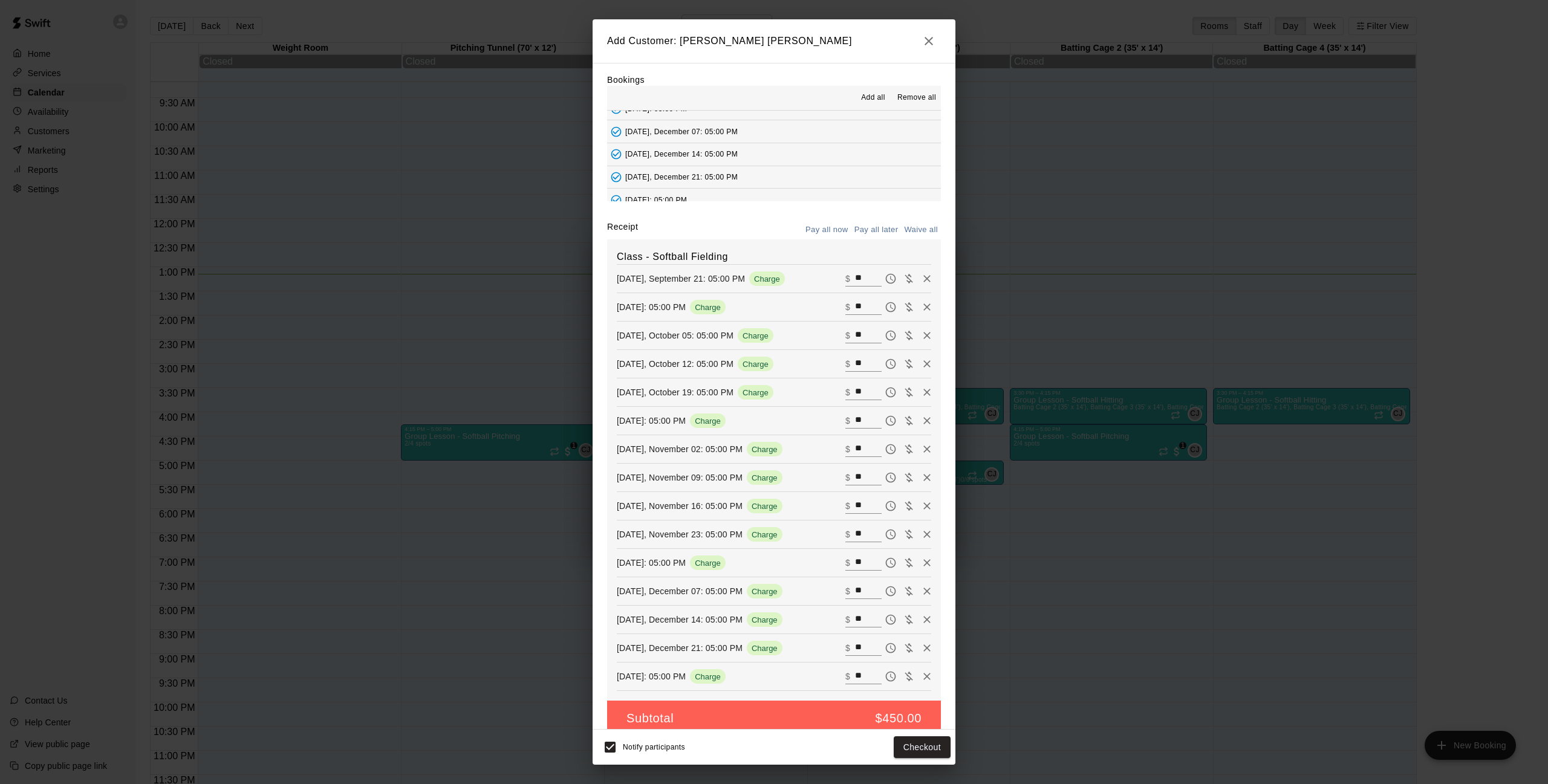
type input "*"
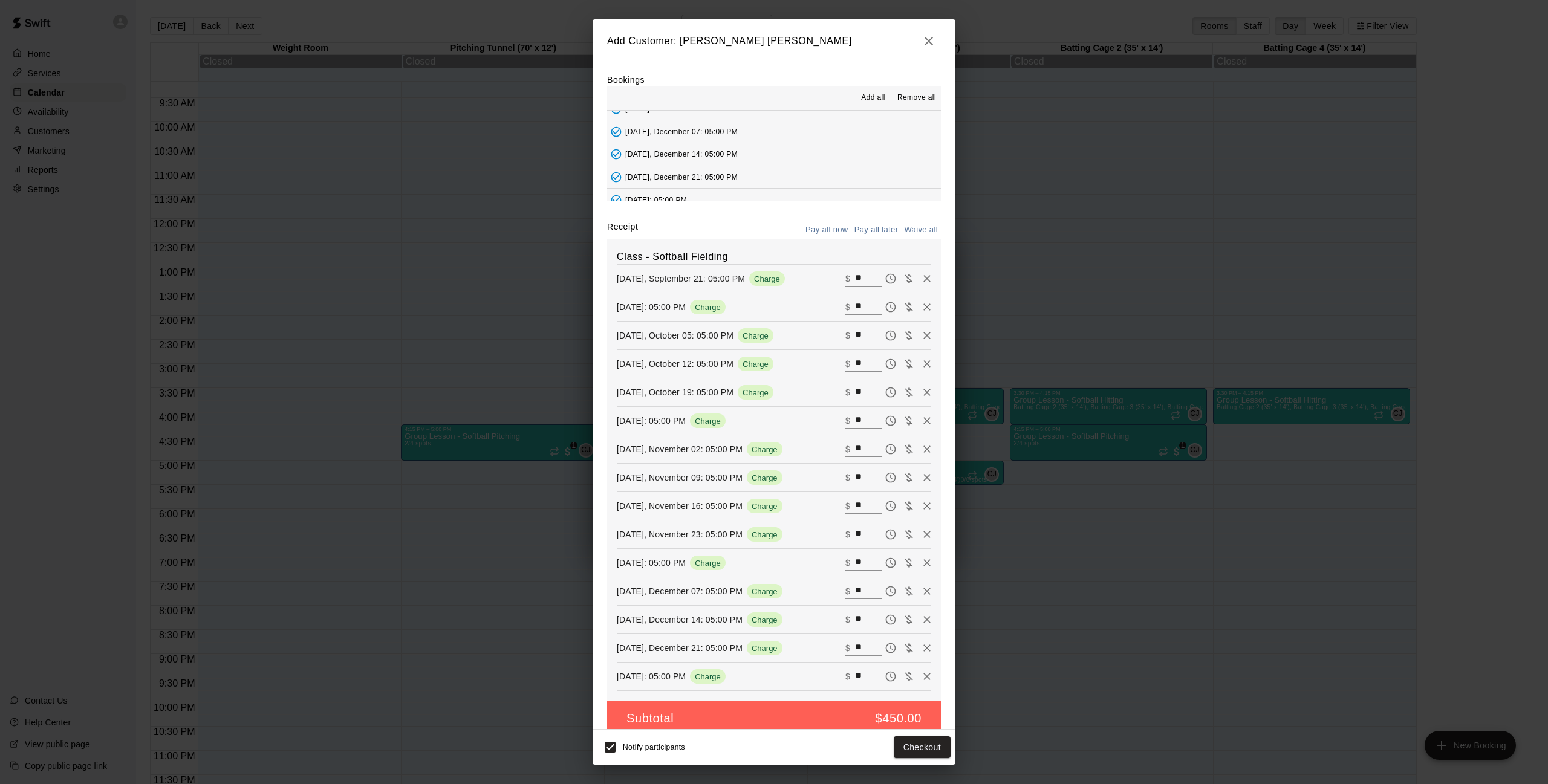
type input "*"
click at [897, 743] on button "Add customer" at bounding box center [913, 747] width 75 height 23
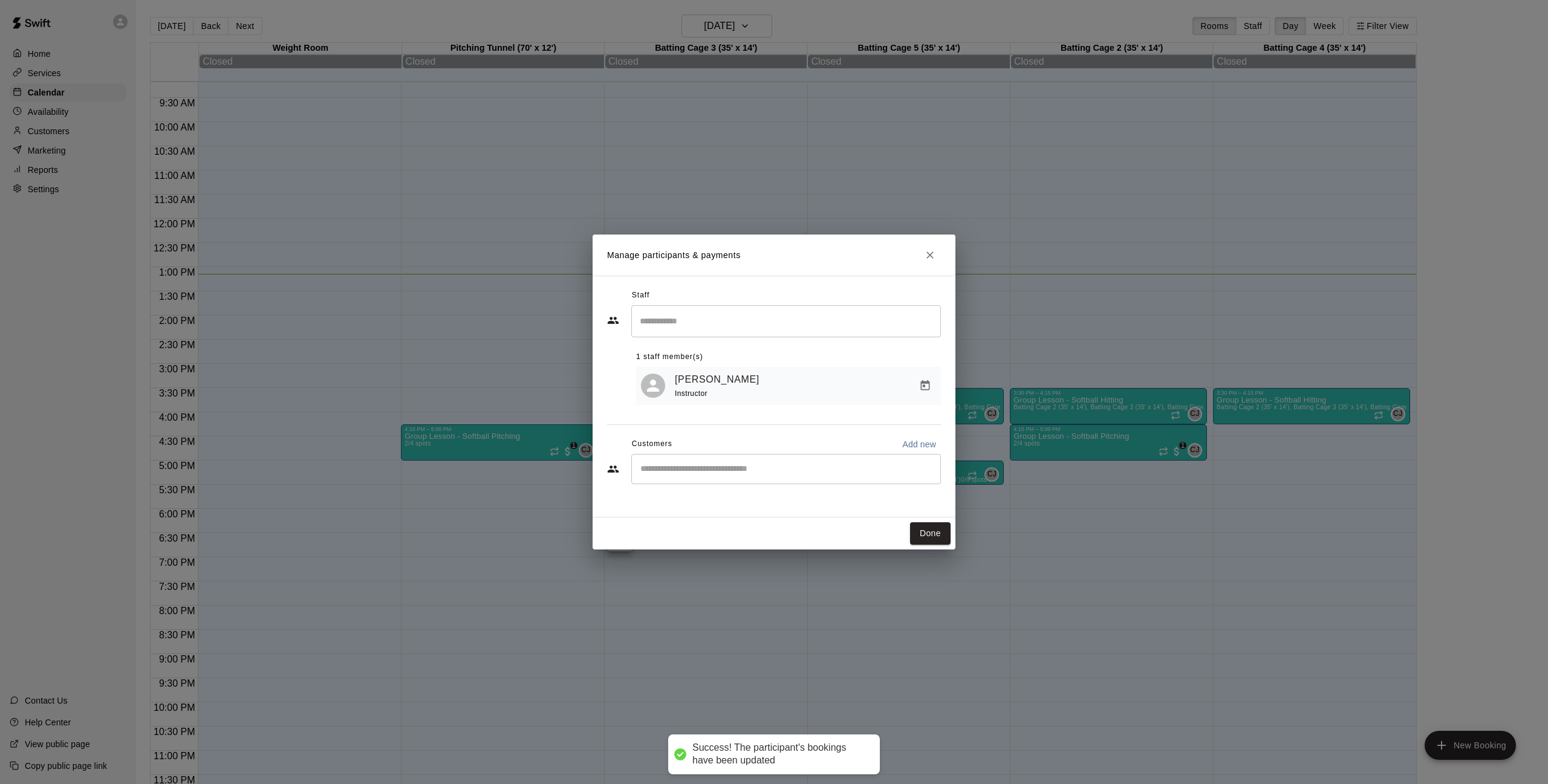
scroll to position [0, 0]
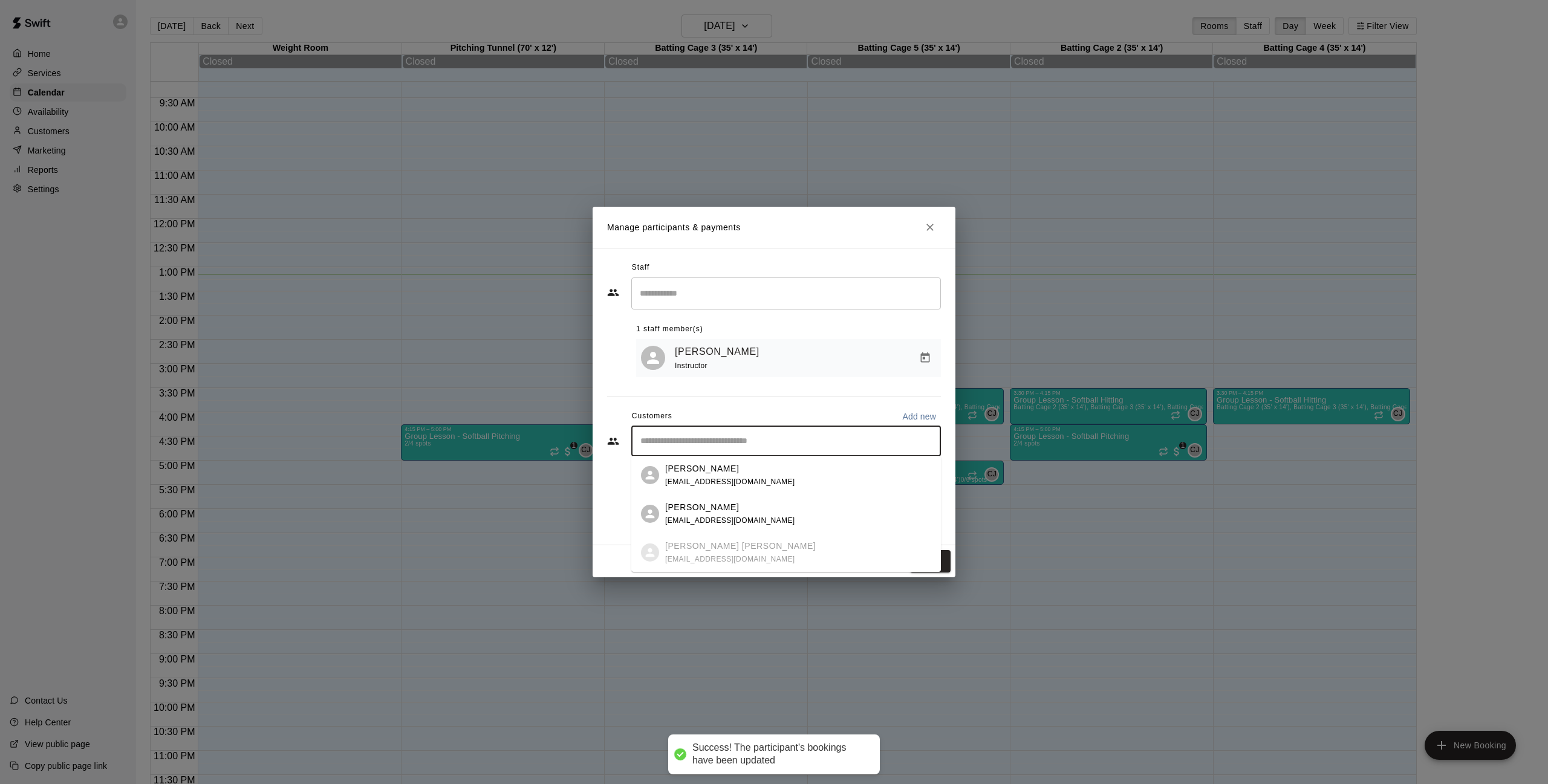
click at [834, 446] on input "Start typing to search customers..." at bounding box center [785, 441] width 298 height 12
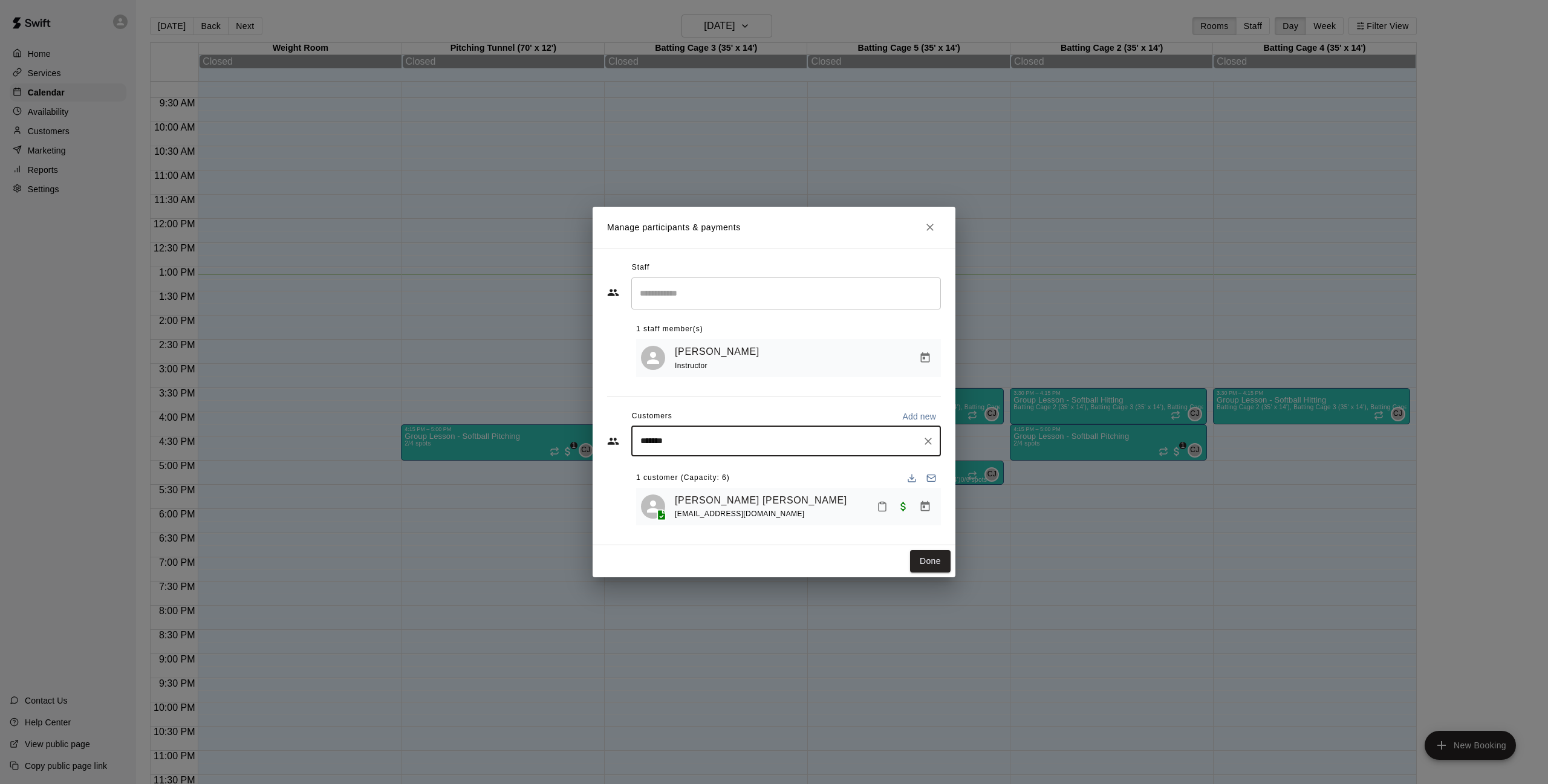
drag, startPoint x: 774, startPoint y: 437, endPoint x: 621, endPoint y: 436, distance: 153.0
click at [620, 436] on div "******* ​" at bounding box center [774, 442] width 334 height 31
type input "*"
click at [917, 413] on p "Add new" at bounding box center [920, 415] width 34 height 12
select select "**"
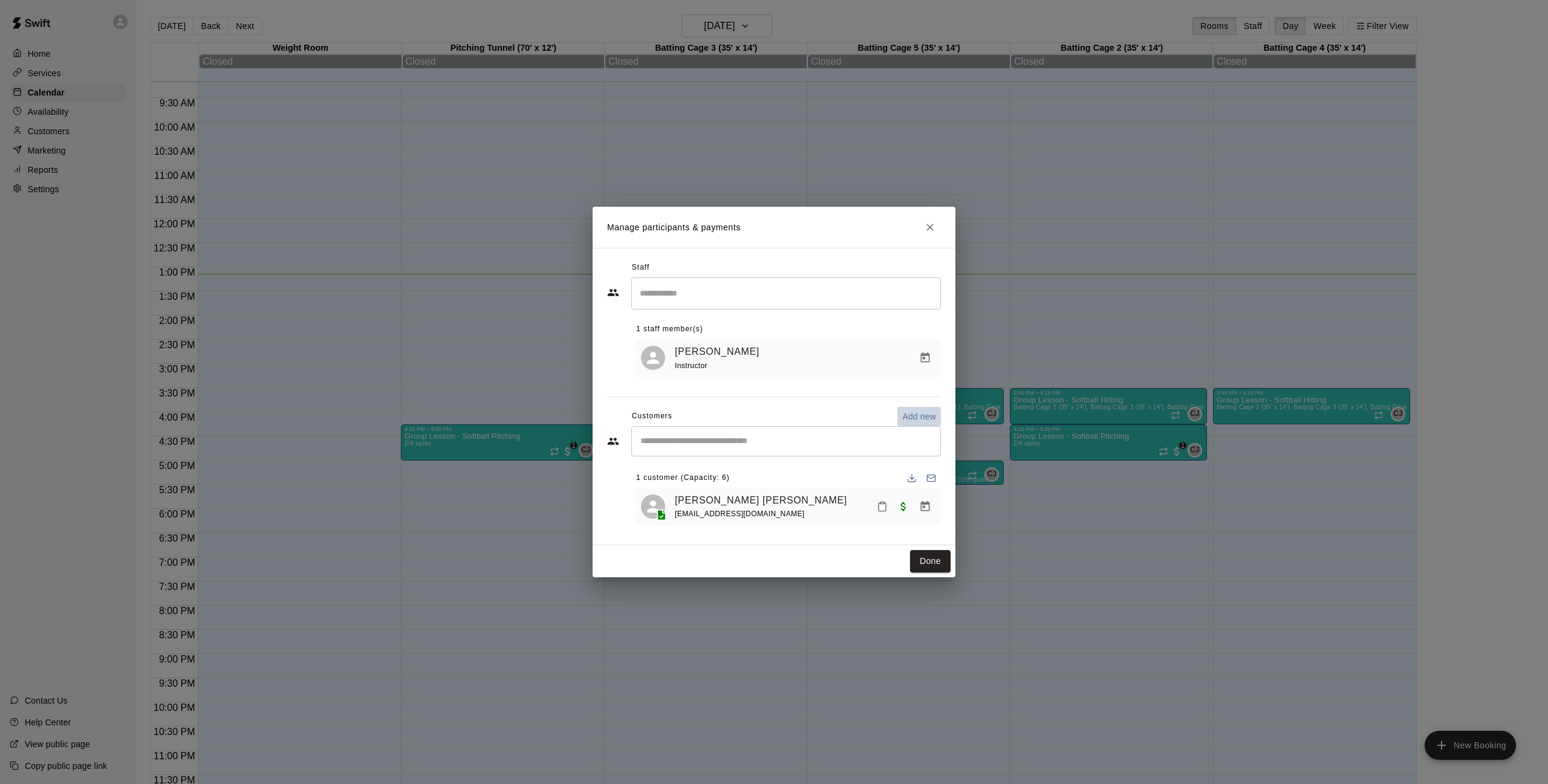
select select "**"
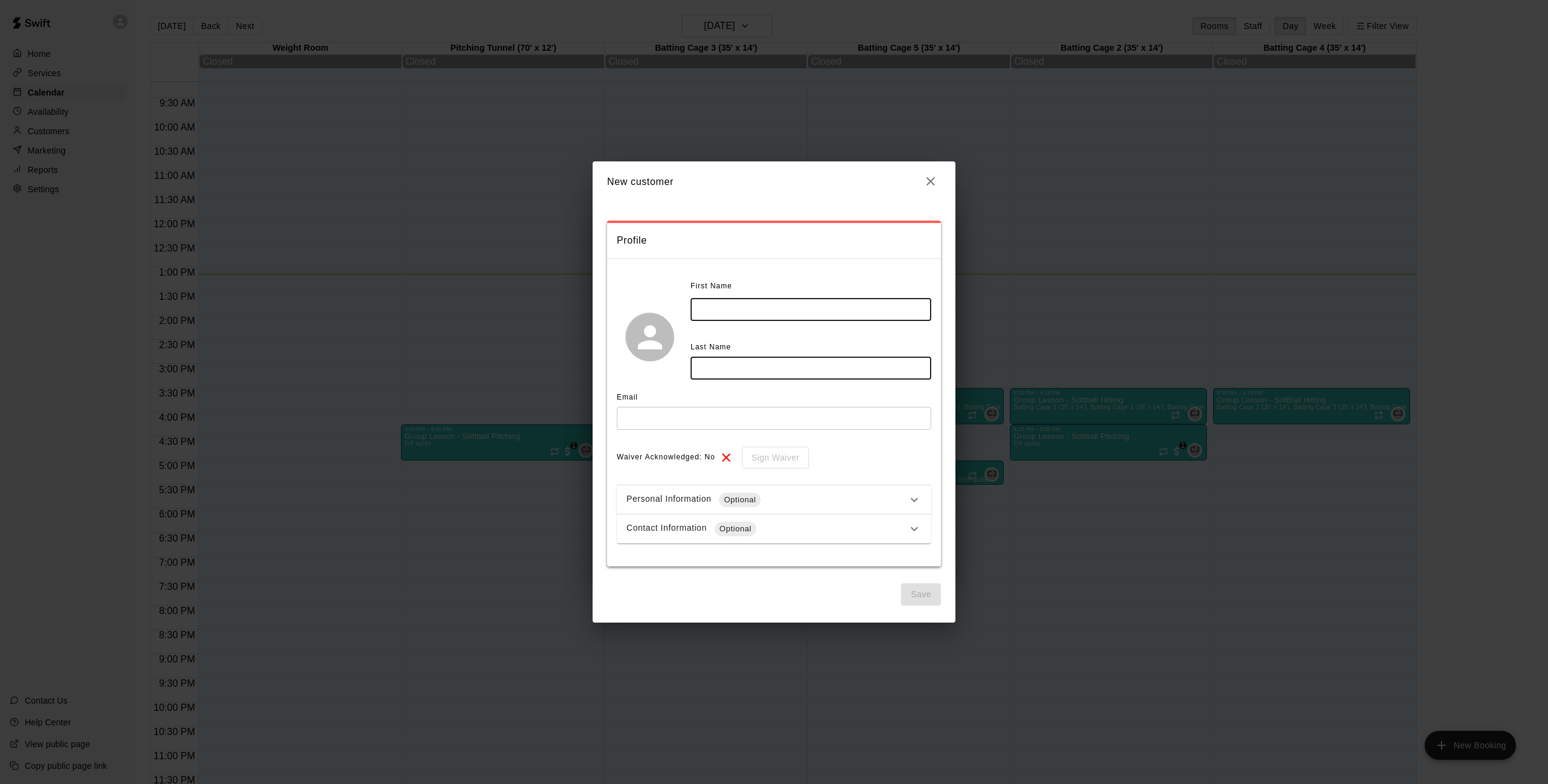
type input "*"
type input "**"
type input "*******"
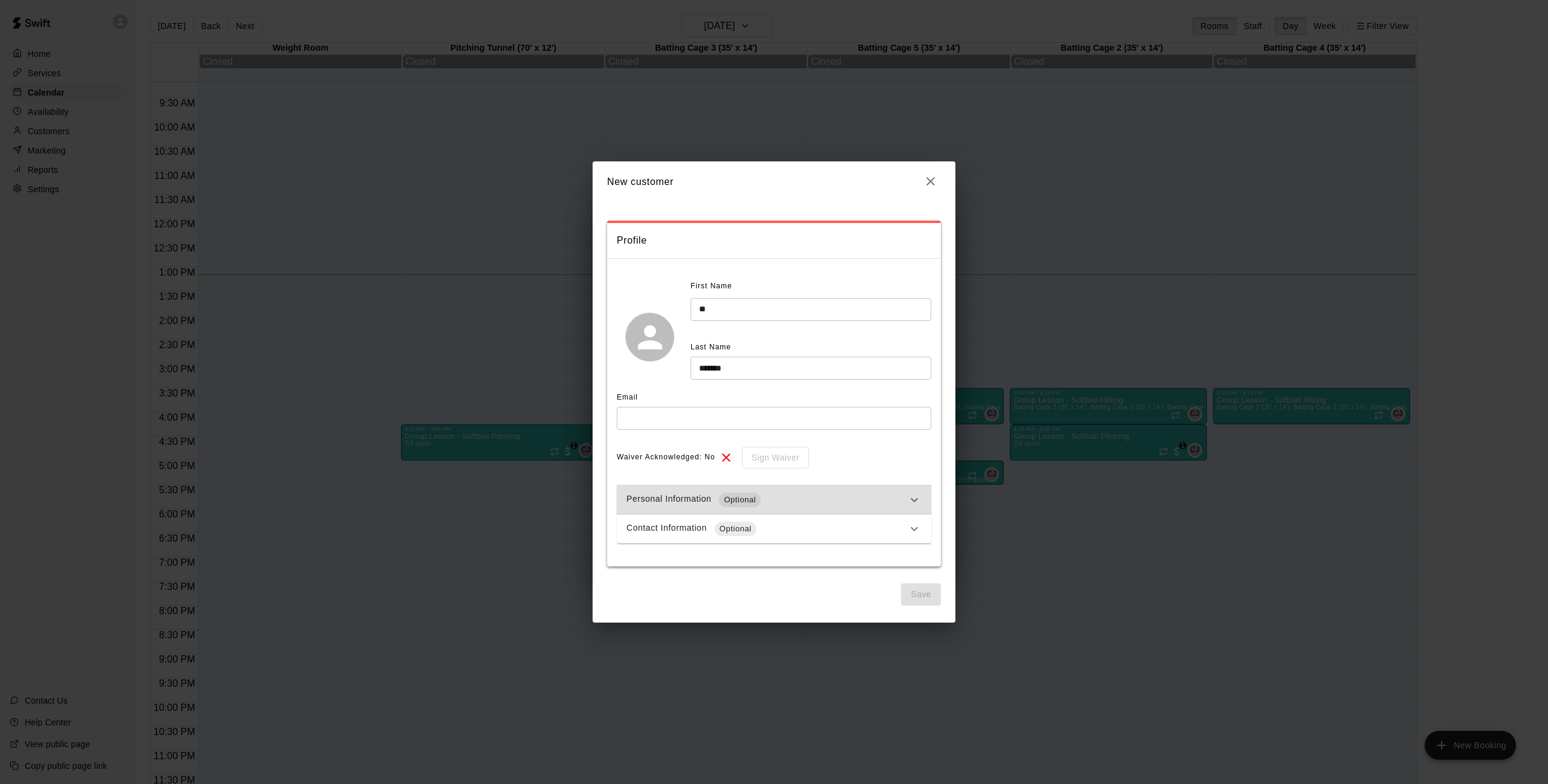
click at [763, 429] on div "Email ​" at bounding box center [774, 414] width 315 height 50
click at [773, 422] on input "text" at bounding box center [774, 417] width 315 height 23
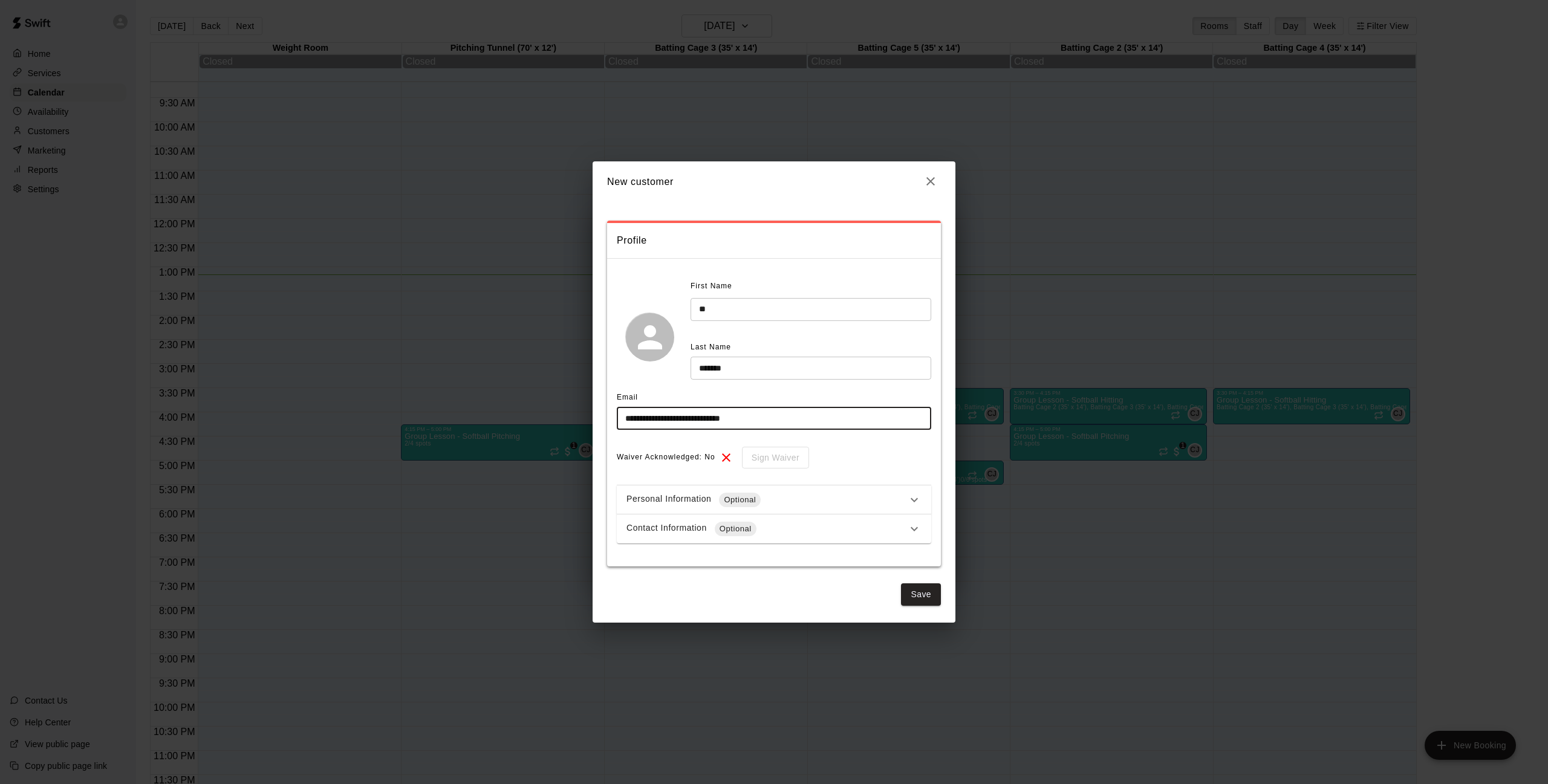
type input "**********"
click at [688, 498] on div "Personal Information Optional" at bounding box center [766, 500] width 280 height 14
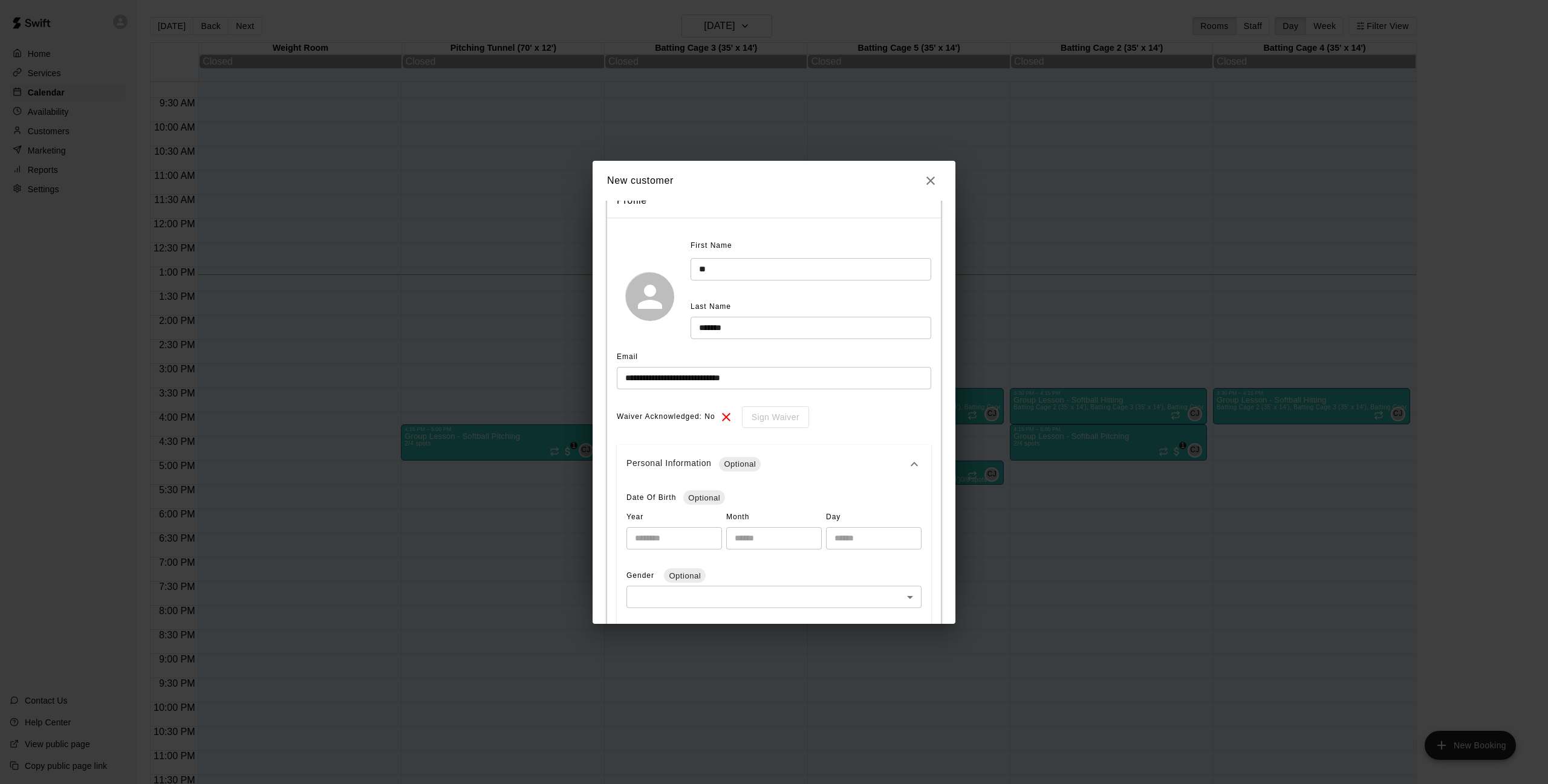
scroll to position [42, 0]
click at [687, 533] on input "number" at bounding box center [674, 535] width 96 height 23
type input "****"
type input "**"
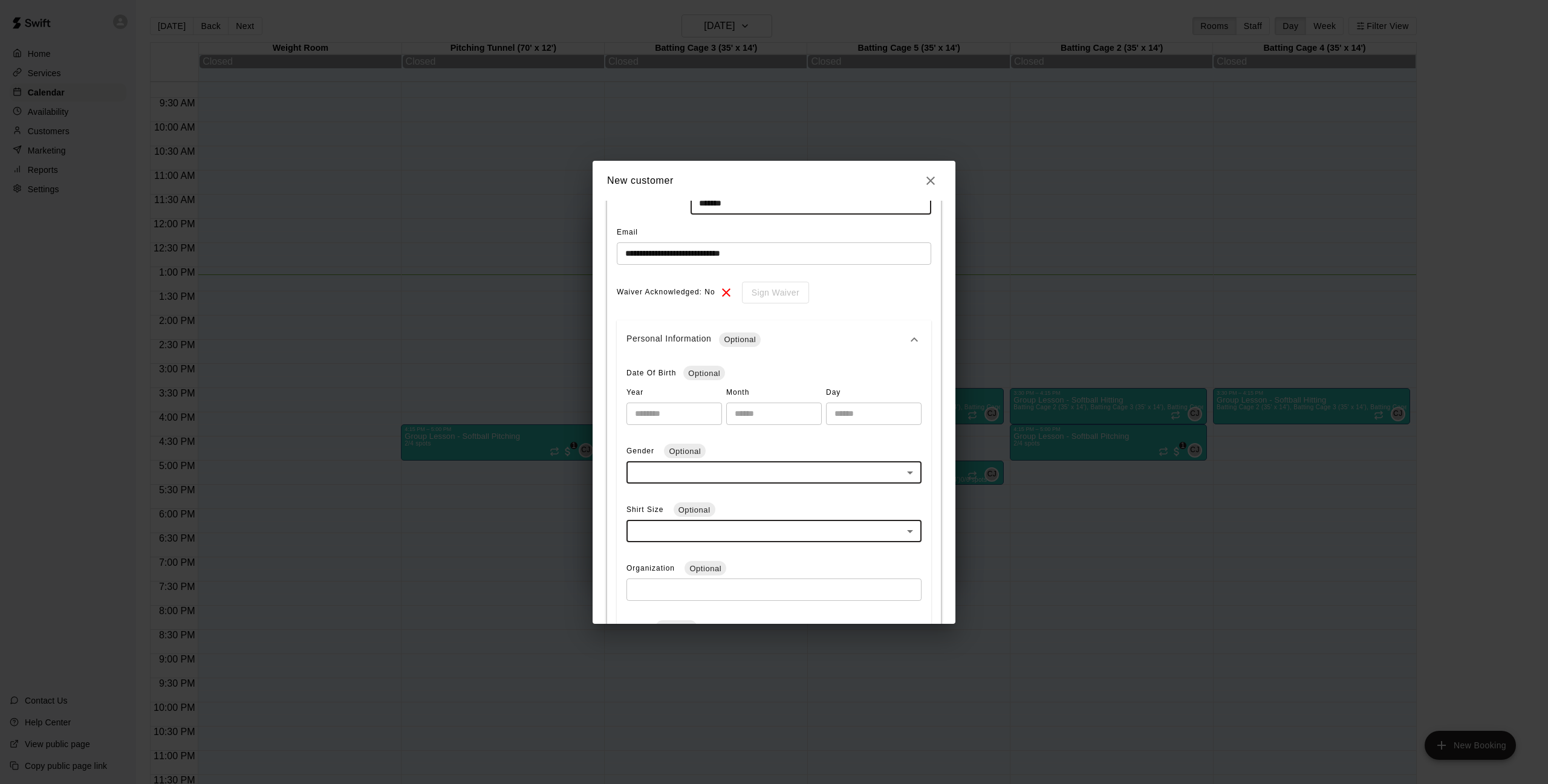
scroll to position [172, 0]
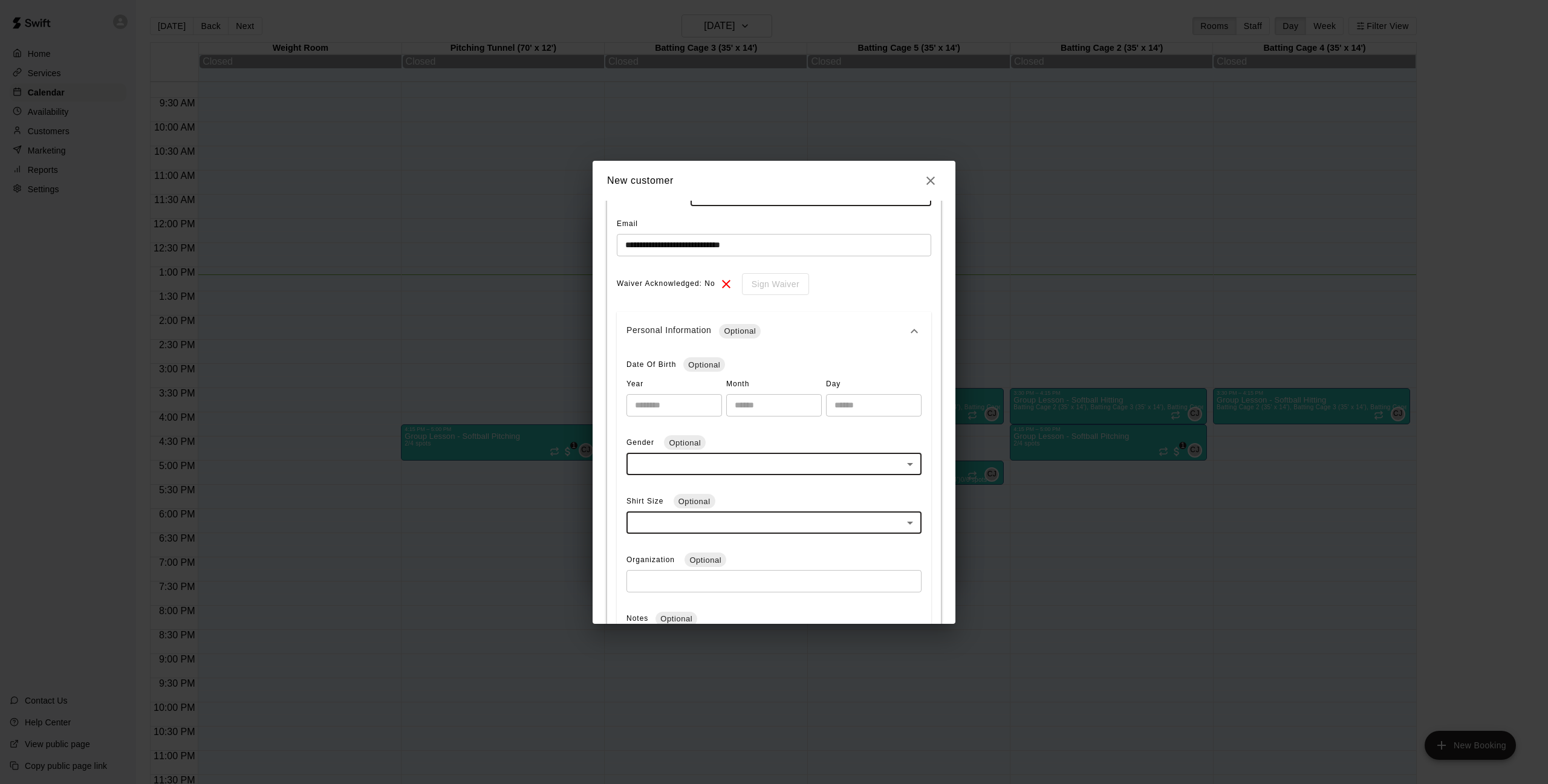
click at [734, 452] on body "Home Services Calendar Availability Customers Marketing Reports Settings Contac…" at bounding box center [774, 402] width 1548 height 804
click at [729, 510] on li "[DEMOGRAPHIC_DATA]" at bounding box center [774, 506] width 295 height 20
type input "******"
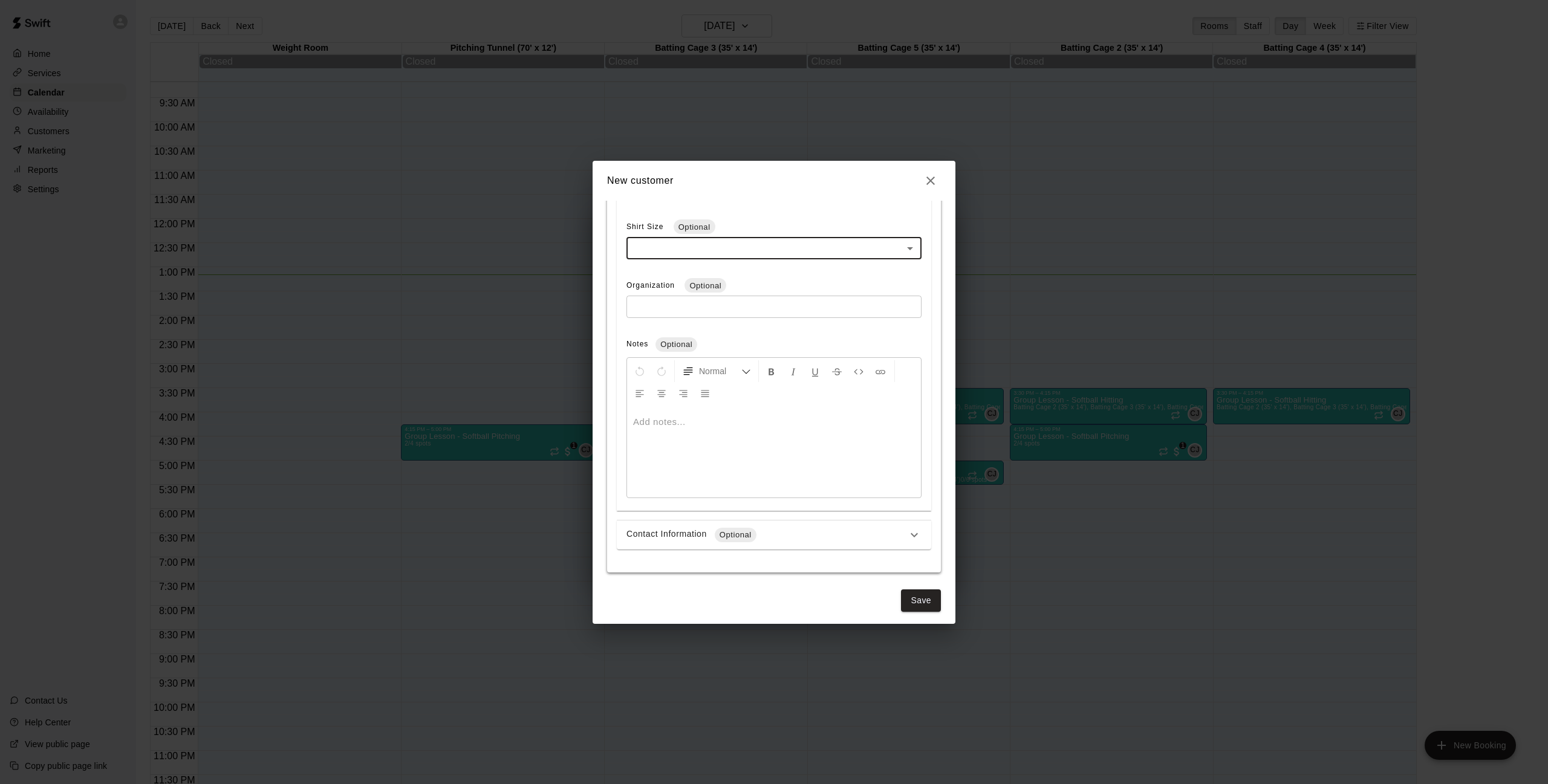
scroll to position [445, 0]
click at [925, 592] on button "Save" at bounding box center [921, 601] width 40 height 23
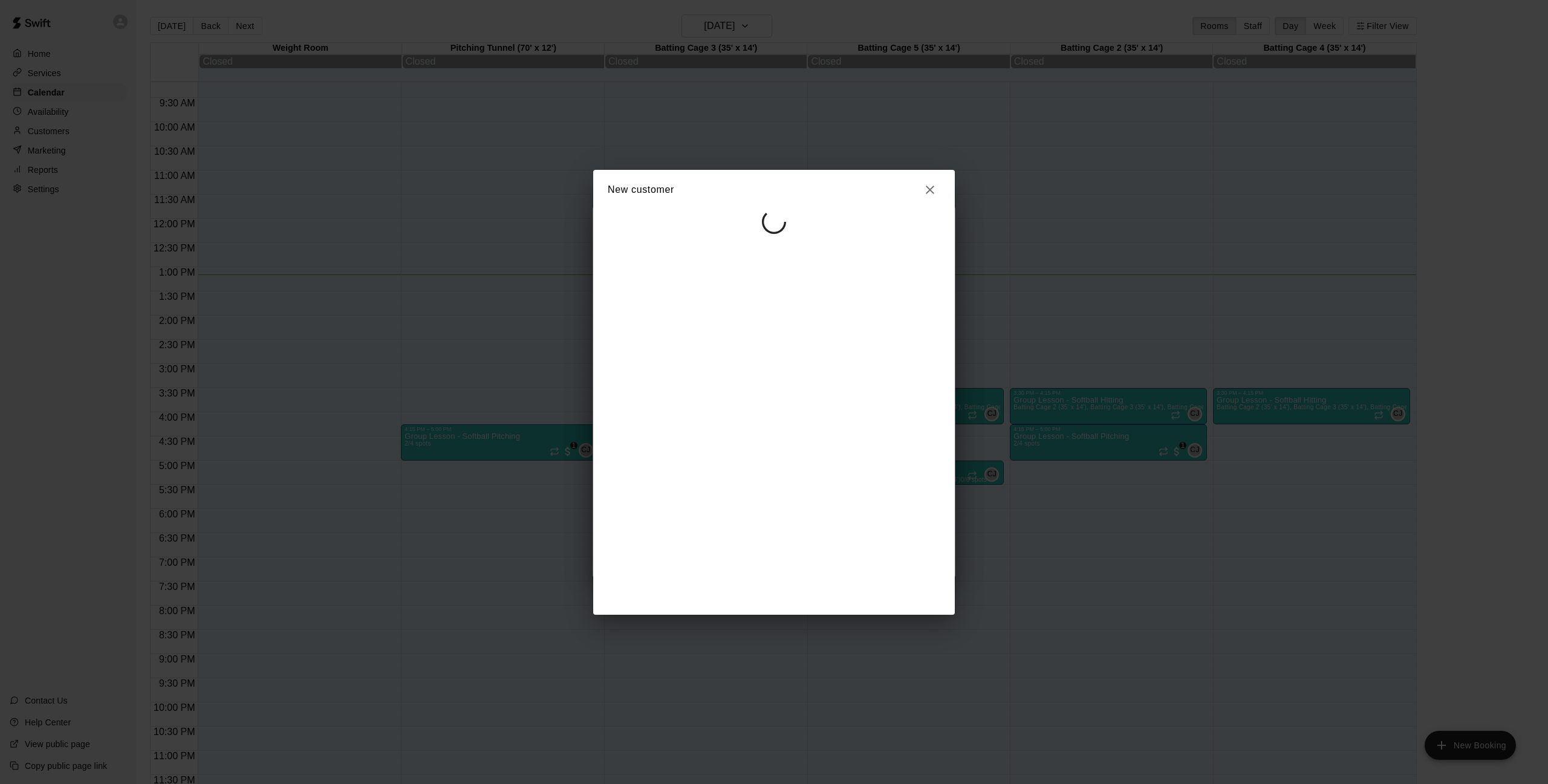
scroll to position [0, 0]
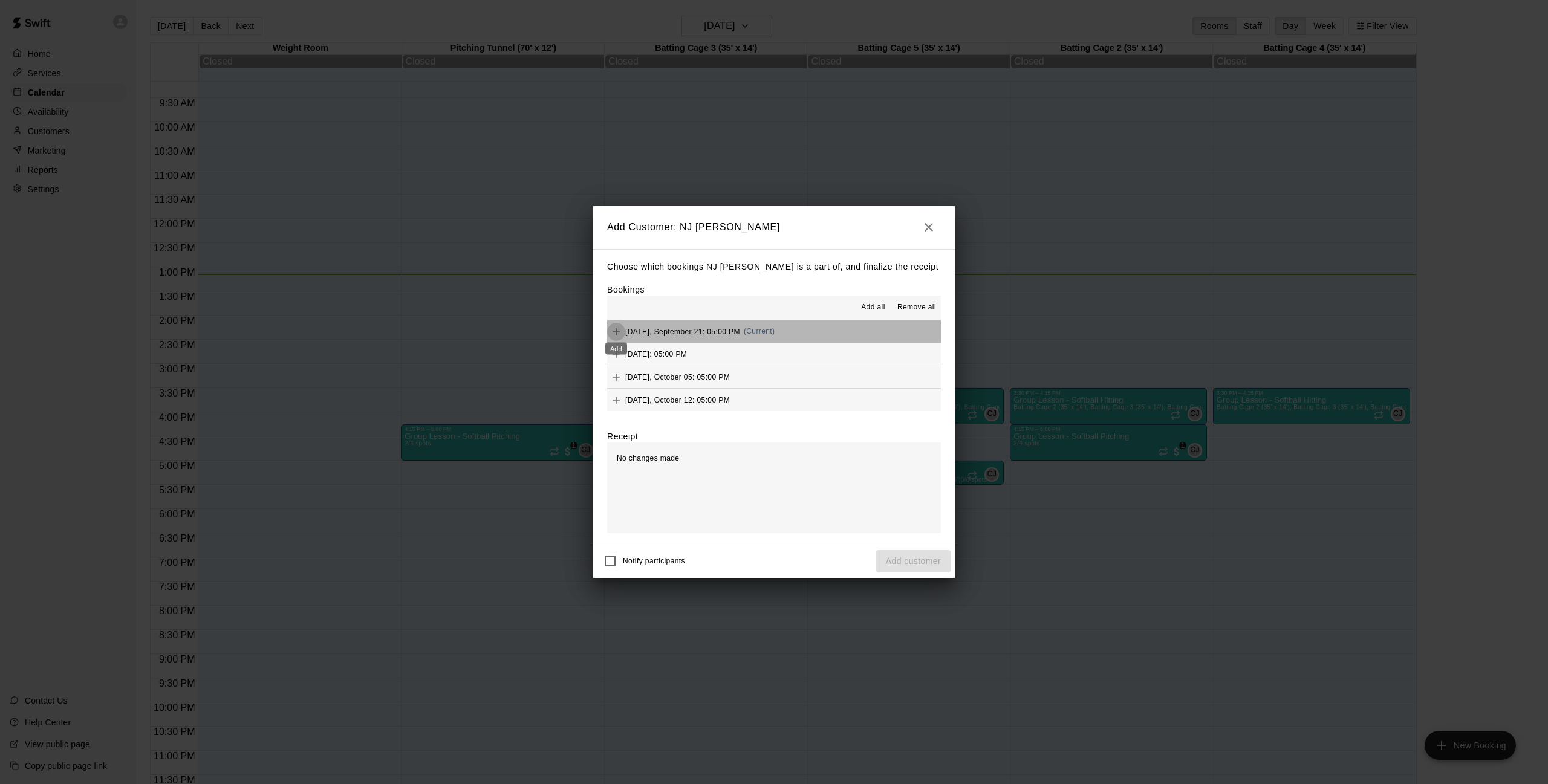
drag, startPoint x: 615, startPoint y: 330, endPoint x: 618, endPoint y: 340, distance: 10.4
click at [615, 330] on icon "Add" at bounding box center [616, 332] width 12 height 12
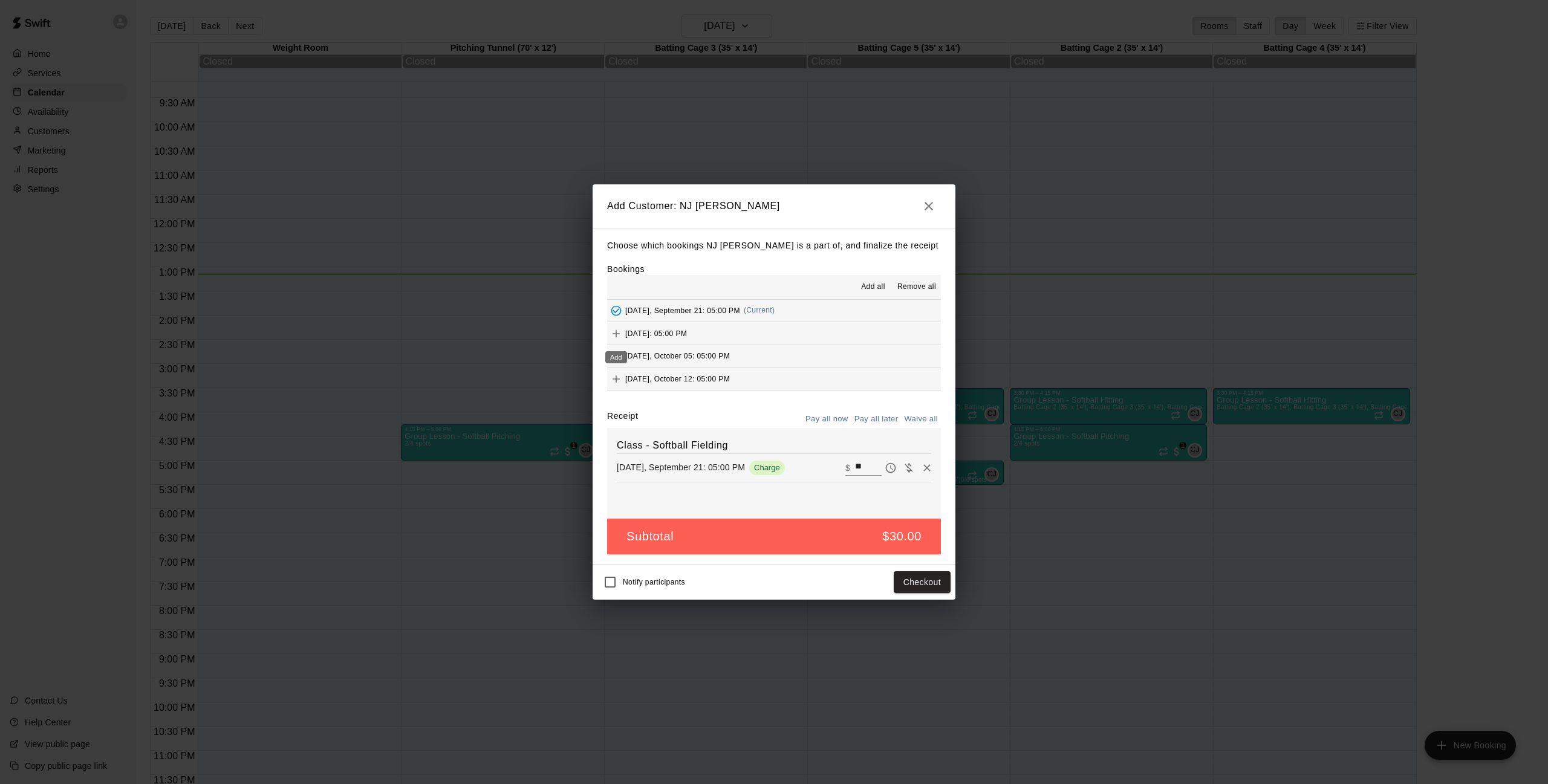
click at [618, 340] on button "Add" at bounding box center [617, 333] width 18 height 18
click at [609, 355] on button "Add" at bounding box center [617, 355] width 18 height 18
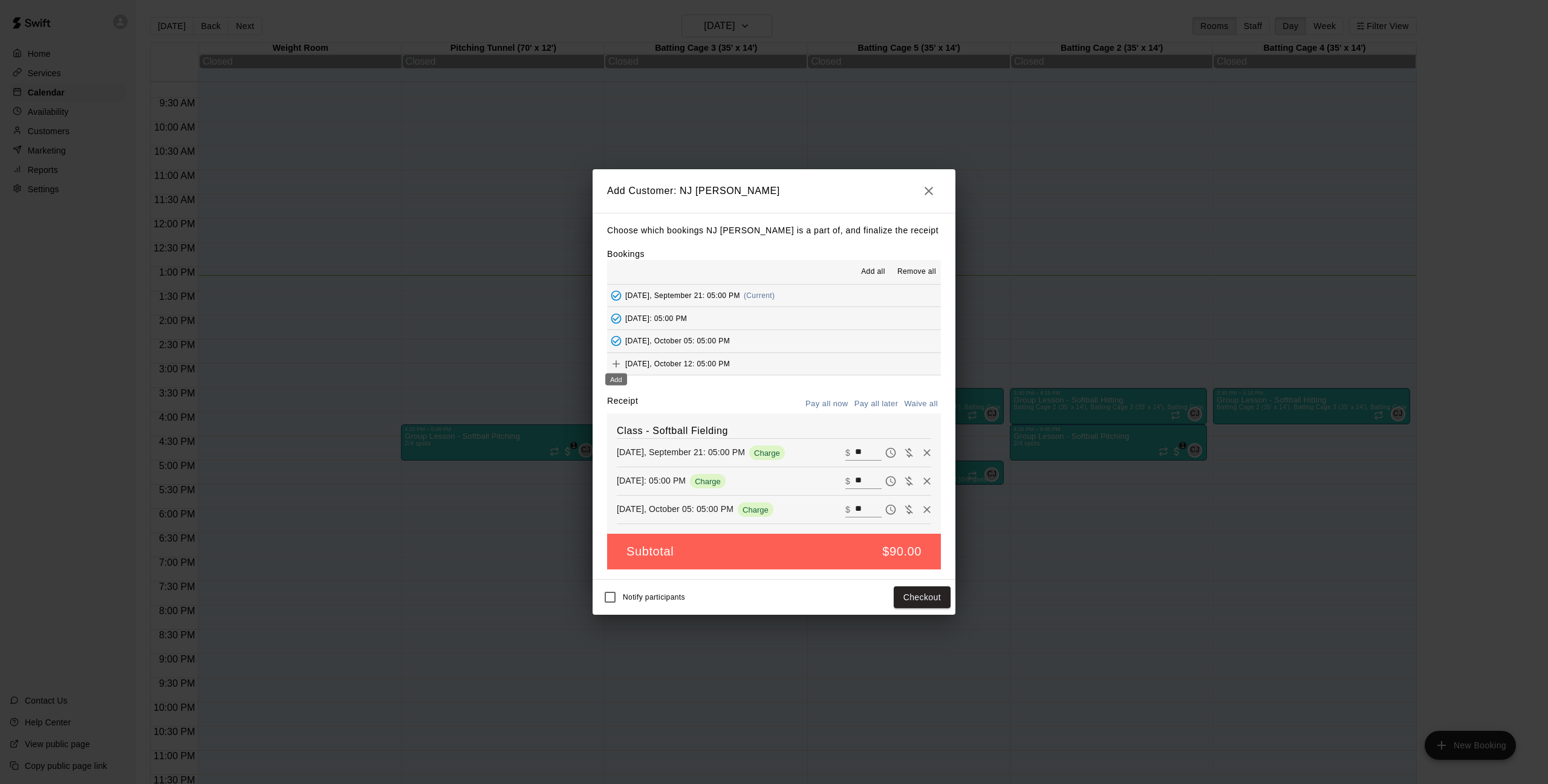
click at [614, 360] on icon "Add" at bounding box center [616, 363] width 12 height 12
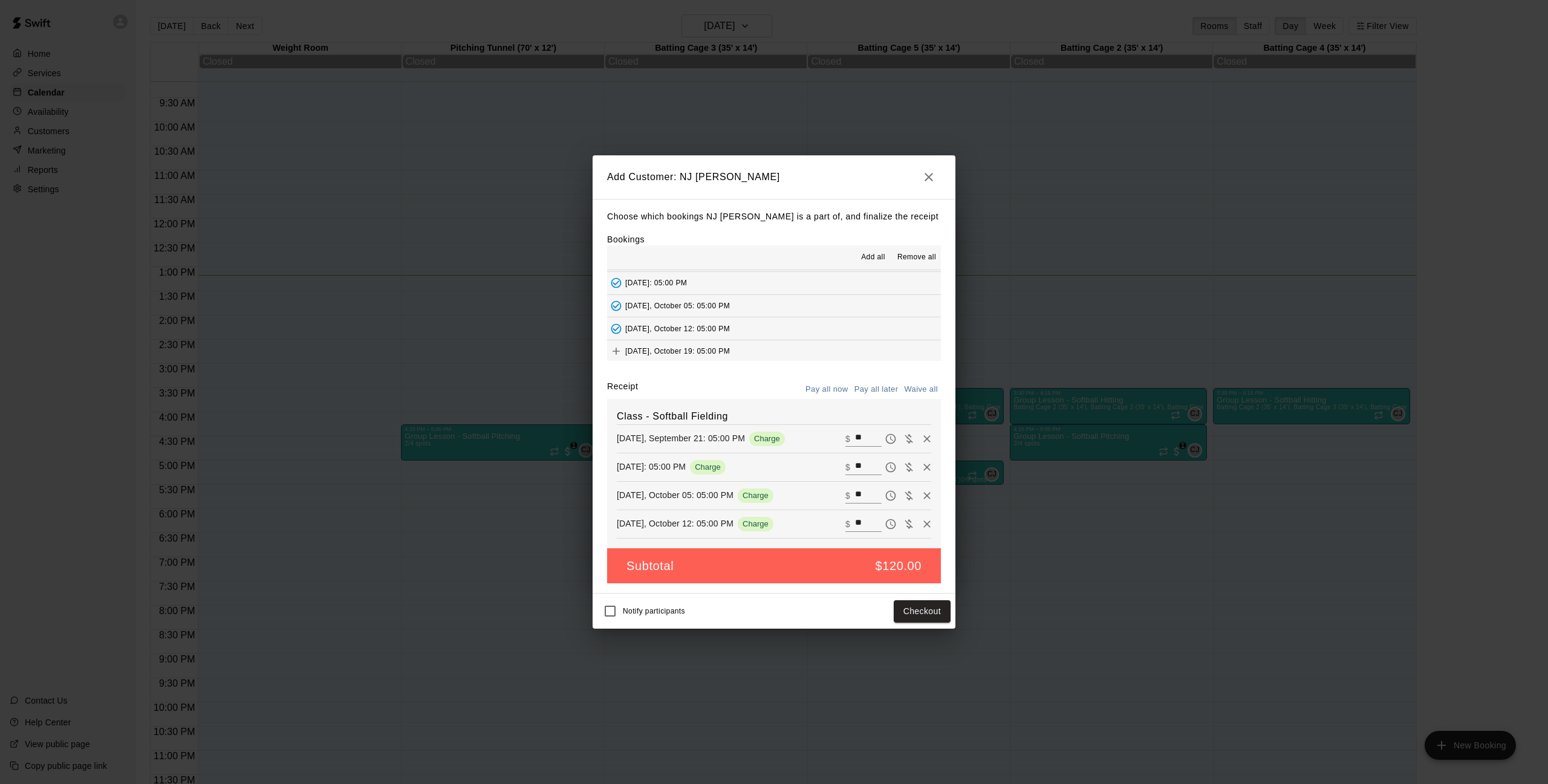
scroll to position [22, 0]
click at [618, 346] on icon "Add" at bounding box center [616, 350] width 12 height 12
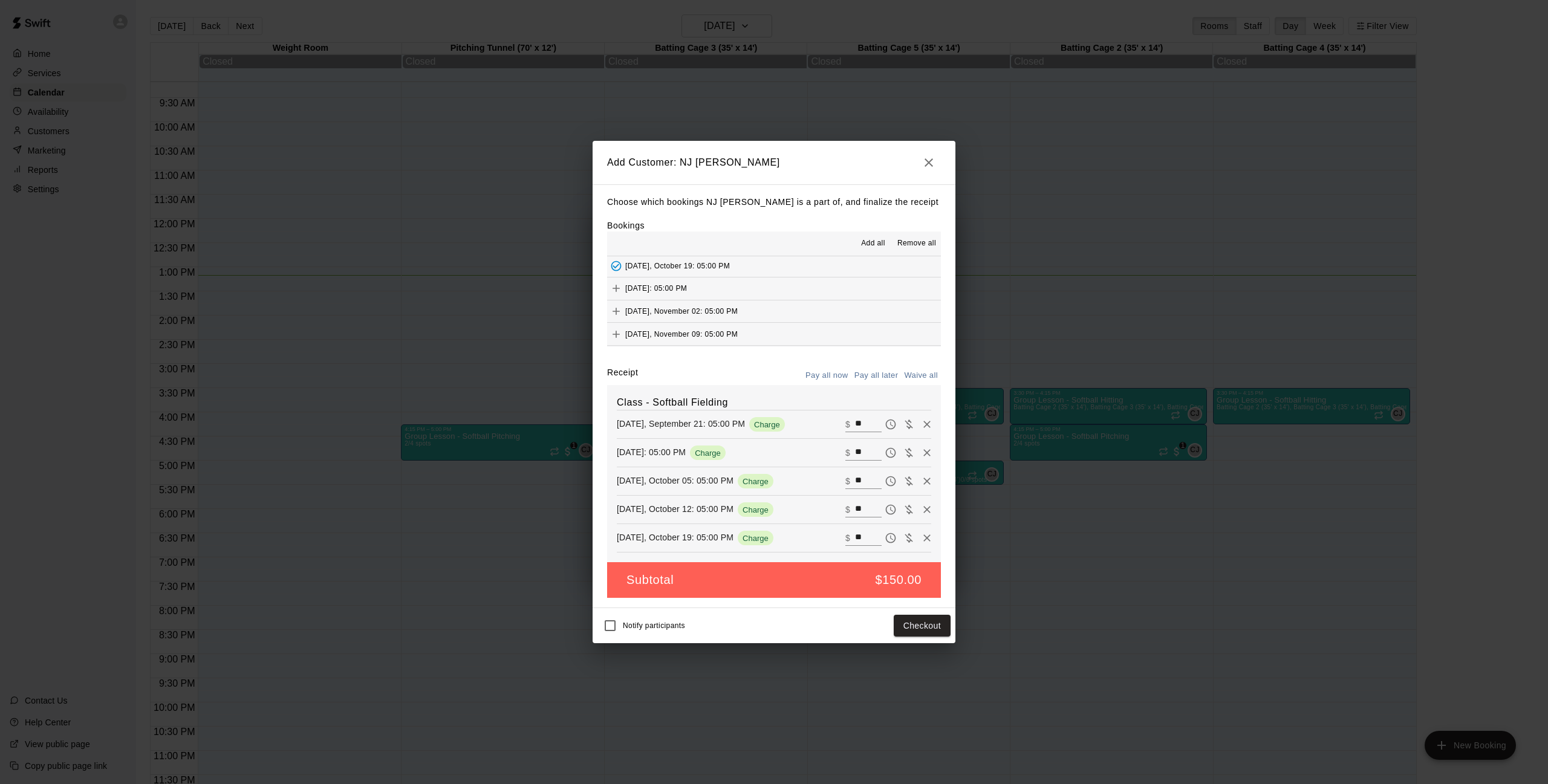
scroll to position [100, 0]
click at [618, 280] on icon "Add" at bounding box center [616, 280] width 12 height 12
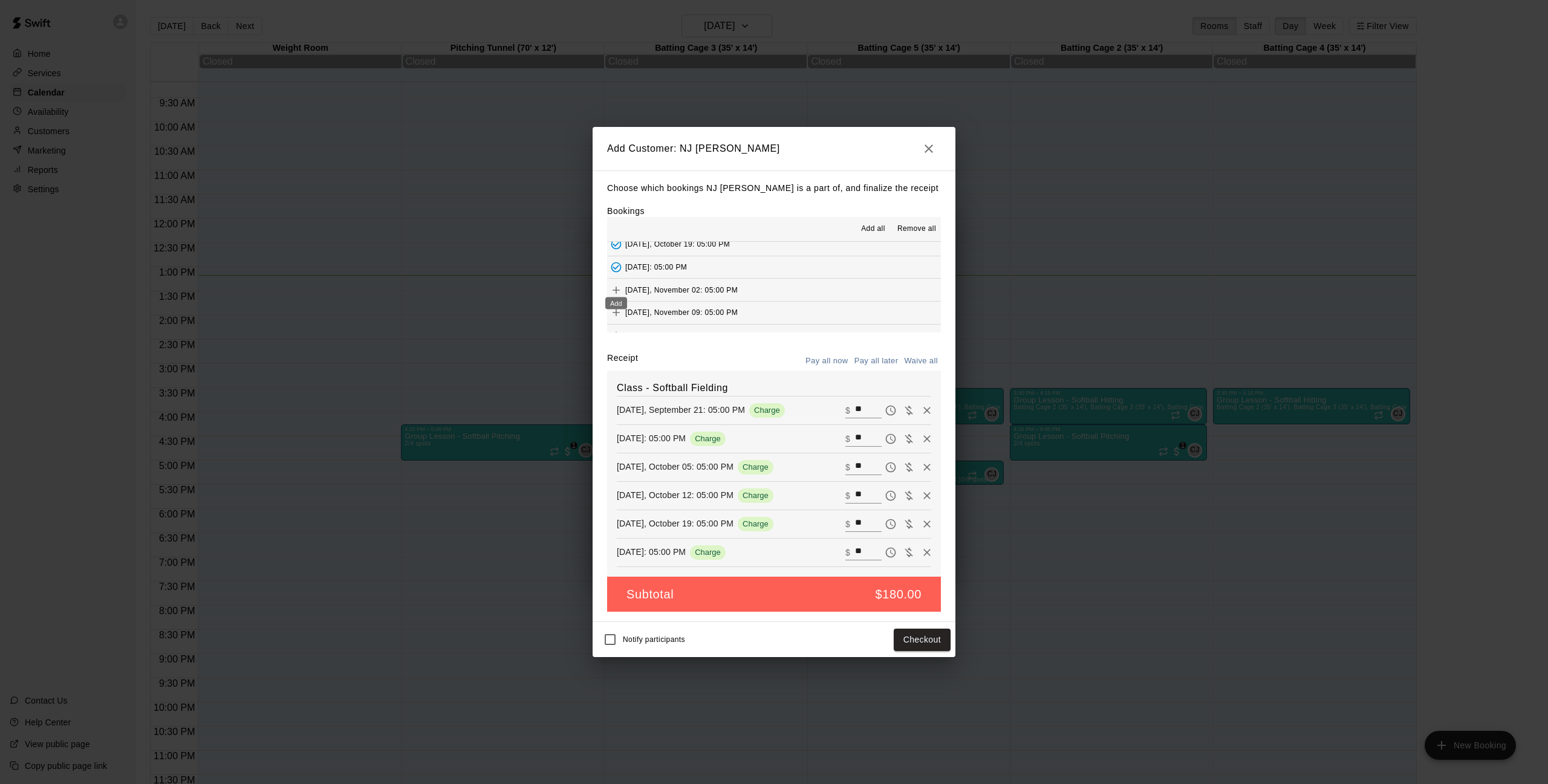
click at [615, 285] on icon "Add" at bounding box center [616, 289] width 12 height 12
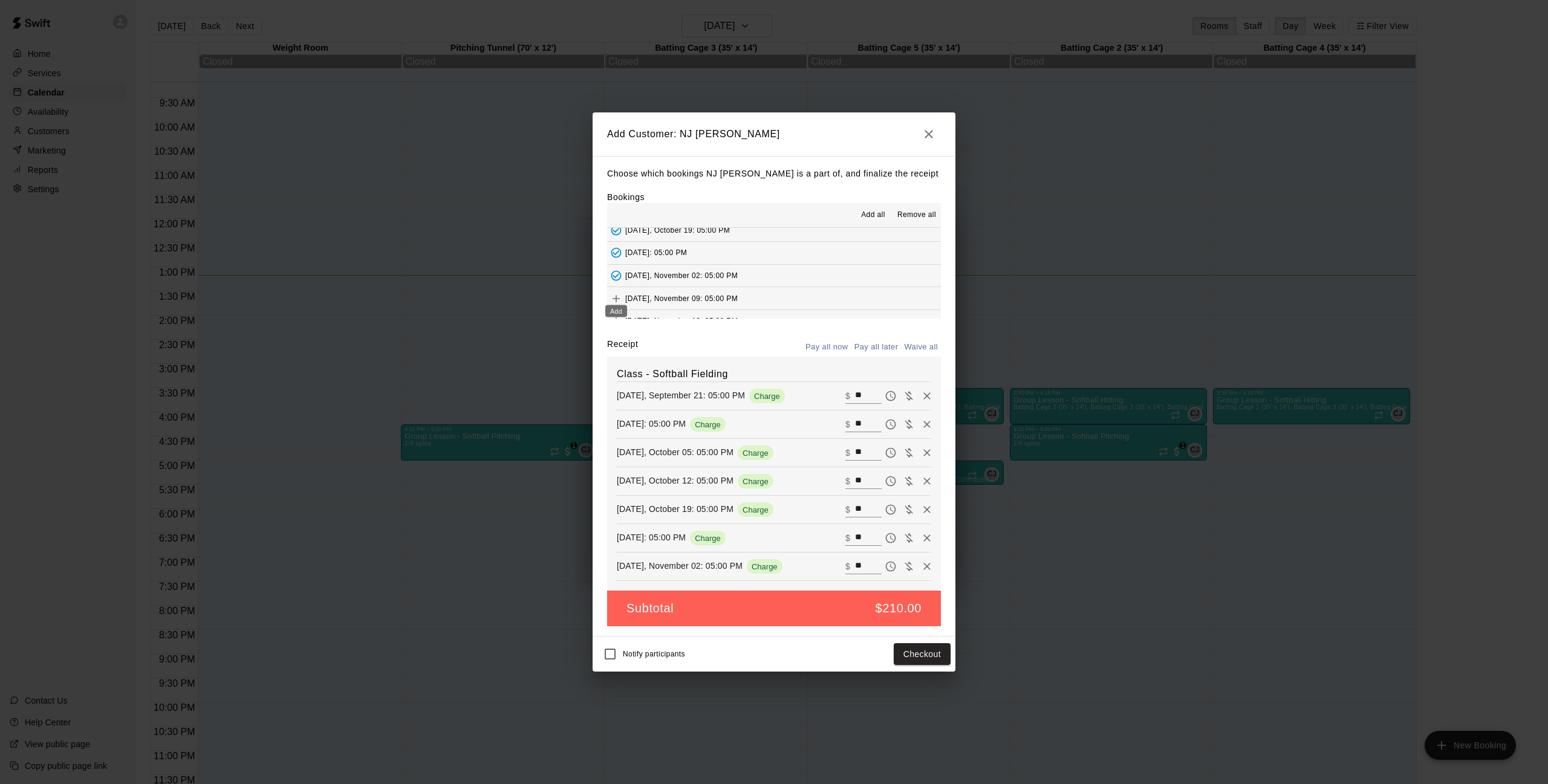
click at [618, 296] on icon "Add" at bounding box center [616, 298] width 12 height 12
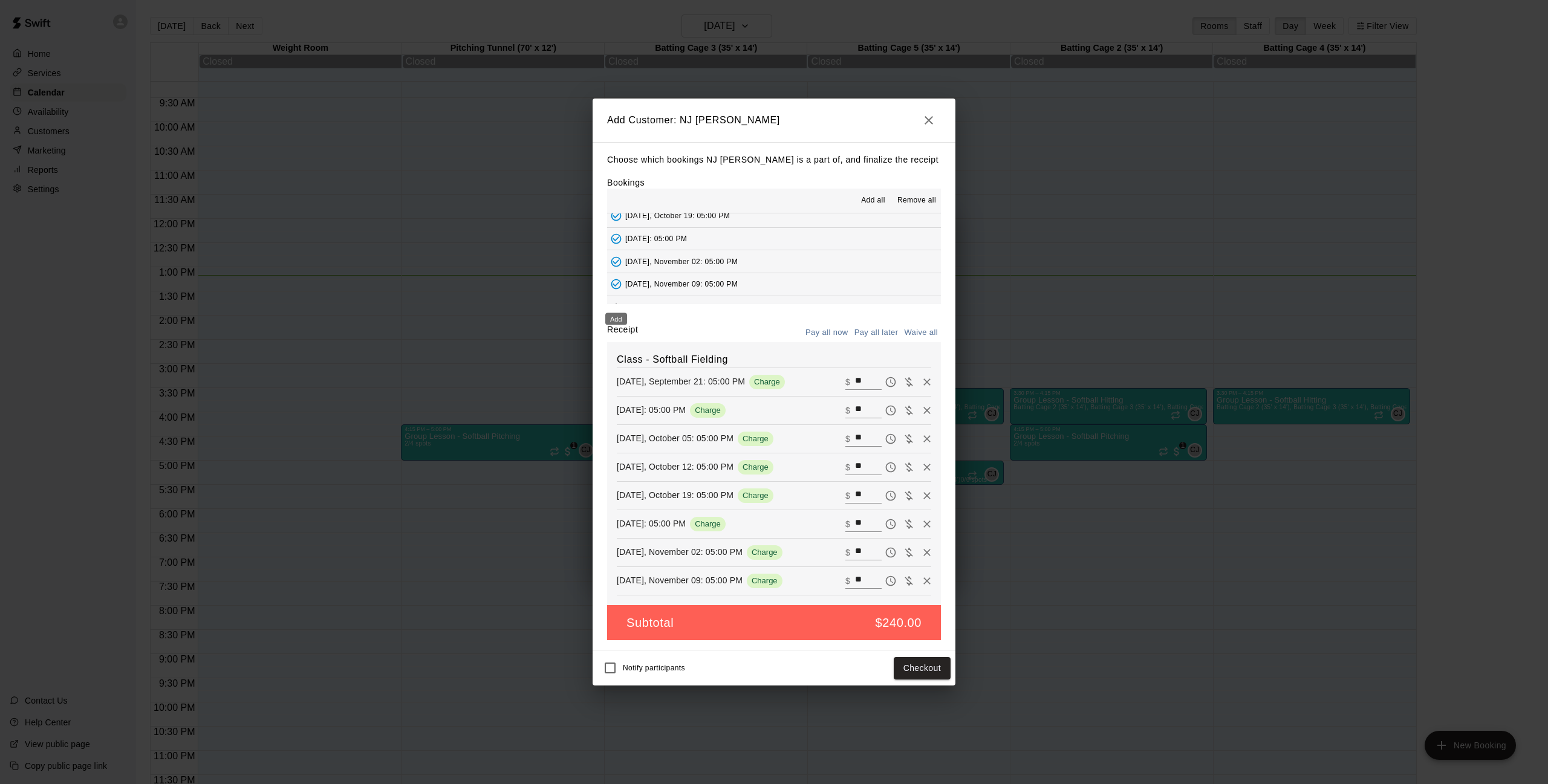
drag, startPoint x: 618, startPoint y: 301, endPoint x: 647, endPoint y: 268, distance: 43.9
click at [622, 301] on icon "Add" at bounding box center [616, 306] width 12 height 12
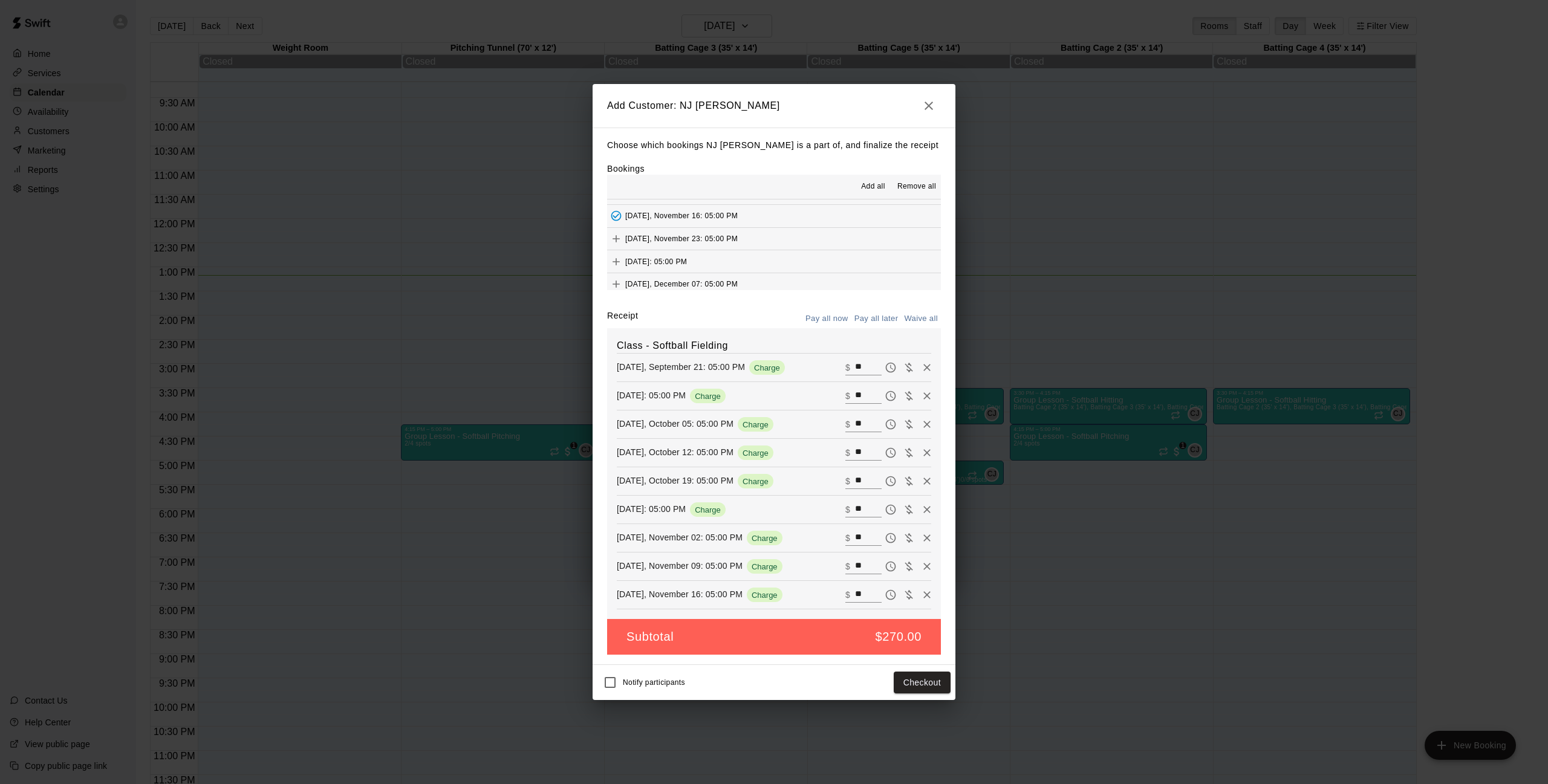
scroll to position [182, 0]
click at [613, 230] on icon "Add" at bounding box center [617, 233] width 7 height 7
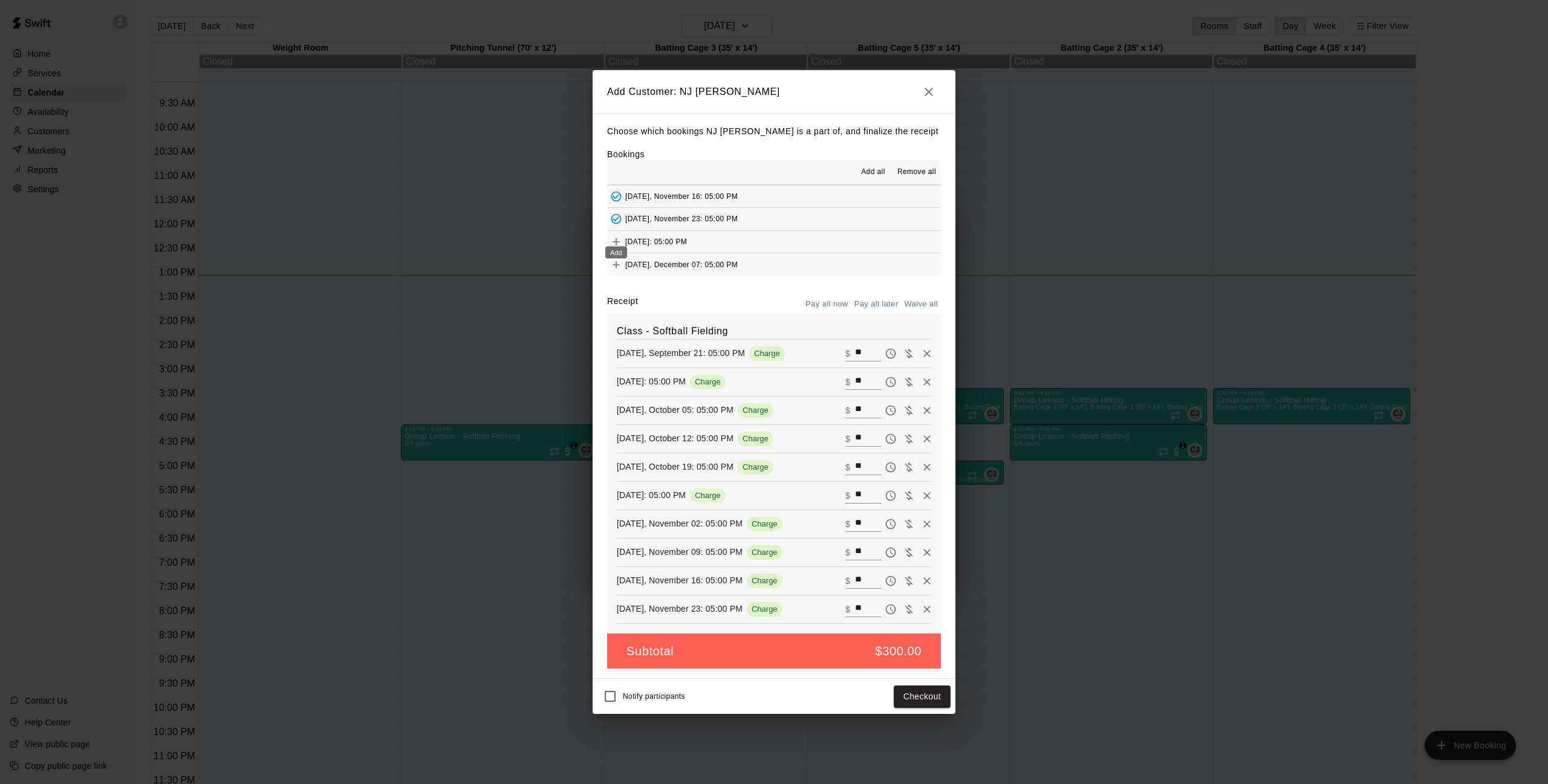
click at [613, 238] on icon "Add" at bounding box center [617, 242] width 7 height 7
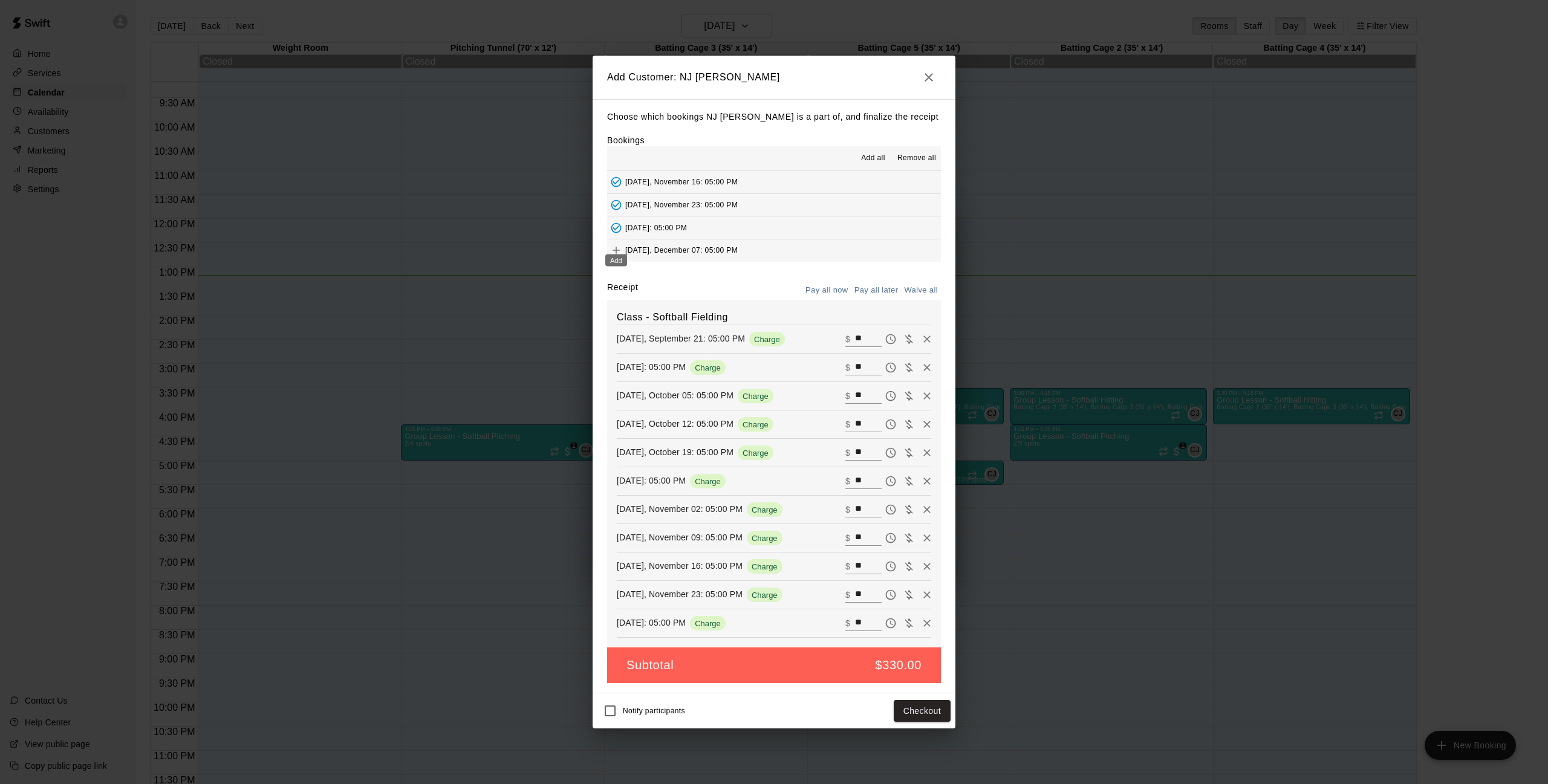
click at [617, 247] on icon "Add" at bounding box center [617, 251] width 7 height 7
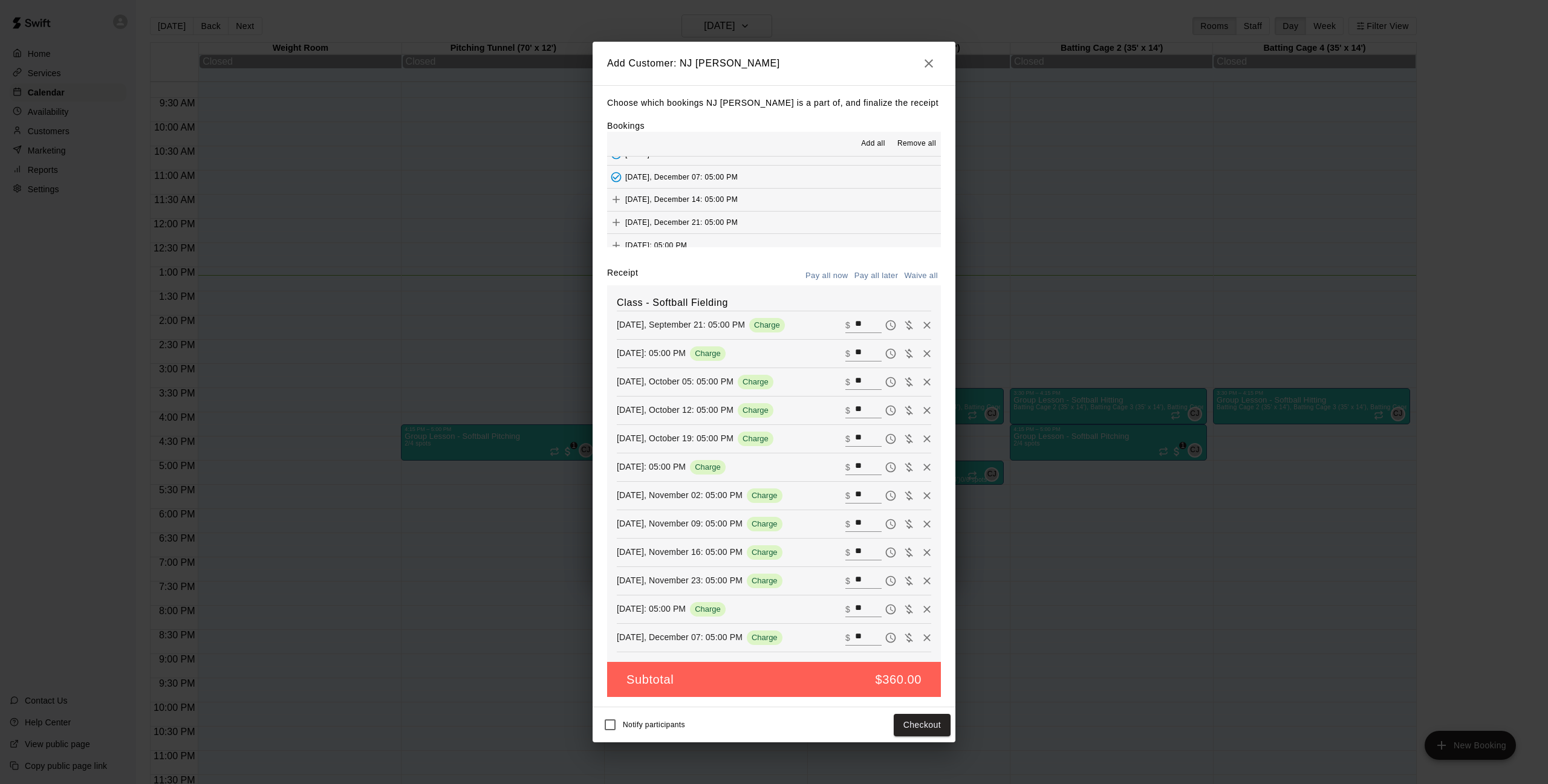
scroll to position [241, 0]
click at [616, 196] on div "Add" at bounding box center [616, 206] width 24 height 22
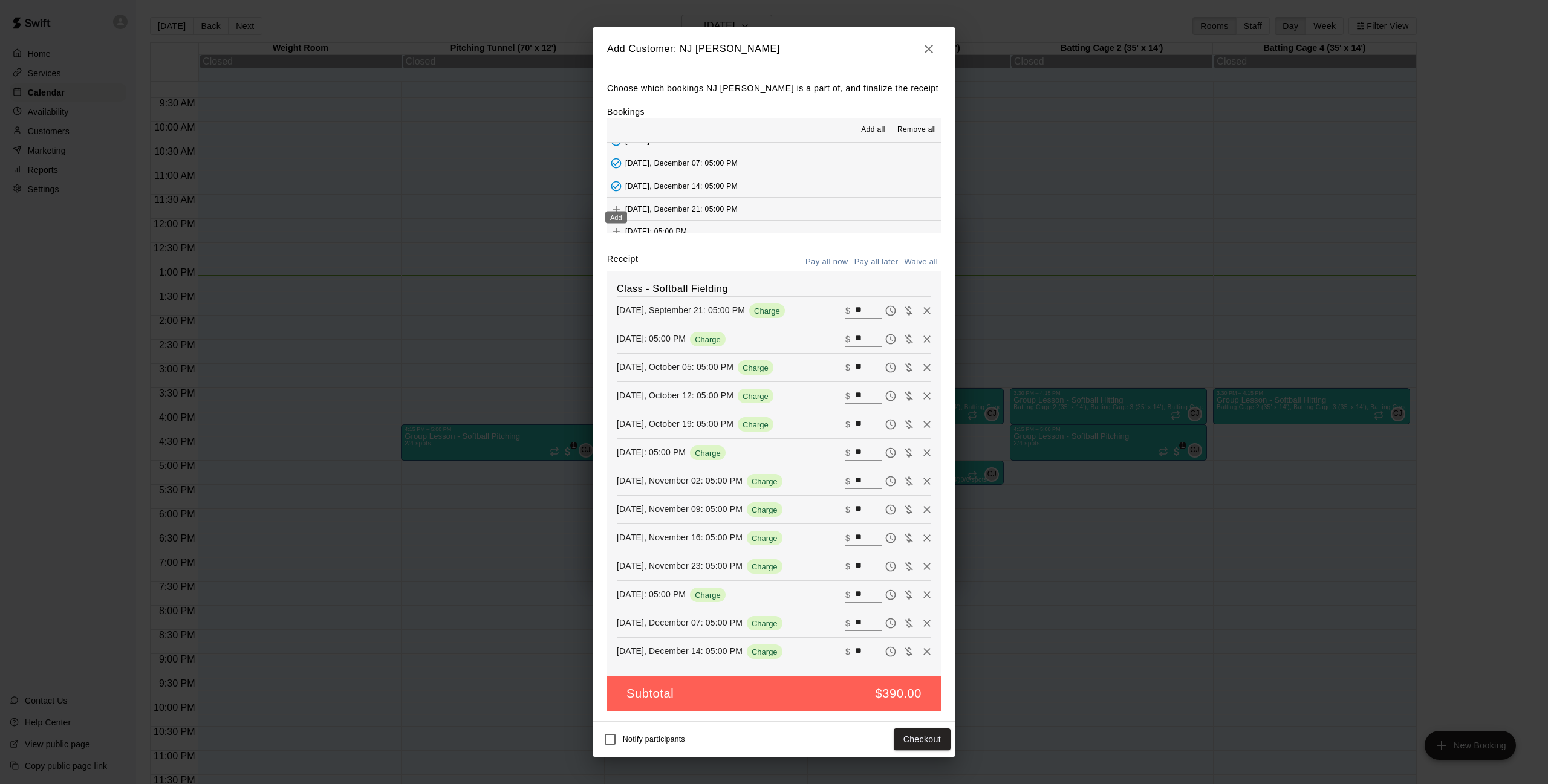
click at [616, 203] on icon "Add" at bounding box center [616, 208] width 12 height 12
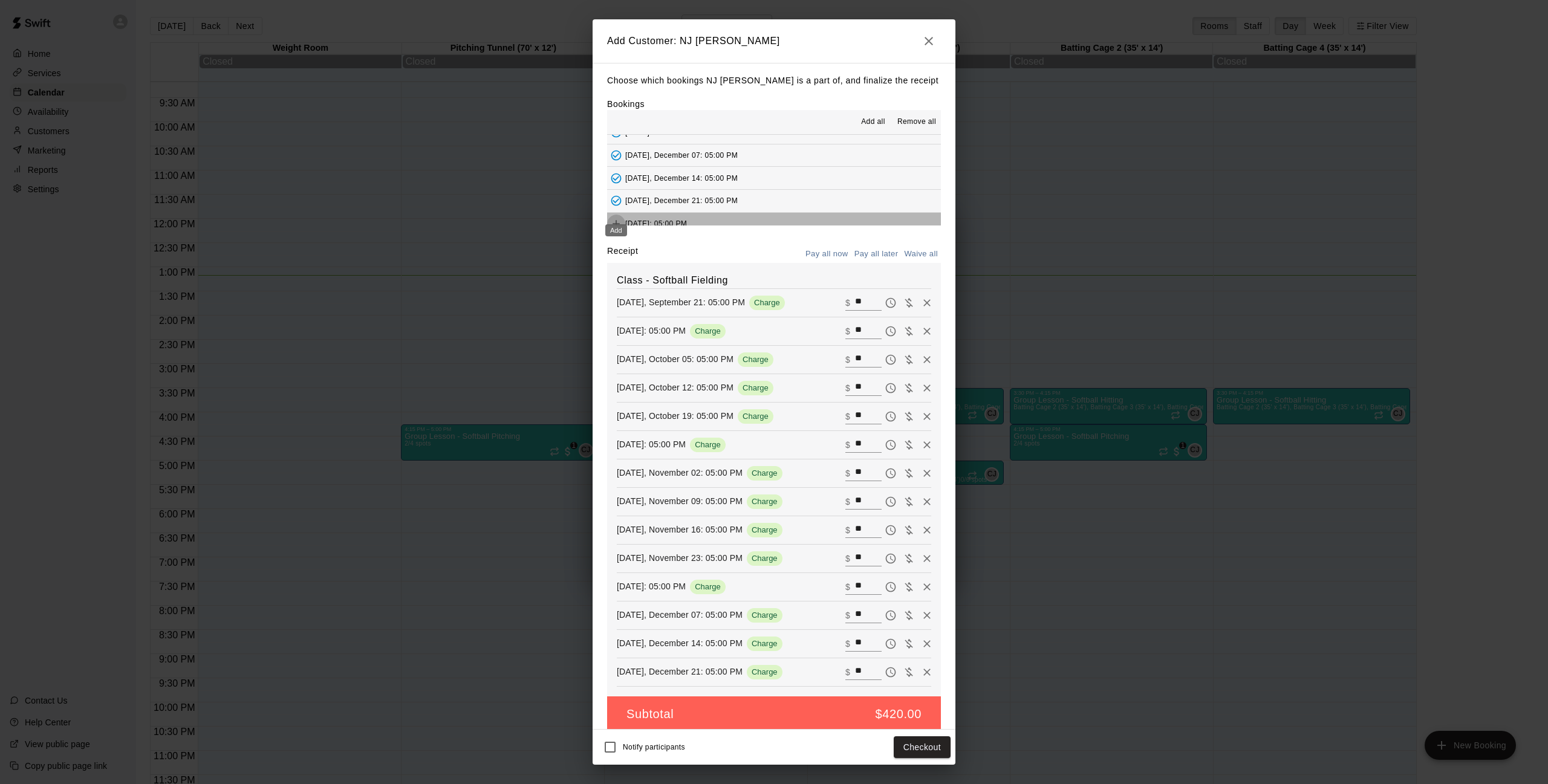
click at [617, 217] on icon "Add" at bounding box center [616, 223] width 12 height 12
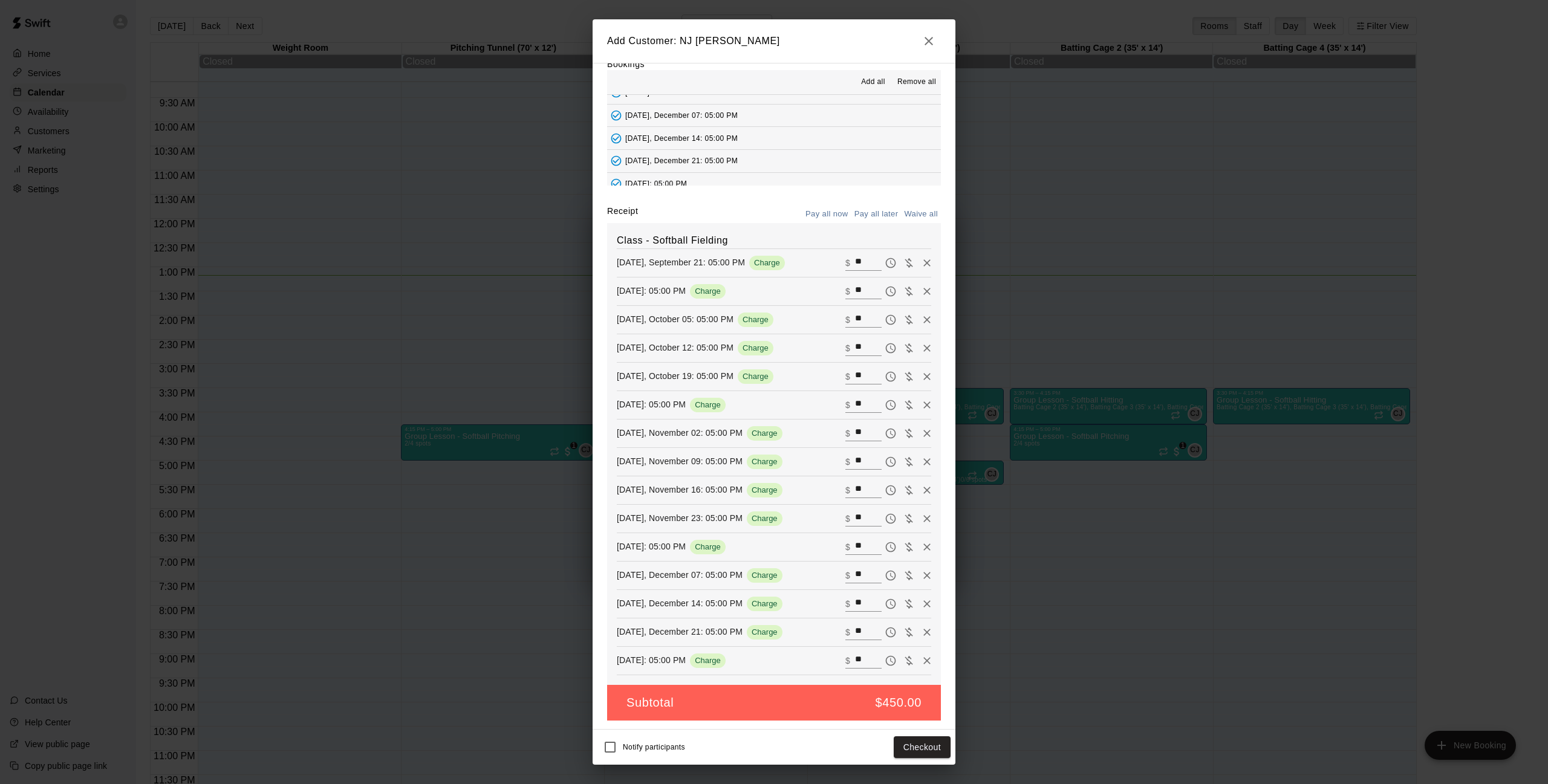
scroll to position [39, 0]
click at [865, 214] on button "Pay all later" at bounding box center [877, 215] width 50 height 19
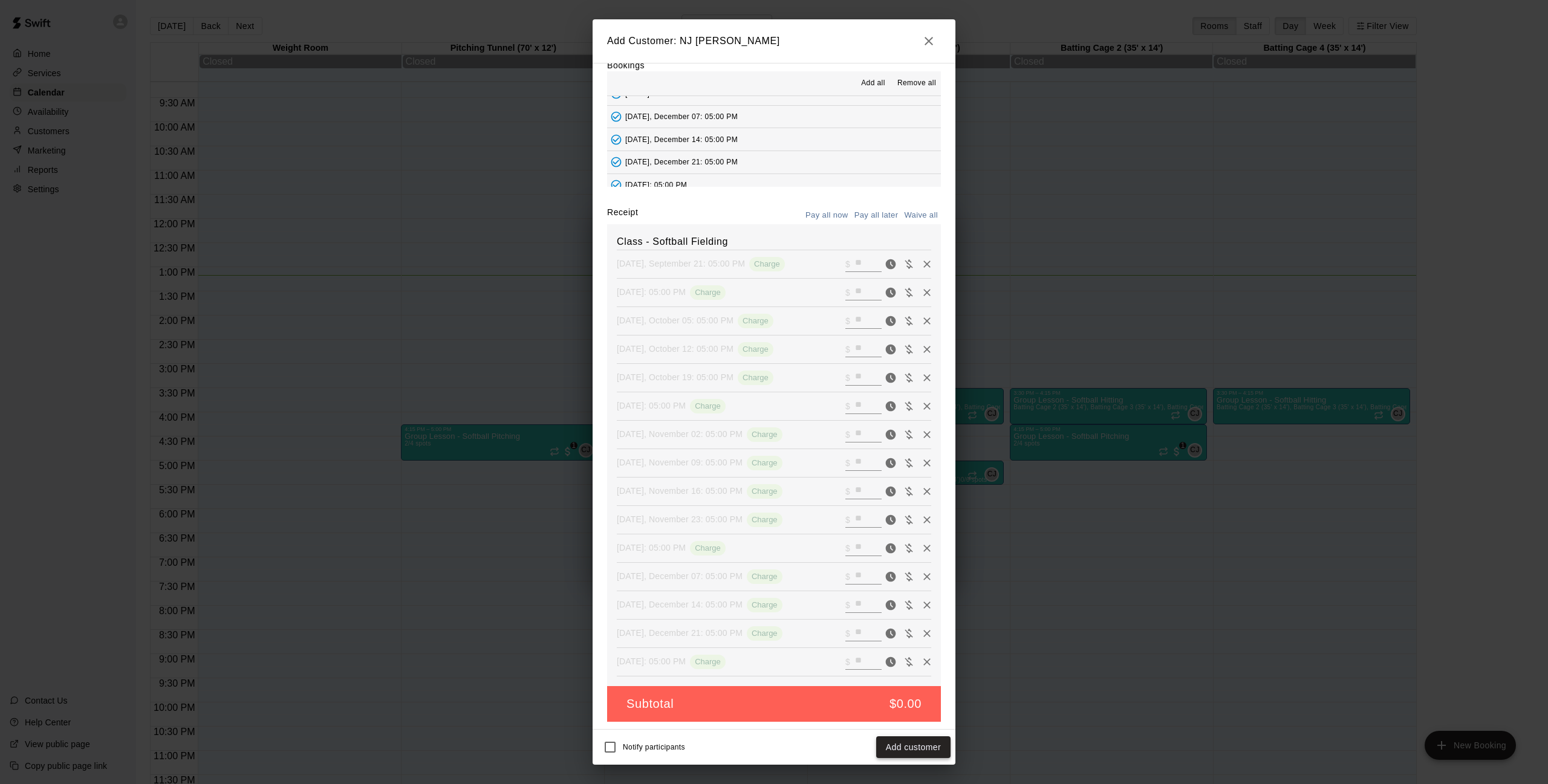
click at [912, 752] on button "Add customer" at bounding box center [913, 747] width 75 height 23
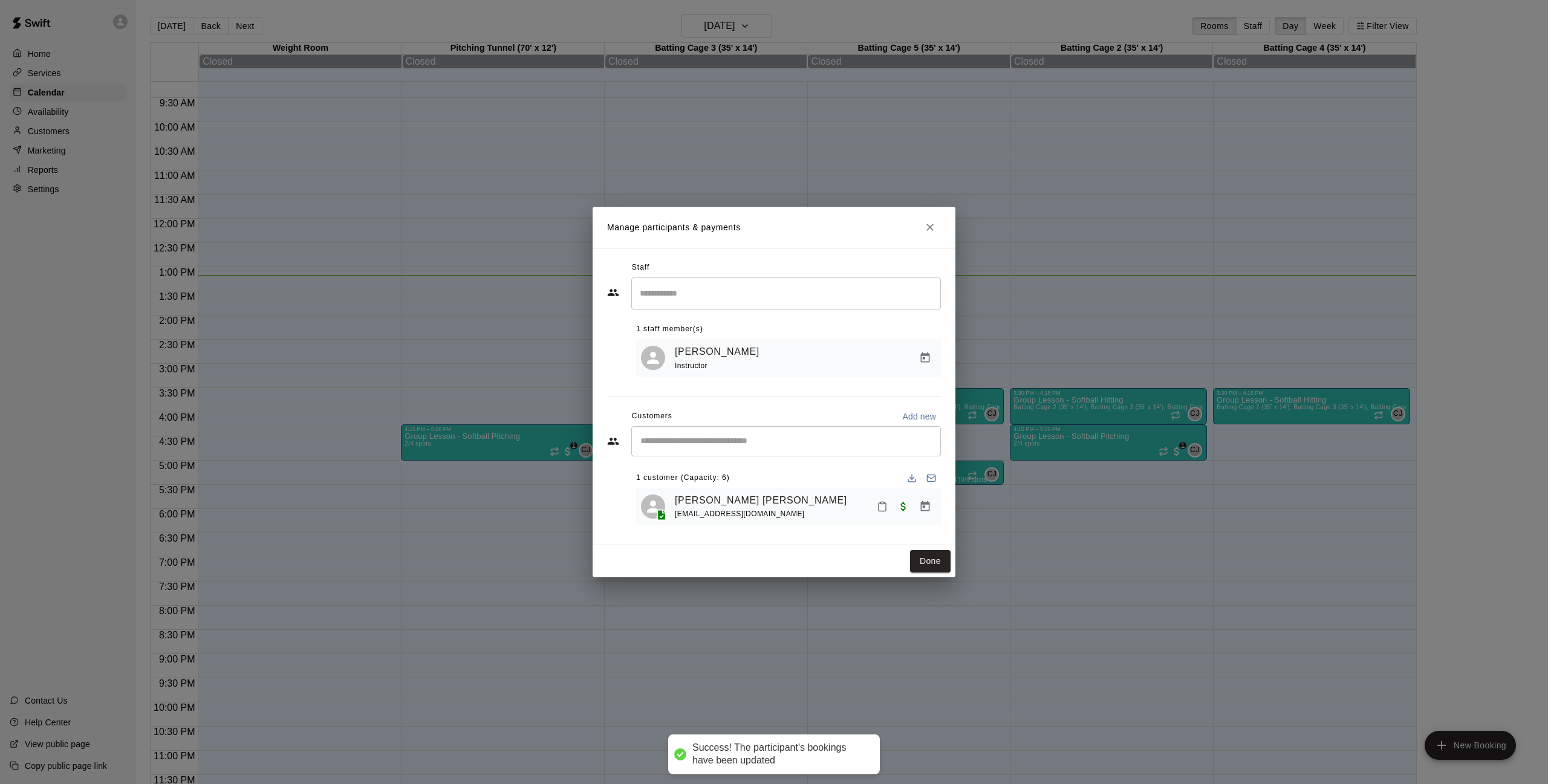
scroll to position [0, 0]
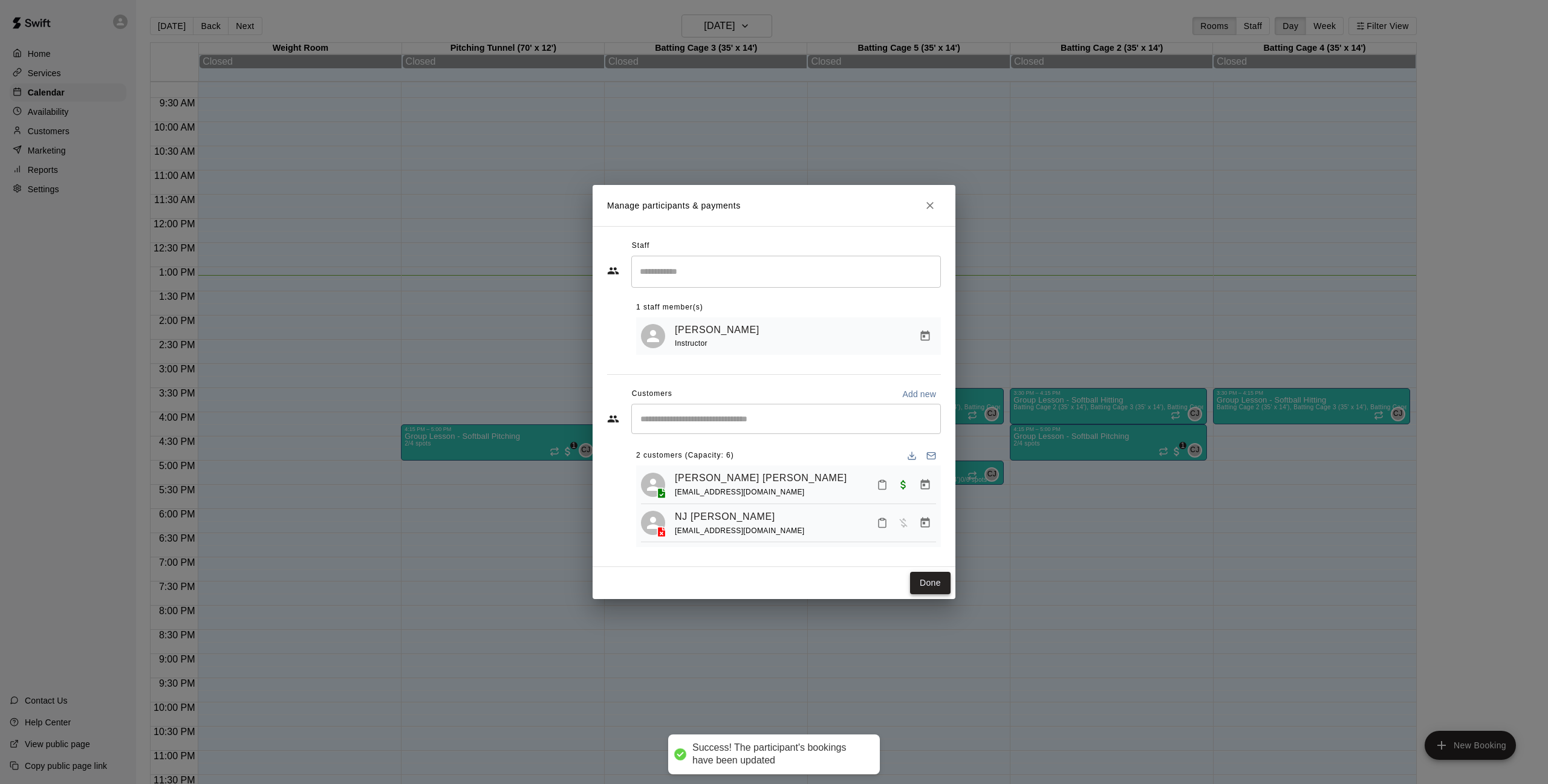
click at [935, 595] on div "Done" at bounding box center [774, 583] width 362 height 32
click at [927, 587] on button "Done" at bounding box center [930, 583] width 41 height 23
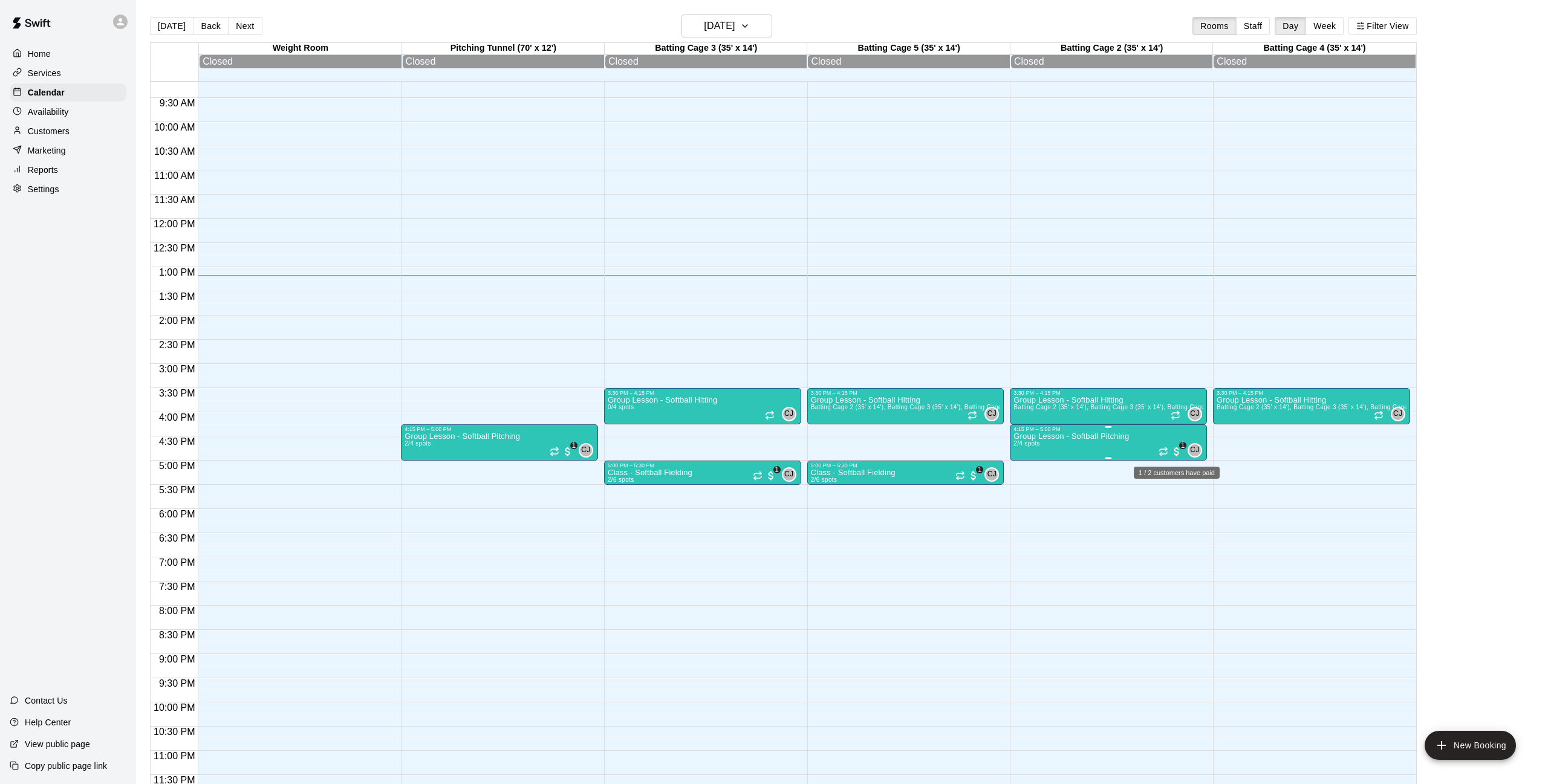
click at [1182, 446] on span "1" at bounding box center [1183, 445] width 7 height 7
click at [1107, 497] on div at bounding box center [774, 392] width 1548 height 784
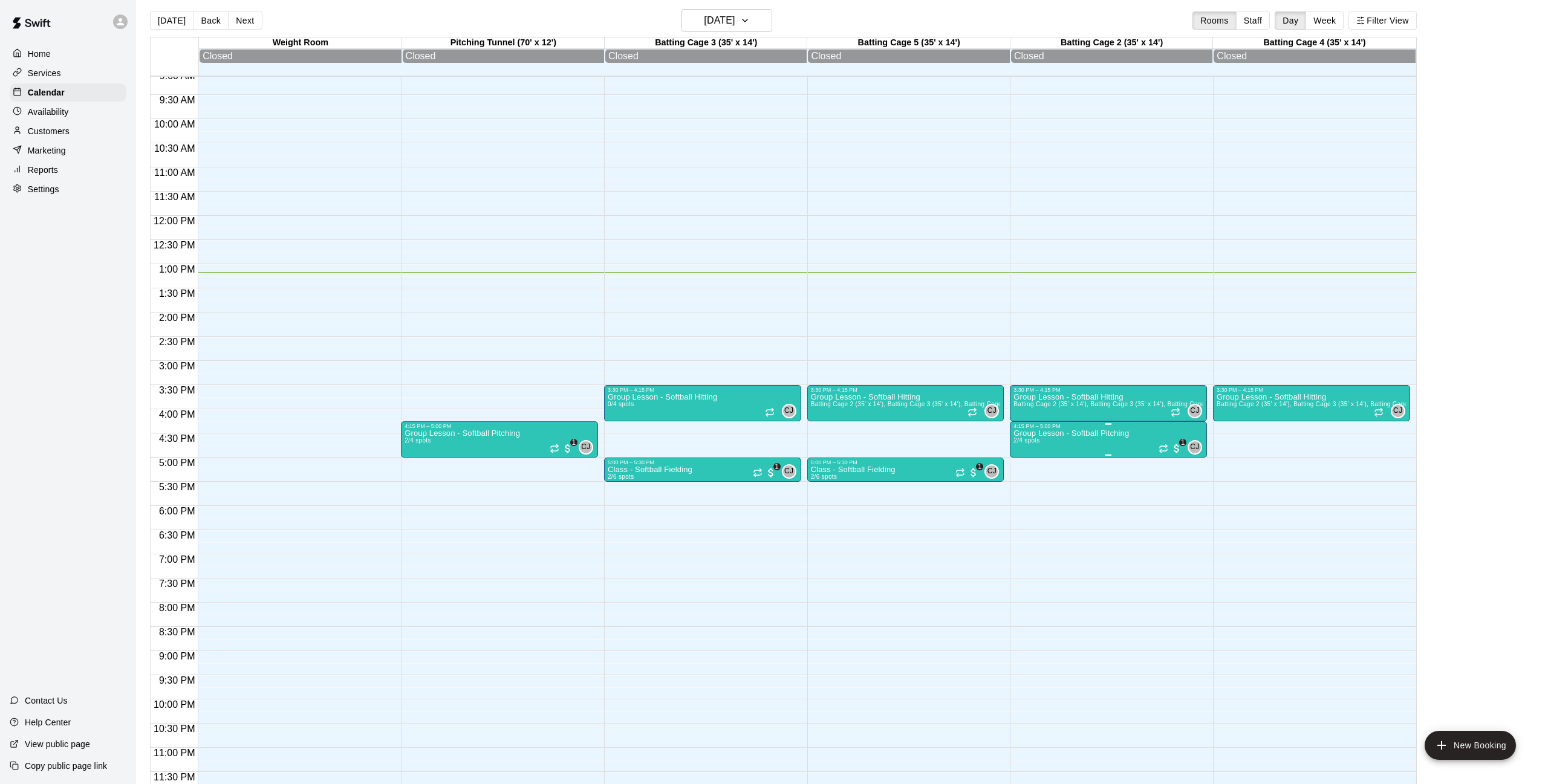
scroll to position [5, 0]
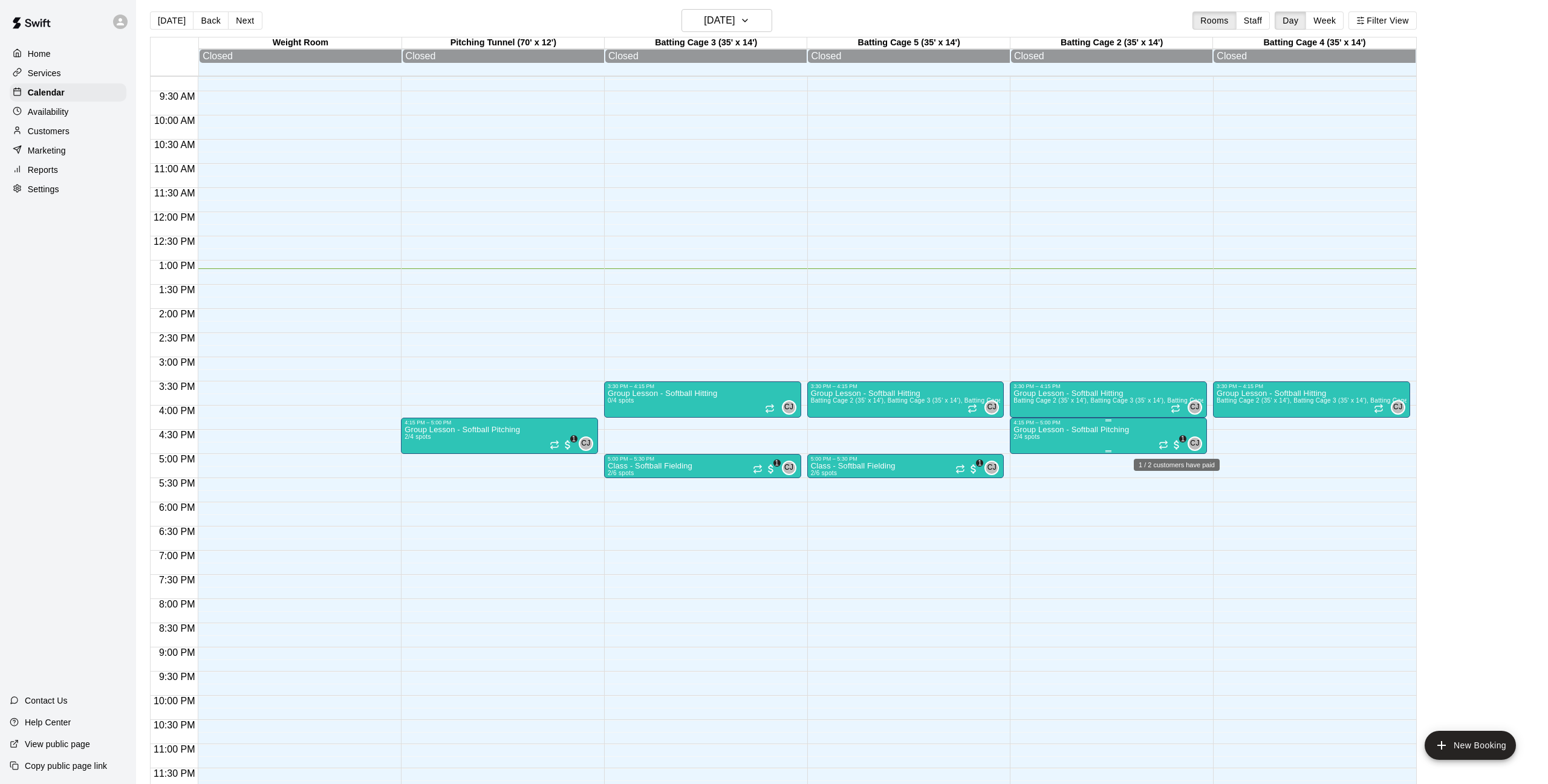
click at [1182, 441] on span "1" at bounding box center [1183, 439] width 7 height 7
click at [1197, 477] on img "edit" at bounding box center [1191, 475] width 14 height 14
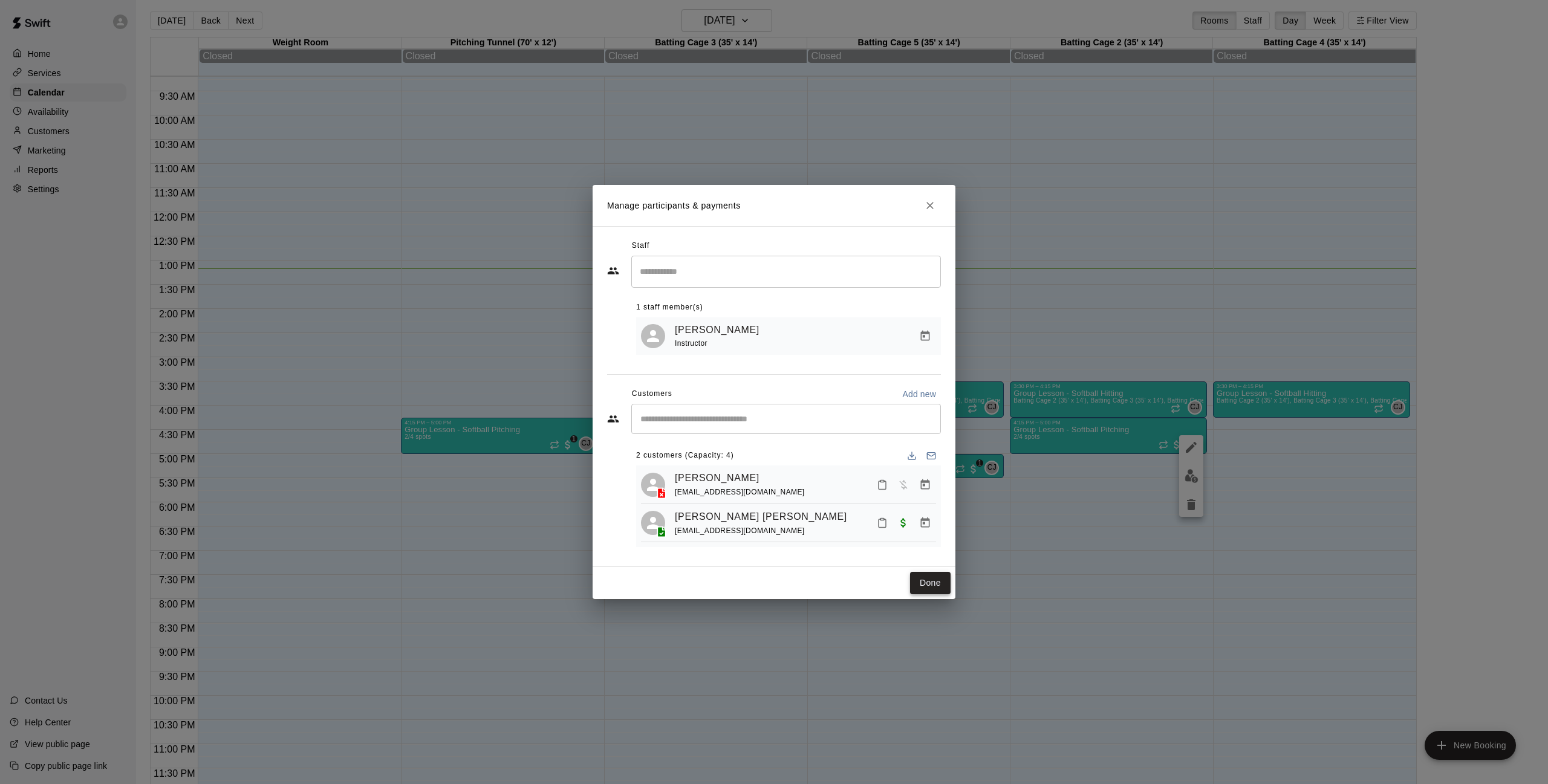
click at [924, 584] on button "Done" at bounding box center [930, 583] width 41 height 23
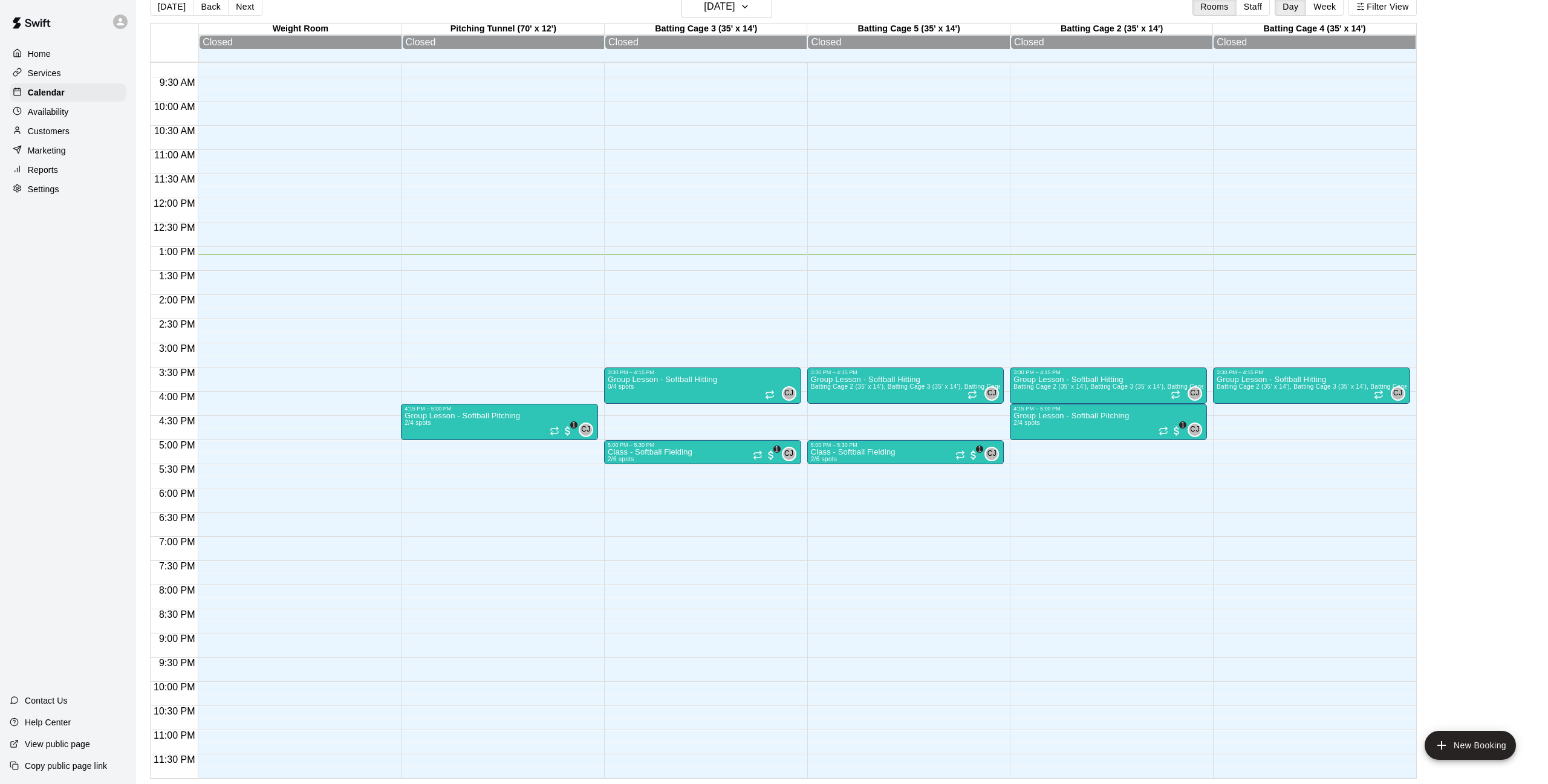
scroll to position [19, 0]
click at [58, 89] on p "Calendar" at bounding box center [46, 92] width 37 height 12
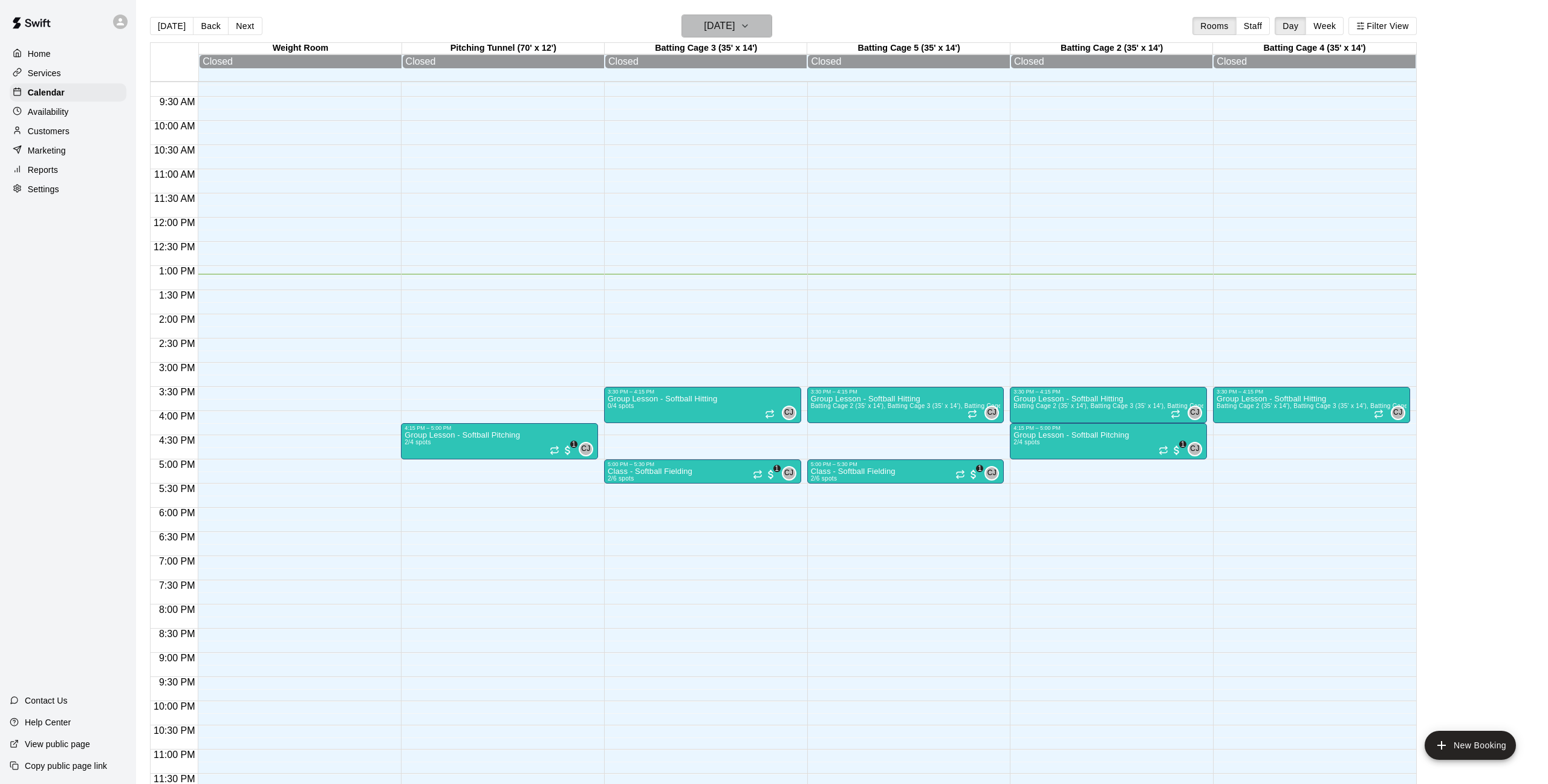
click at [750, 23] on icon "button" at bounding box center [745, 26] width 10 height 14
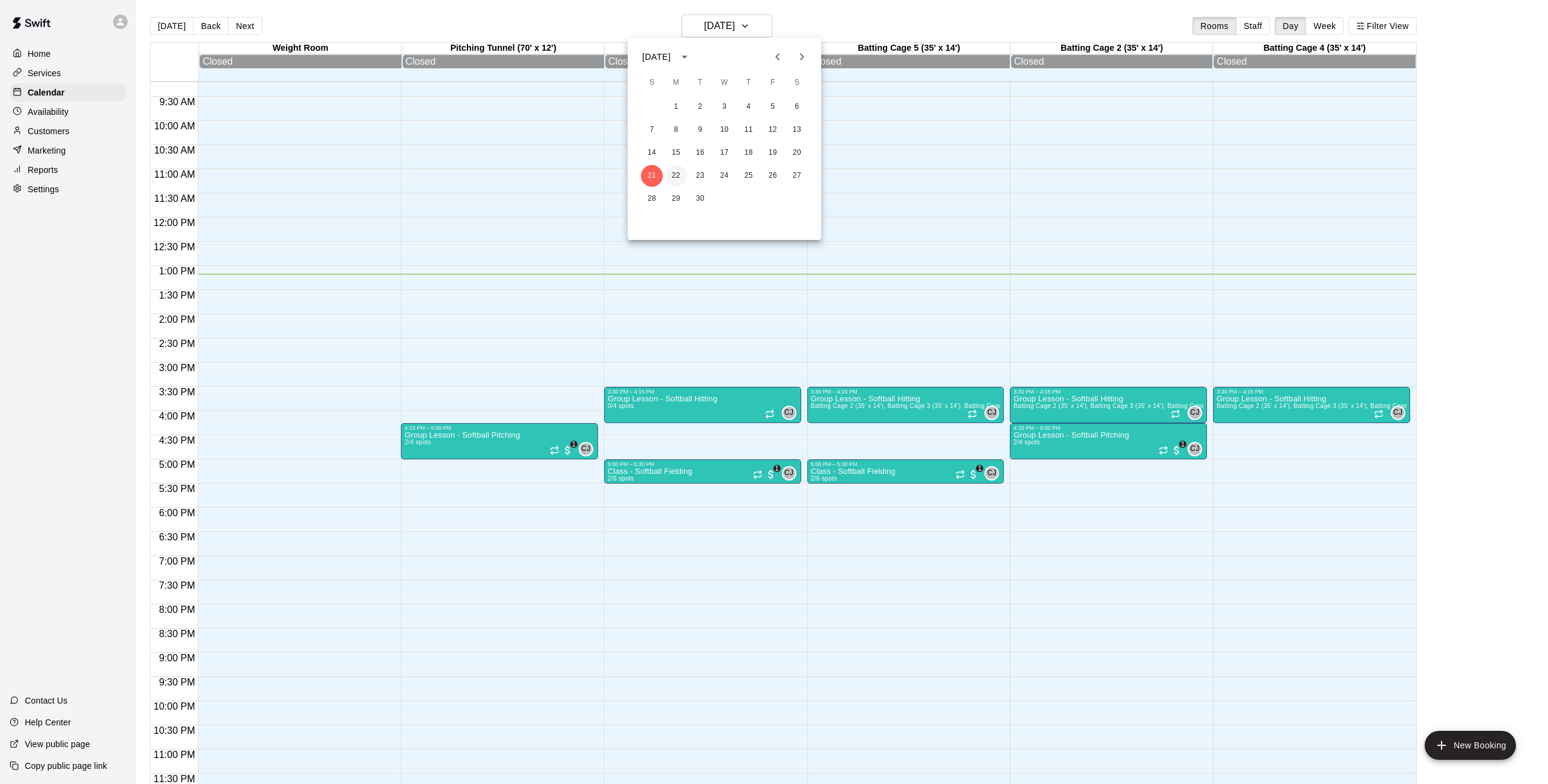
click at [674, 179] on button "22" at bounding box center [676, 176] width 22 height 22
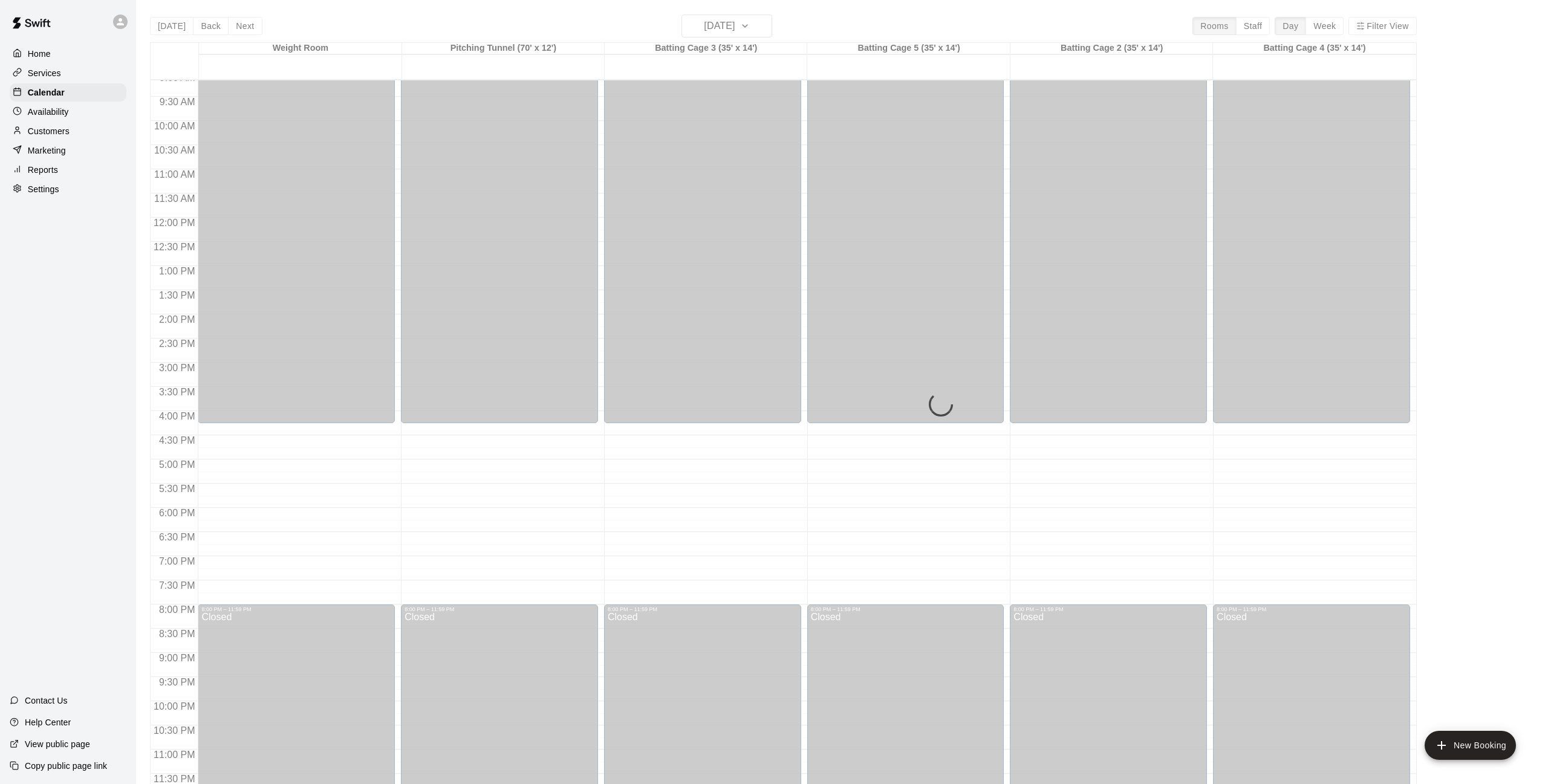
scroll to position [443, 0]
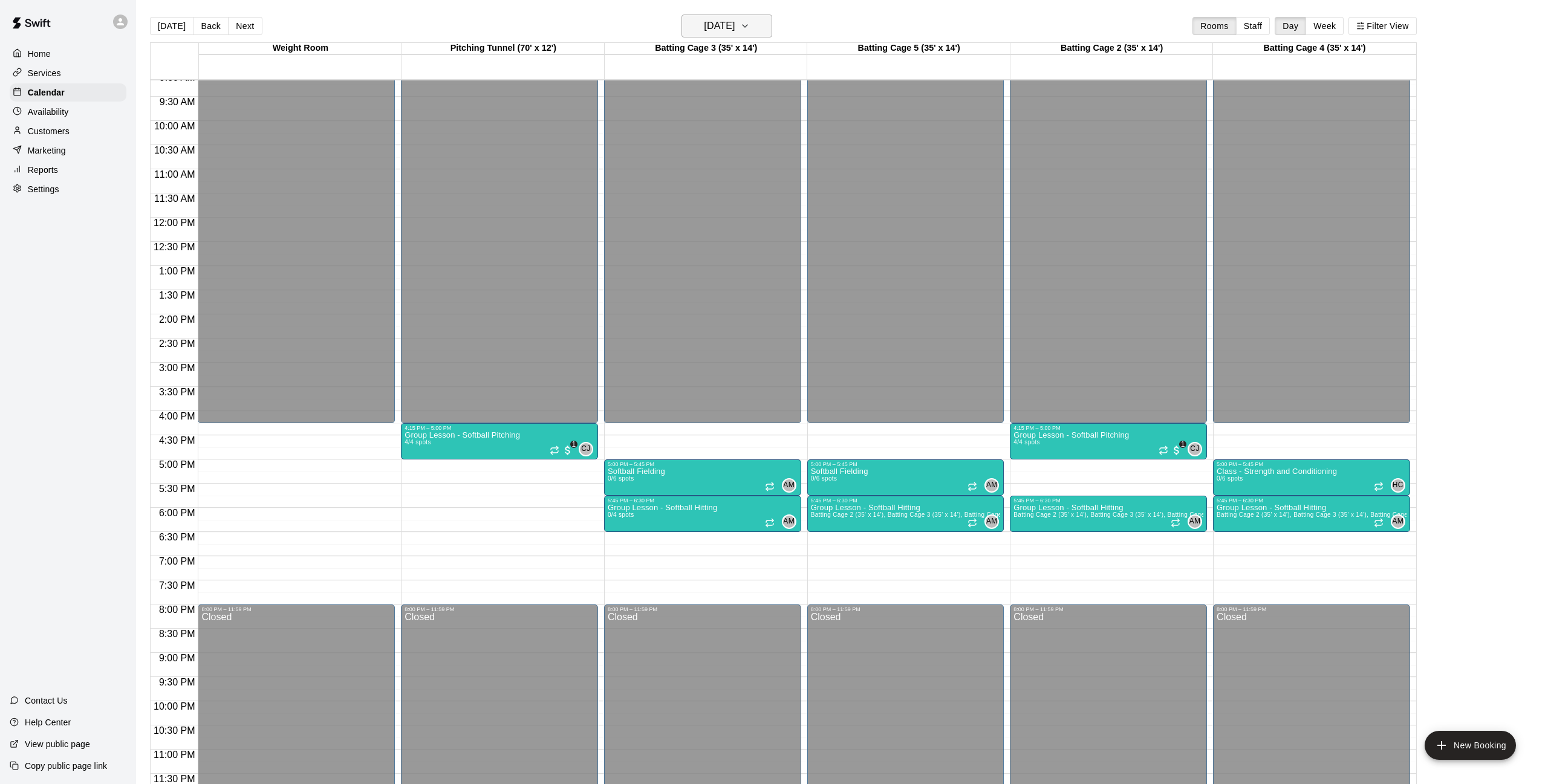
click at [733, 32] on h6 "[DATE]" at bounding box center [719, 25] width 31 height 17
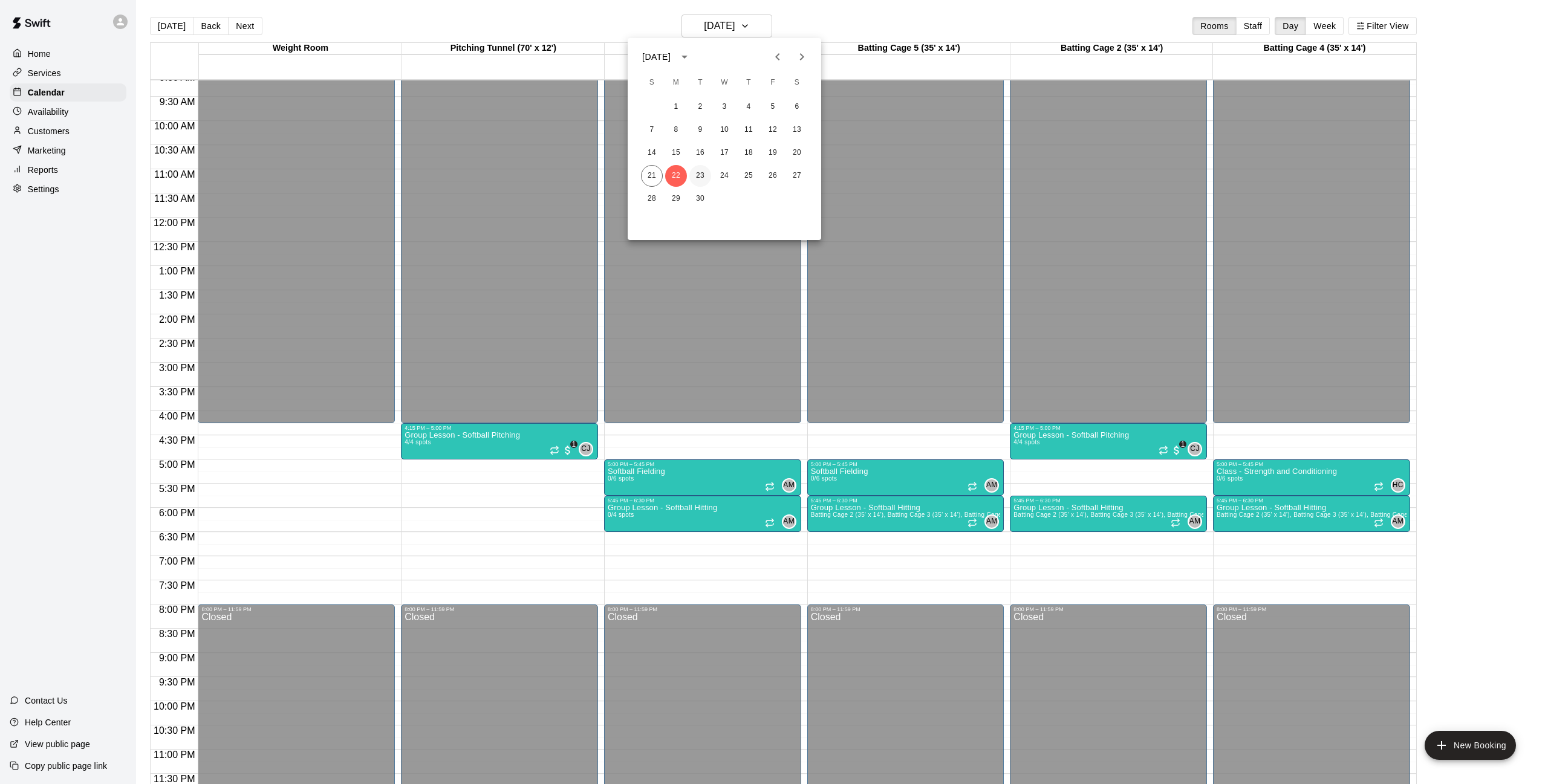
click at [705, 178] on button "23" at bounding box center [701, 176] width 22 height 22
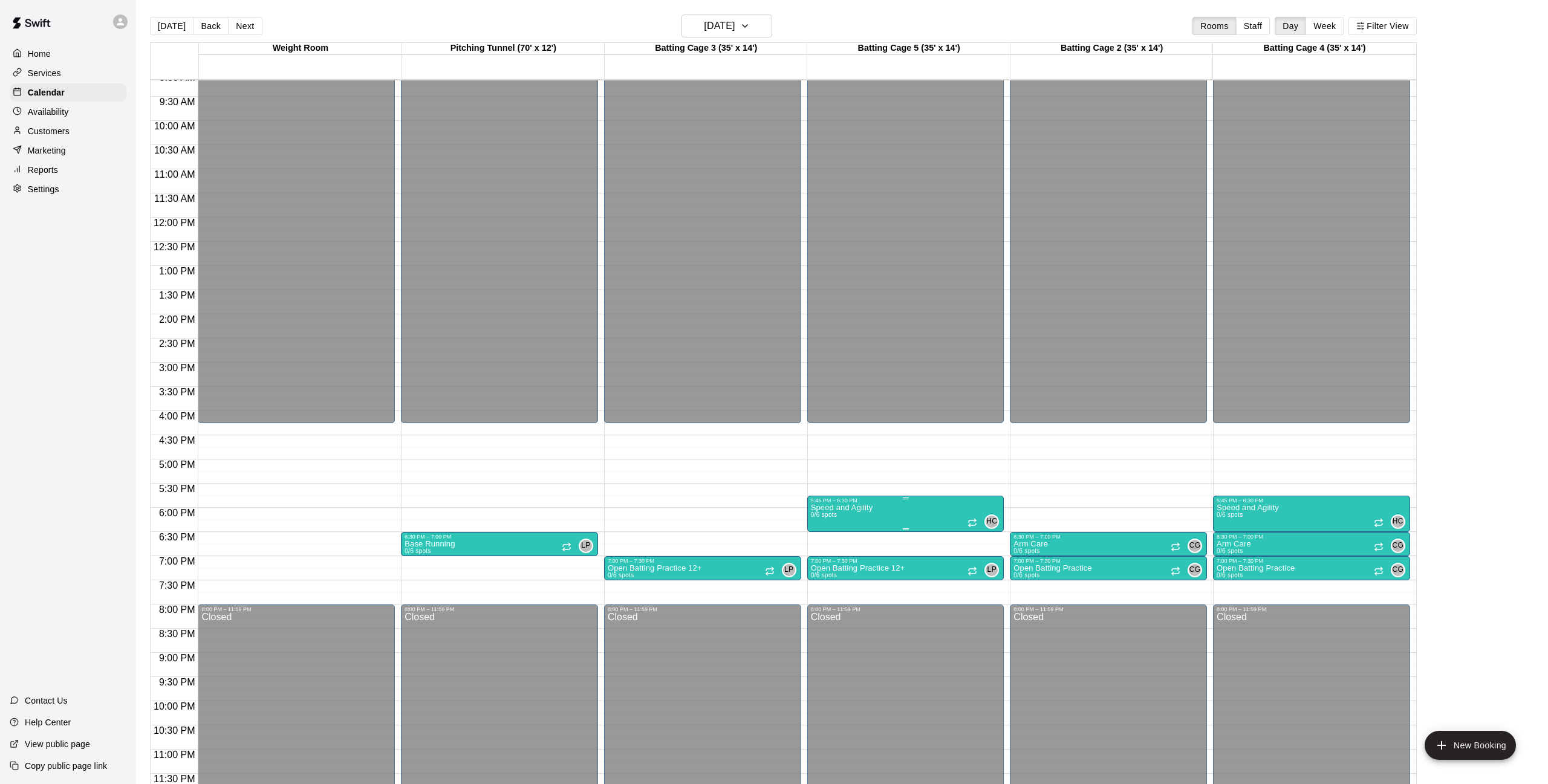
click at [823, 552] on img "edit" at bounding box center [823, 544] width 14 height 14
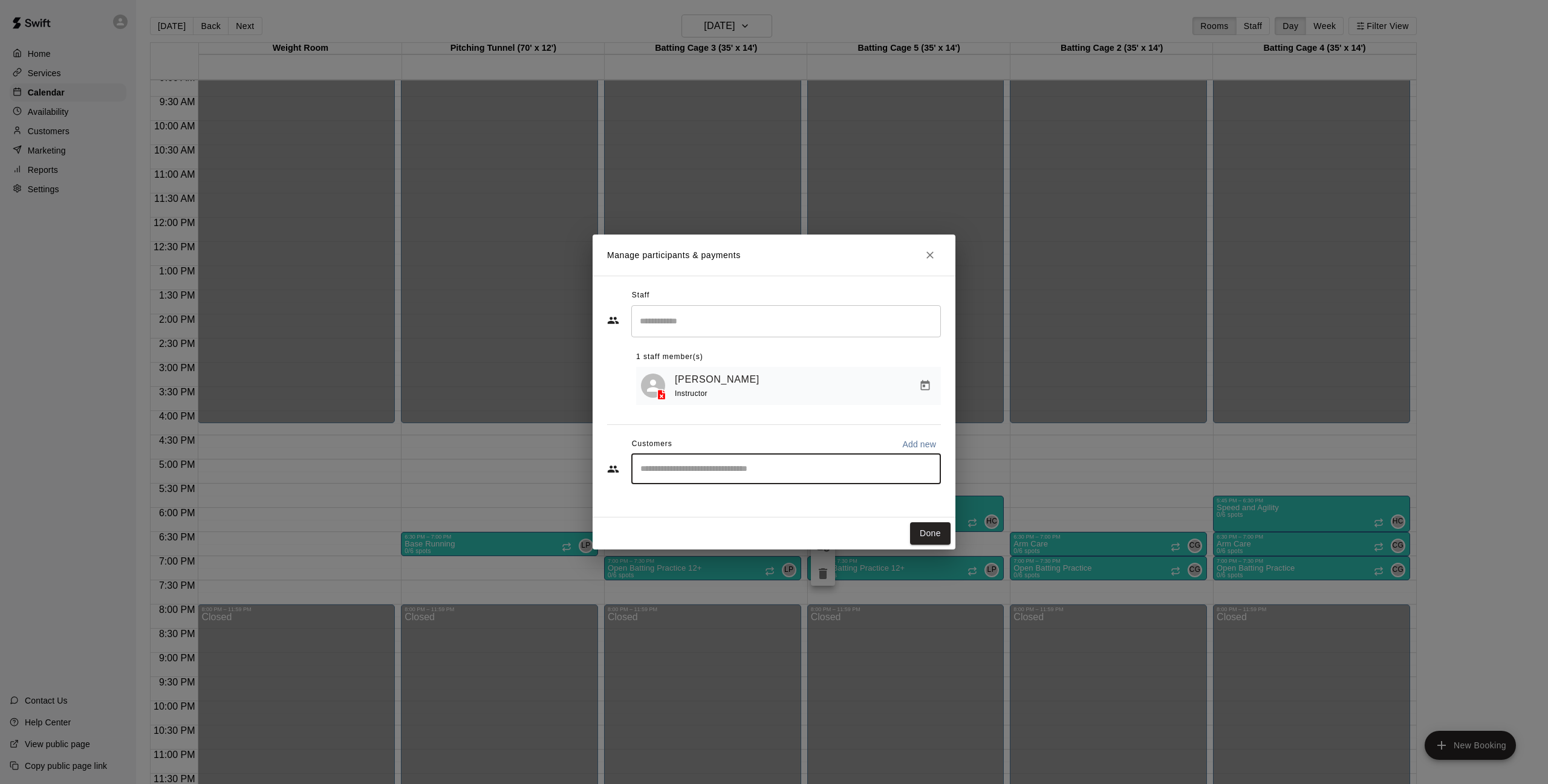
click at [780, 469] on input "Start typing to search customers..." at bounding box center [785, 469] width 298 height 12
type input "****"
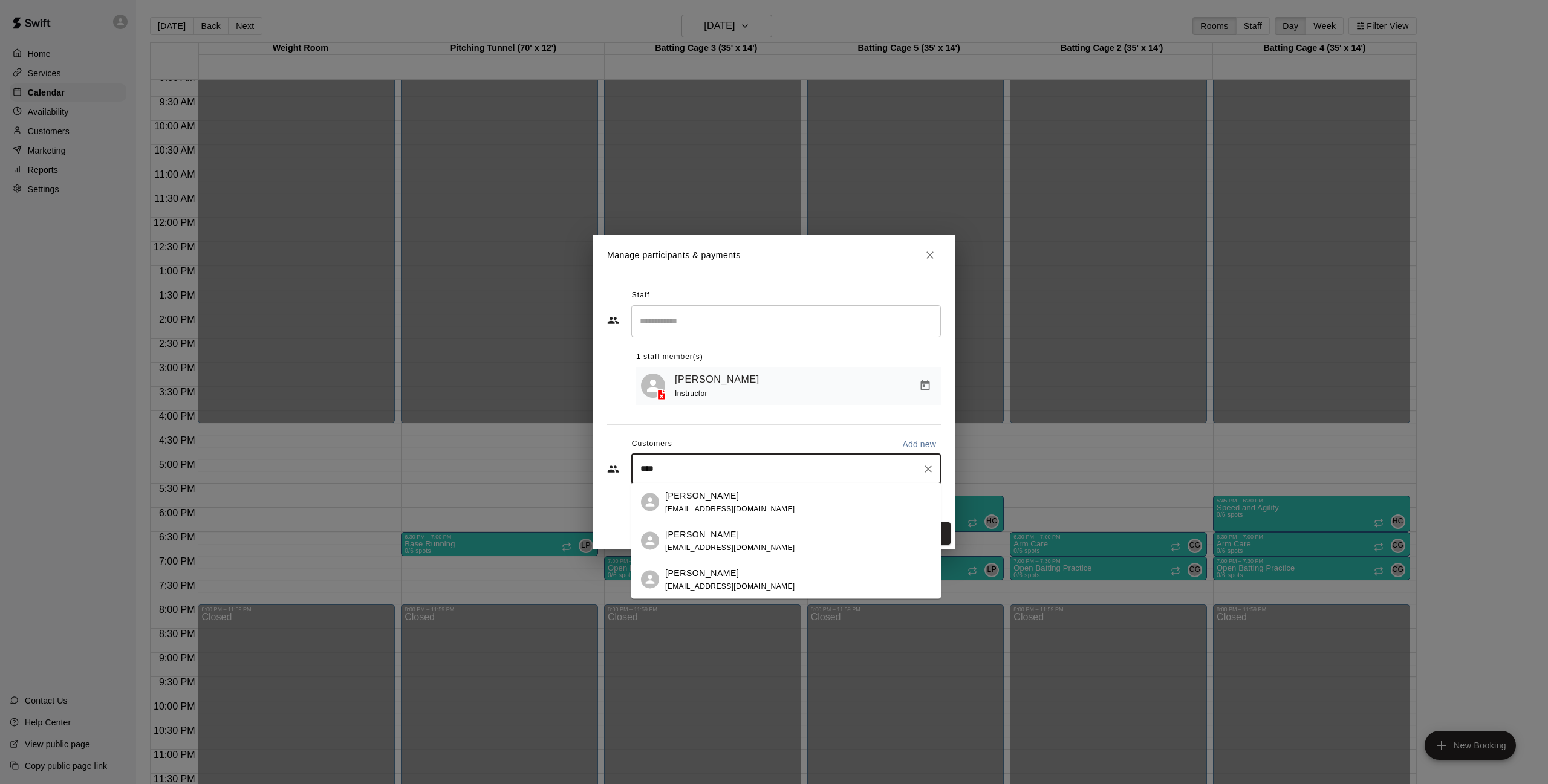
click at [765, 530] on div "[PERSON_NAME] [EMAIL_ADDRESS][DOMAIN_NAME]" at bounding box center [798, 541] width 266 height 26
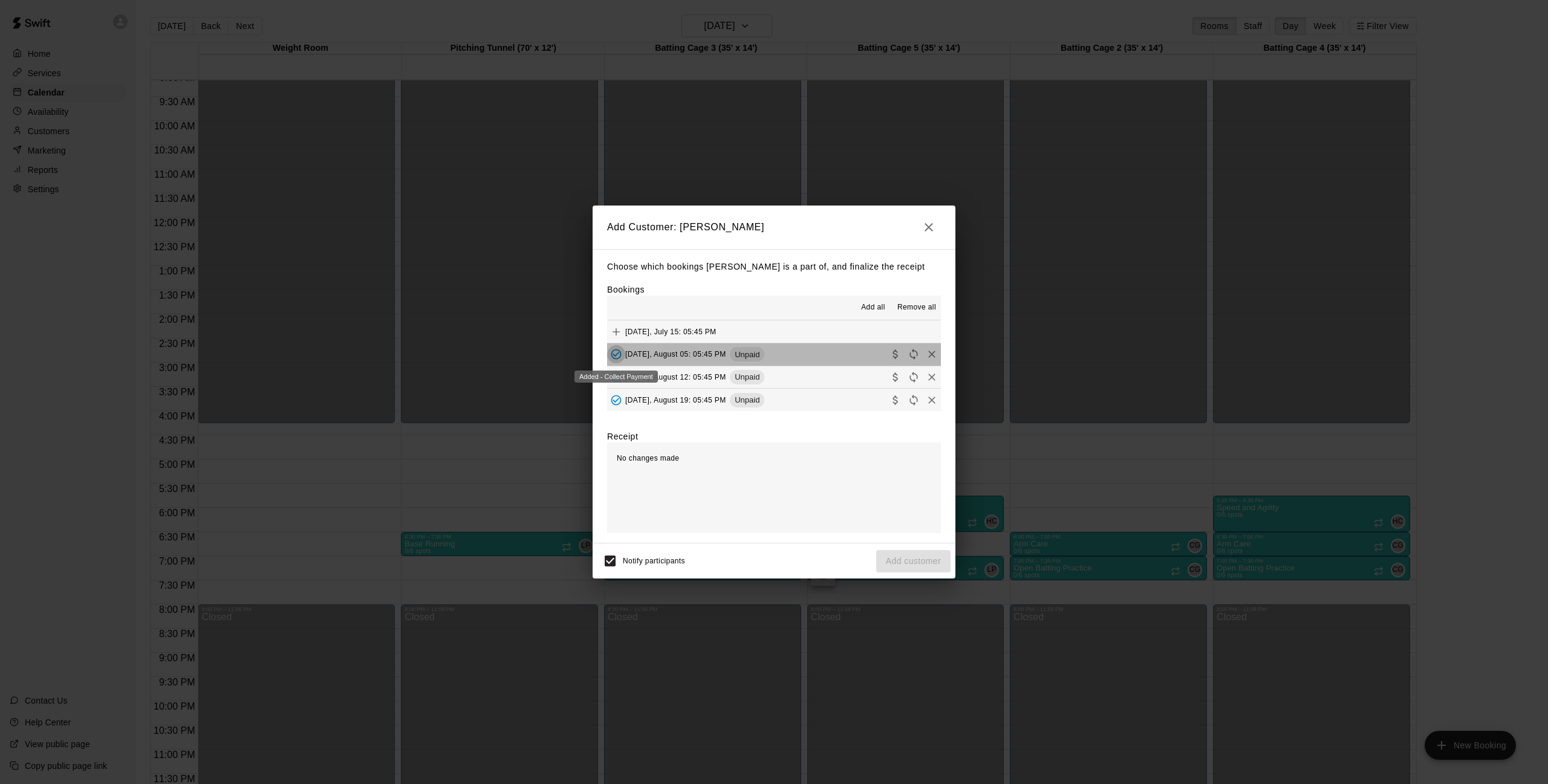
click at [613, 352] on icon "Added - Collect Payment" at bounding box center [616, 353] width 12 height 12
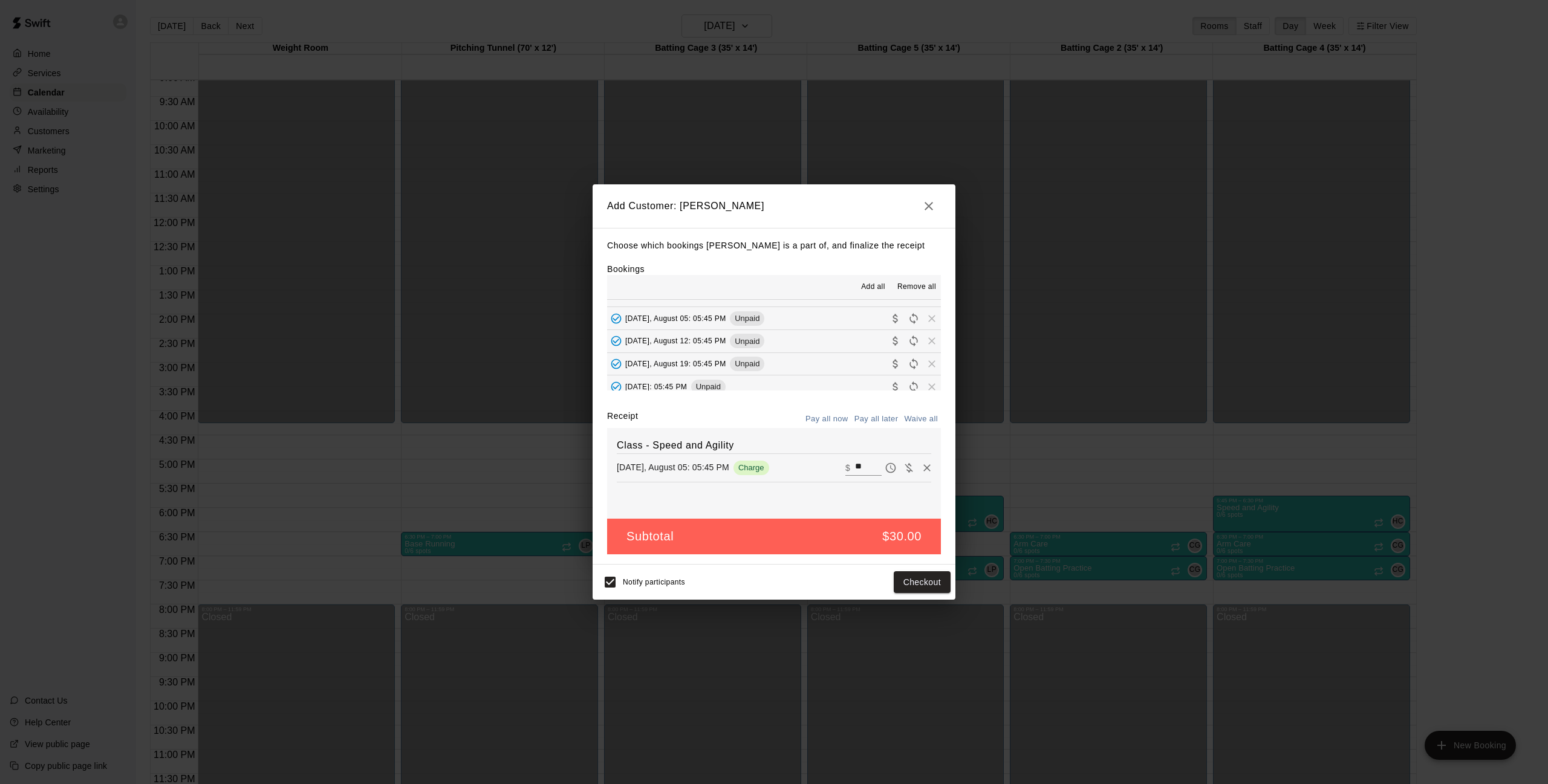
scroll to position [15, 0]
click at [899, 316] on icon "Collect payment" at bounding box center [895, 317] width 12 height 12
click at [895, 315] on icon "Collect payment" at bounding box center [895, 317] width 12 height 12
drag, startPoint x: 927, startPoint y: 469, endPoint x: 820, endPoint y: 410, distance: 122.2
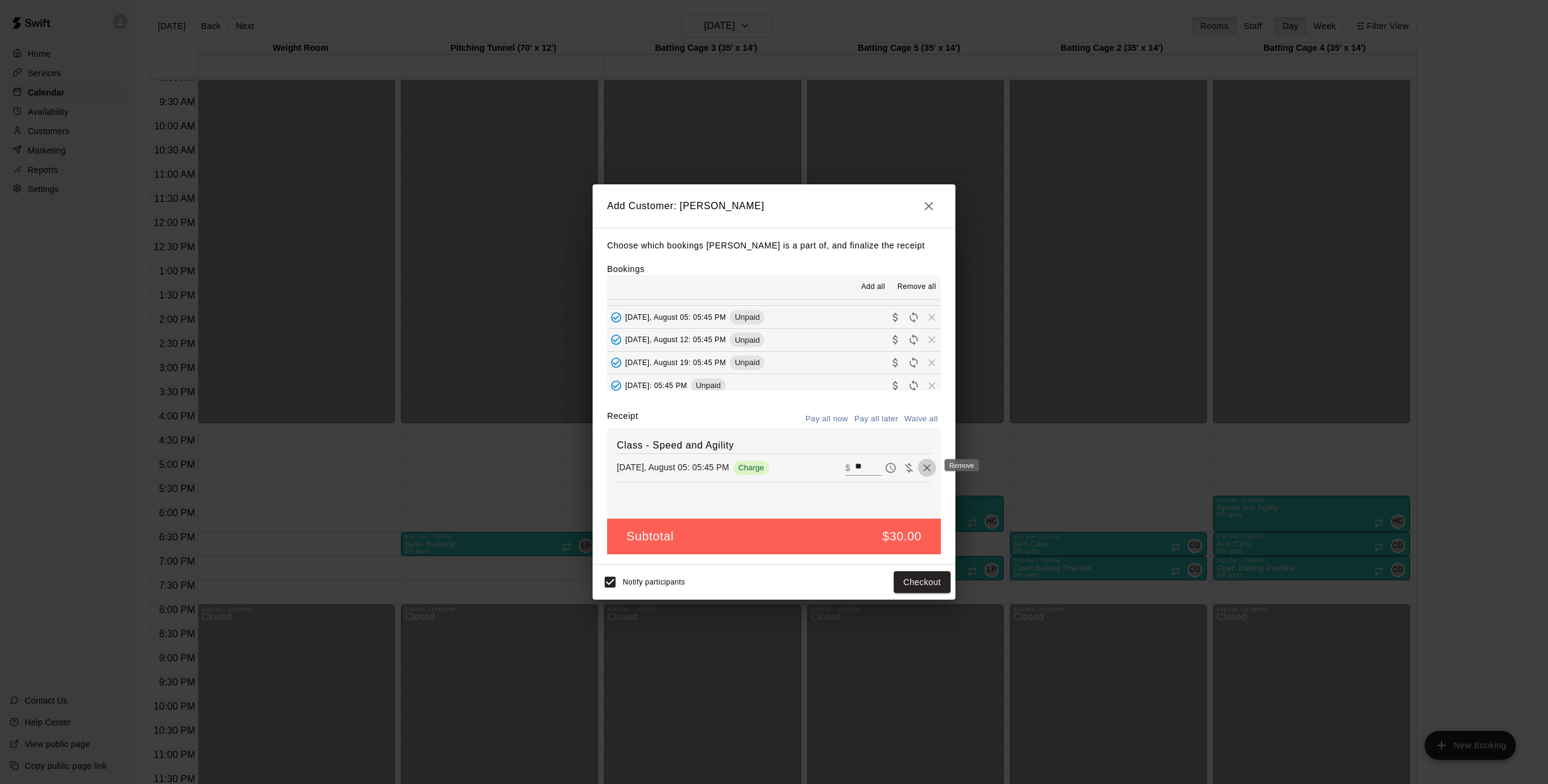
click at [927, 469] on icon "Remove" at bounding box center [927, 468] width 12 height 12
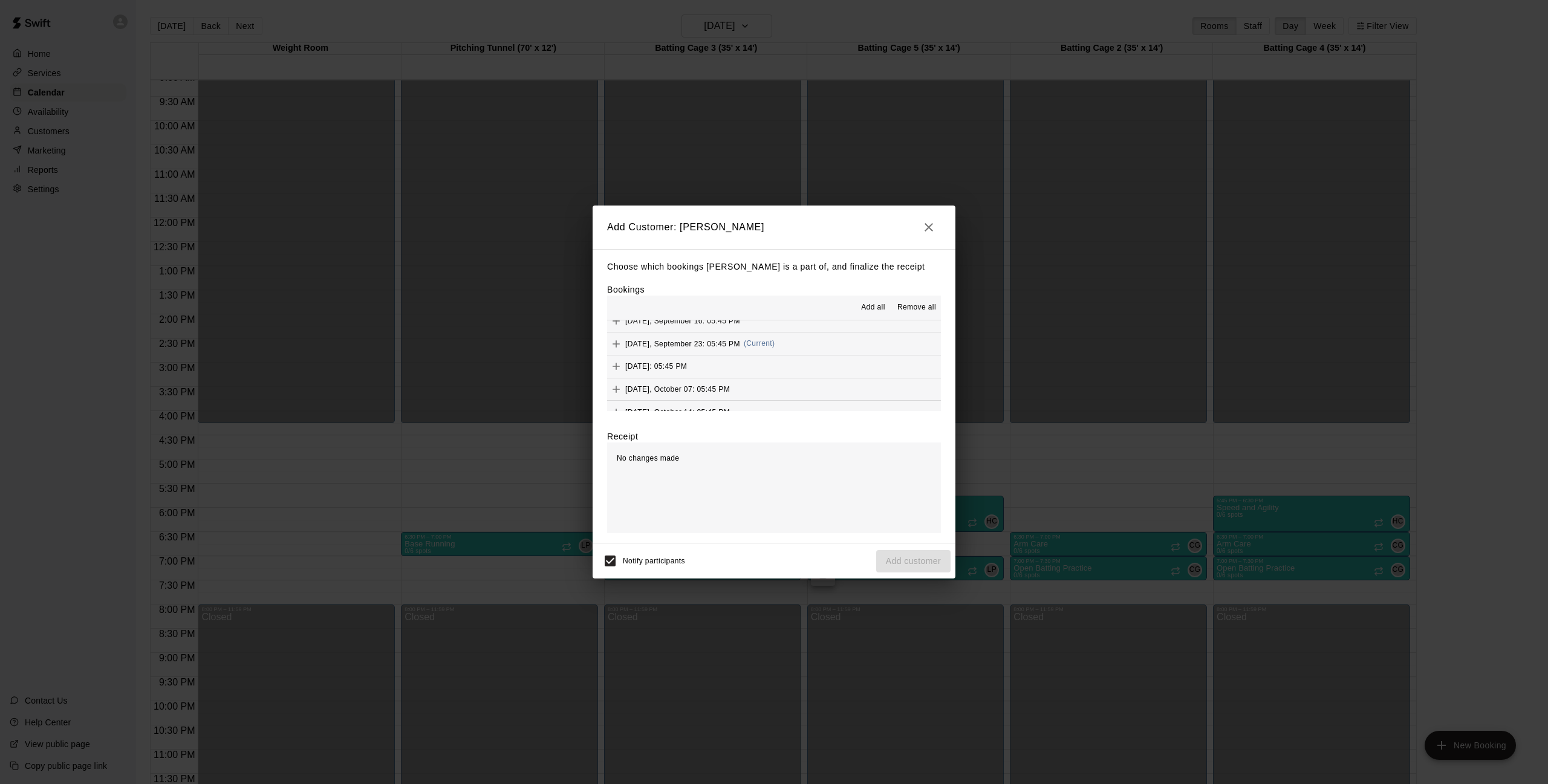
scroll to position [178, 0]
click at [611, 332] on icon "Add" at bounding box center [616, 335] width 12 height 12
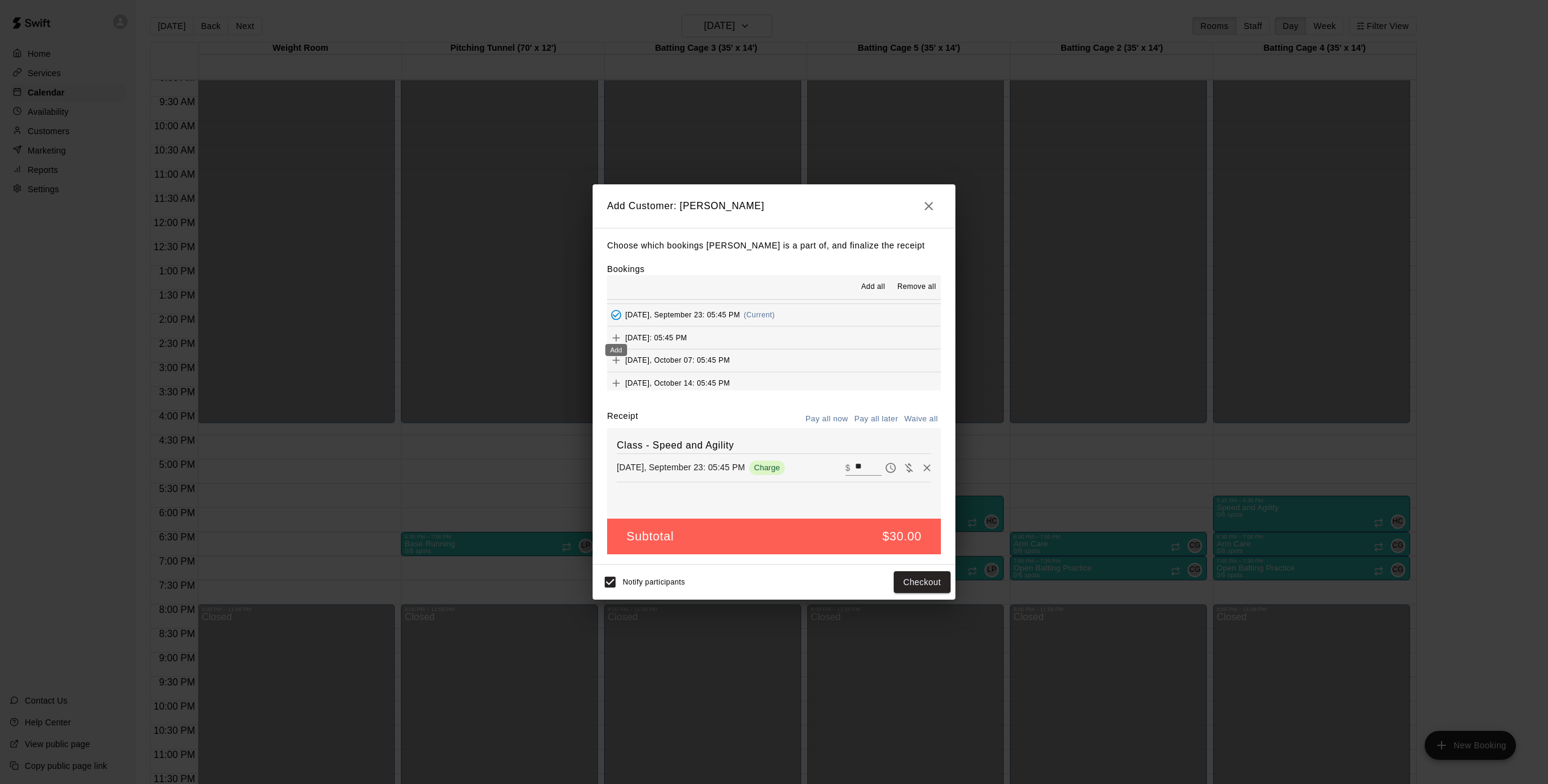
click at [611, 337] on div "Add" at bounding box center [616, 346] width 24 height 22
click at [614, 353] on icon "Add" at bounding box center [616, 359] width 12 height 12
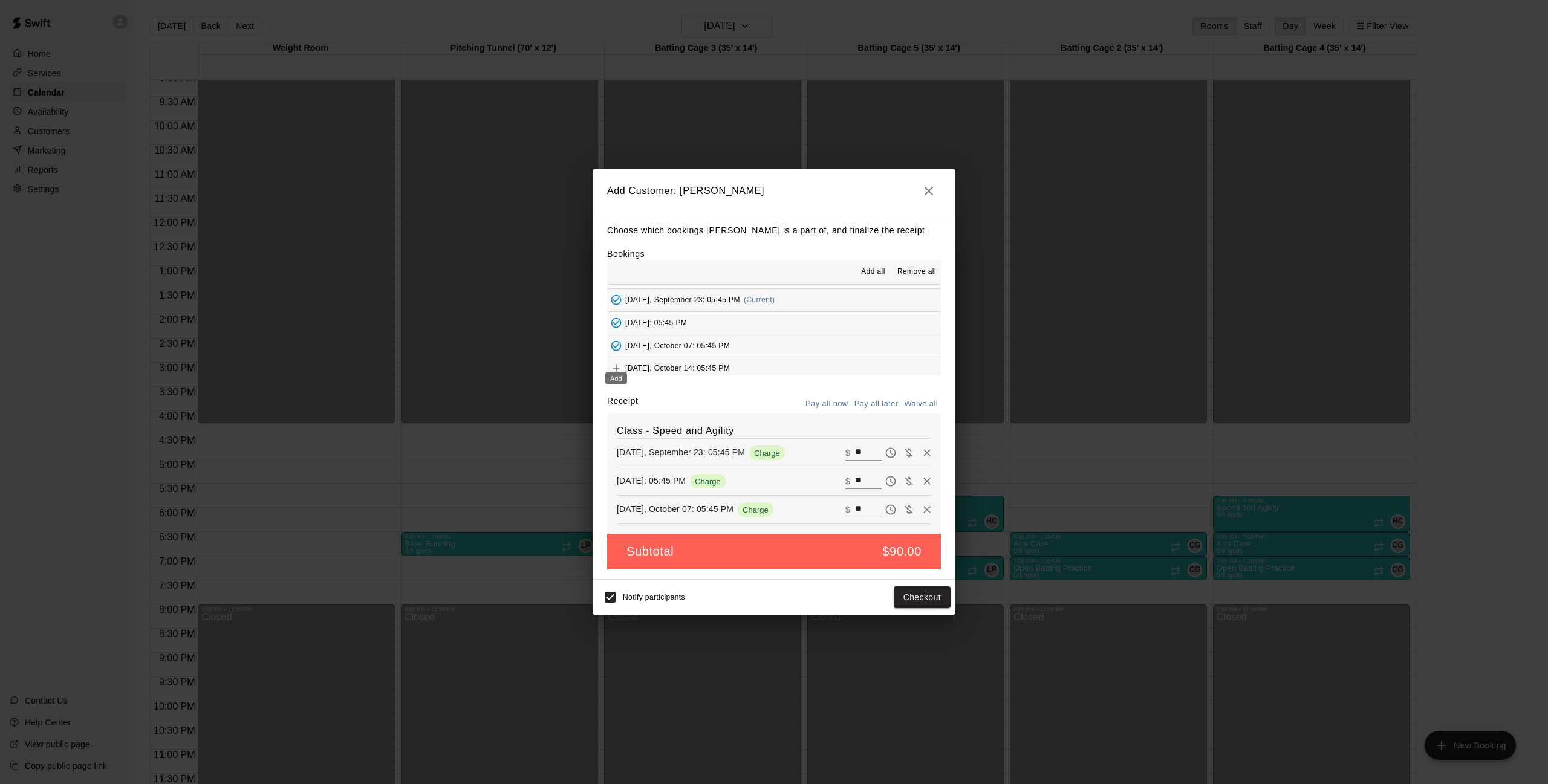
click at [615, 365] on icon "Add" at bounding box center [617, 369] width 7 height 7
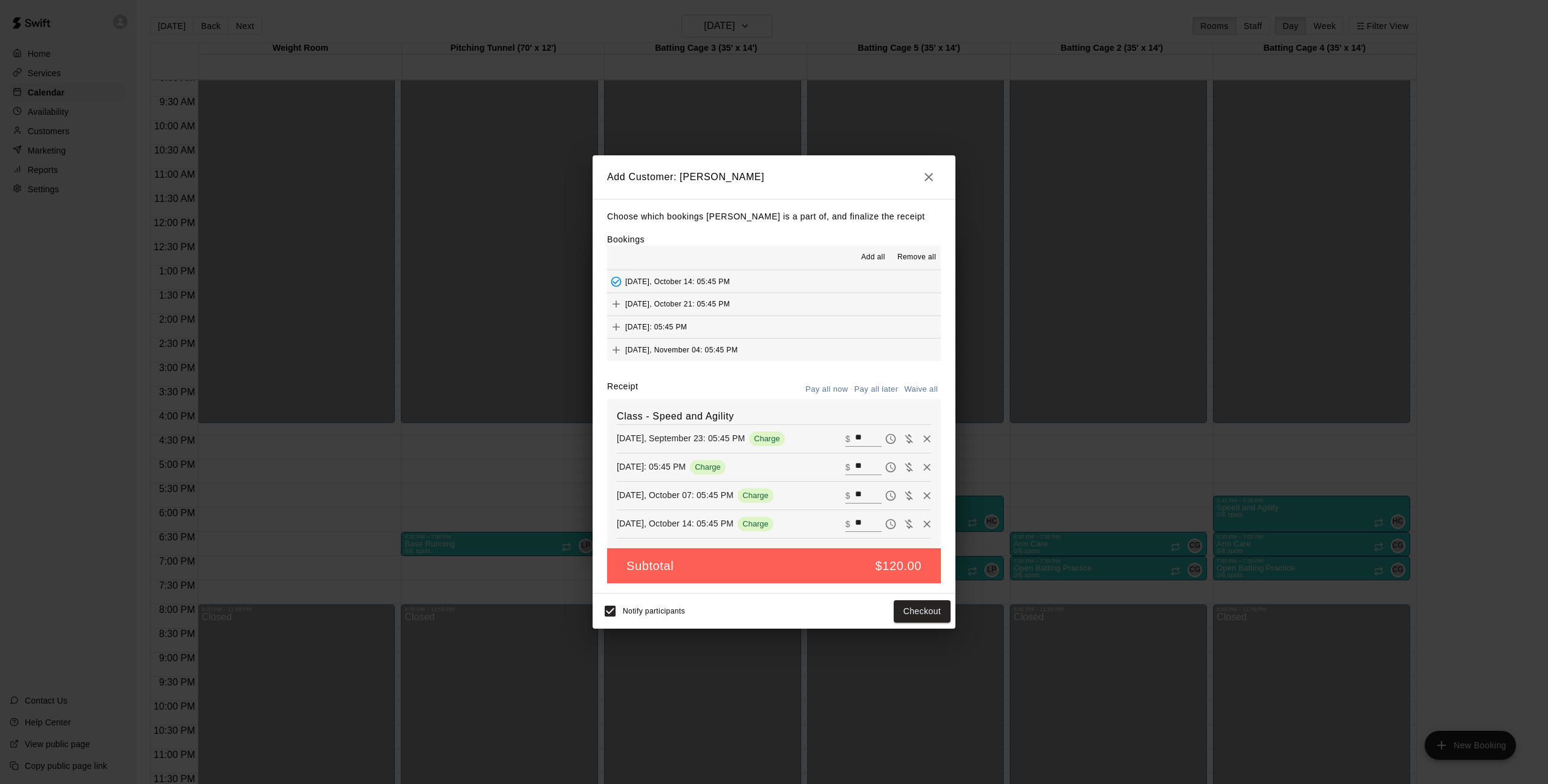
scroll to position [261, 0]
click at [615, 287] on icon "Add" at bounding box center [616, 292] width 12 height 12
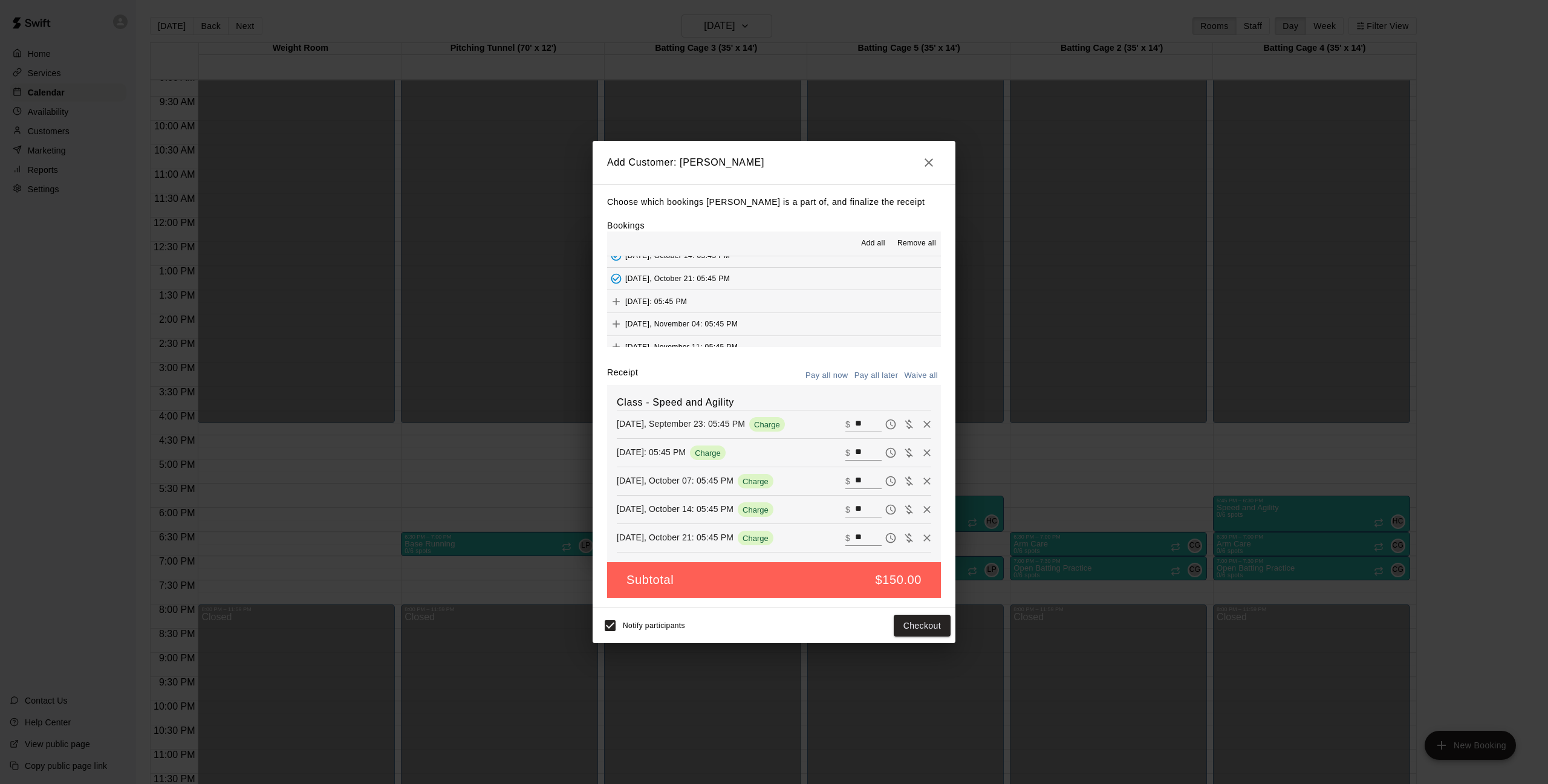
scroll to position [264, 0]
click at [614, 293] on icon "Add" at bounding box center [616, 298] width 12 height 12
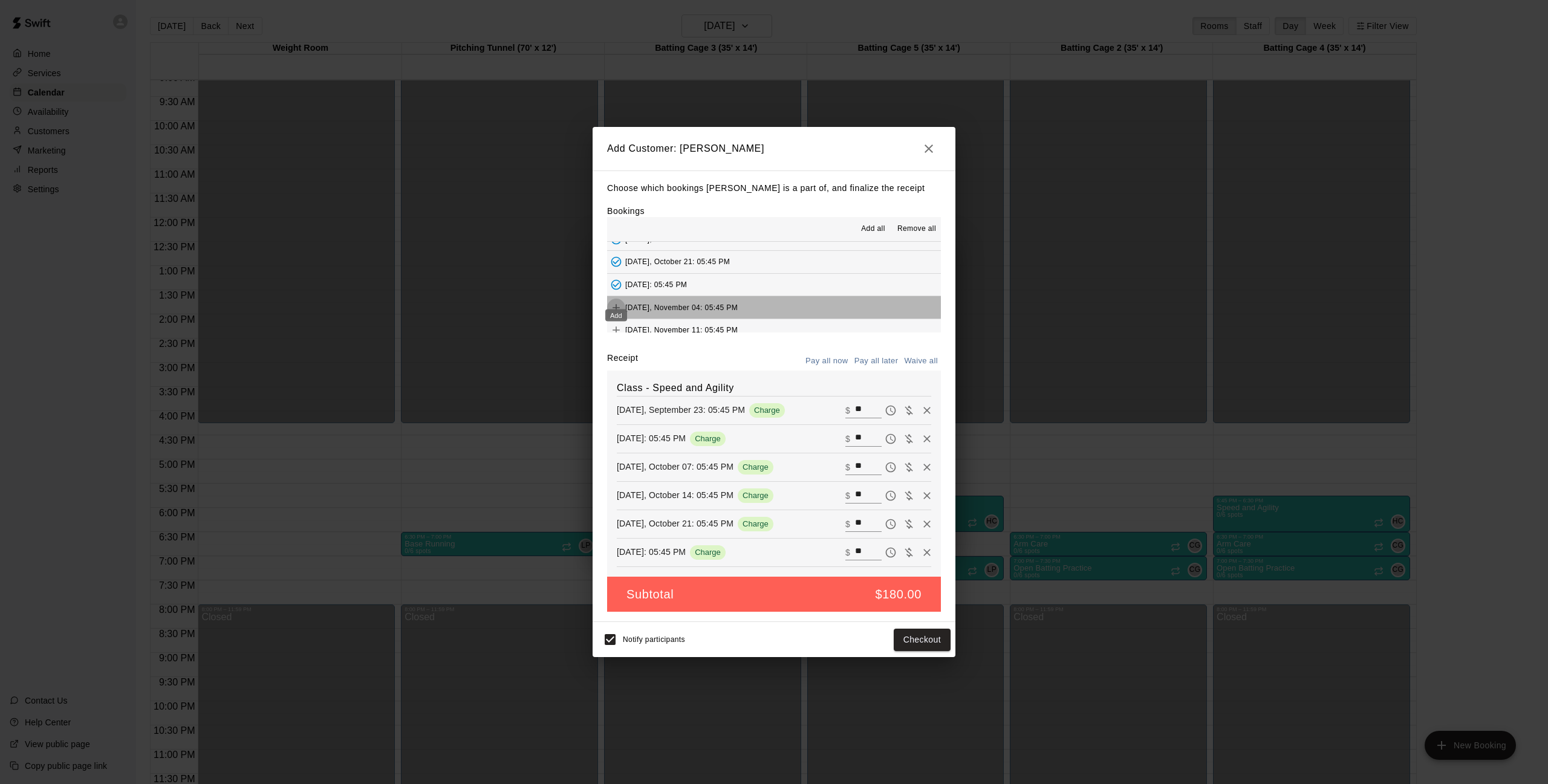
click at [614, 302] on icon "Add" at bounding box center [616, 307] width 12 height 12
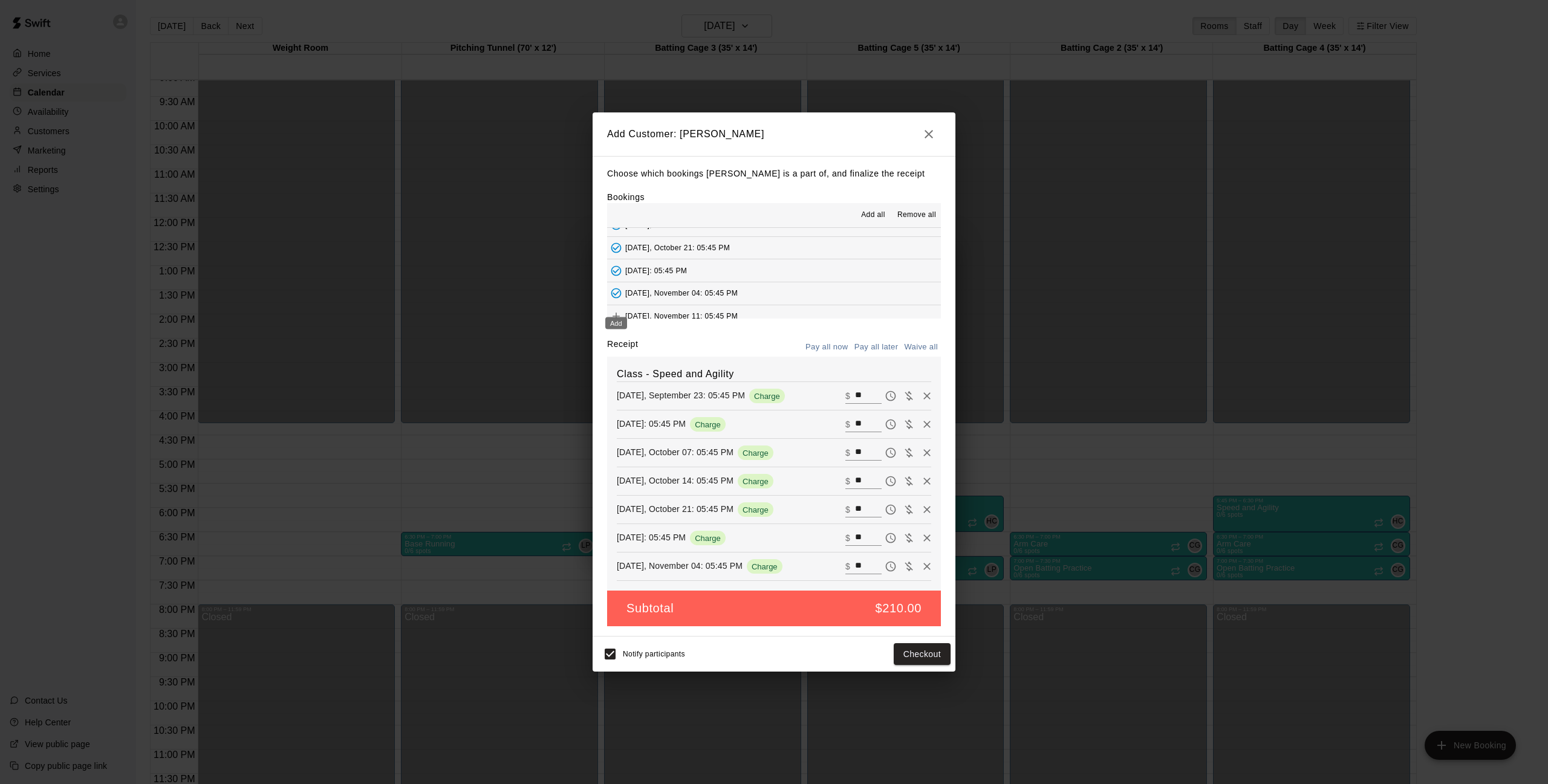
click at [616, 307] on button "Add" at bounding box center [617, 316] width 18 height 18
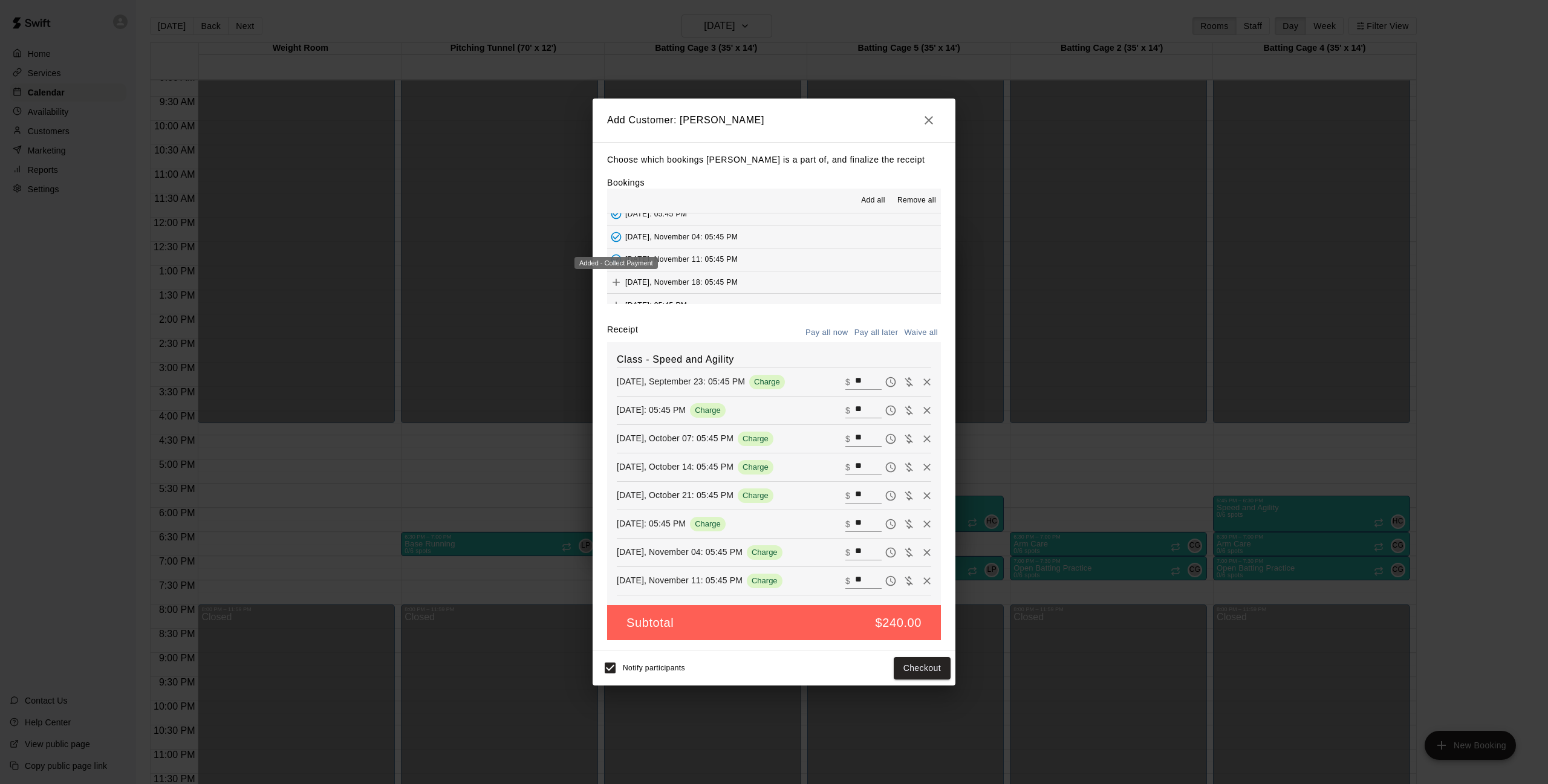
scroll to position [324, 0]
click at [614, 260] on icon "Add" at bounding box center [616, 265] width 12 height 12
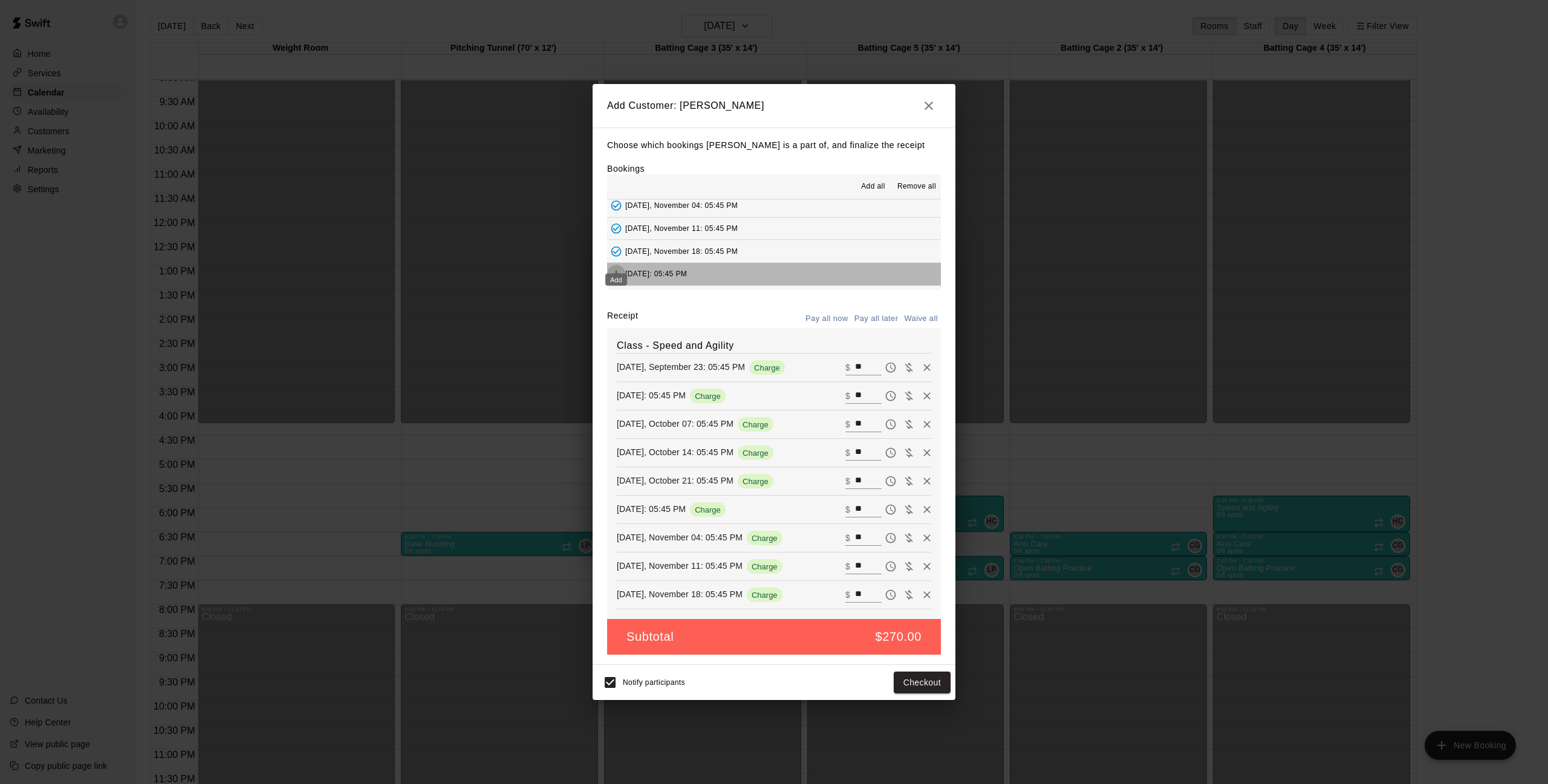
click at [613, 268] on icon "Add" at bounding box center [616, 273] width 12 height 12
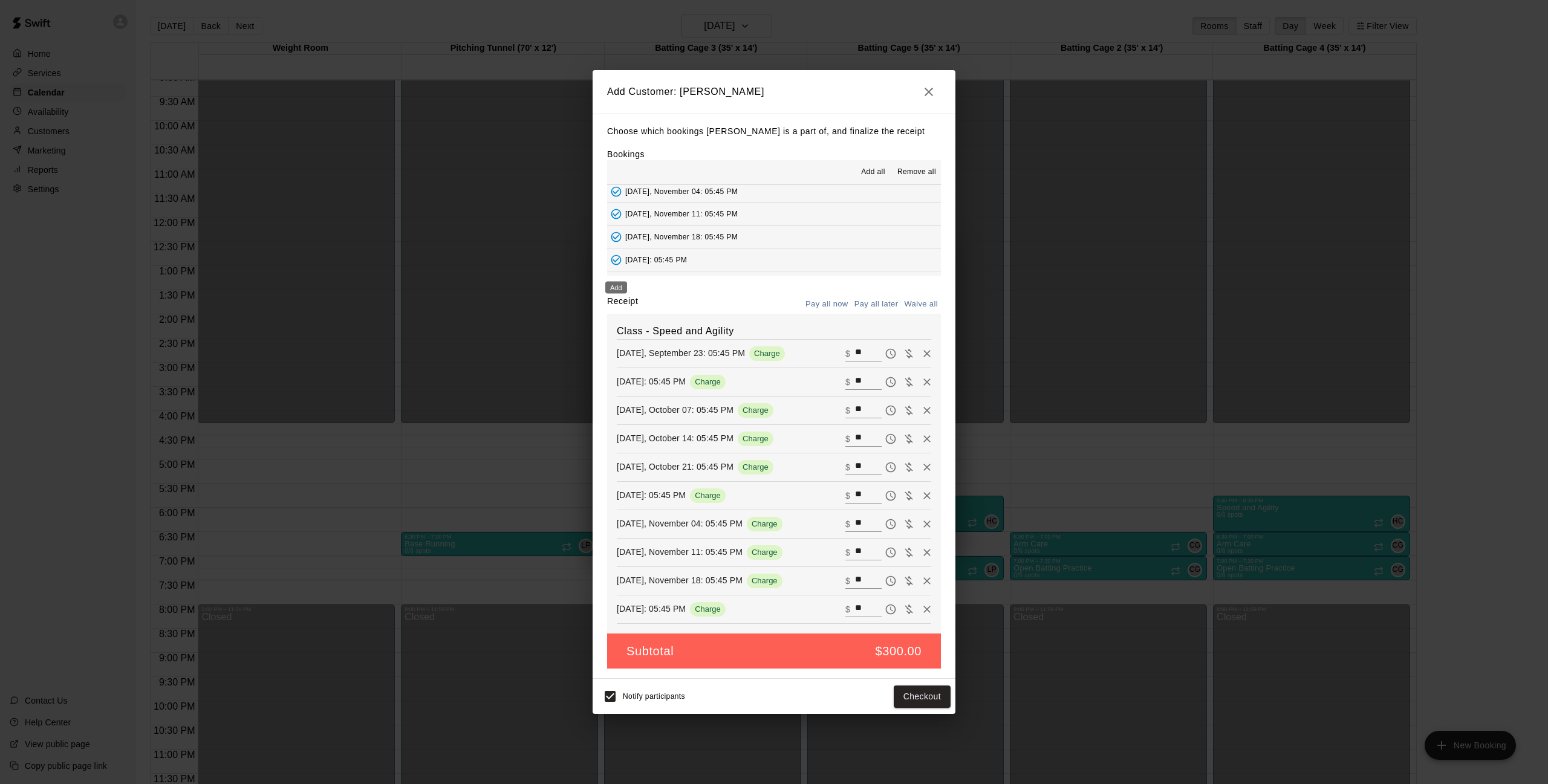
click at [614, 277] on icon "Add" at bounding box center [616, 282] width 12 height 12
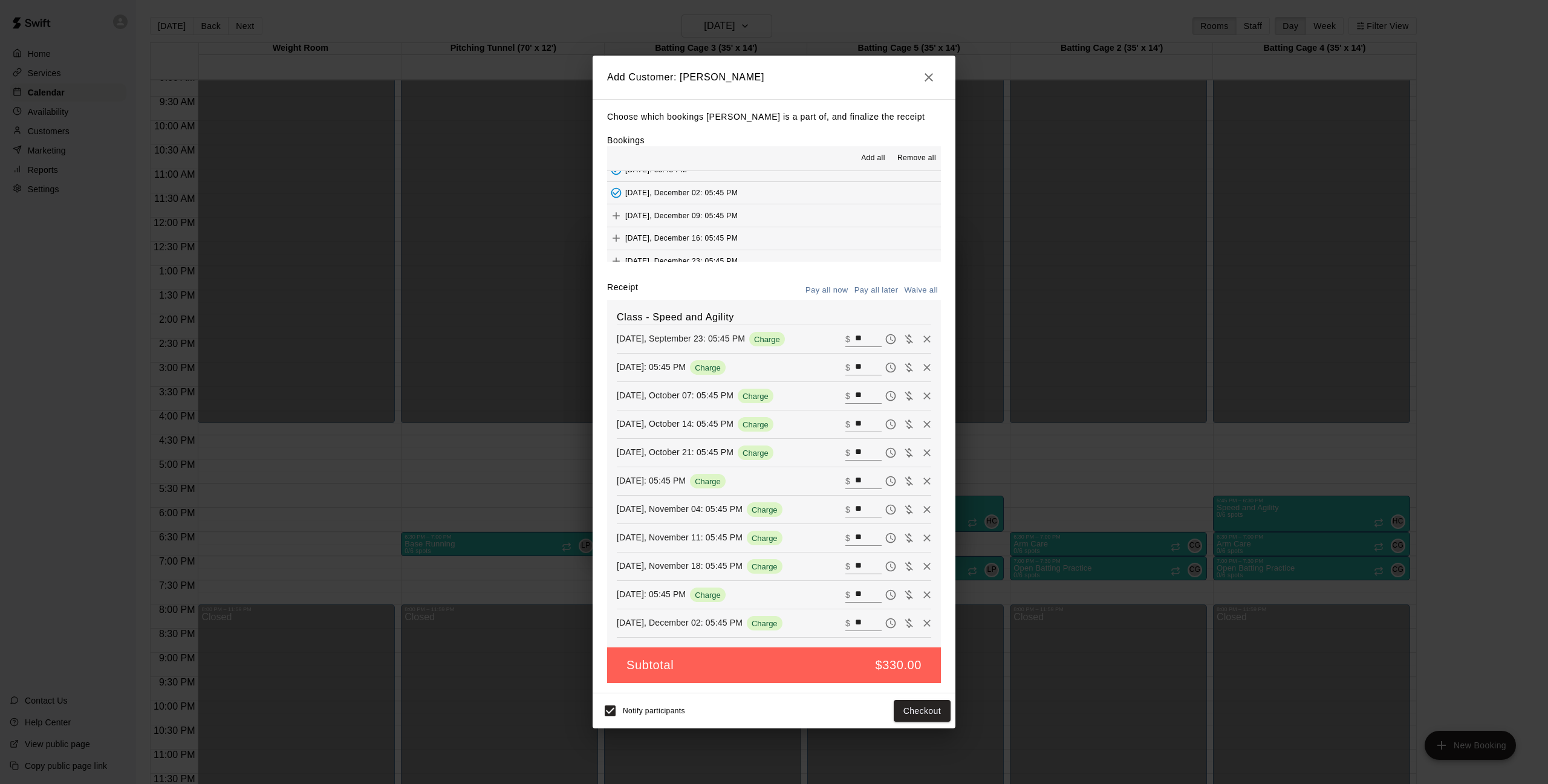
scroll to position [410, 0]
click at [615, 201] on icon "Add" at bounding box center [617, 205] width 7 height 7
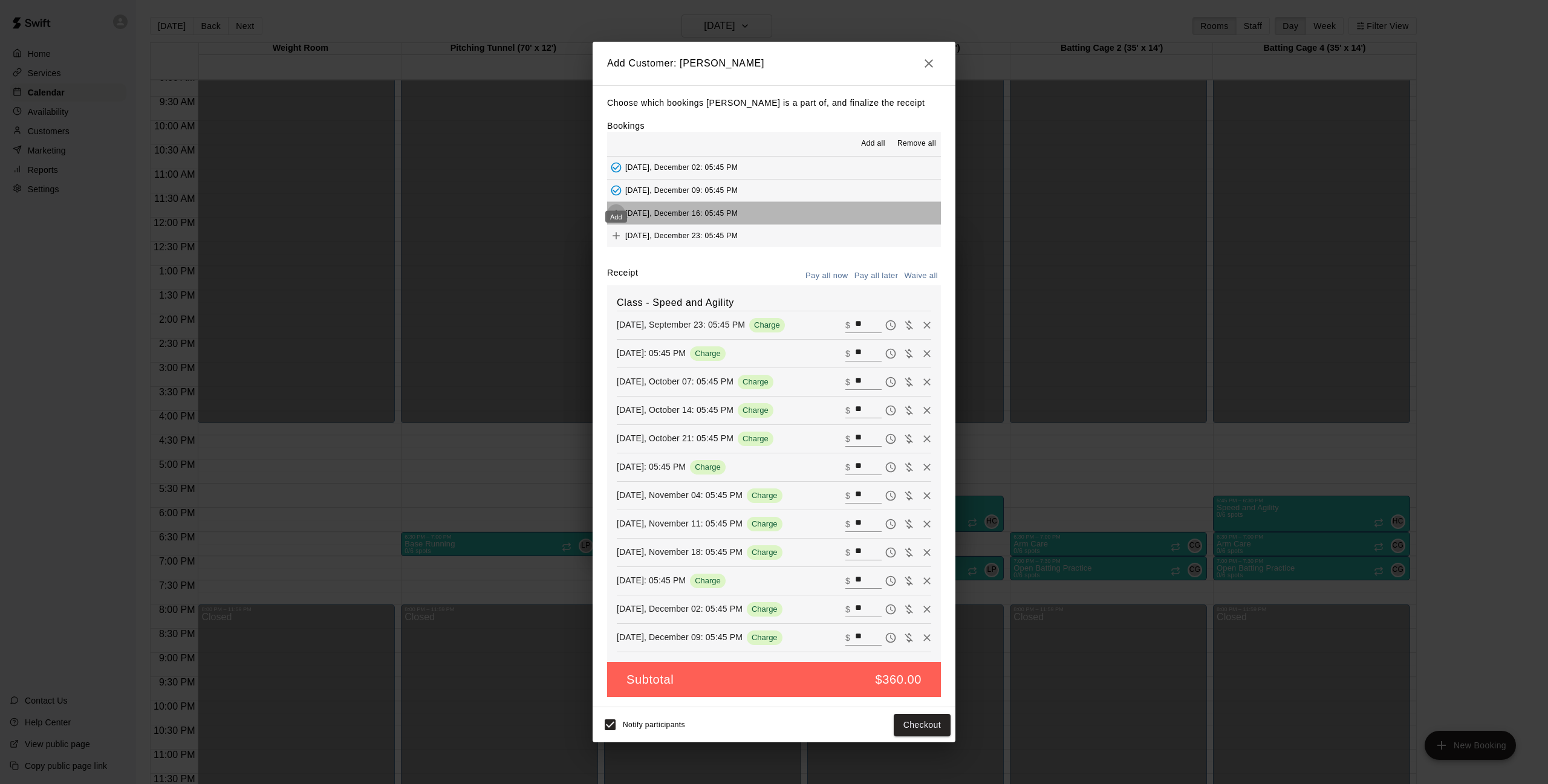
drag, startPoint x: 613, startPoint y: 195, endPoint x: 615, endPoint y: 201, distance: 6.3
click at [614, 207] on icon "Add" at bounding box center [616, 213] width 12 height 12
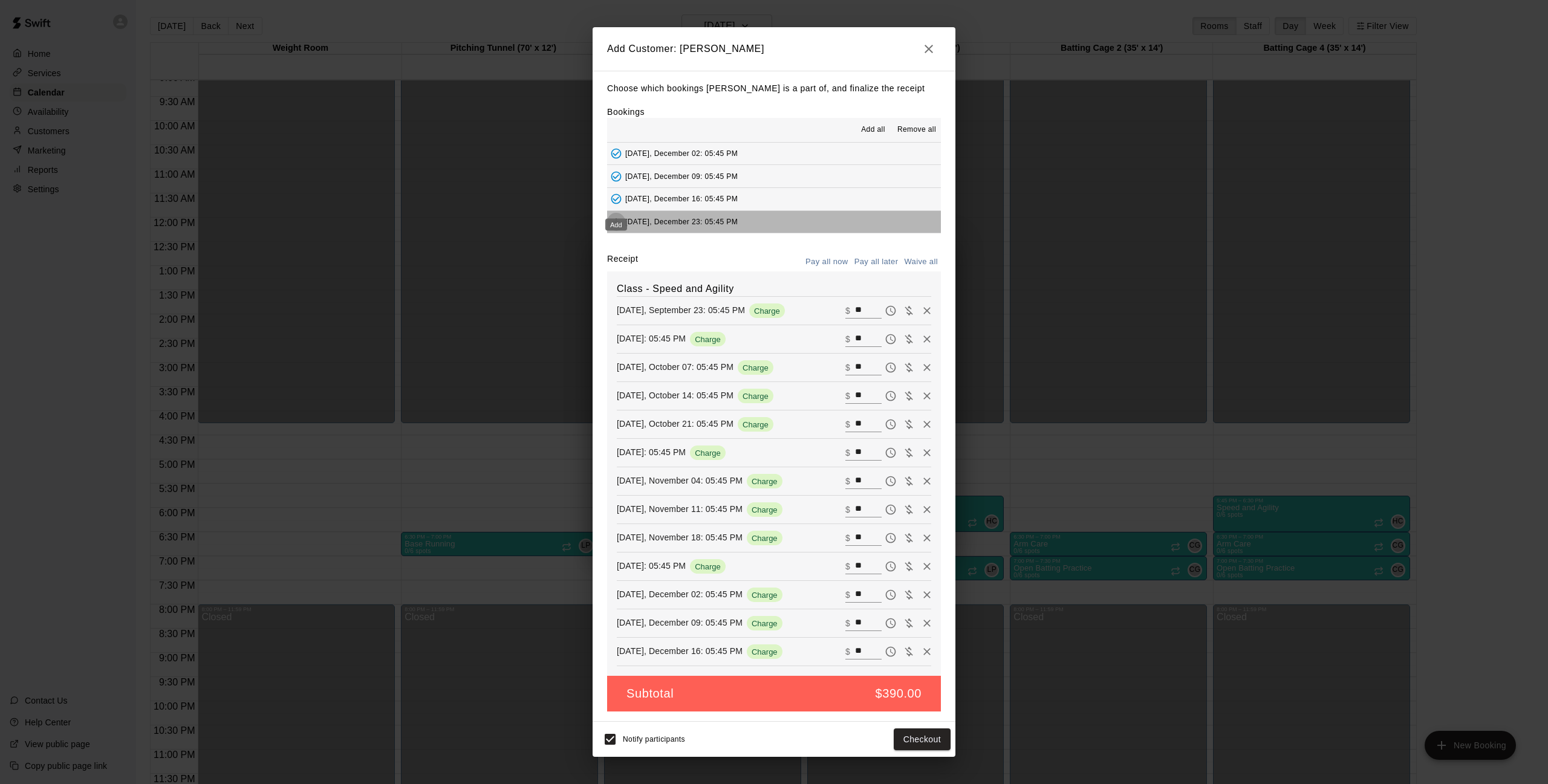
click at [615, 218] on icon "Add" at bounding box center [617, 222] width 7 height 7
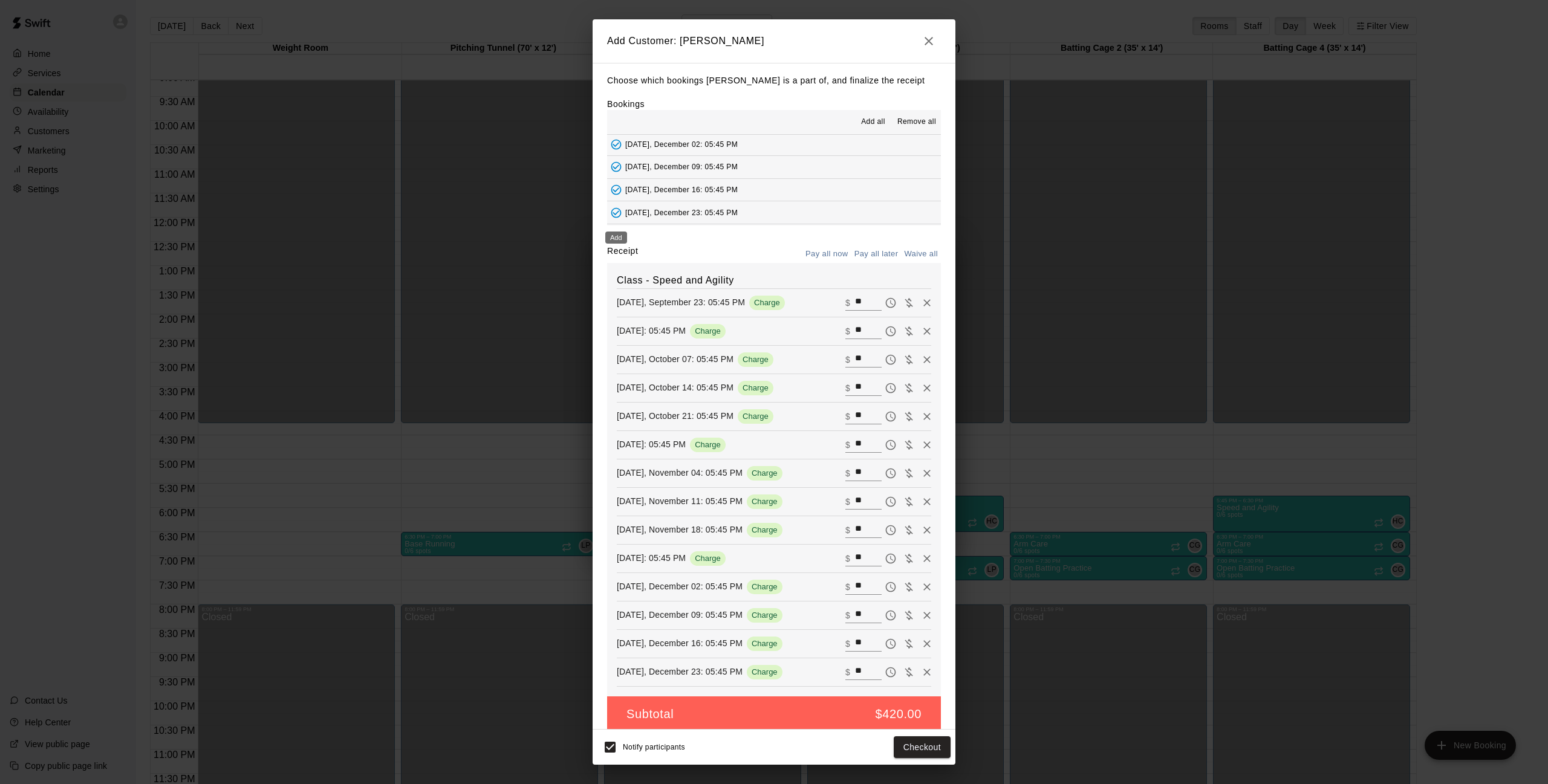
click at [617, 229] on icon "Add" at bounding box center [616, 234] width 12 height 12
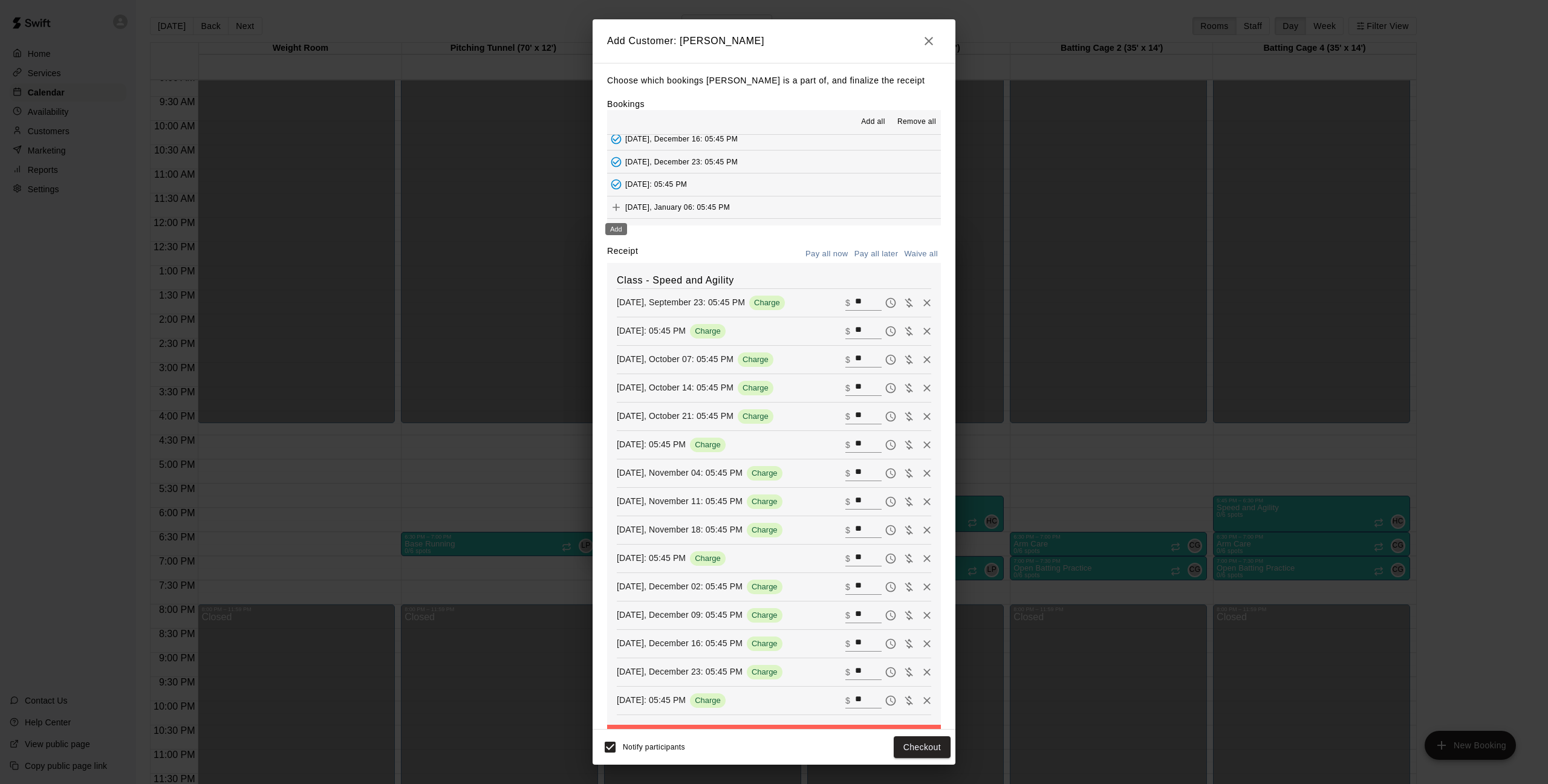
scroll to position [461, 0]
click at [872, 250] on button "Pay all later" at bounding box center [877, 254] width 50 height 19
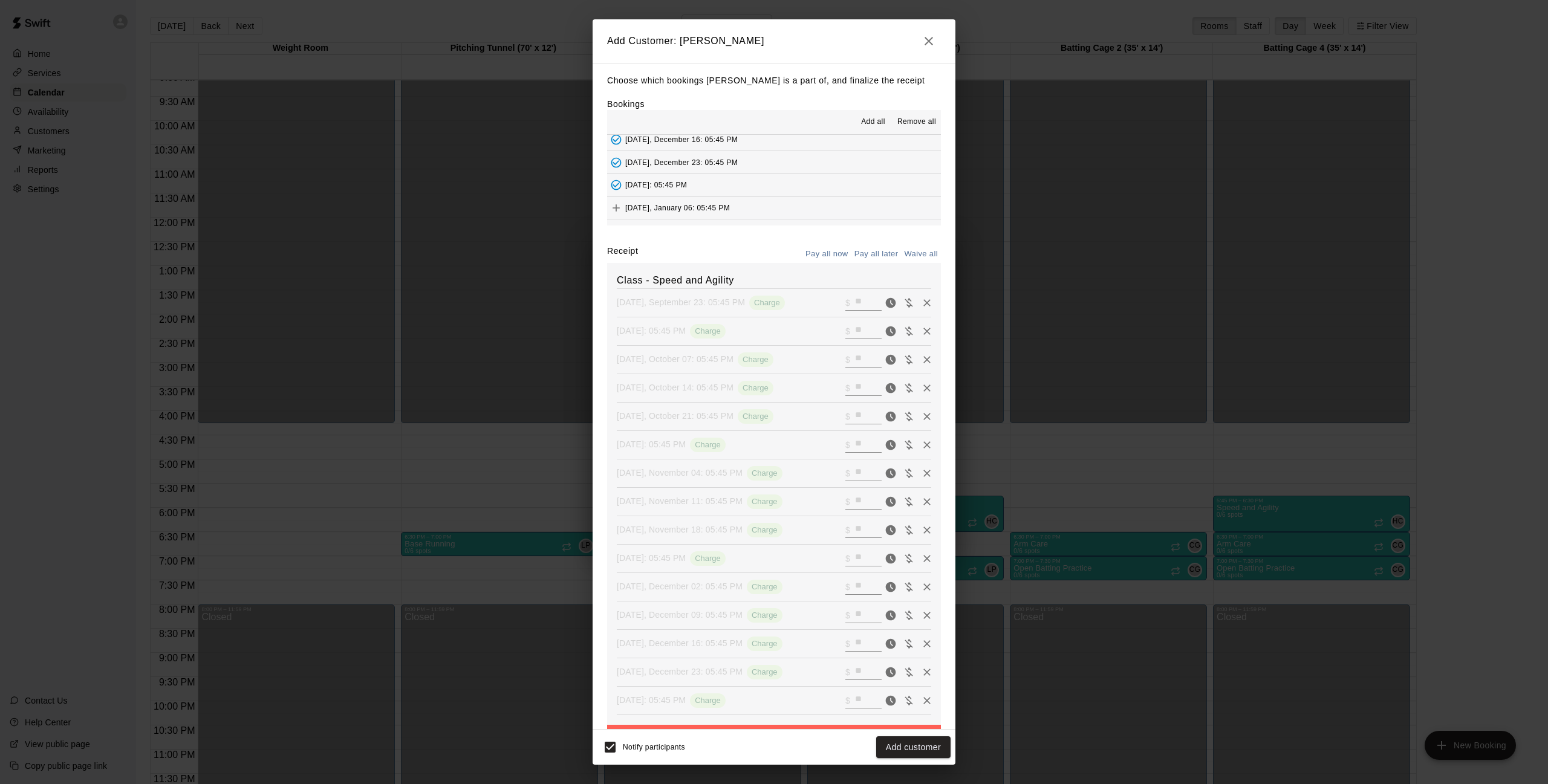
drag, startPoint x: 895, startPoint y: 755, endPoint x: 553, endPoint y: 705, distance: 345.6
click at [537, 696] on div "Add Customer: [PERSON_NAME] Choose which bookings [PERSON_NAME] is a part of, a…" at bounding box center [774, 392] width 1548 height 784
click at [907, 744] on button "Add customer" at bounding box center [913, 747] width 75 height 23
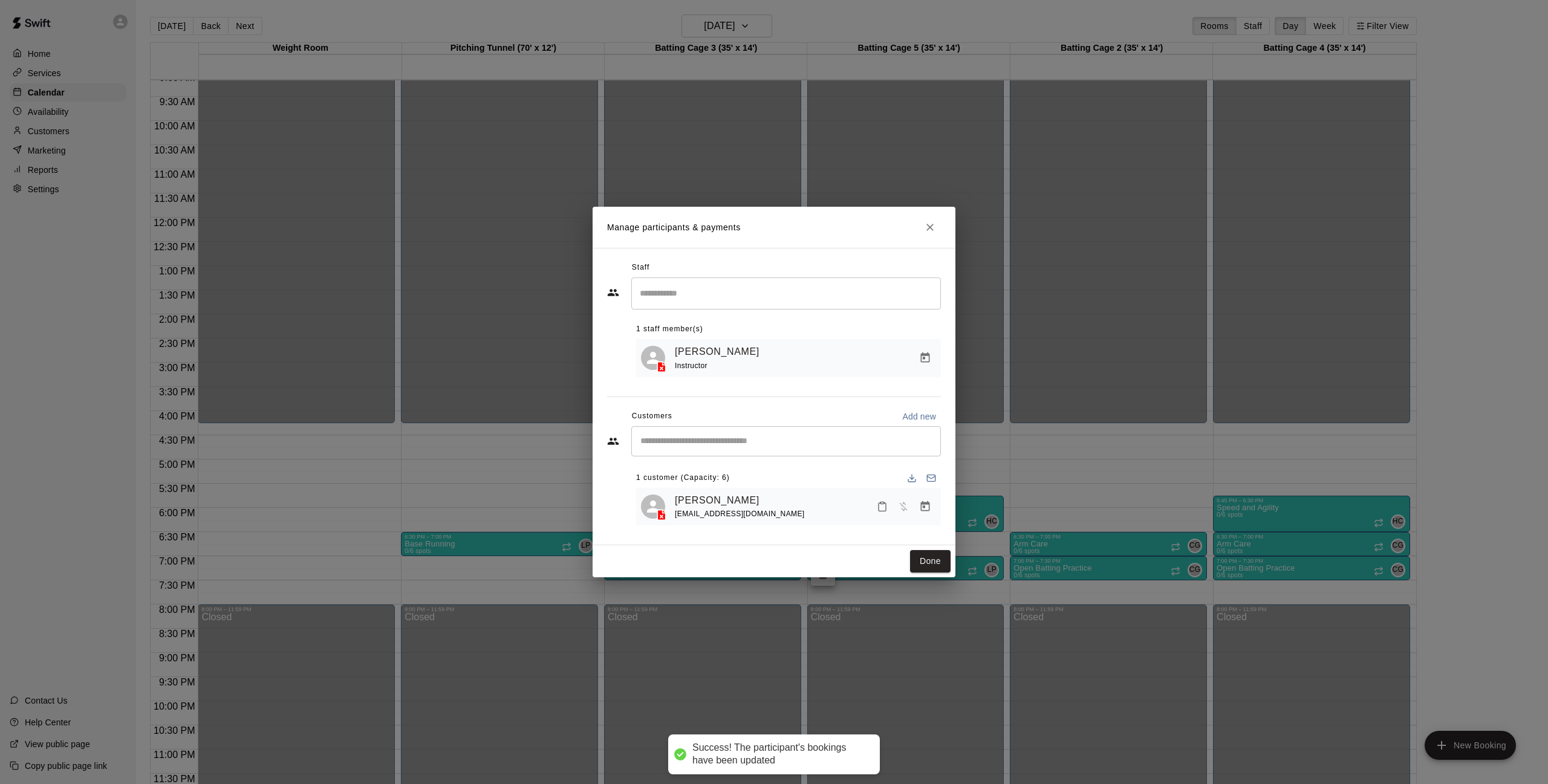
click at [789, 433] on div "​" at bounding box center [785, 442] width 309 height 31
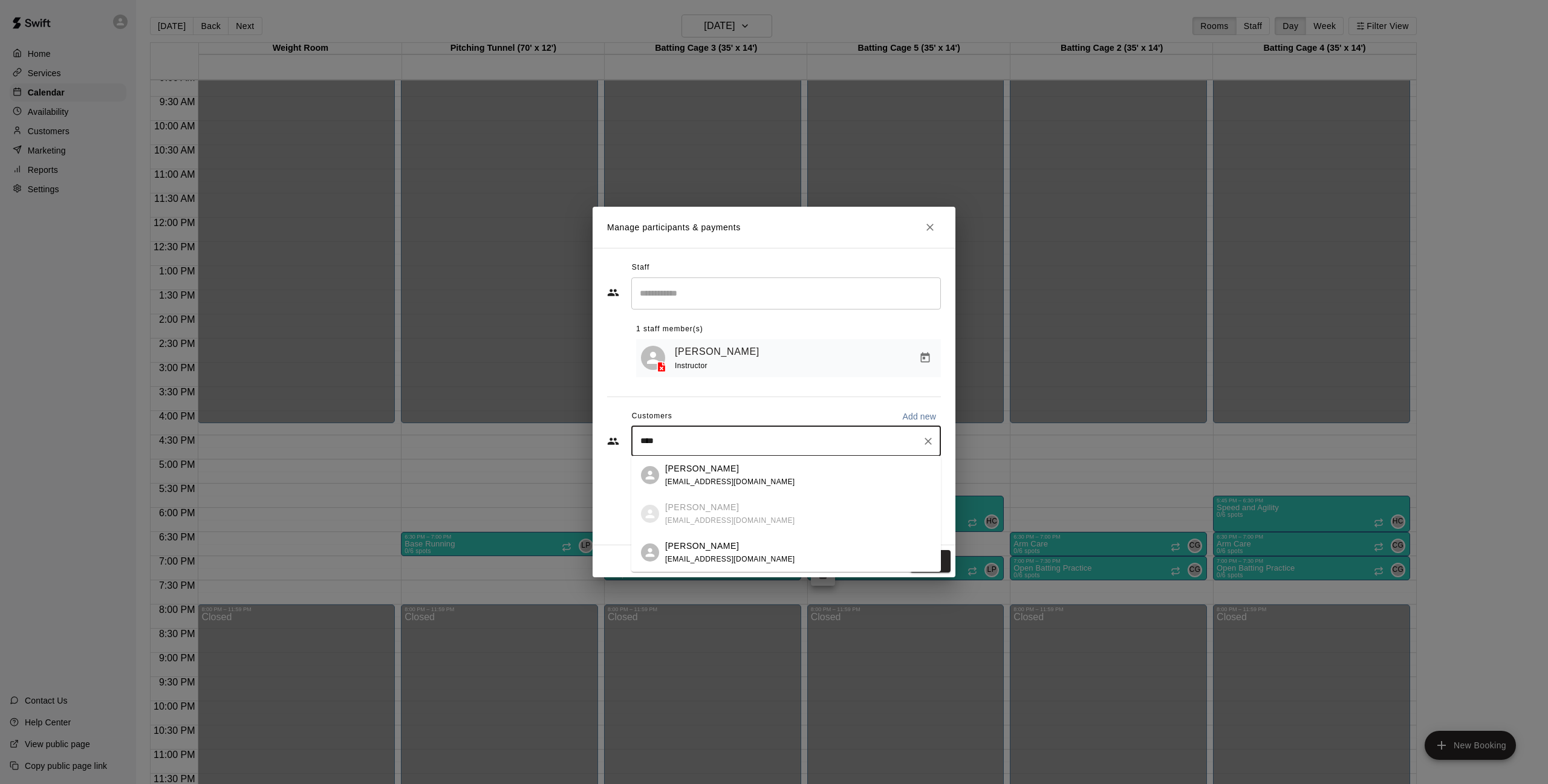
type input "*****"
click at [712, 557] on span "[EMAIL_ADDRESS][DOMAIN_NAME]" at bounding box center [730, 559] width 130 height 8
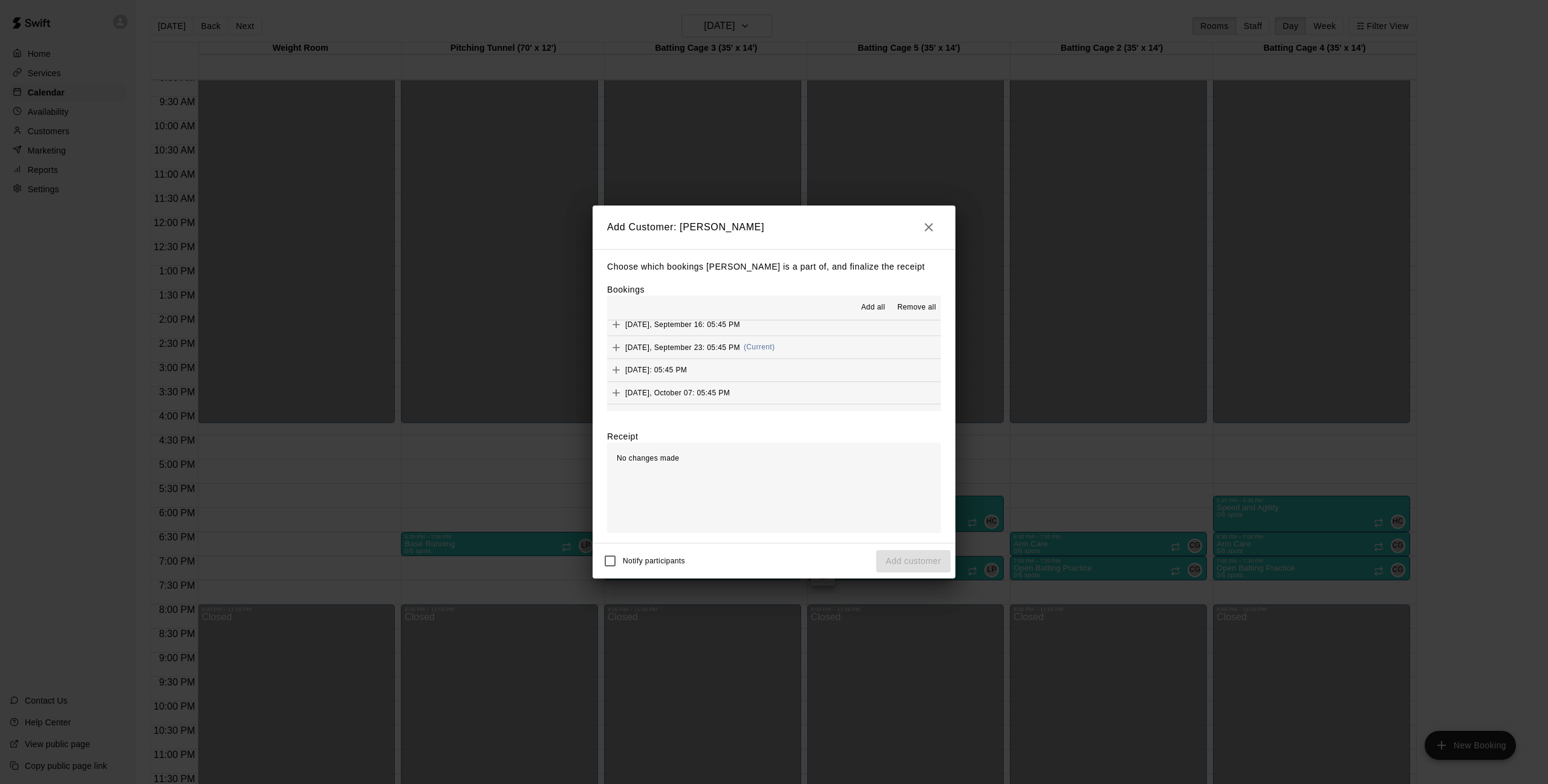
scroll to position [169, 0]
click at [611, 339] on icon "Add" at bounding box center [616, 344] width 12 height 12
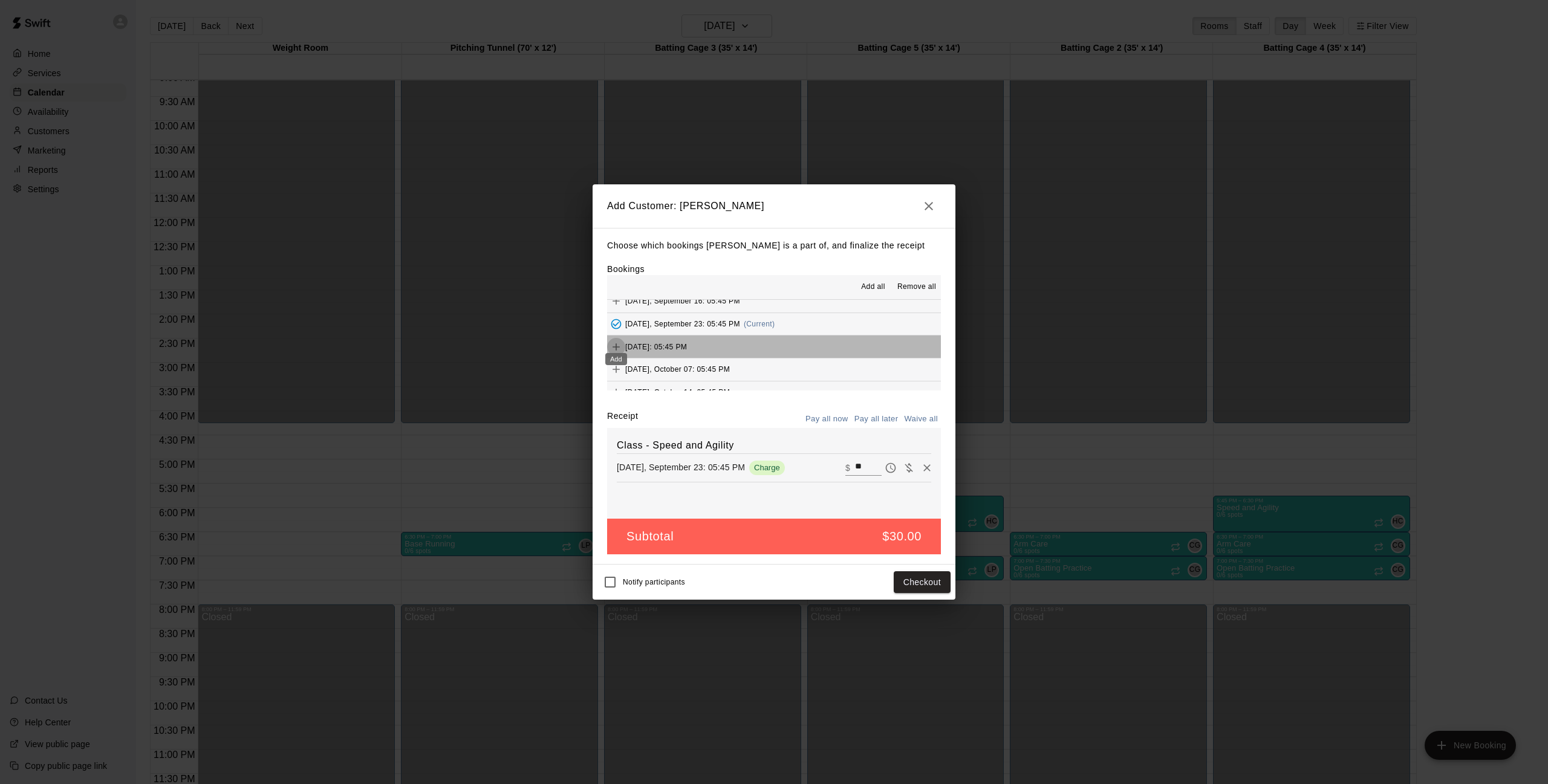
click at [609, 343] on button "Add" at bounding box center [617, 347] width 18 height 18
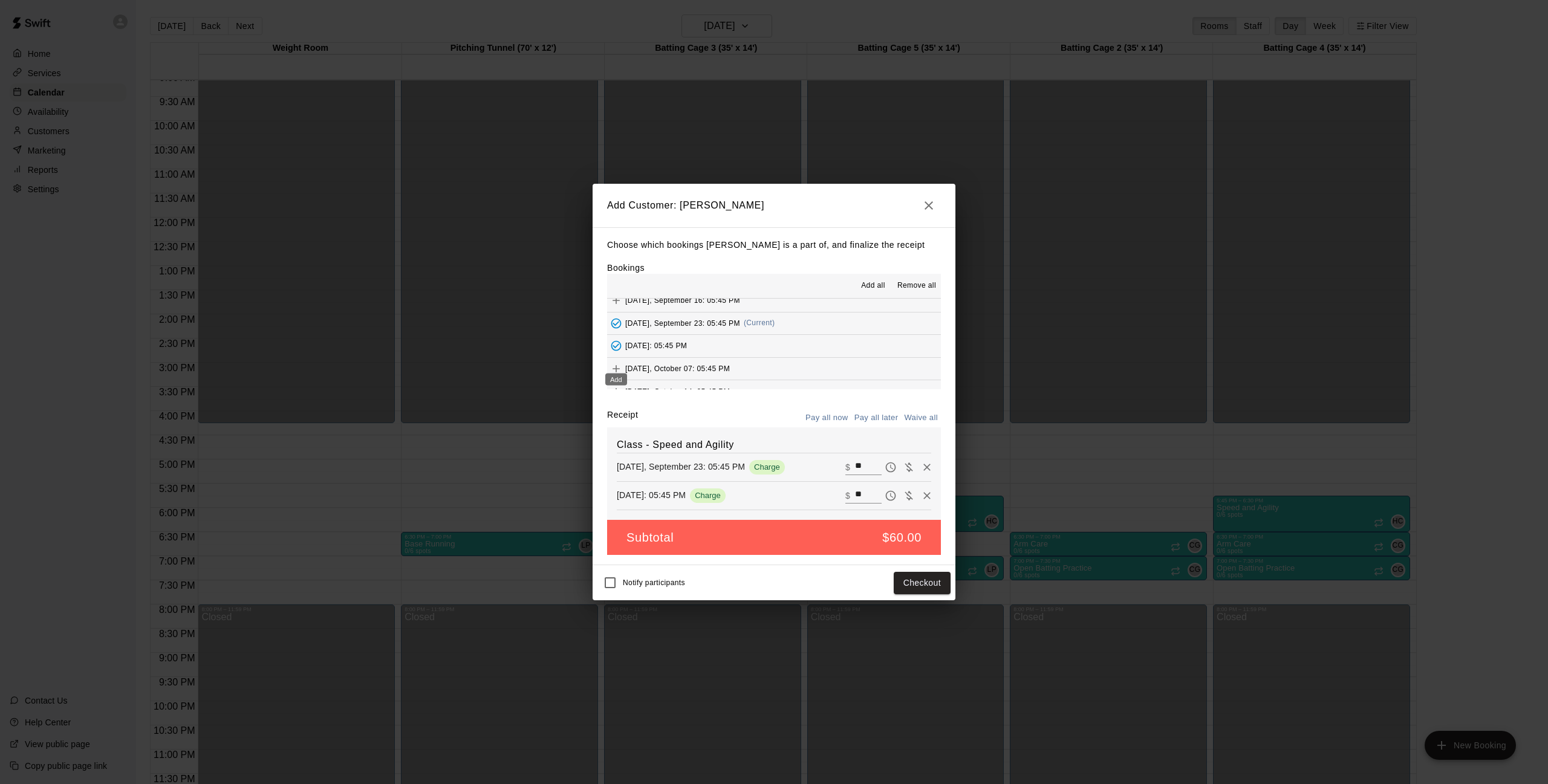
click at [614, 362] on icon "Add" at bounding box center [616, 368] width 12 height 12
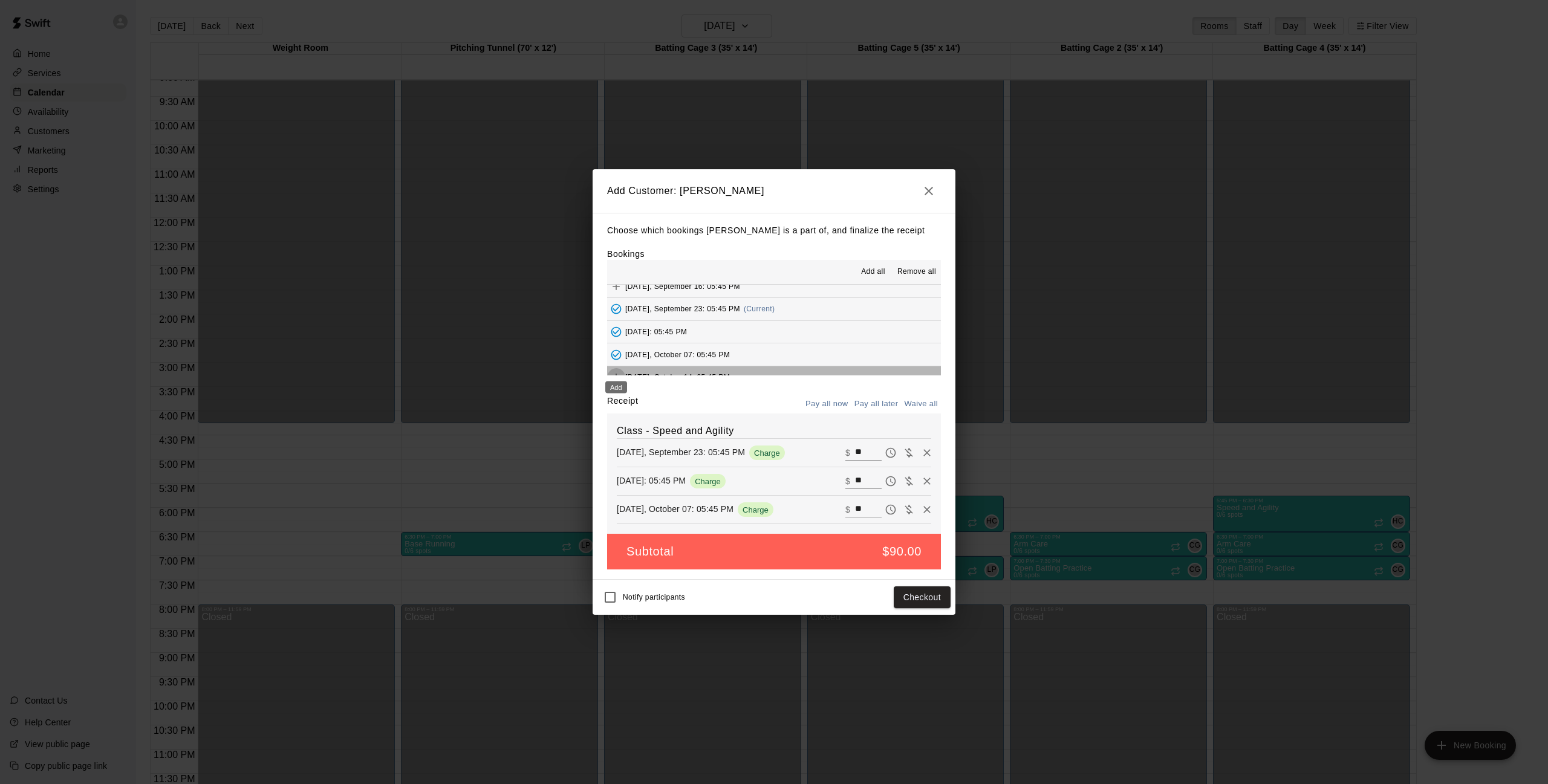
click at [617, 371] on icon "Add" at bounding box center [616, 377] width 12 height 12
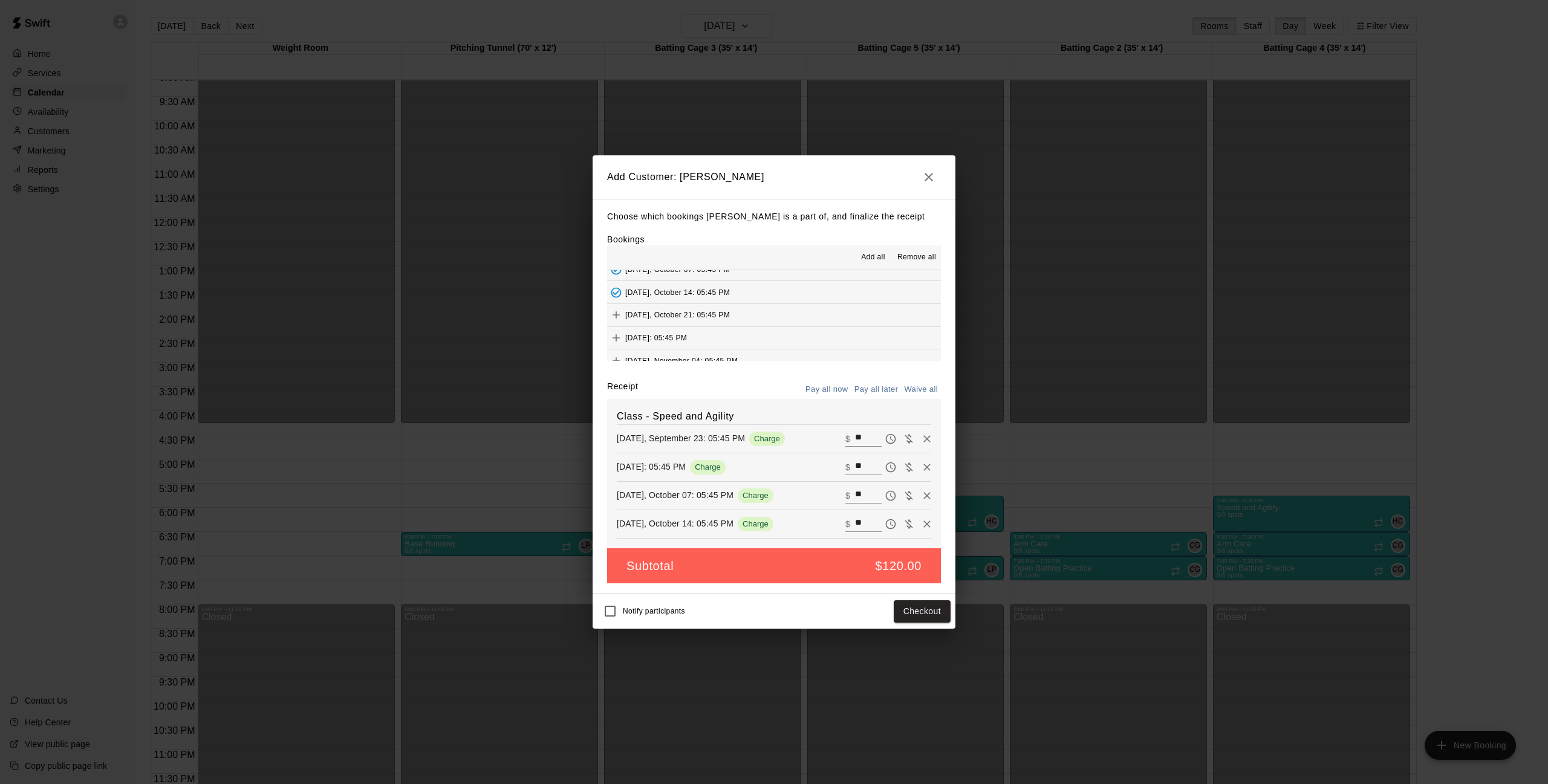
scroll to position [240, 0]
click at [612, 308] on icon "Add" at bounding box center [616, 314] width 12 height 12
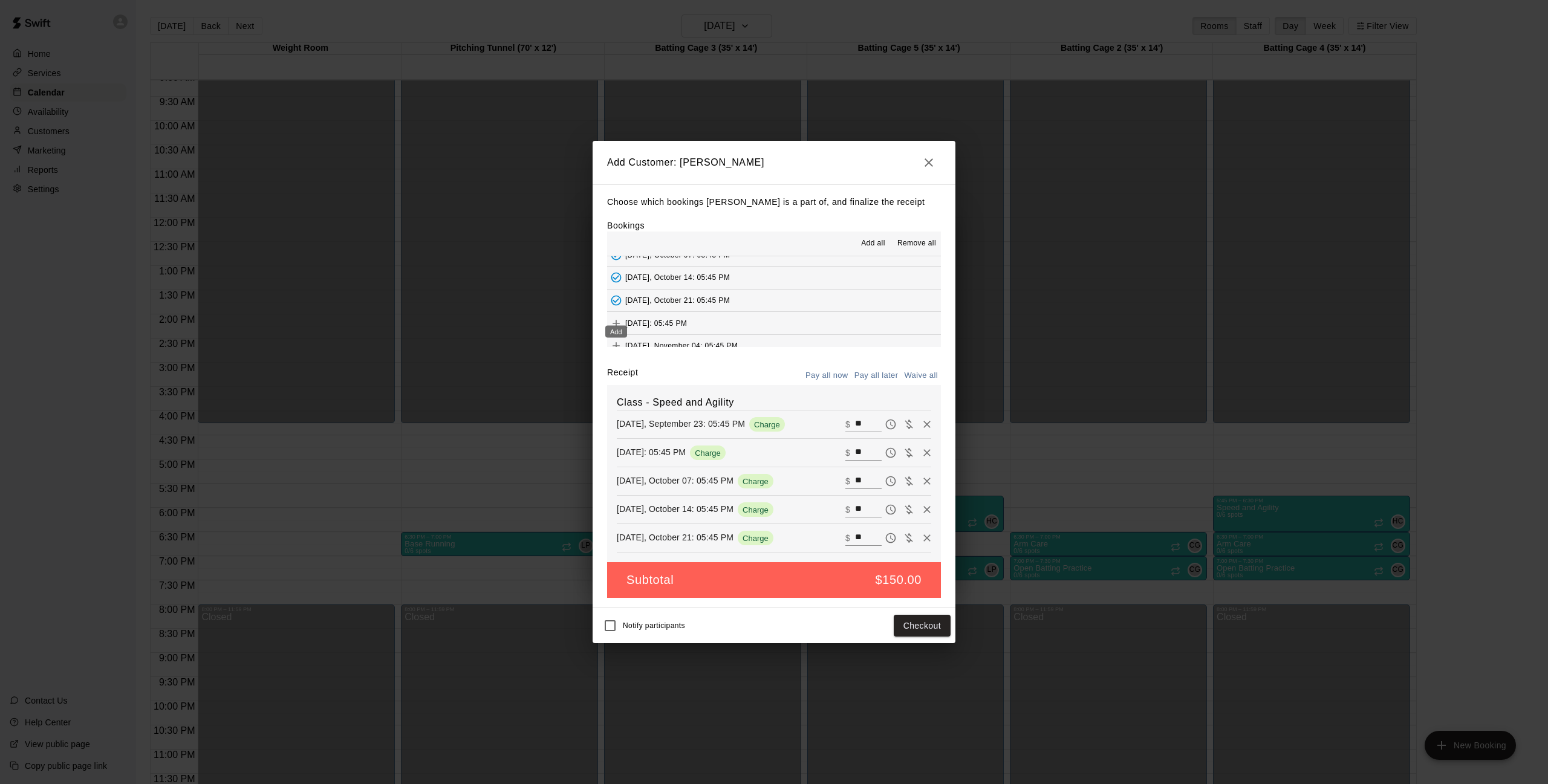
click at [615, 317] on icon "Add" at bounding box center [616, 323] width 12 height 12
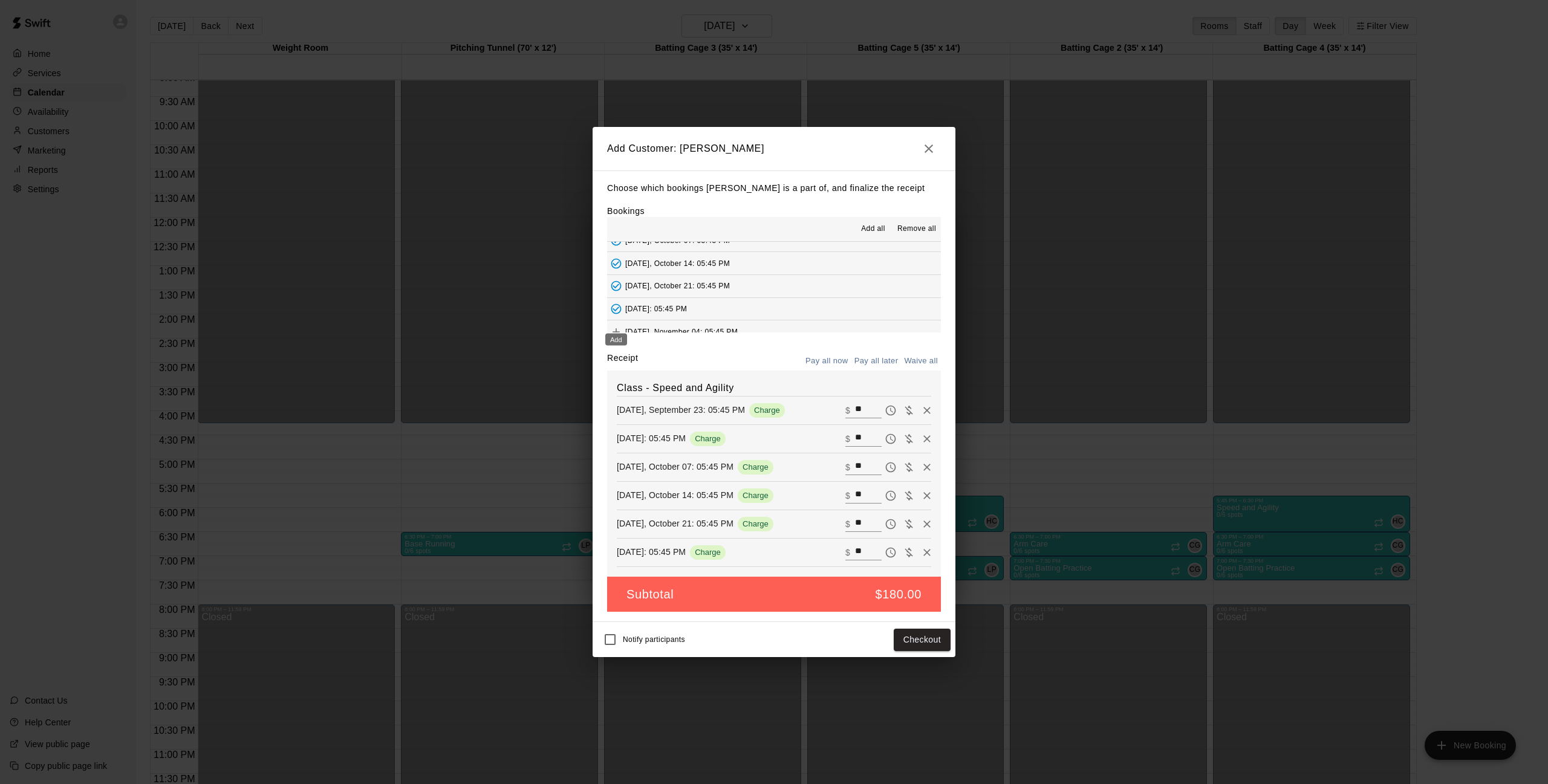
click at [616, 328] on icon "Add" at bounding box center [617, 332] width 7 height 7
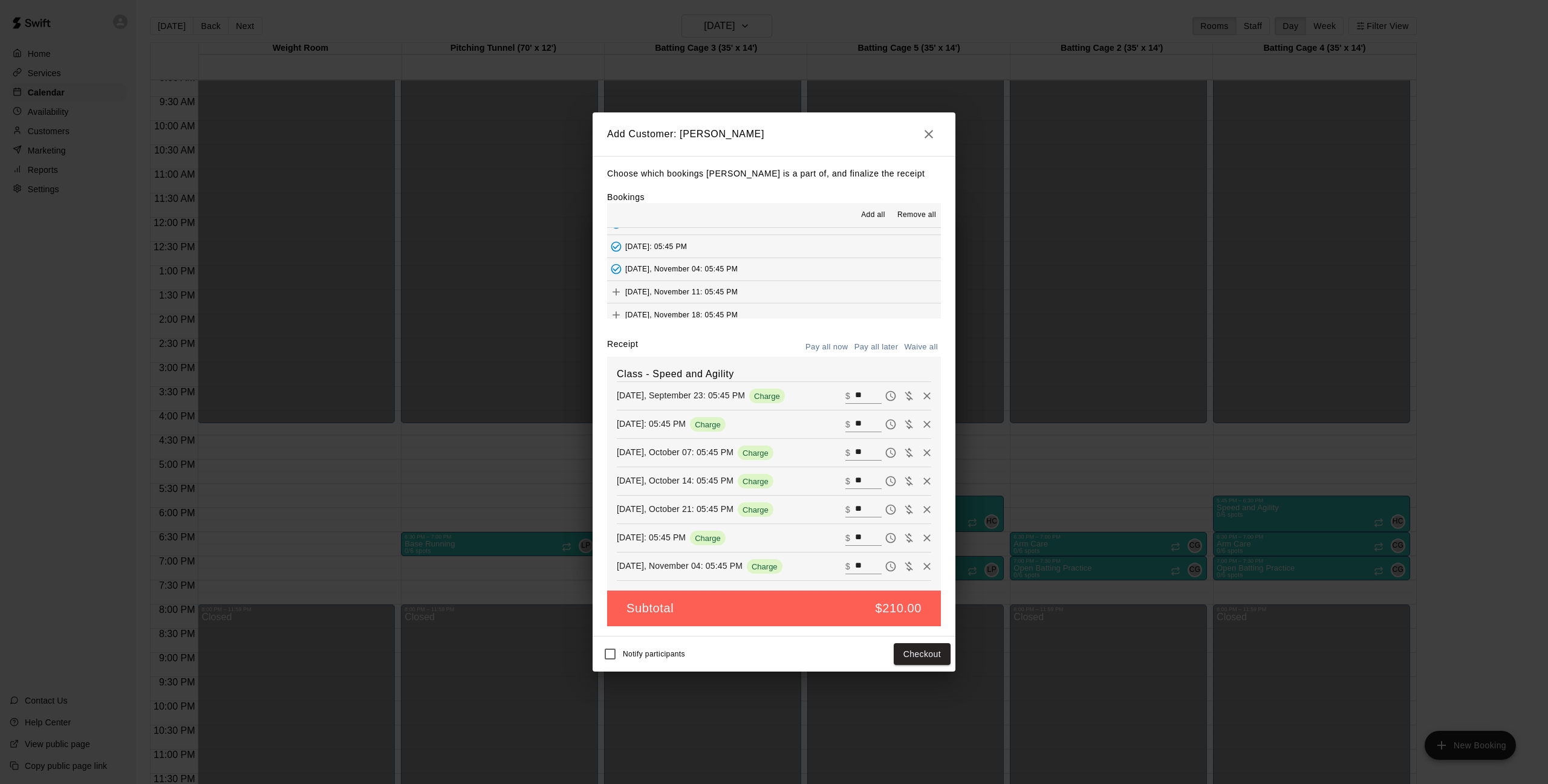
scroll to position [291, 0]
click at [618, 284] on div "Add" at bounding box center [616, 293] width 24 height 22
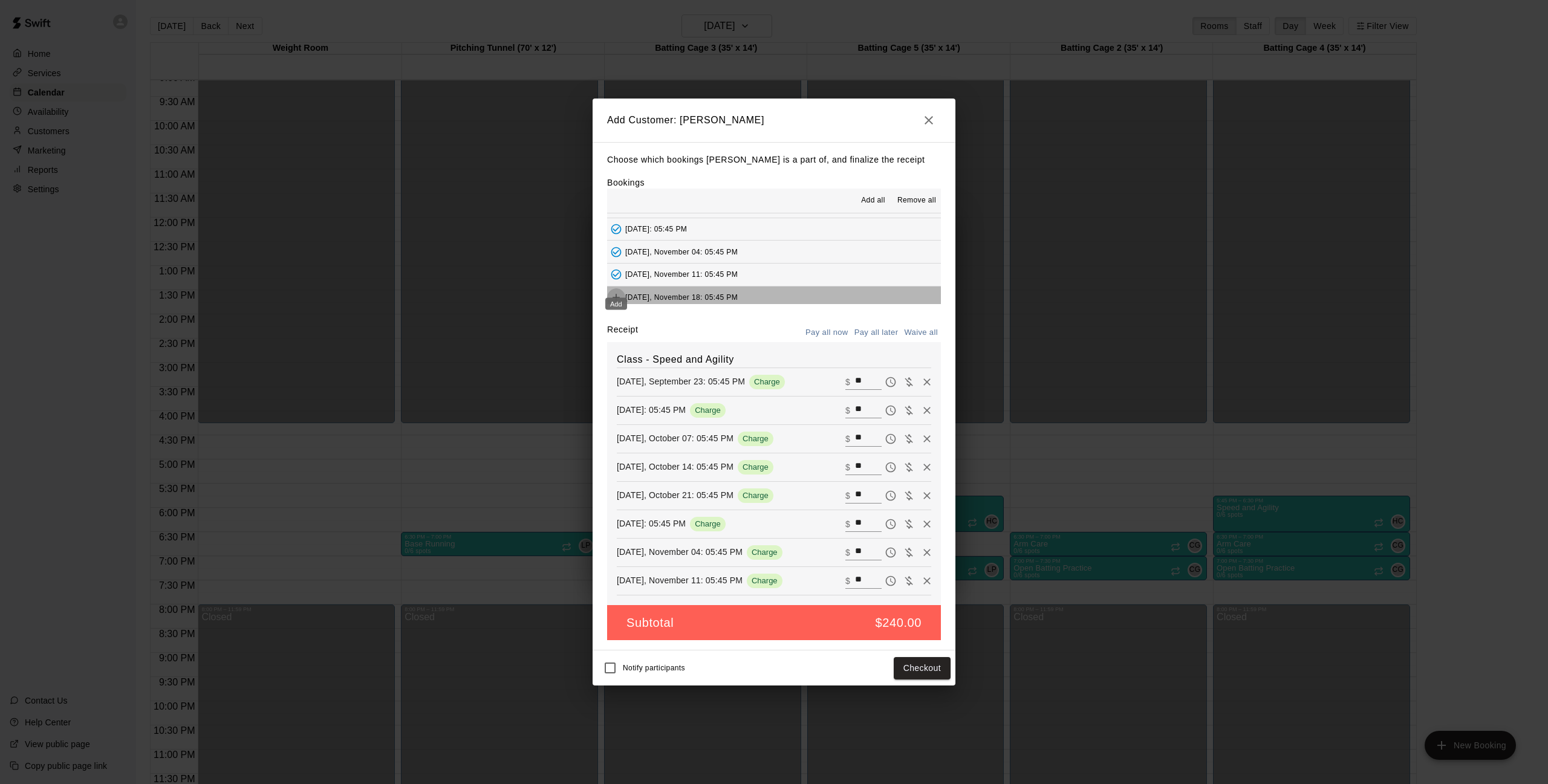
click at [613, 291] on icon "Add" at bounding box center [616, 296] width 12 height 12
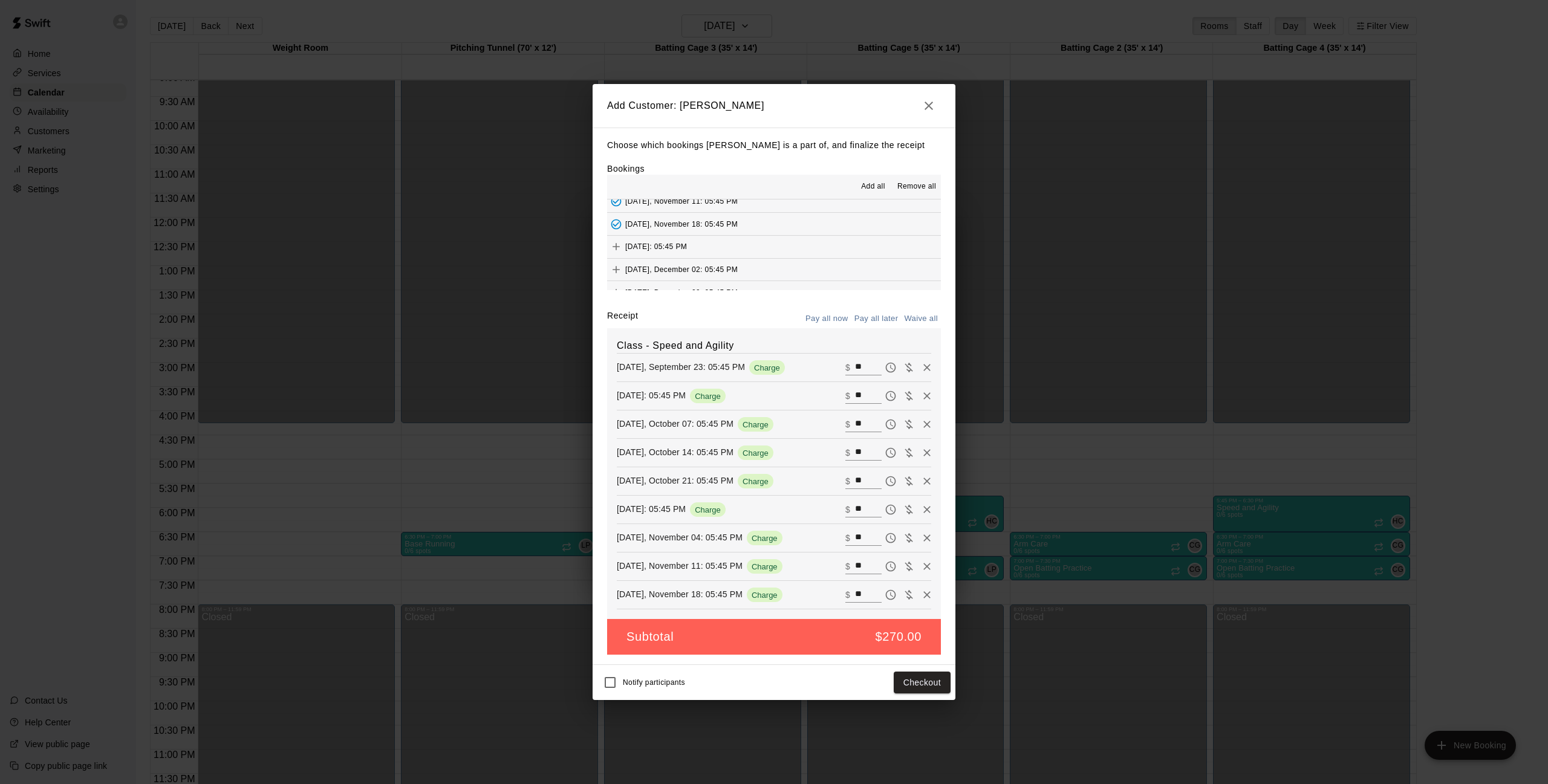
scroll to position [351, 0]
click at [615, 242] on icon "Add" at bounding box center [617, 246] width 7 height 7
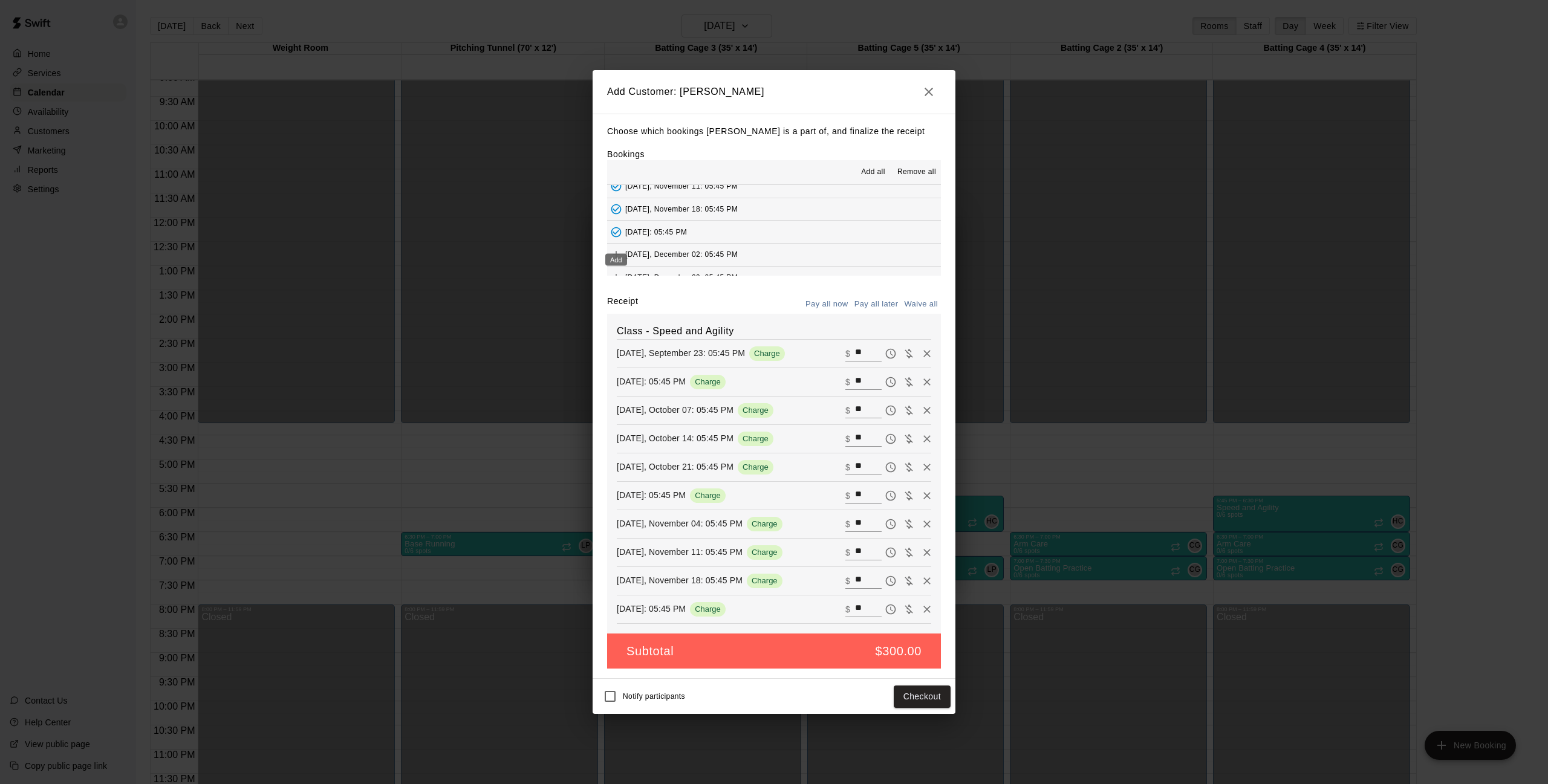
click at [616, 251] on icon "Add" at bounding box center [617, 255] width 7 height 7
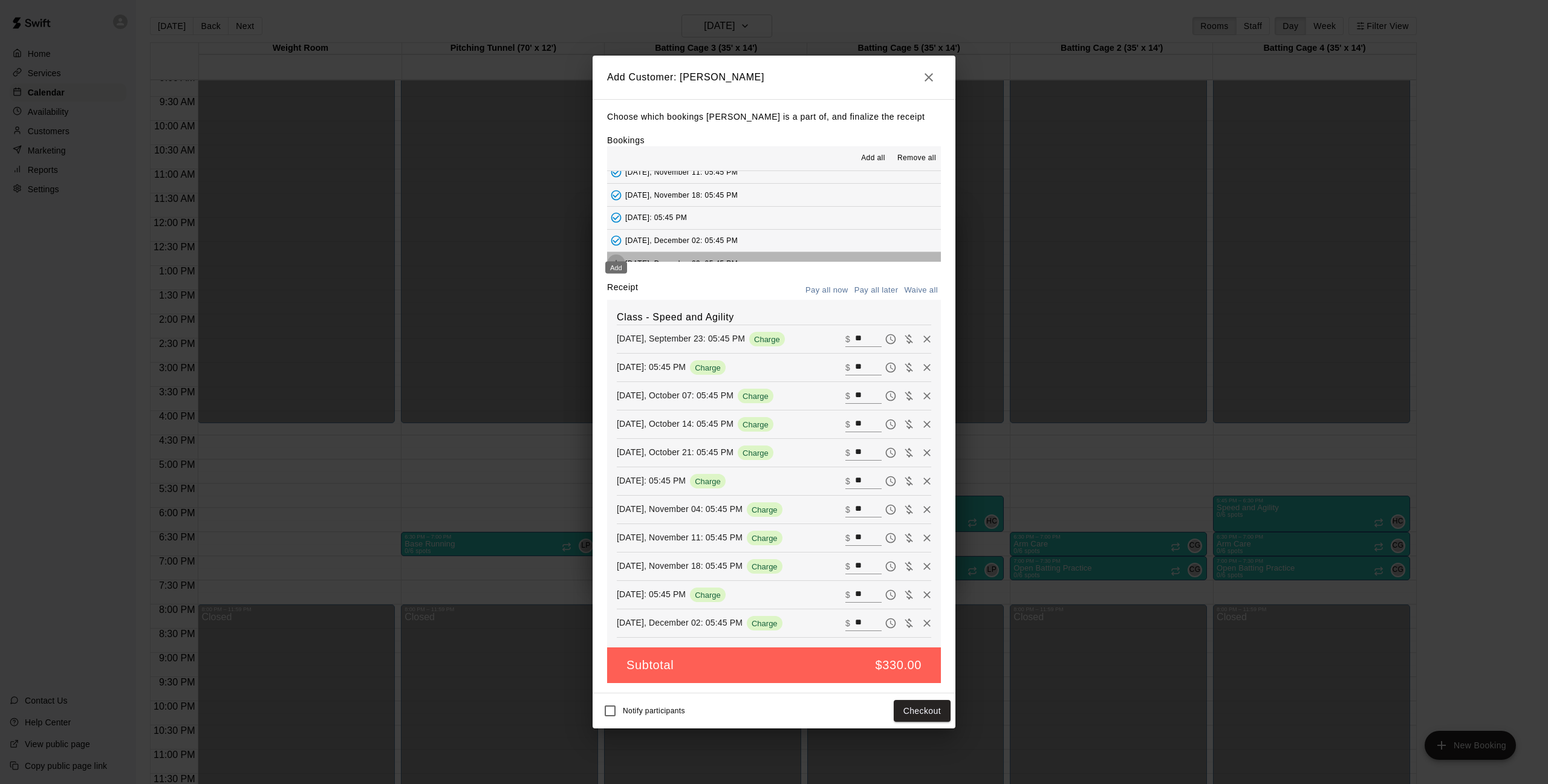
drag, startPoint x: 618, startPoint y: 250, endPoint x: 626, endPoint y: 237, distance: 15.3
click at [618, 260] on icon "Add" at bounding box center [617, 263] width 7 height 7
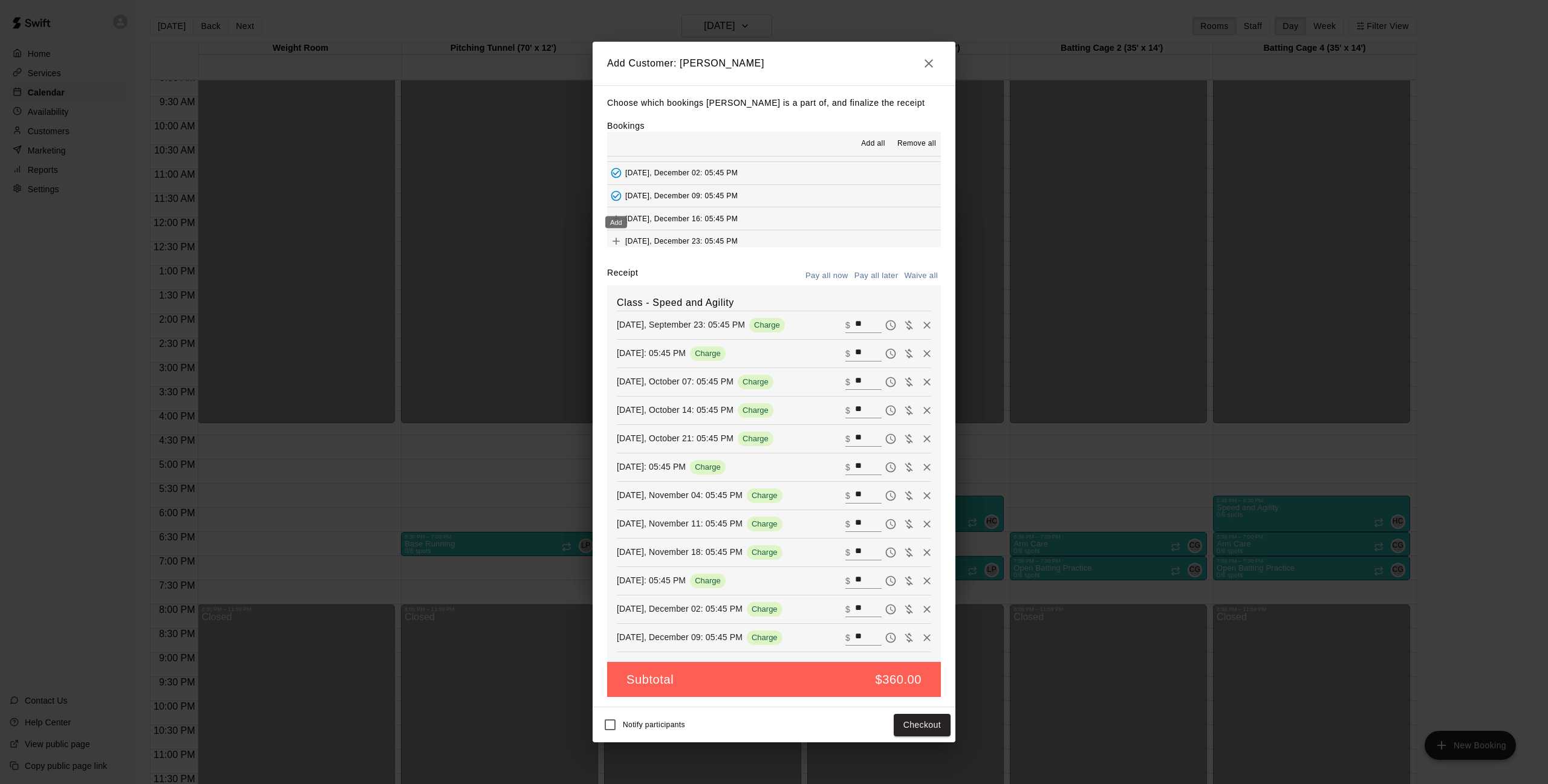
click at [614, 209] on div "Add" at bounding box center [616, 219] width 24 height 22
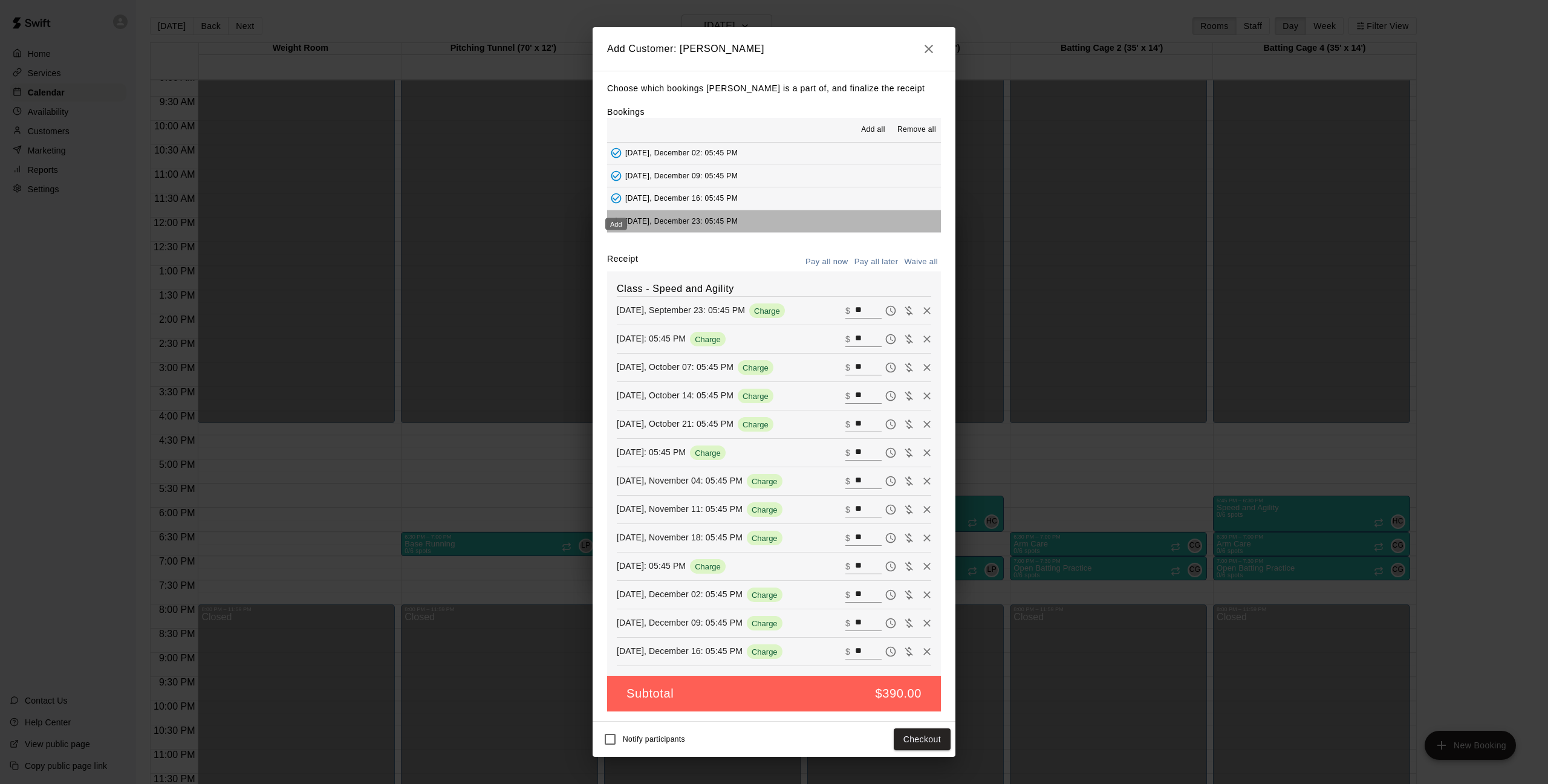
click at [614, 210] on div "Add" at bounding box center [616, 221] width 24 height 22
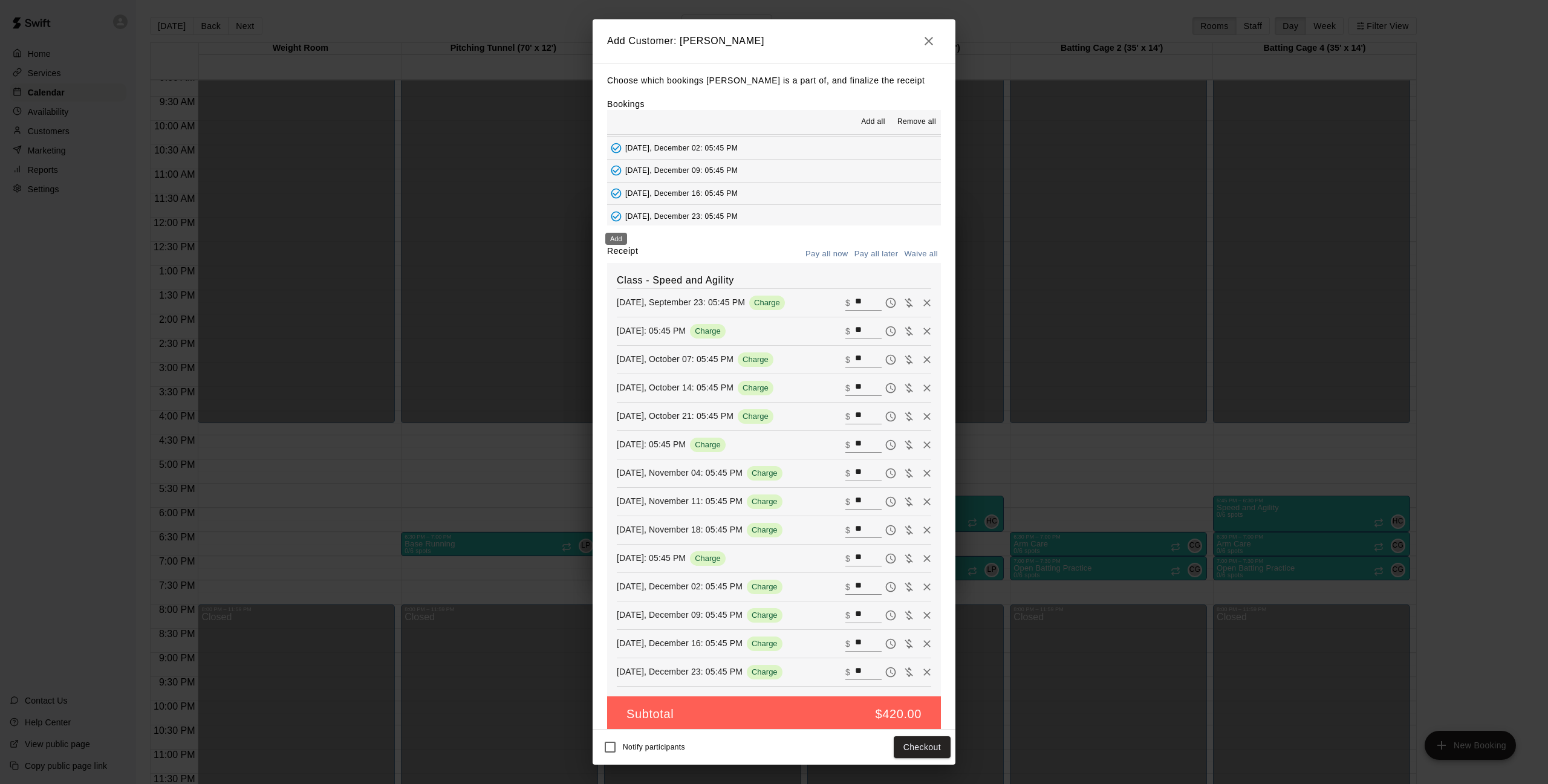
click at [614, 228] on button "[DATE]: 05:45 PM" at bounding box center [774, 239] width 334 height 23
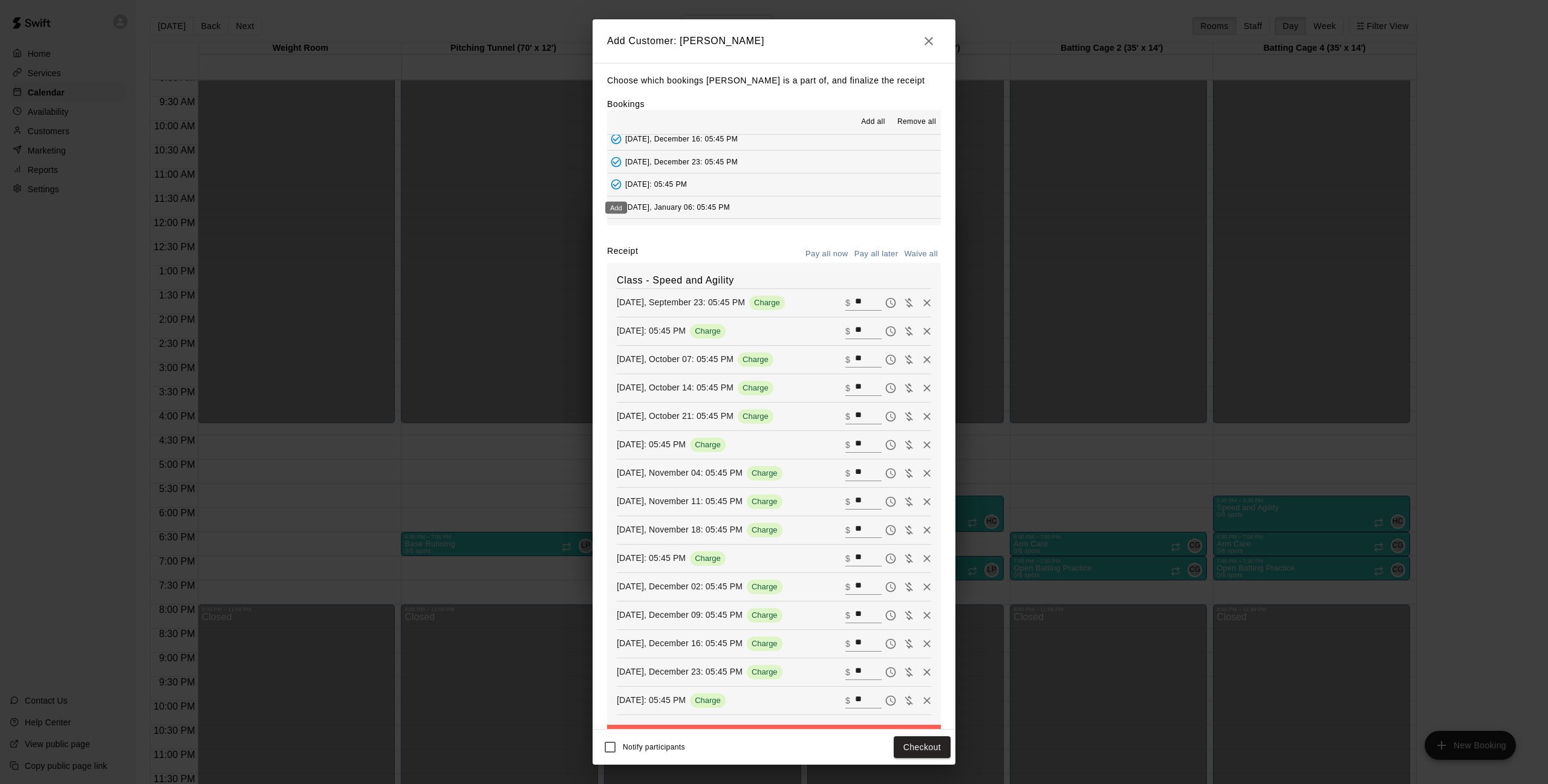
scroll to position [461, 0]
click at [613, 199] on button "Add" at bounding box center [617, 208] width 18 height 18
click at [618, 225] on icon "Add" at bounding box center [616, 231] width 12 height 12
click at [613, 202] on icon "Added - Collect Payment" at bounding box center [616, 207] width 12 height 12
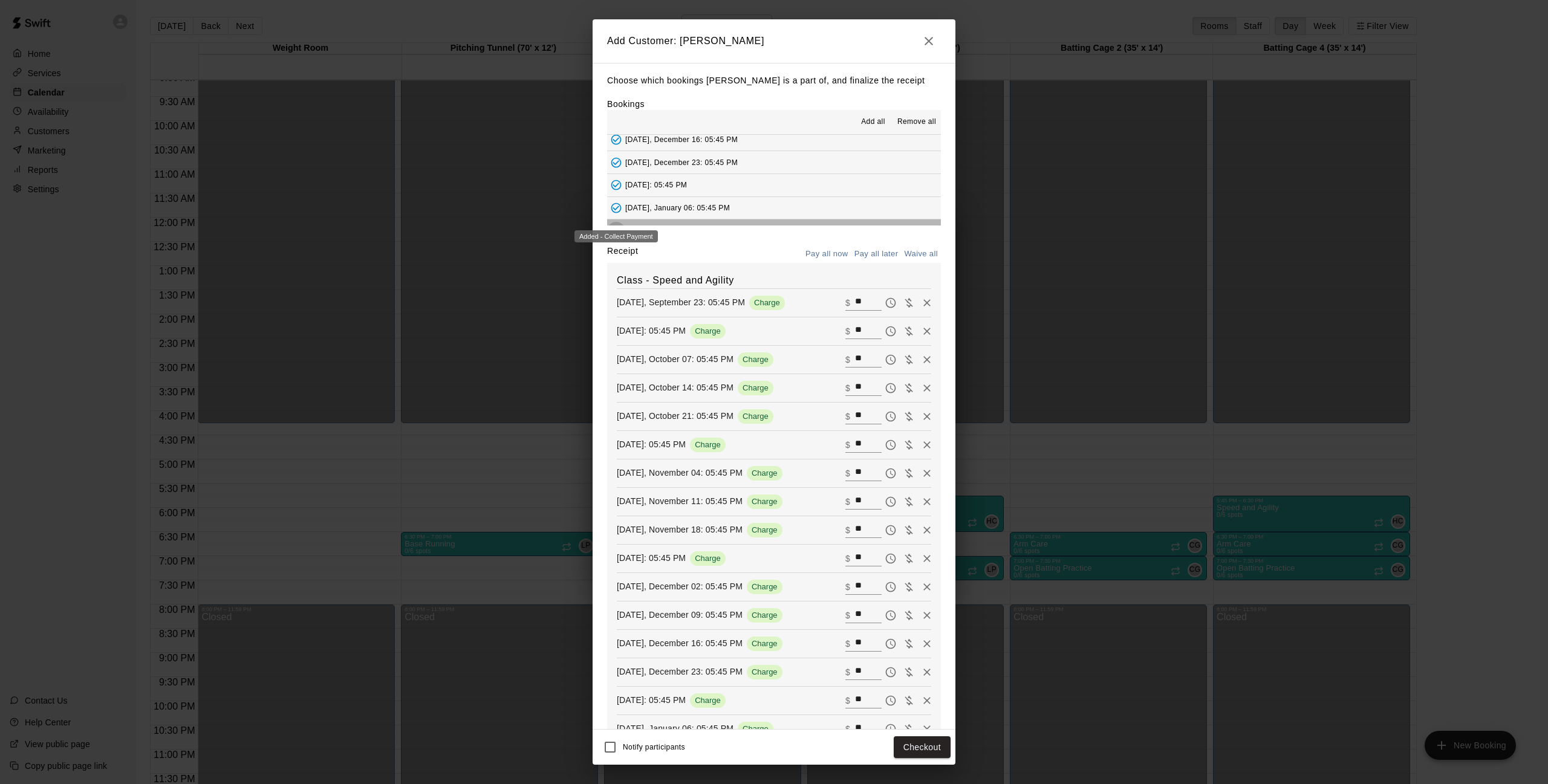
click at [615, 225] on icon "Added - Collect Payment" at bounding box center [616, 230] width 10 height 10
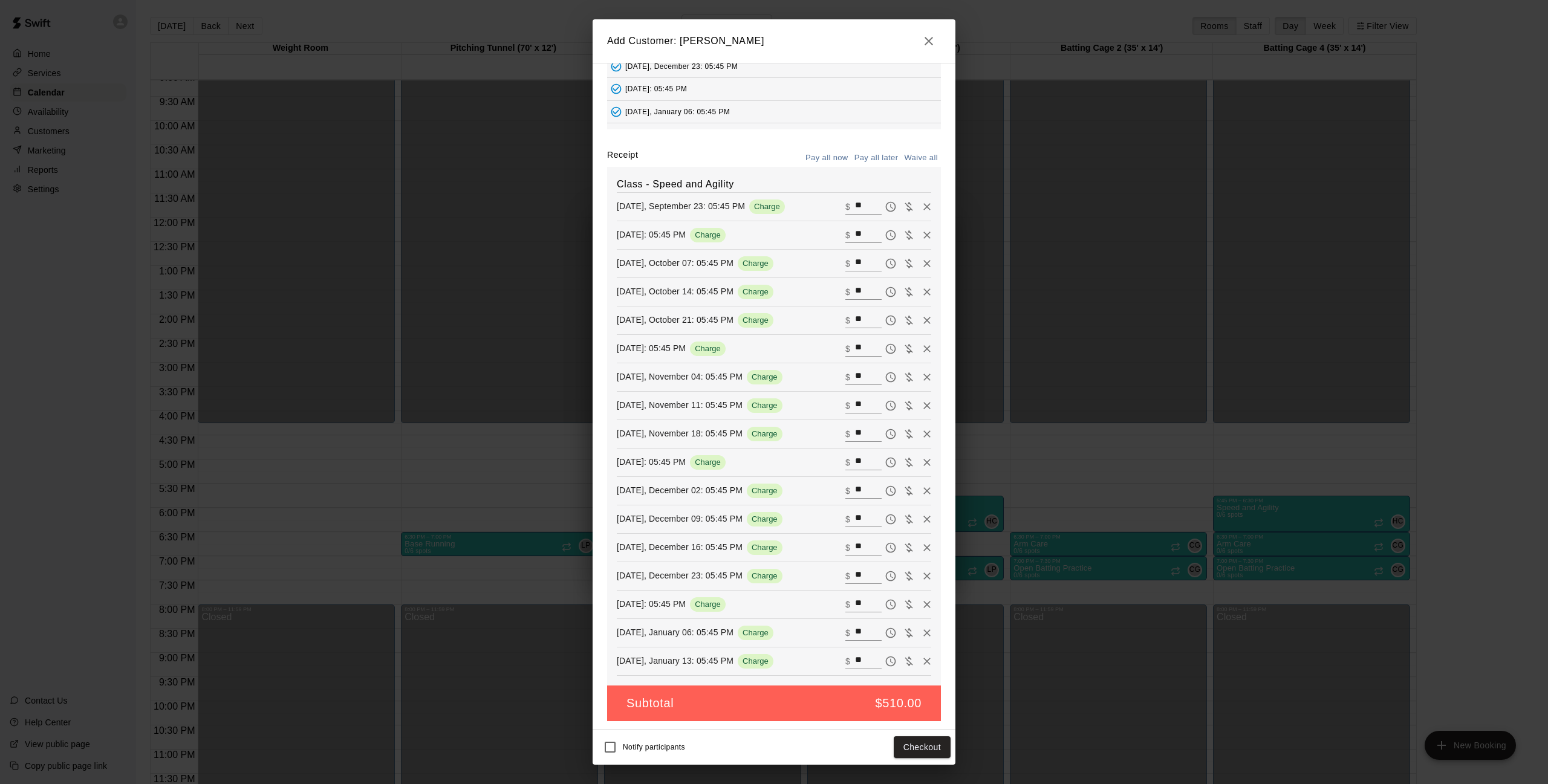
scroll to position [96, 0]
click at [875, 157] on button "Pay all later" at bounding box center [877, 159] width 50 height 19
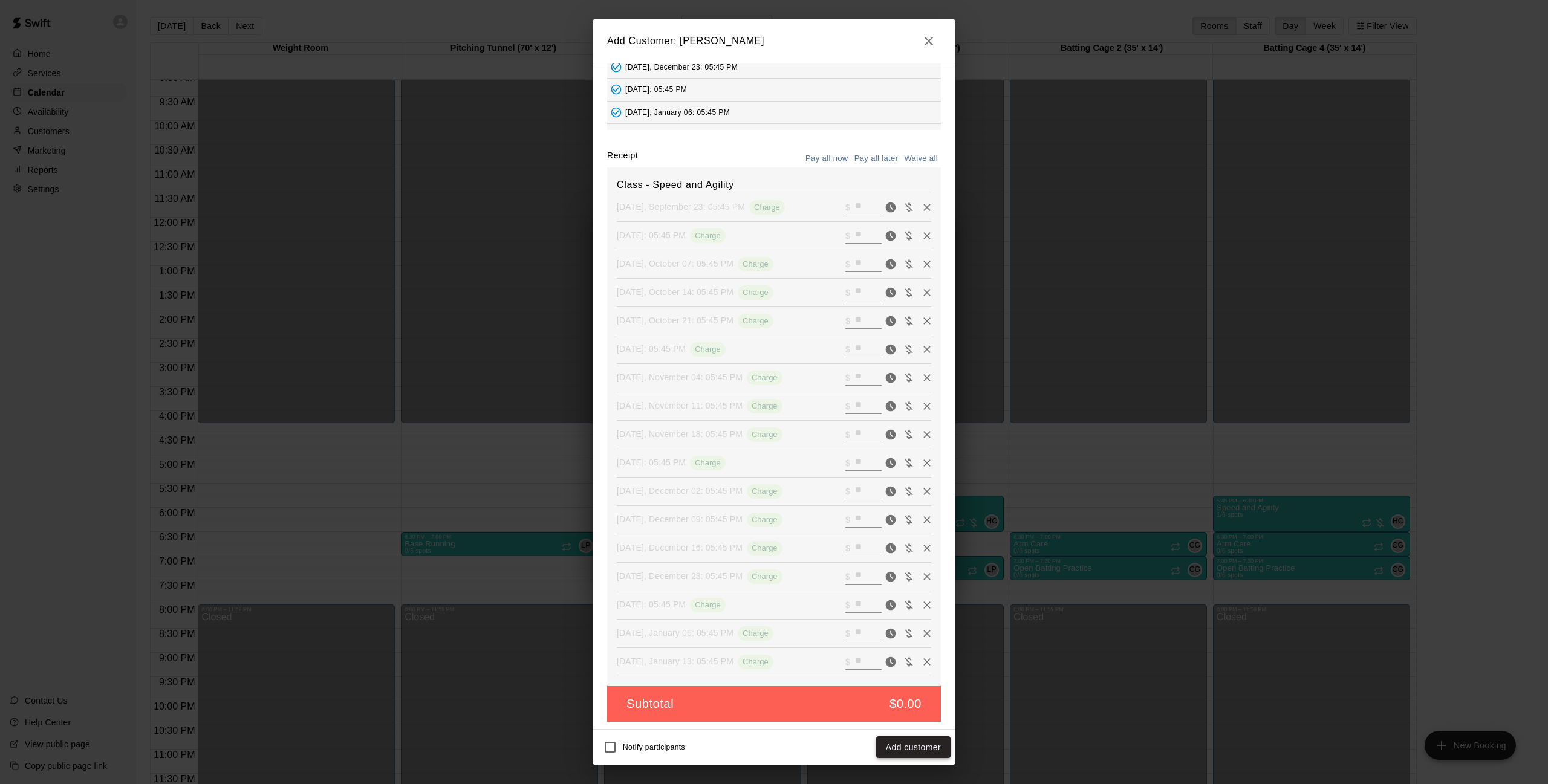
click at [907, 749] on button "Add customer" at bounding box center [913, 747] width 75 height 23
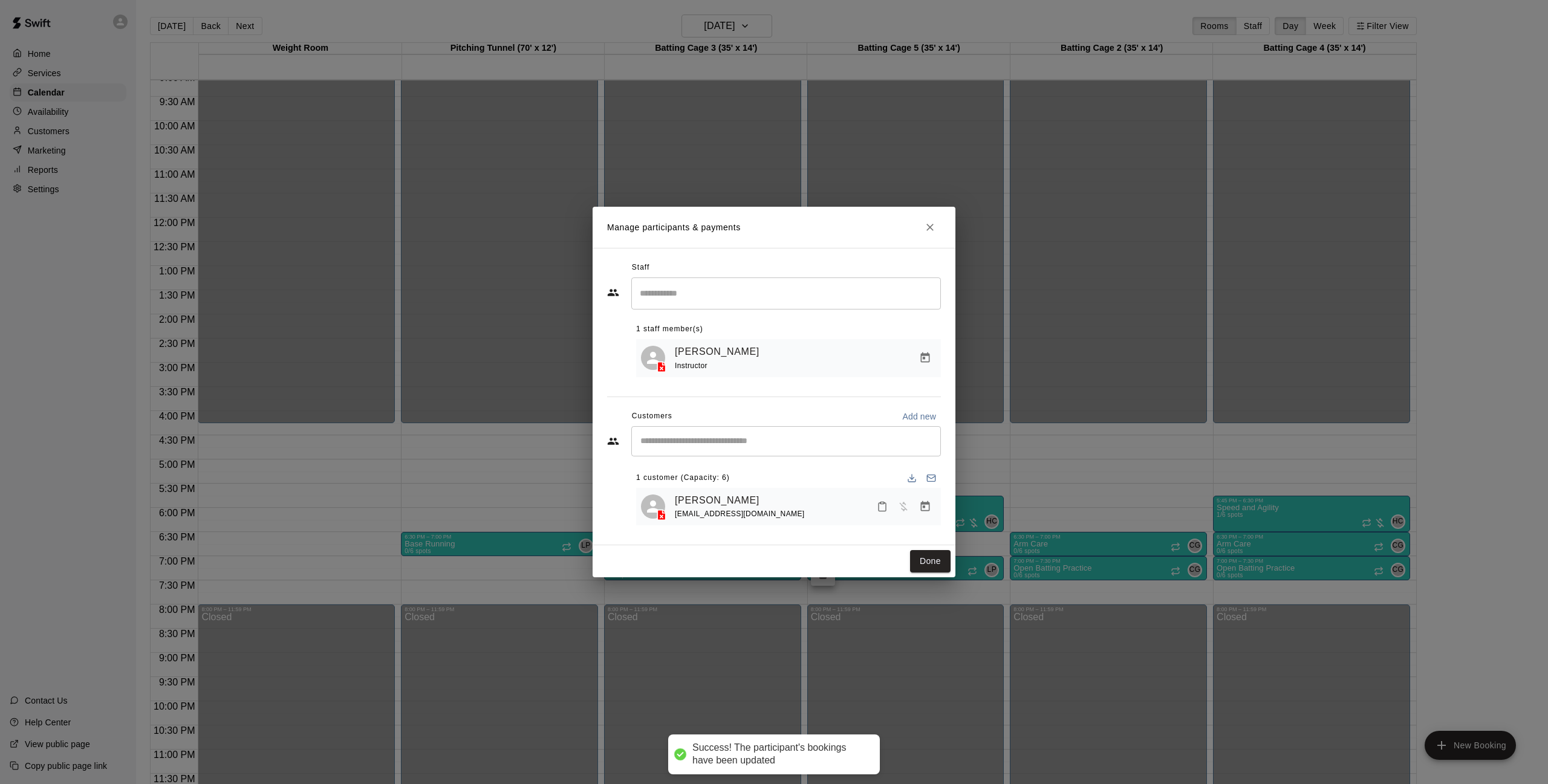
scroll to position [54, 0]
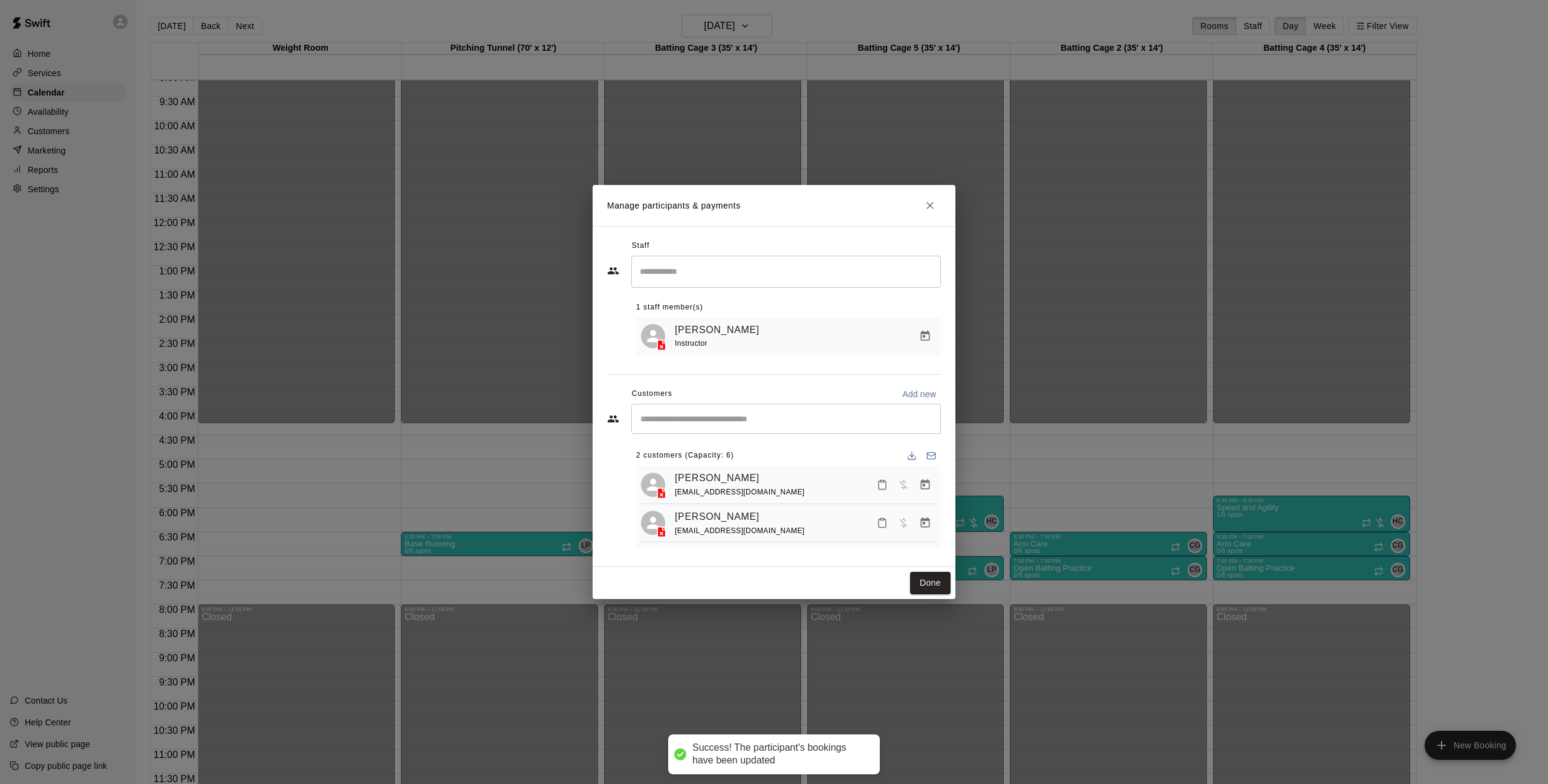
click at [953, 574] on div "Done" at bounding box center [774, 583] width 362 height 32
click at [923, 578] on button "Done" at bounding box center [930, 583] width 41 height 23
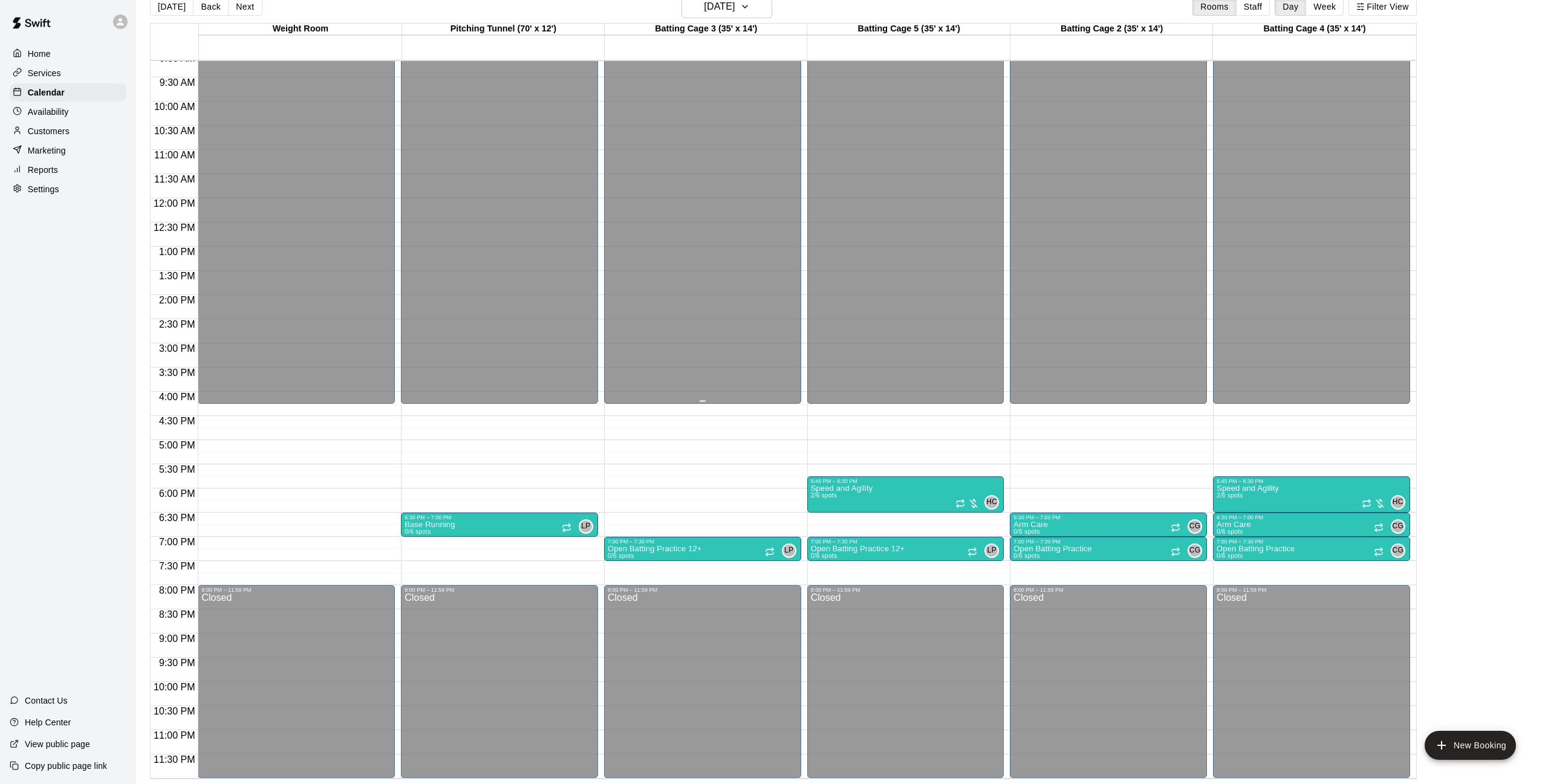
scroll to position [19, 0]
click at [727, 9] on h6 "[DATE]" at bounding box center [719, 6] width 31 height 17
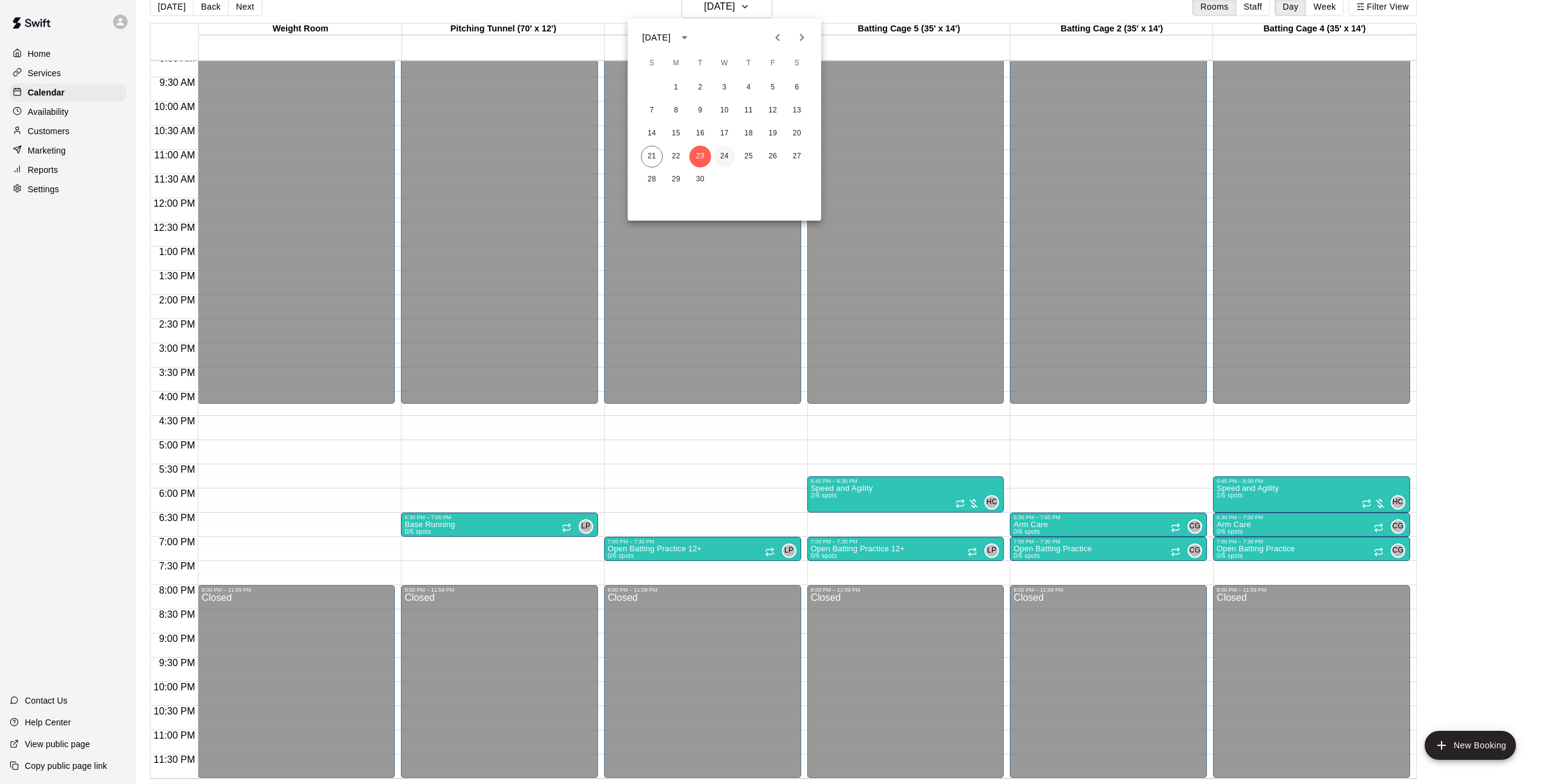
click at [723, 154] on button "24" at bounding box center [725, 157] width 22 height 22
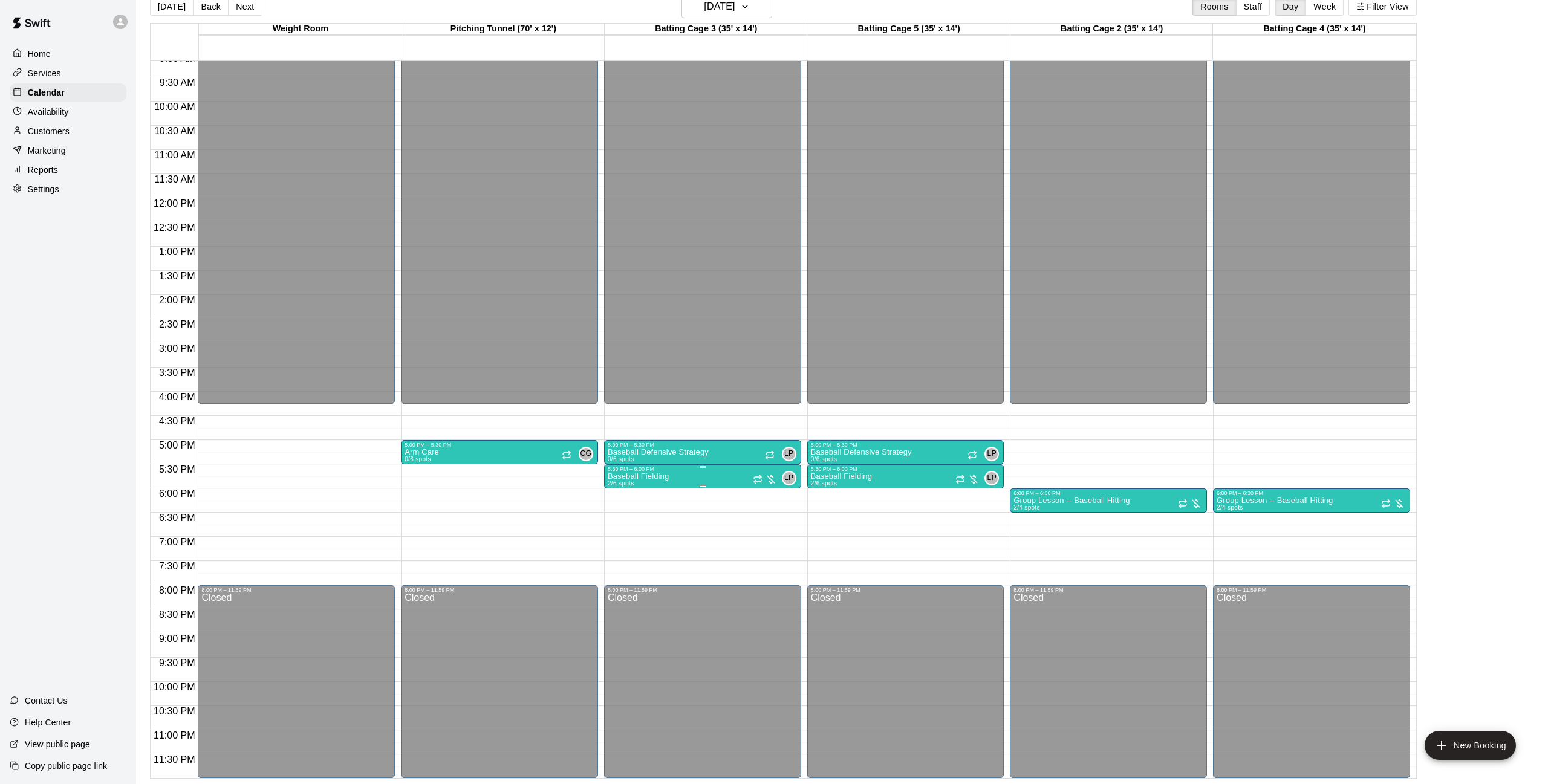
click at [619, 515] on img "edit" at bounding box center [619, 513] width 14 height 14
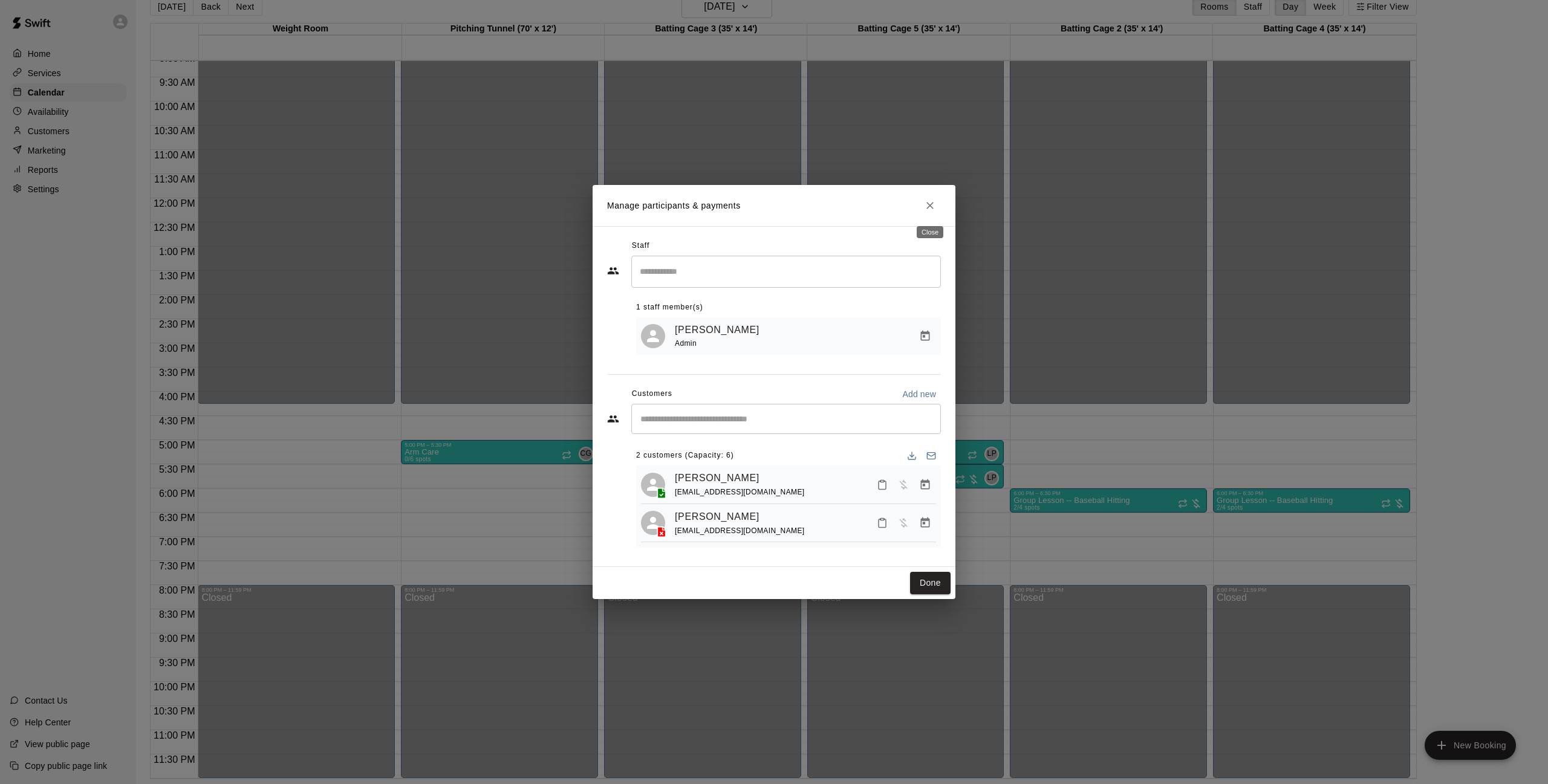
click at [932, 203] on icon "Close" at bounding box center [930, 205] width 12 height 12
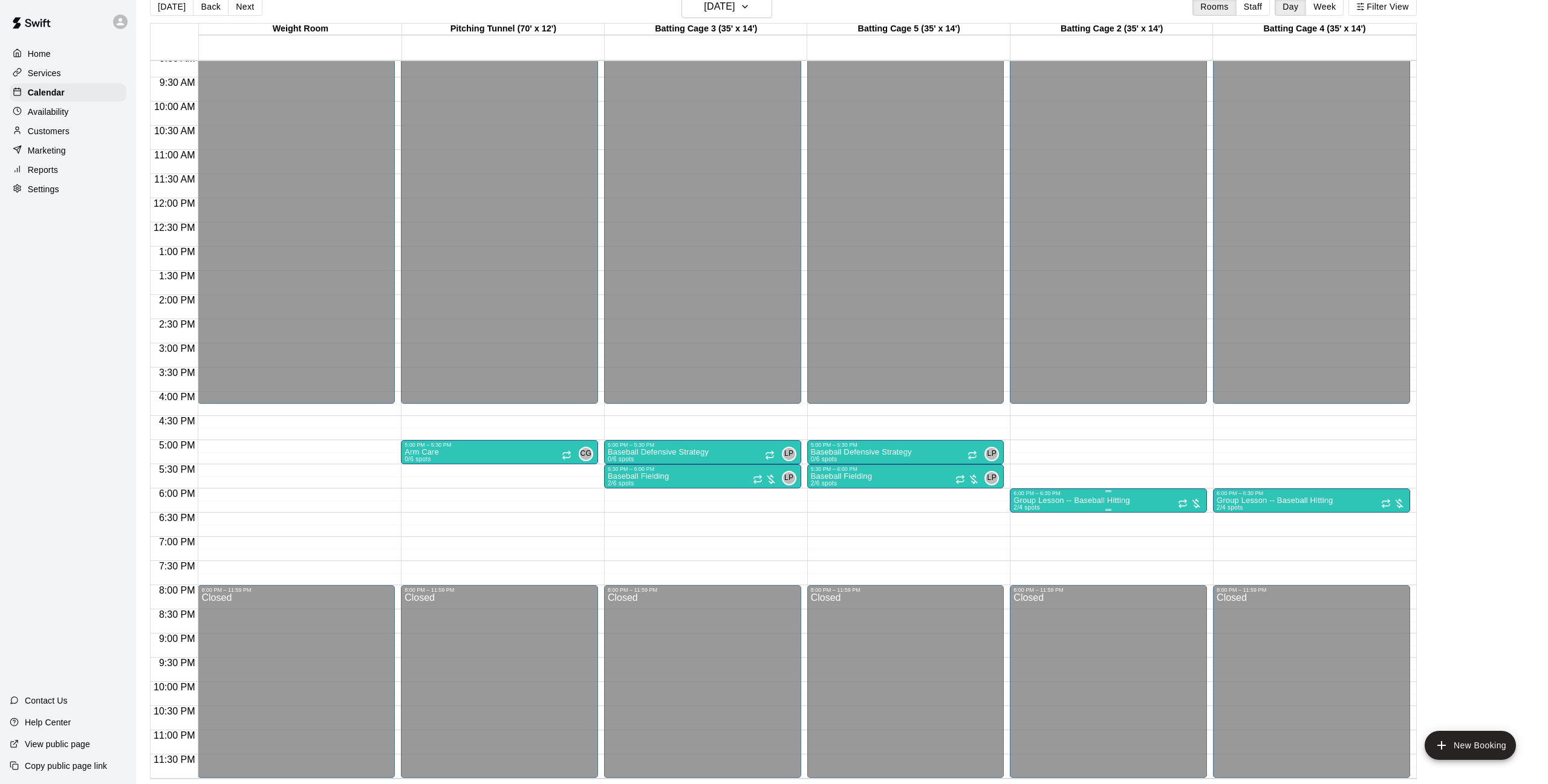
click at [1049, 500] on p "Group Lesson -- Baseball Hitting" at bounding box center [1071, 500] width 116 height 0
click at [1021, 546] on img "edit" at bounding box center [1026, 542] width 14 height 14
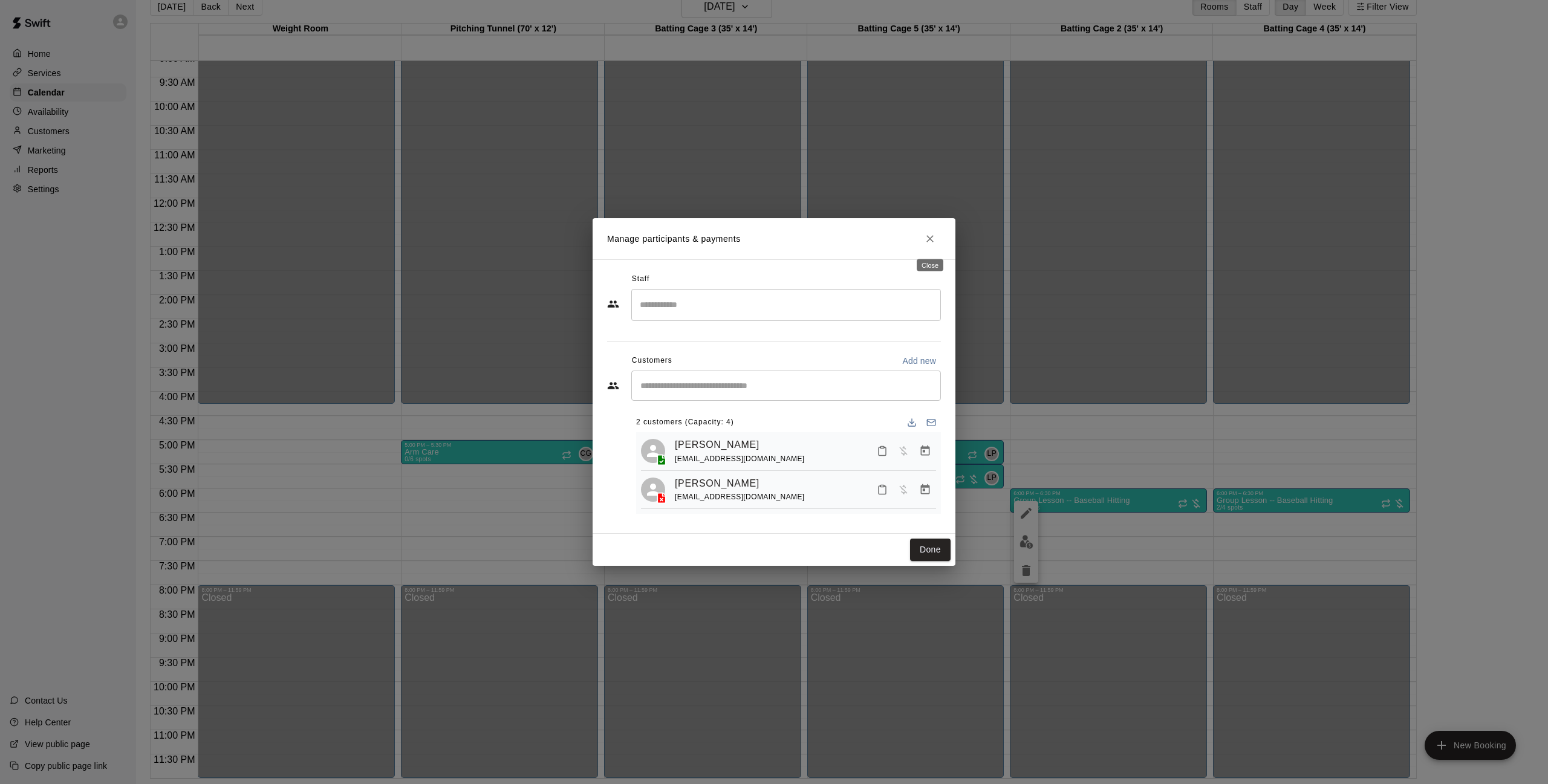
click at [927, 236] on icon "Close" at bounding box center [930, 238] width 12 height 12
